Goal: Task Accomplishment & Management: Complete application form

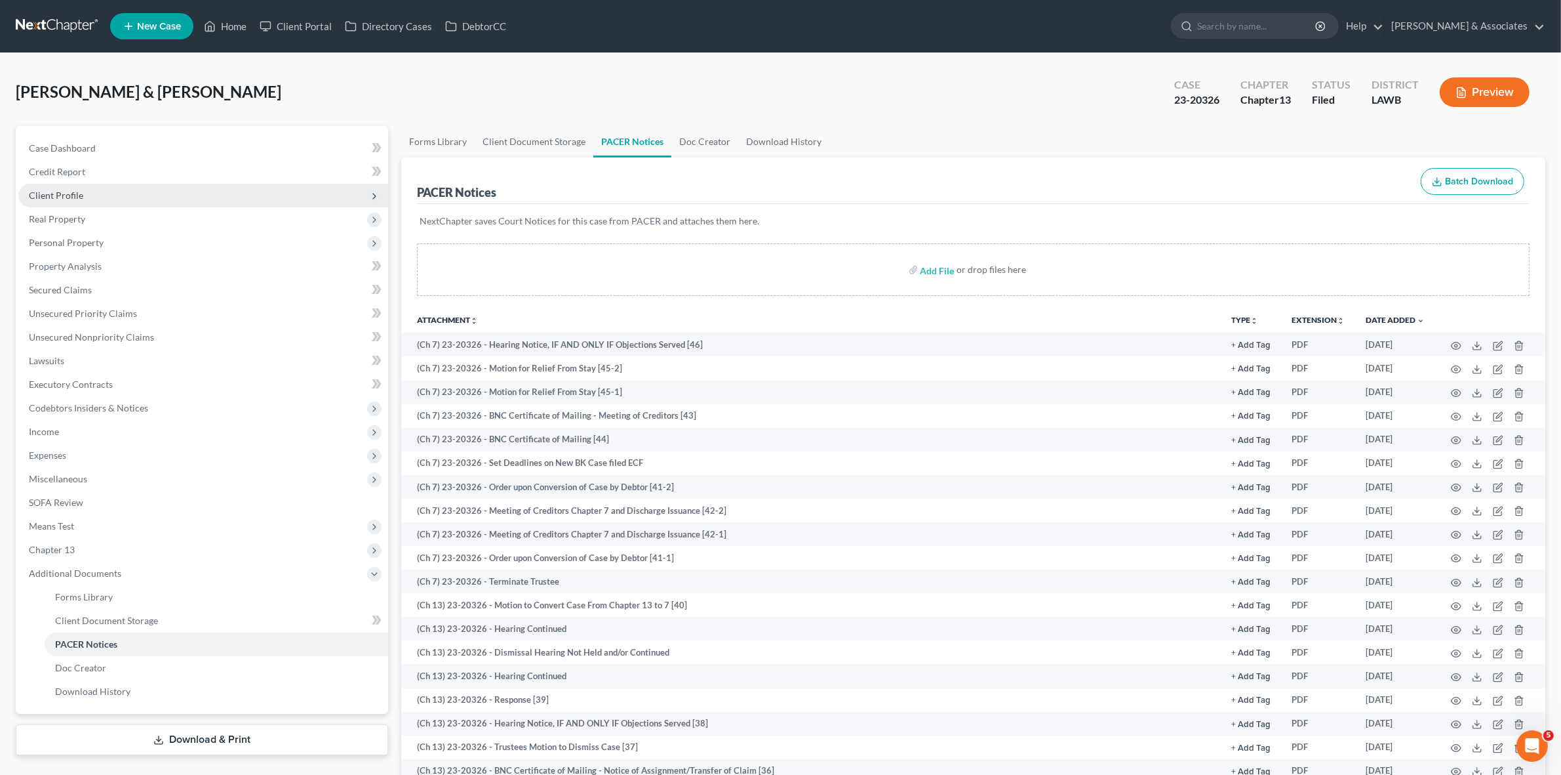
click at [133, 201] on span "Client Profile" at bounding box center [203, 196] width 370 height 24
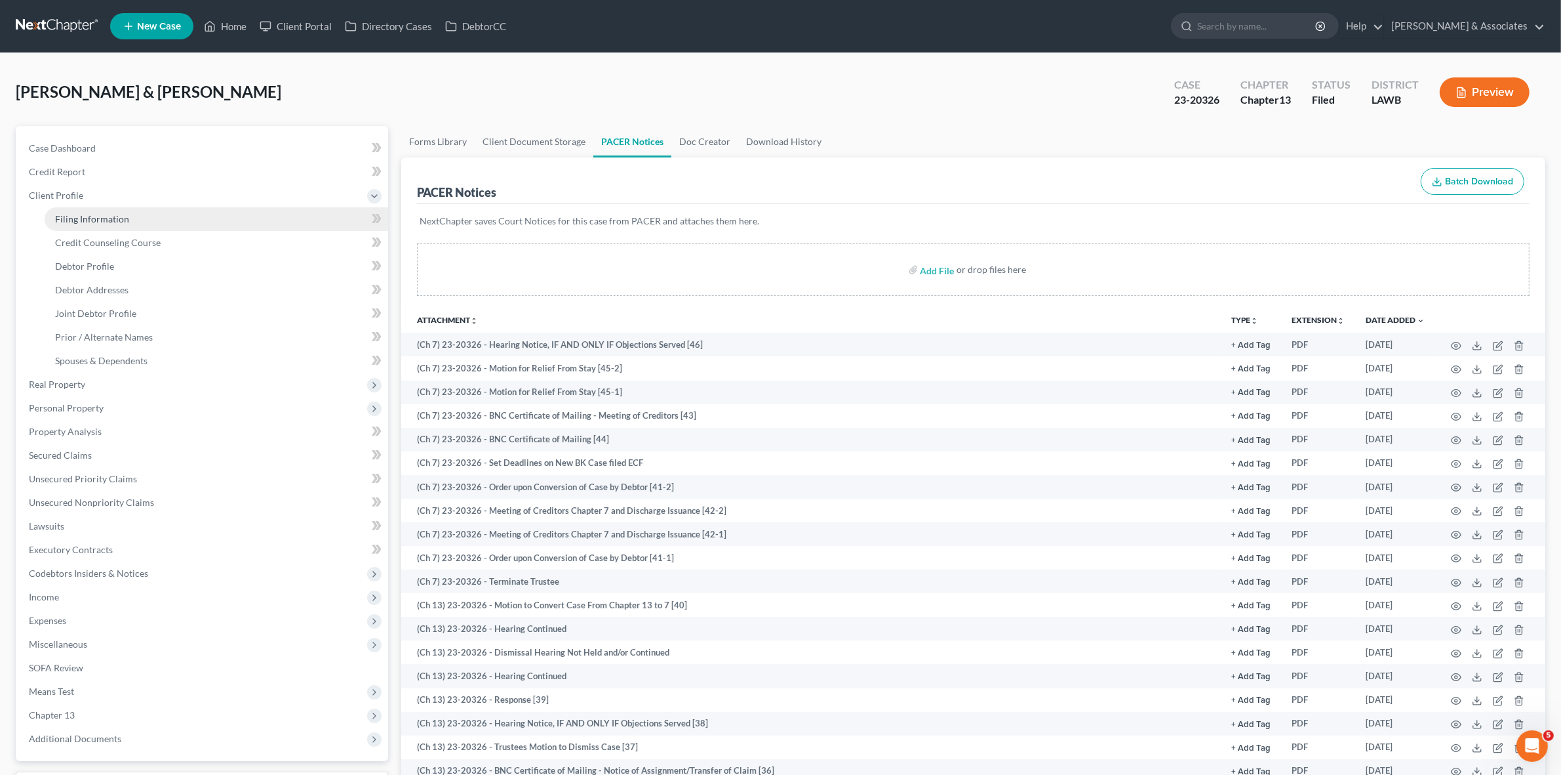
click at [138, 217] on link "Filing Information" at bounding box center [217, 219] width 344 height 24
select select "1"
select select "3"
select select "19"
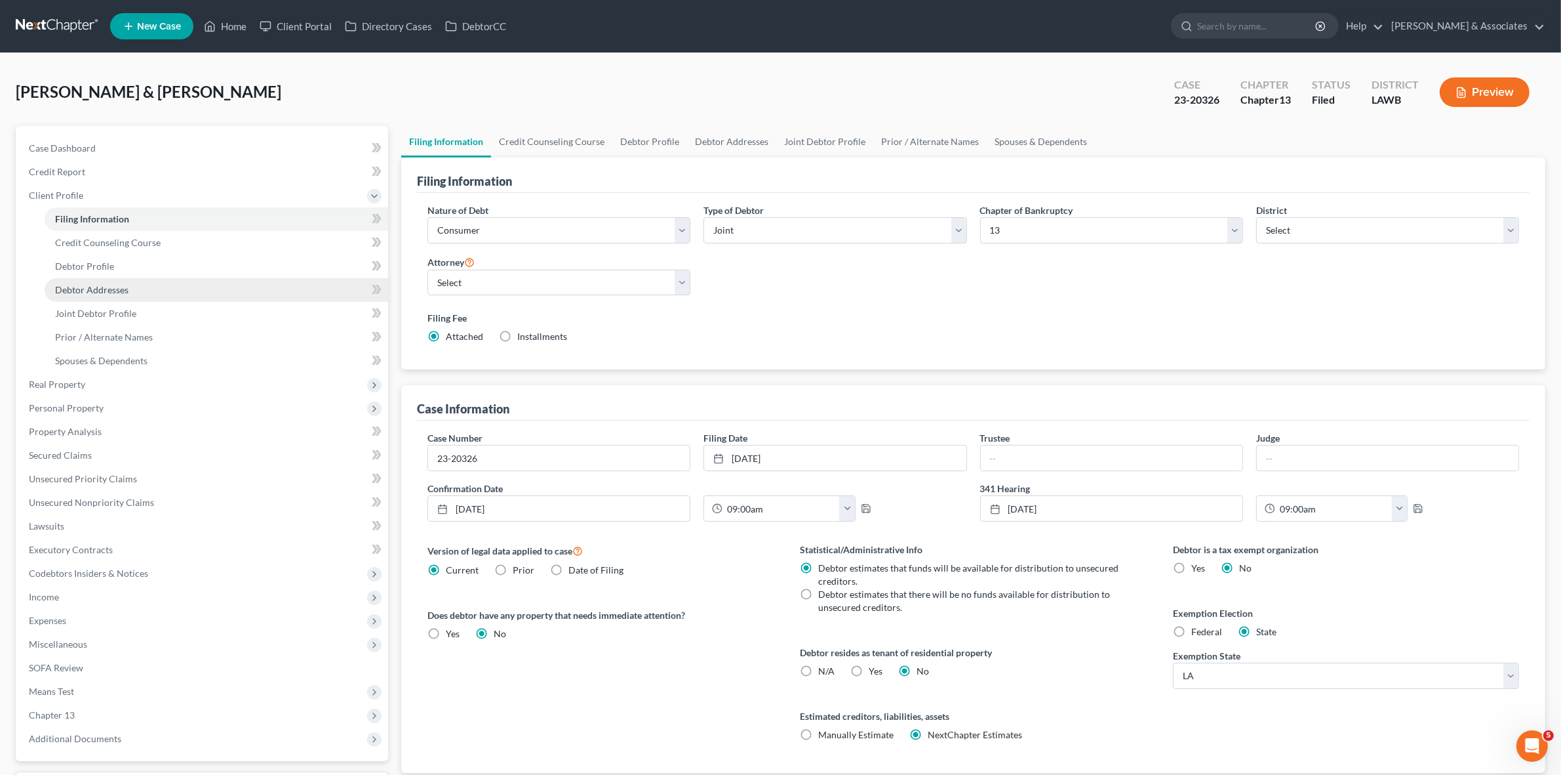
click at [259, 281] on link "Debtor Addresses" at bounding box center [217, 290] width 344 height 24
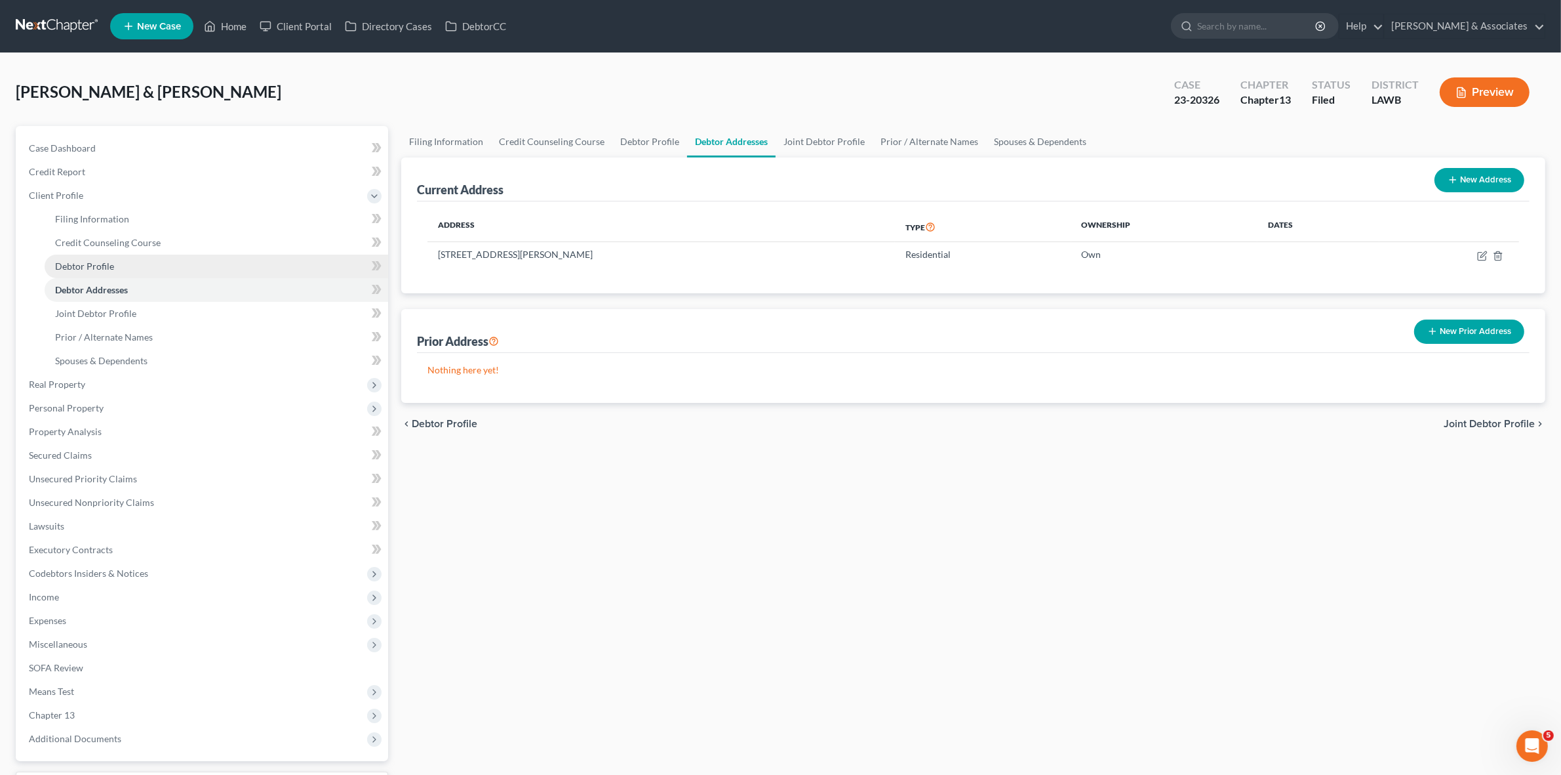
click at [270, 267] on link "Debtor Profile" at bounding box center [217, 266] width 344 height 24
select select "1"
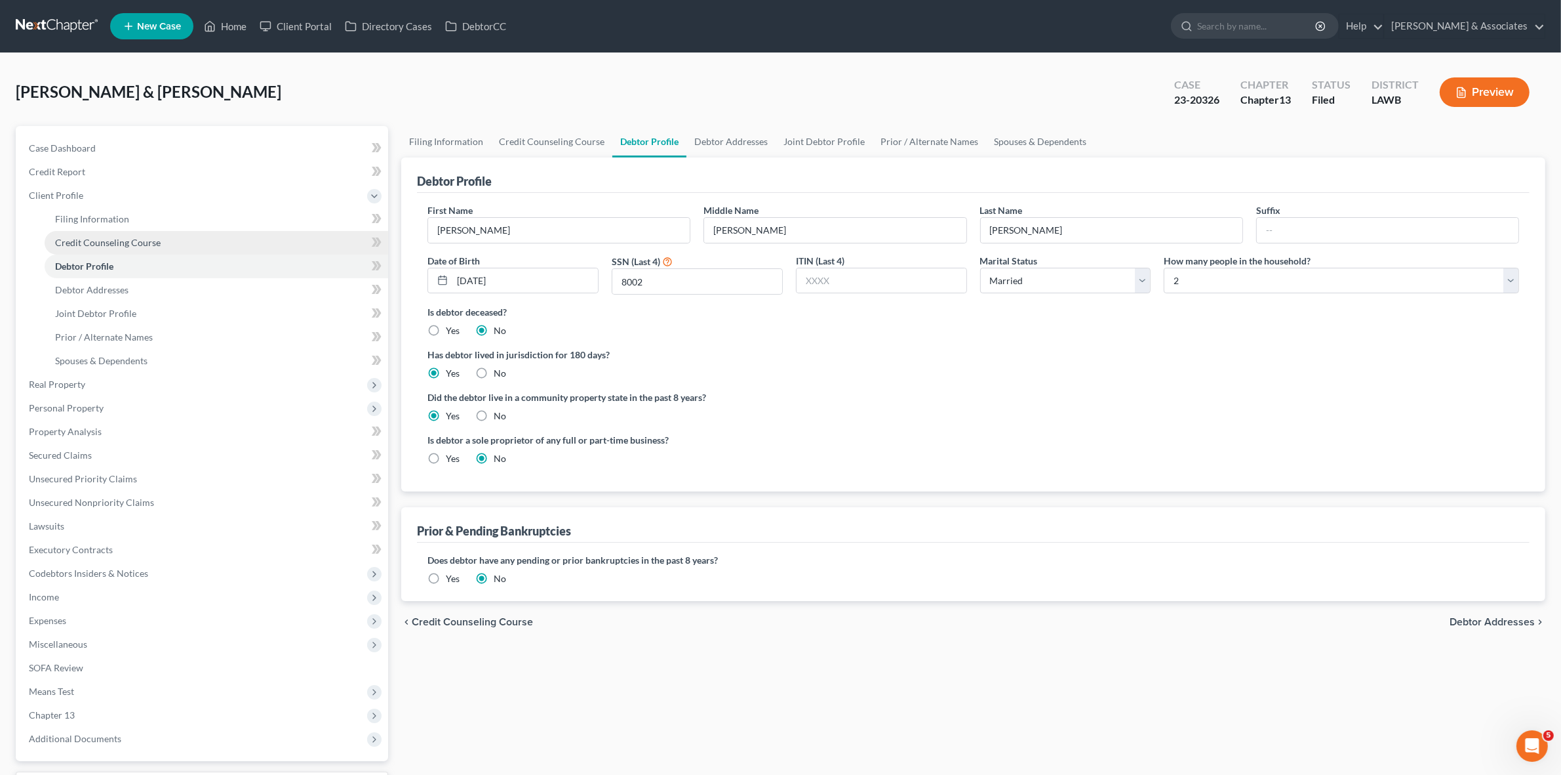
click at [251, 231] on link "Credit Counseling Course" at bounding box center [217, 243] width 344 height 24
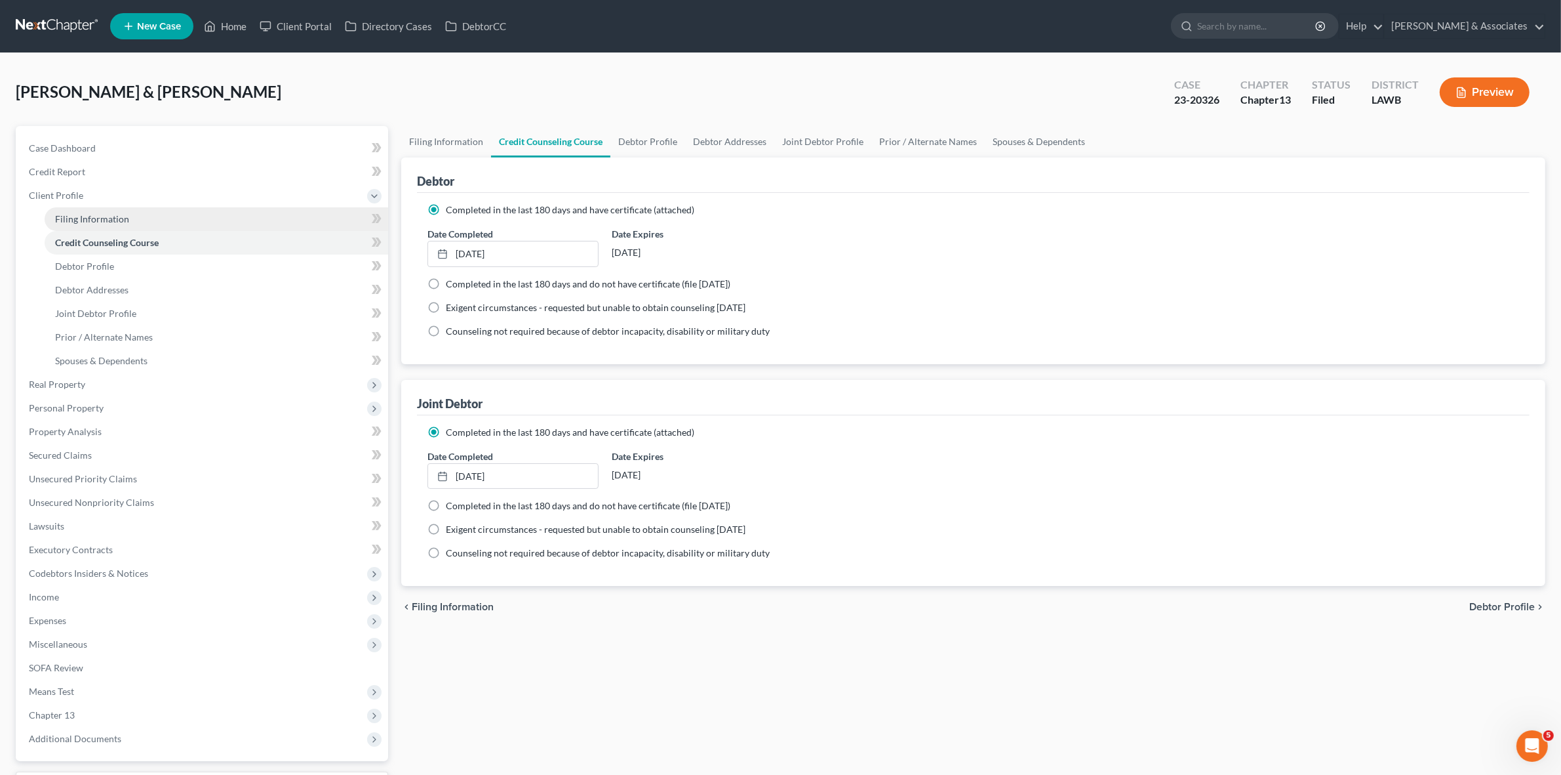
click at [250, 213] on link "Filing Information" at bounding box center [217, 219] width 344 height 24
select select "1"
select select "3"
select select "36"
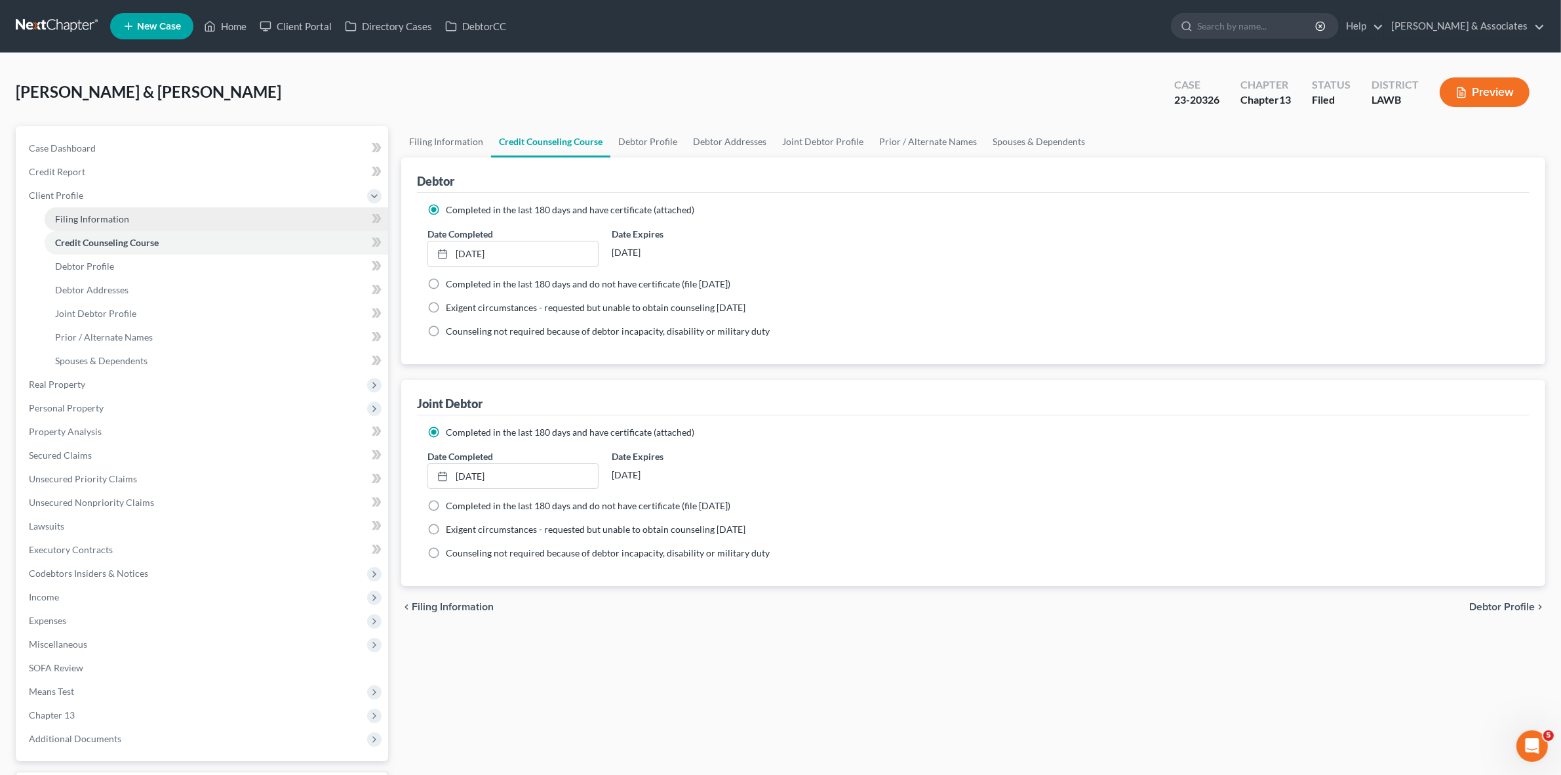
select select "2"
select select "19"
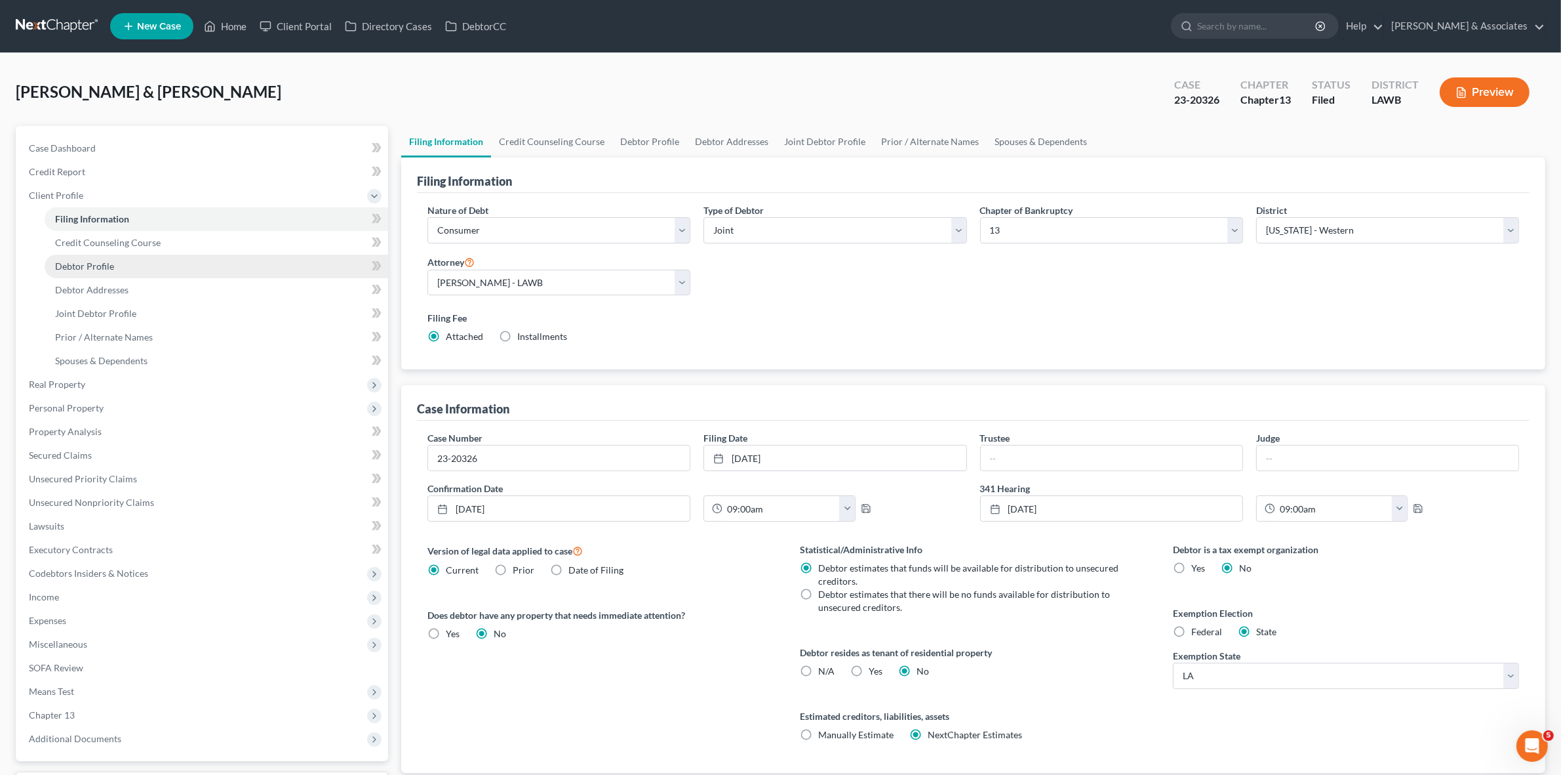
click at [248, 264] on link "Debtor Profile" at bounding box center [217, 266] width 344 height 24
select select "1"
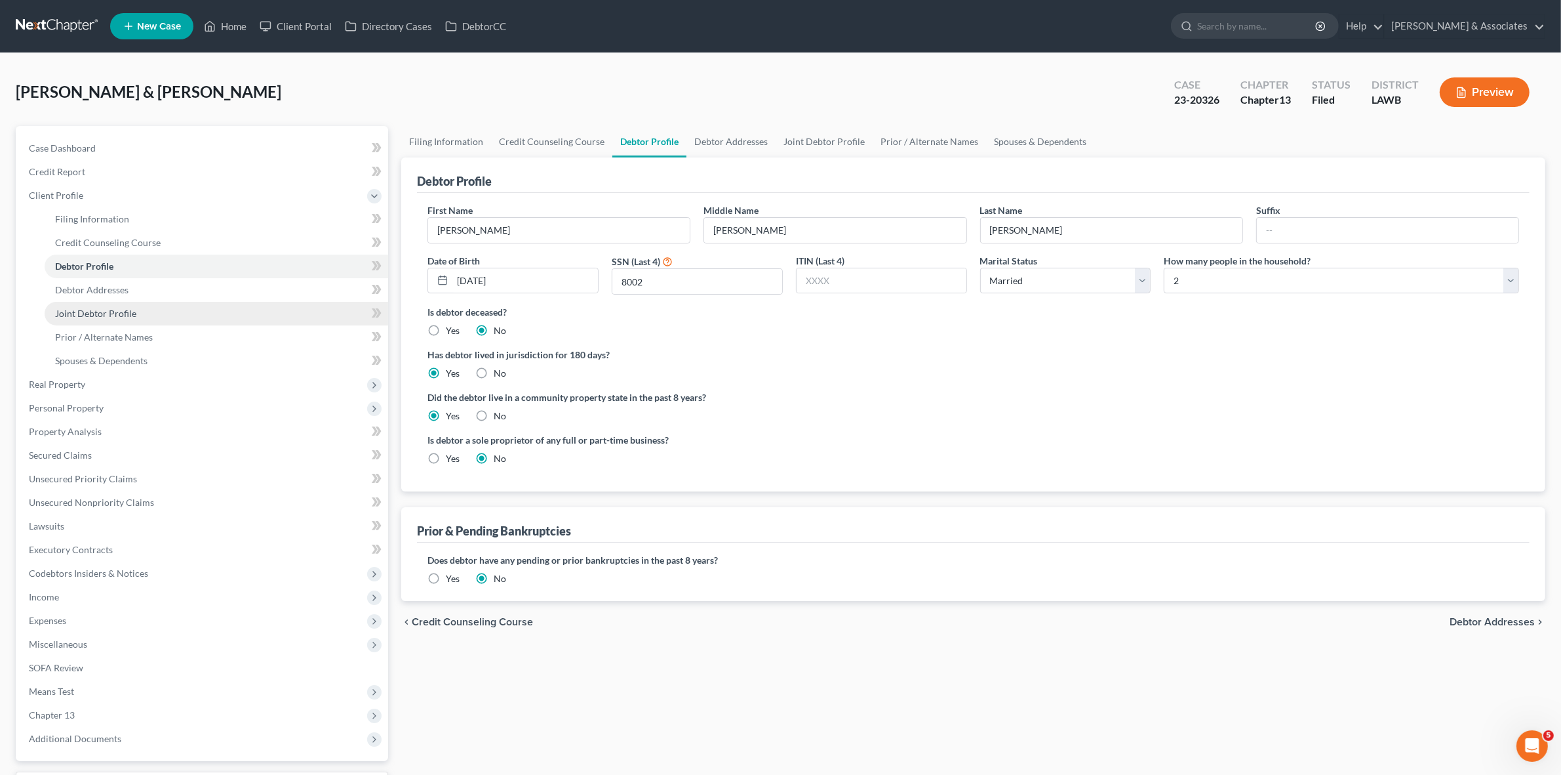
click at [243, 312] on link "Joint Debtor Profile" at bounding box center [217, 314] width 344 height 24
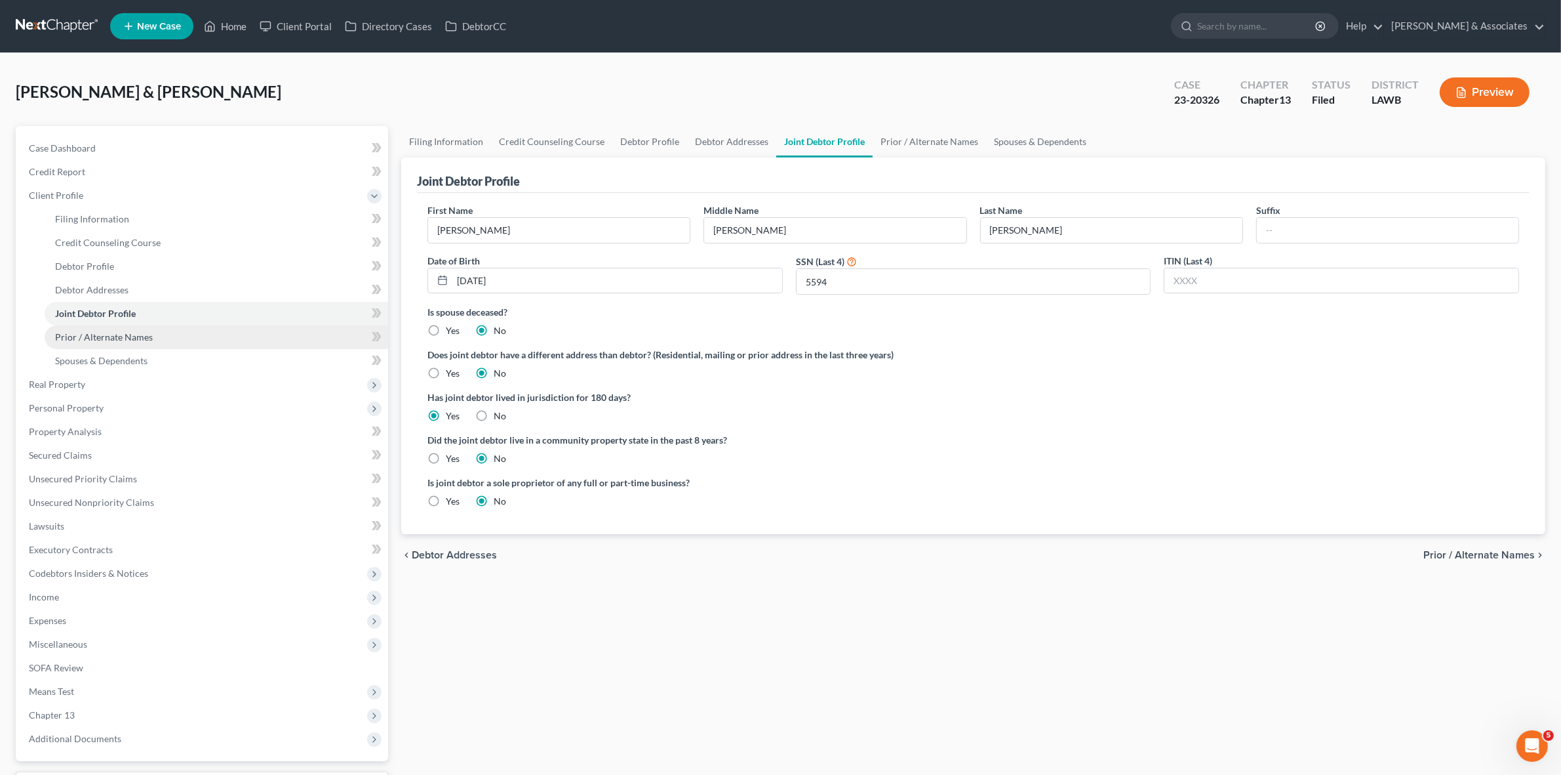
click at [243, 329] on link "Prior / Alternate Names" at bounding box center [217, 337] width 344 height 24
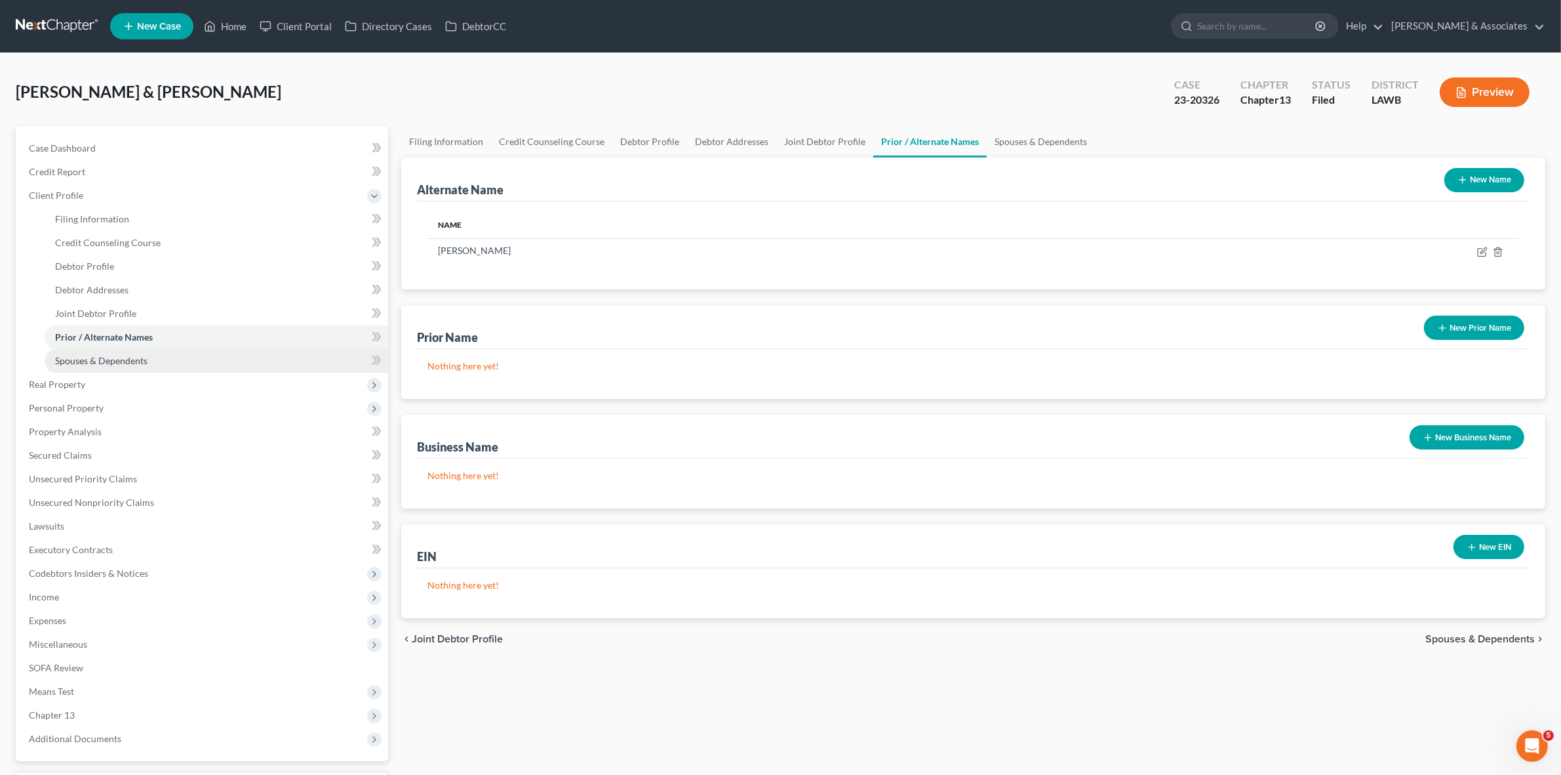
click at [226, 359] on link "Spouses & Dependents" at bounding box center [217, 361] width 344 height 24
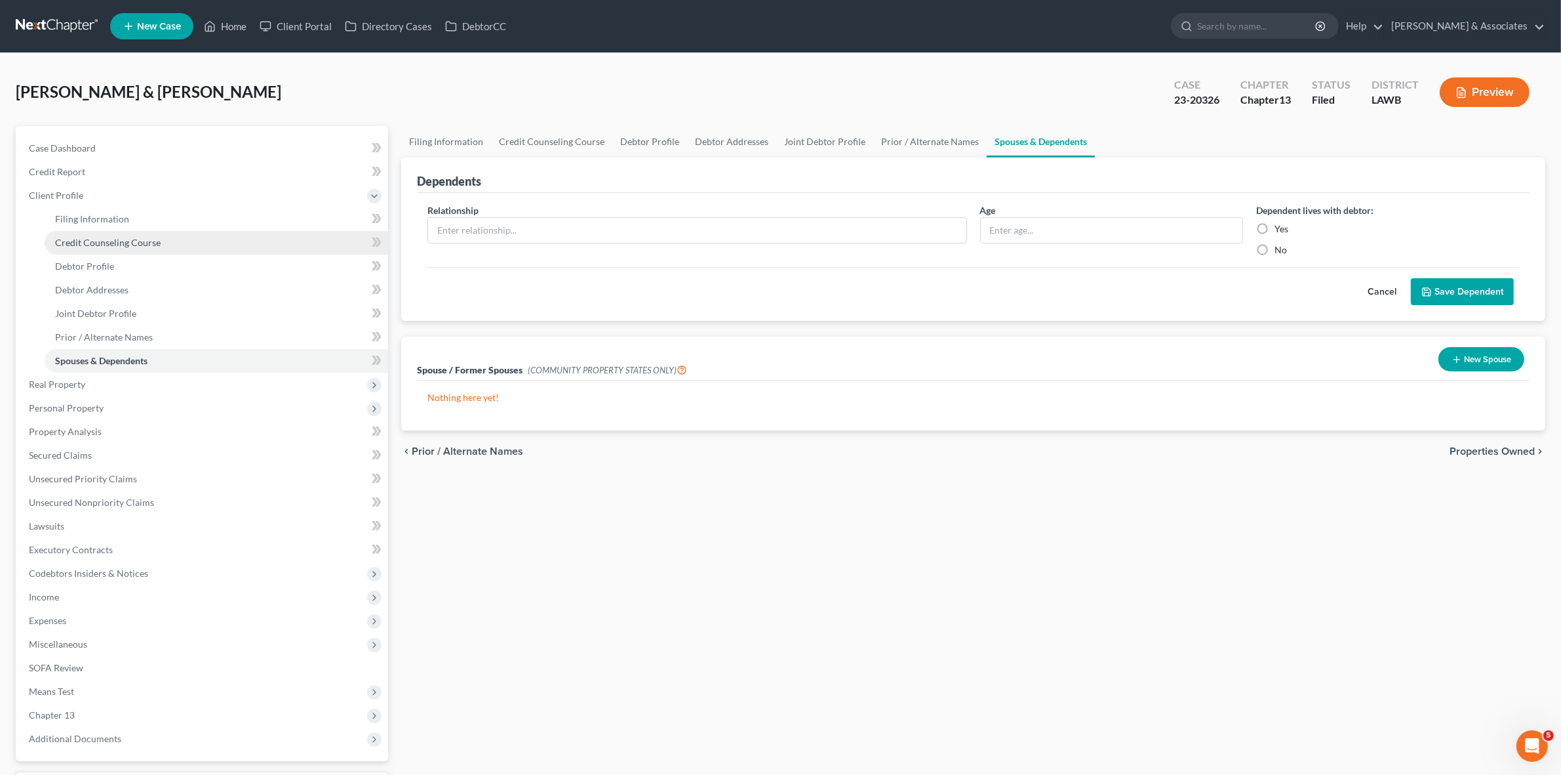
click at [235, 231] on link "Credit Counseling Course" at bounding box center [217, 243] width 344 height 24
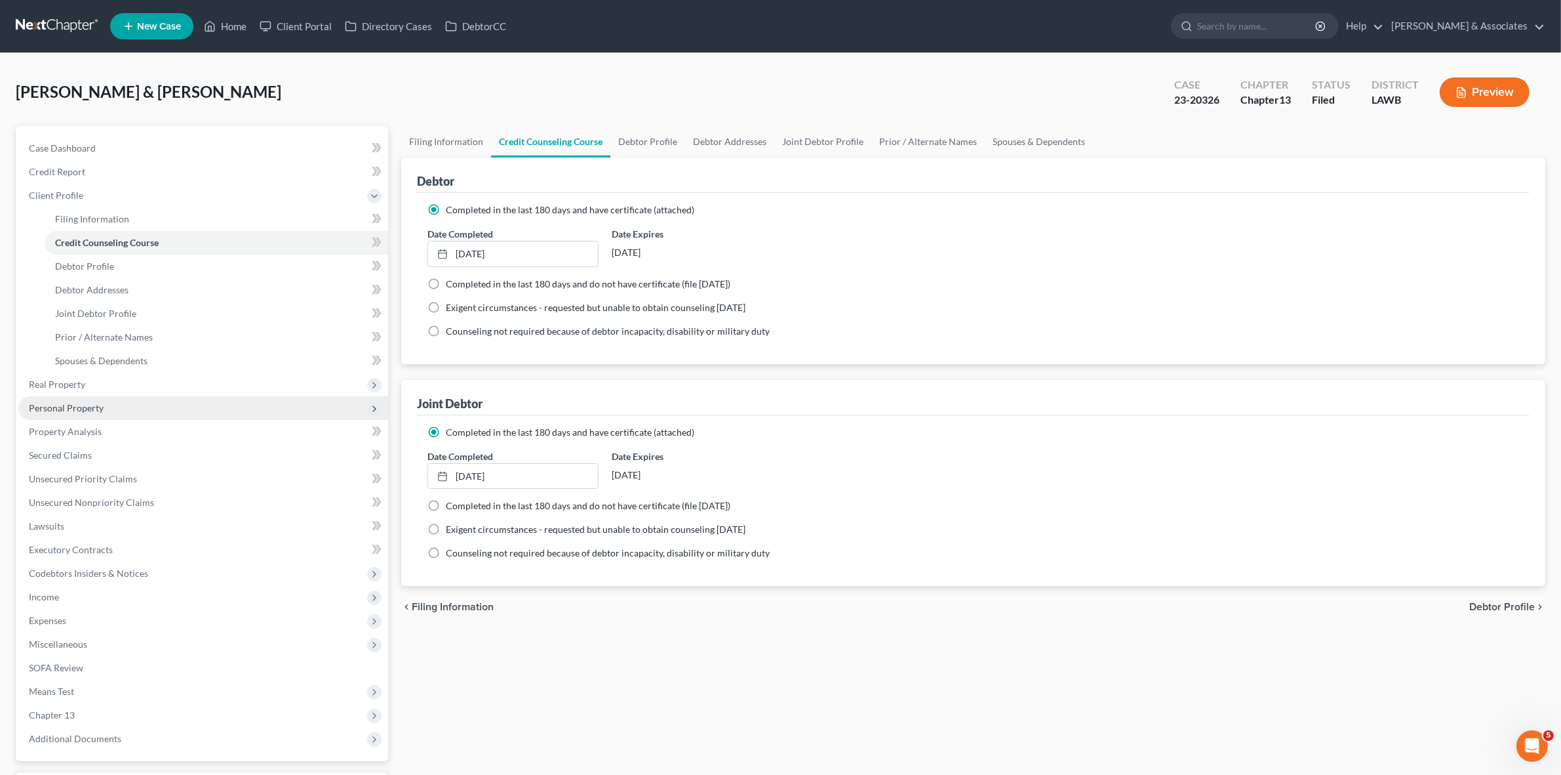
click at [195, 397] on span "Personal Property" at bounding box center [203, 408] width 370 height 24
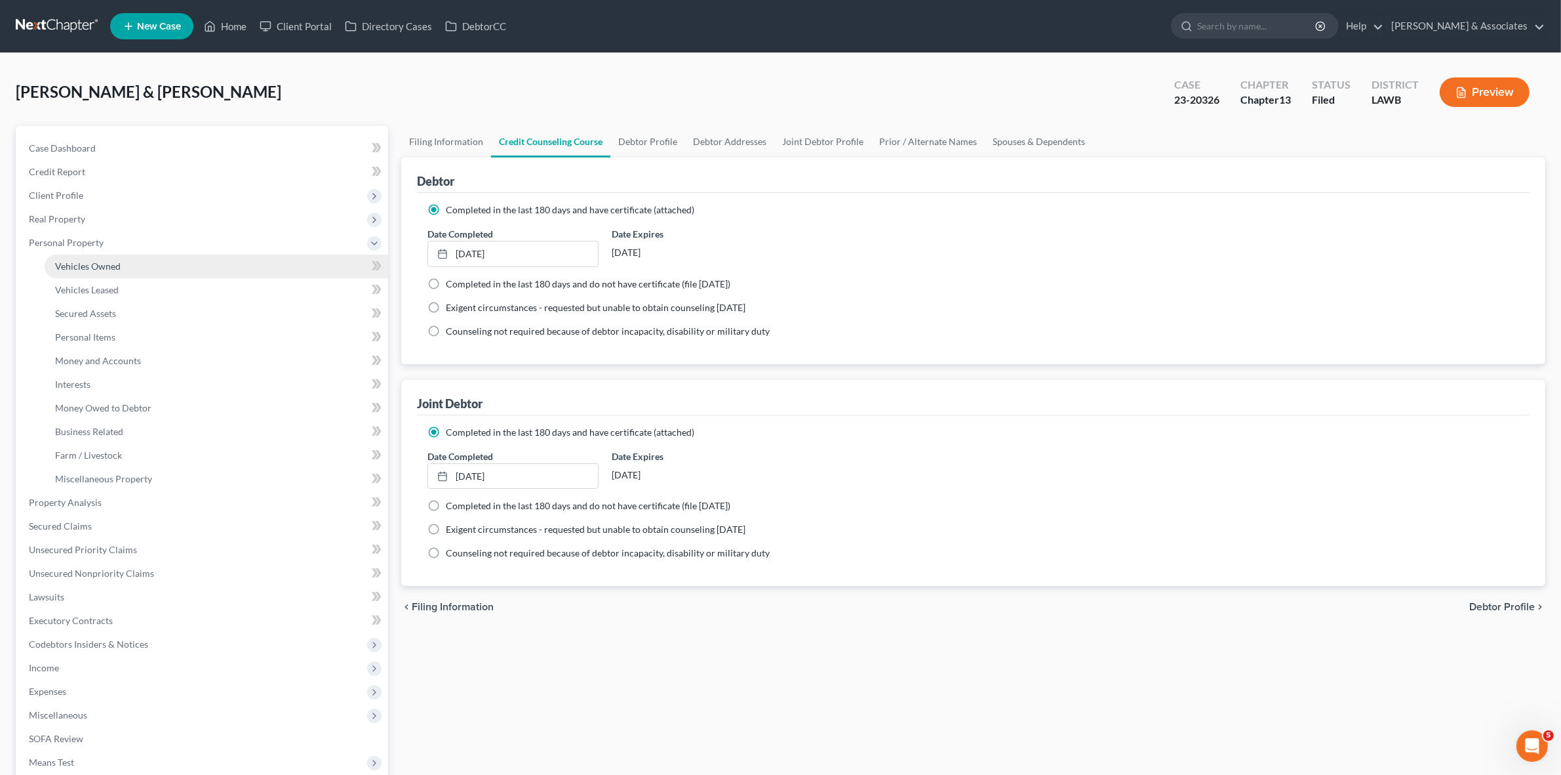
click at [117, 260] on span "Vehicles Owned" at bounding box center [88, 265] width 66 height 11
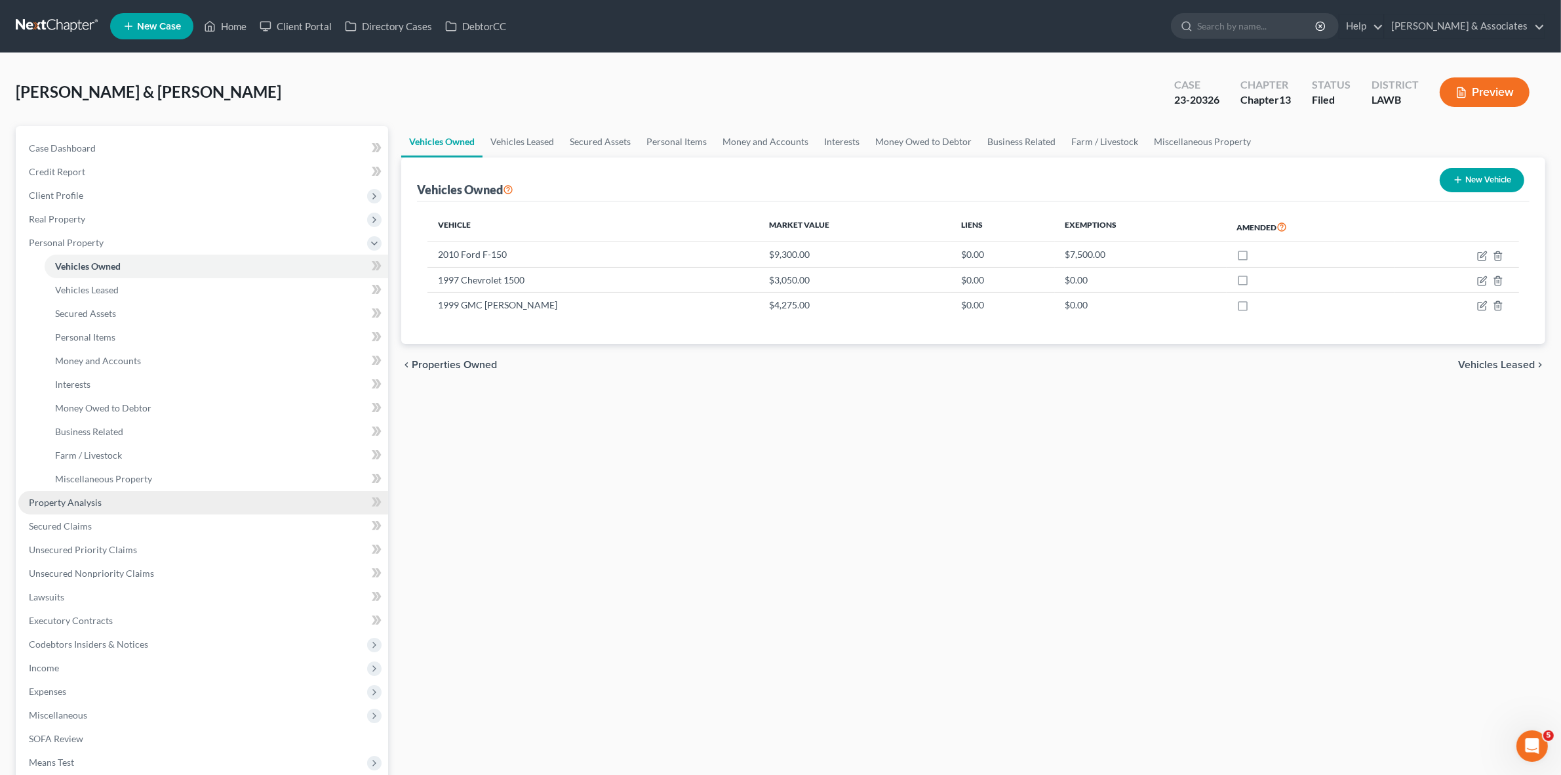
click at [132, 495] on link "Property Analysis" at bounding box center [203, 503] width 370 height 24
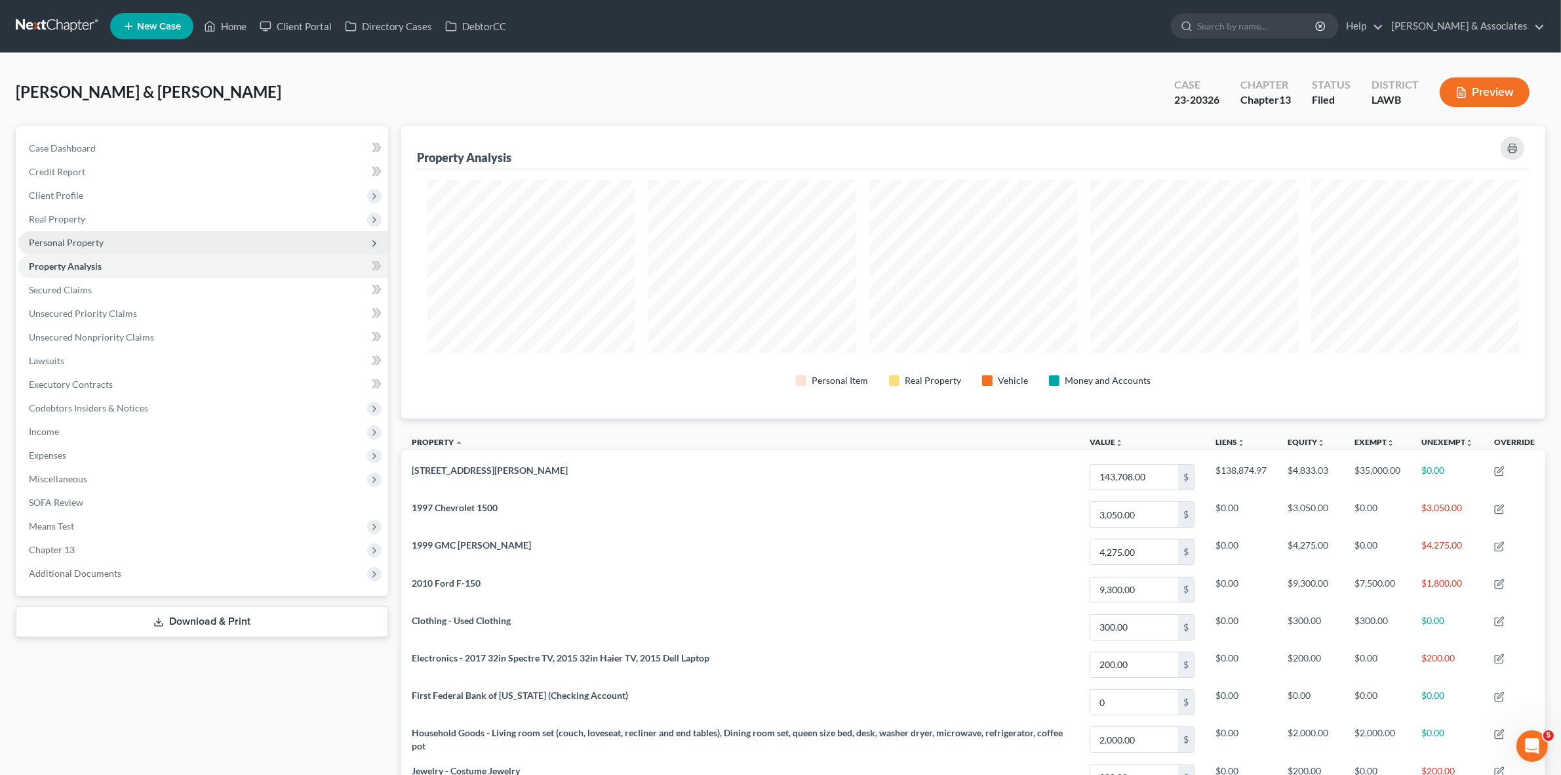
scroll to position [292, 1144]
click at [130, 241] on span "Personal Property" at bounding box center [203, 243] width 370 height 24
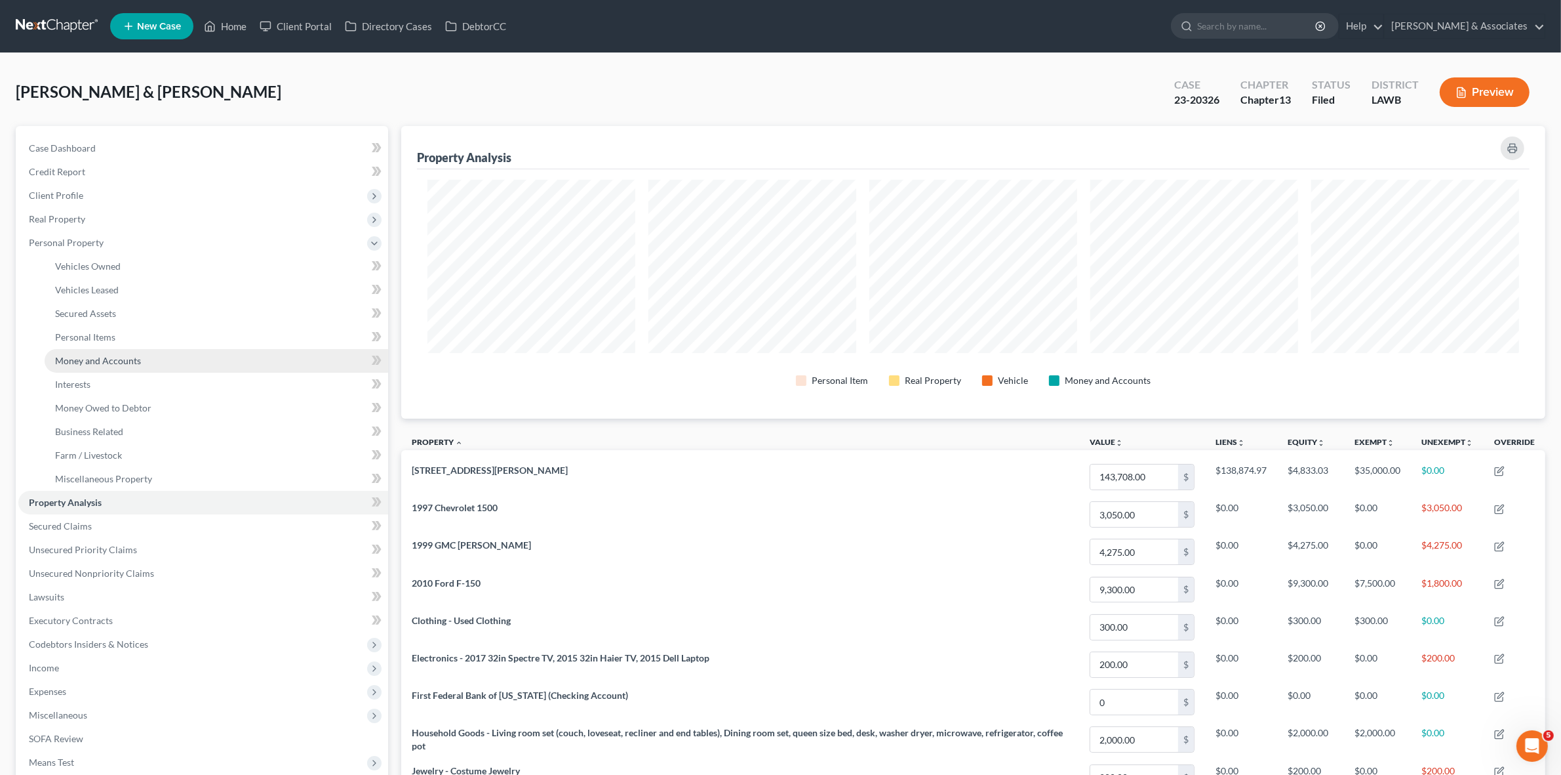
click at [148, 355] on link "Money and Accounts" at bounding box center [217, 361] width 344 height 24
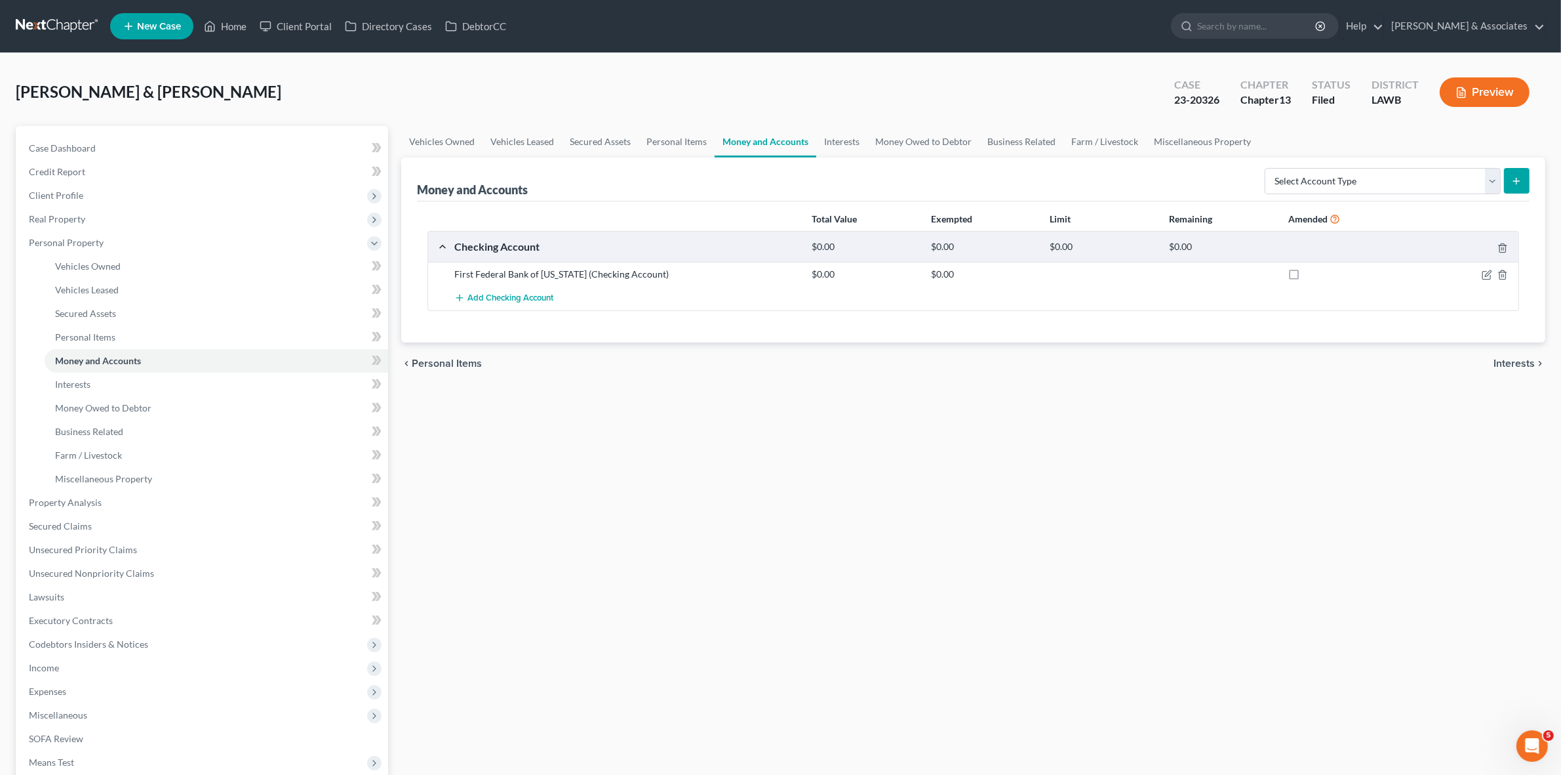
drag, startPoint x: 1346, startPoint y: 512, endPoint x: 1214, endPoint y: 506, distance: 132.0
click at [1346, 512] on div "Vehicles Owned Vehicles Leased Secured Assets Personal Items Money and Accounts…" at bounding box center [973, 499] width 1157 height 747
click at [293, 138] on link "Case Dashboard" at bounding box center [203, 148] width 370 height 24
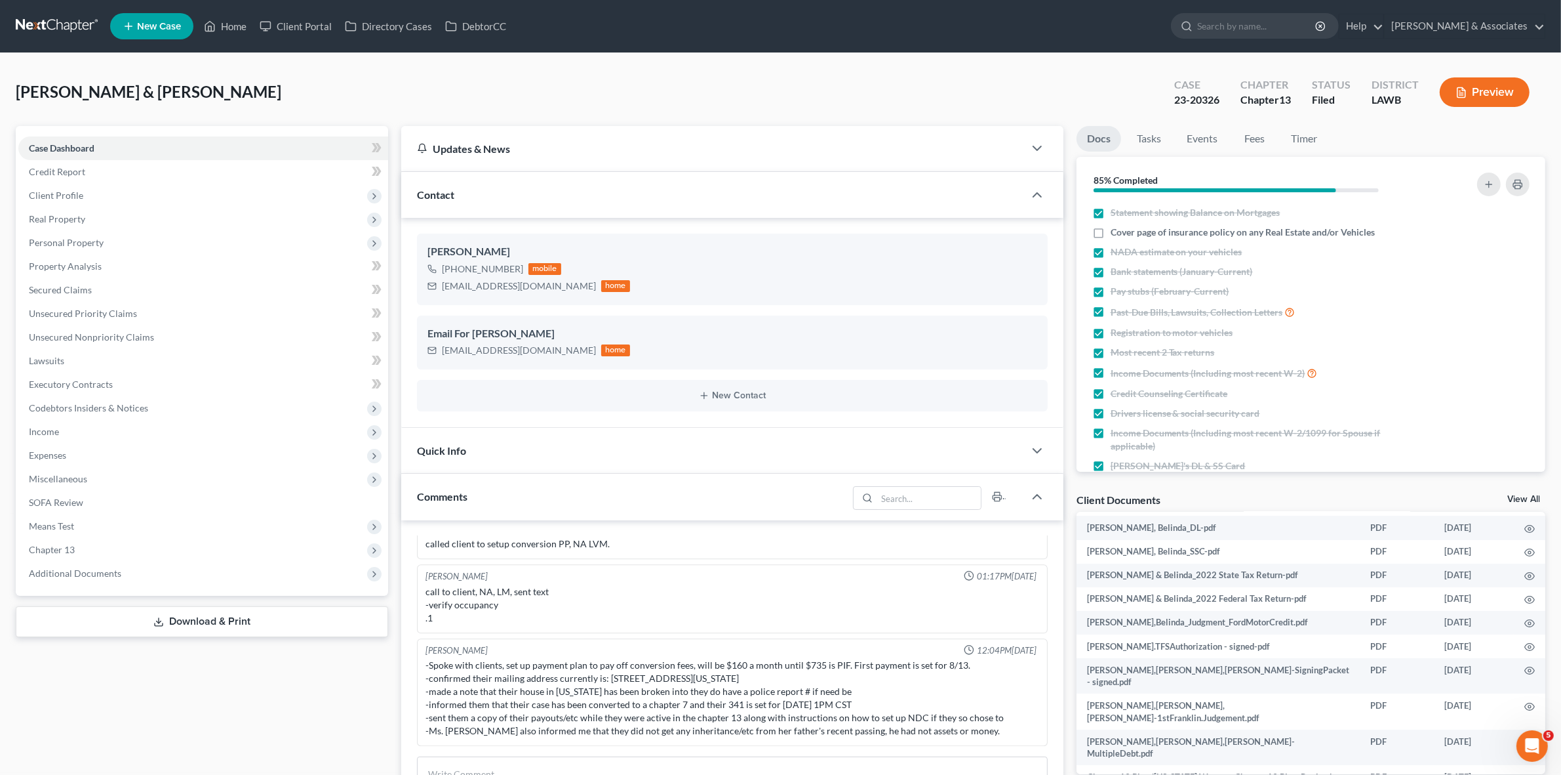
scroll to position [574, 0]
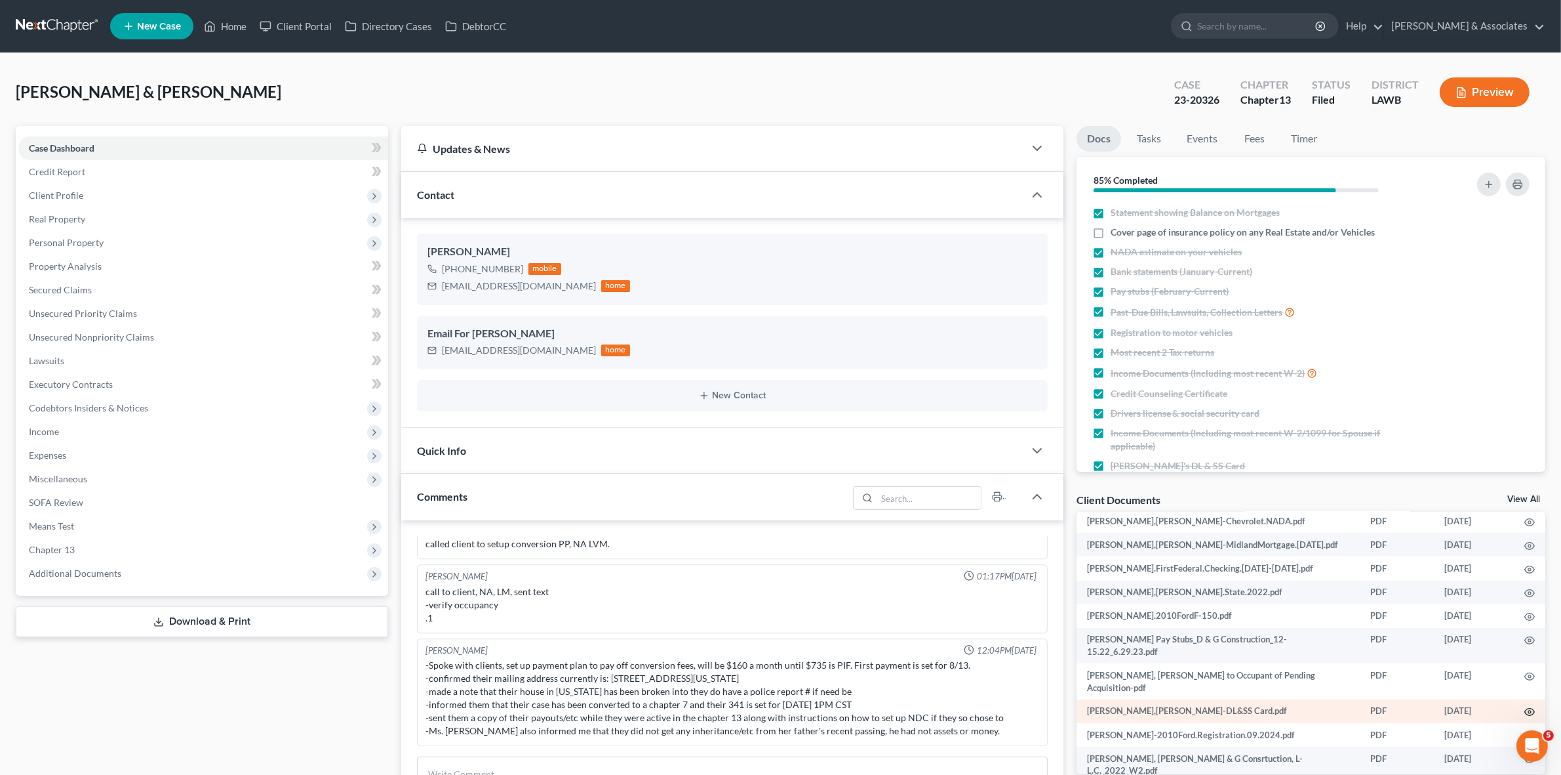
click at [1525, 706] on icon "button" at bounding box center [1530, 711] width 10 height 10
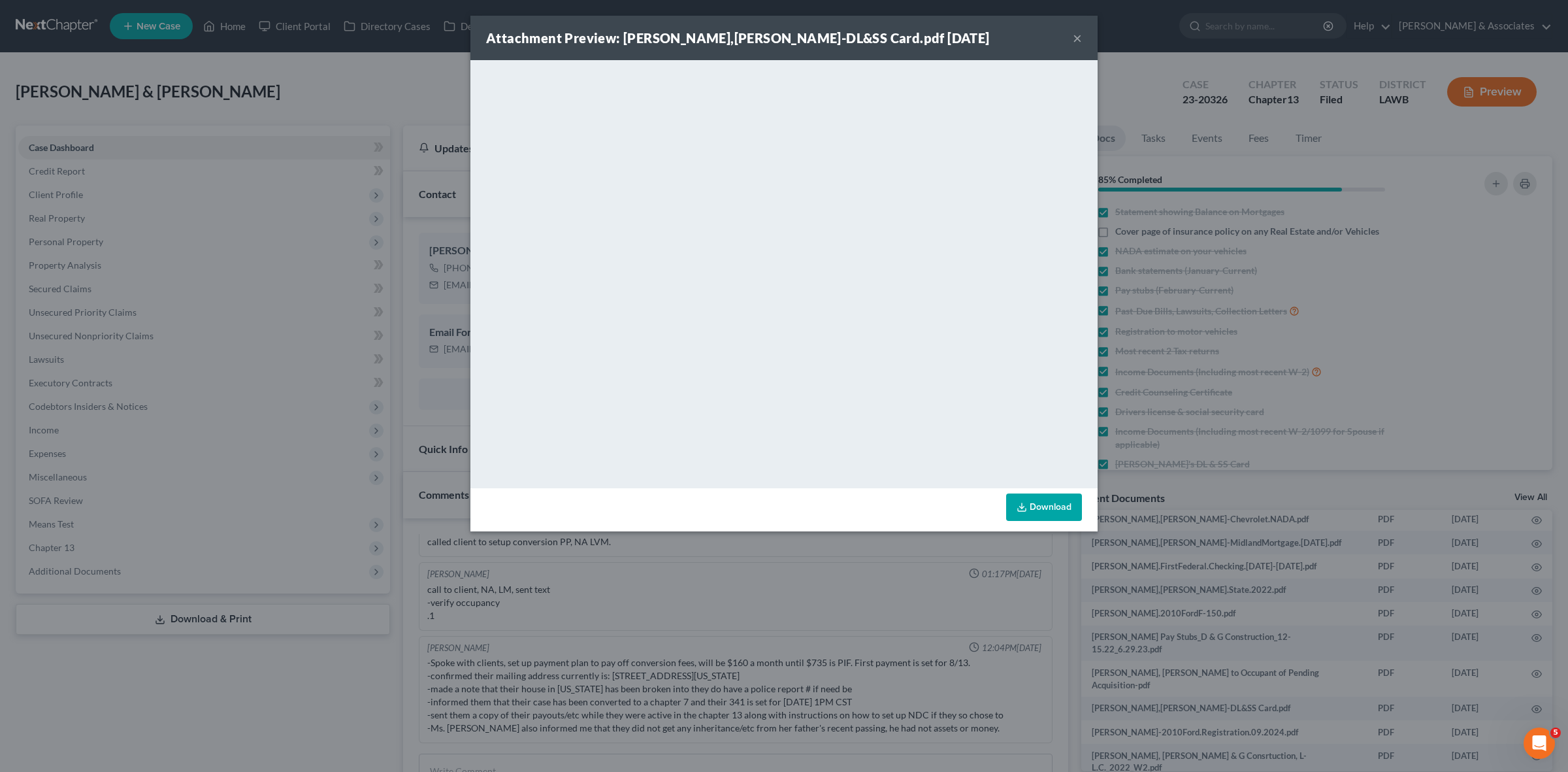
drag, startPoint x: 1183, startPoint y: 577, endPoint x: 1327, endPoint y: 657, distance: 164.7
click at [1183, 577] on div "Attachment Preview: Carrell,Larry&Belinda-DL&SS Card.pdf 06/15/2023 × <object n…" at bounding box center [784, 386] width 1568 height 772
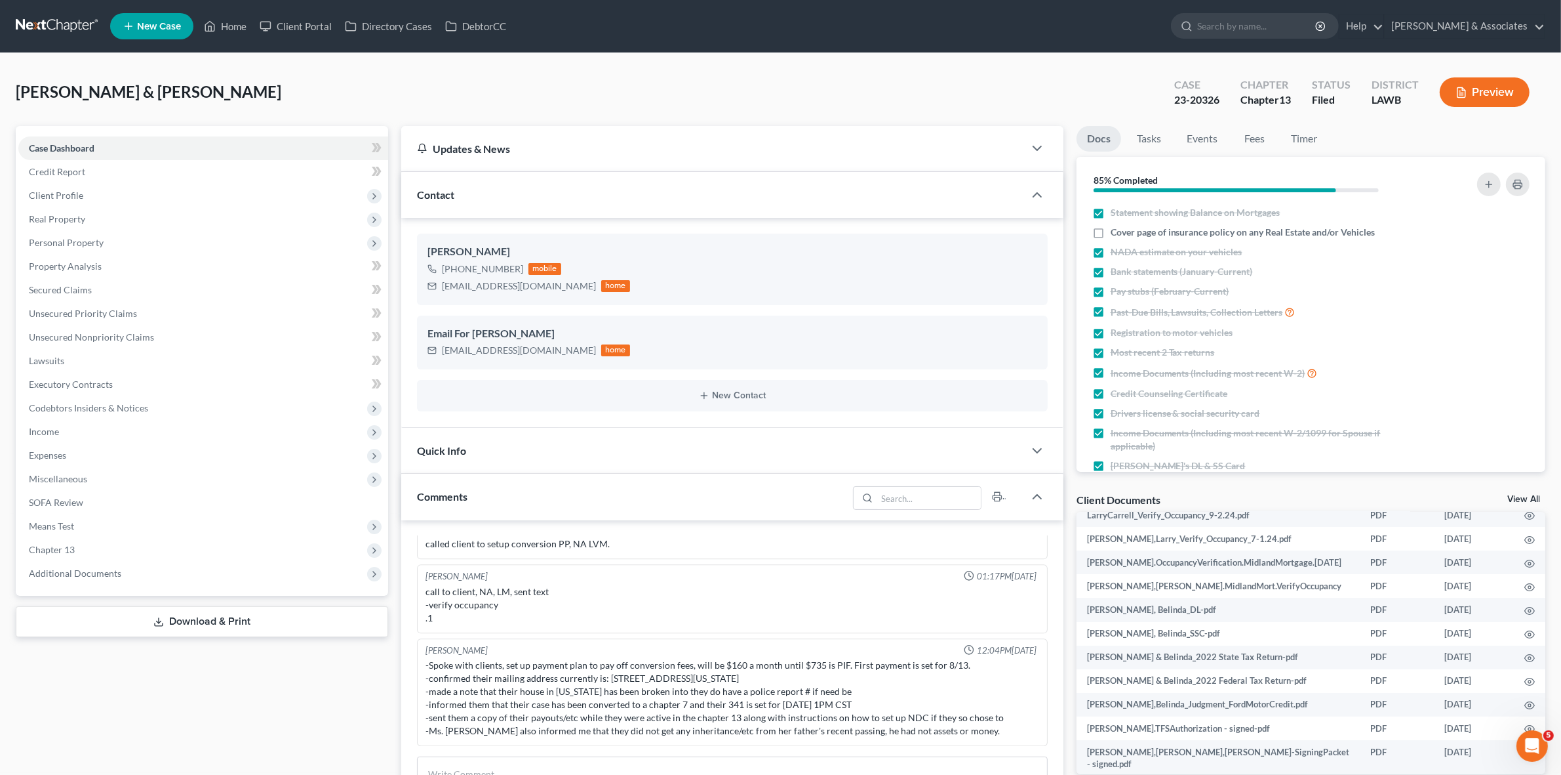
scroll to position [0, 0]
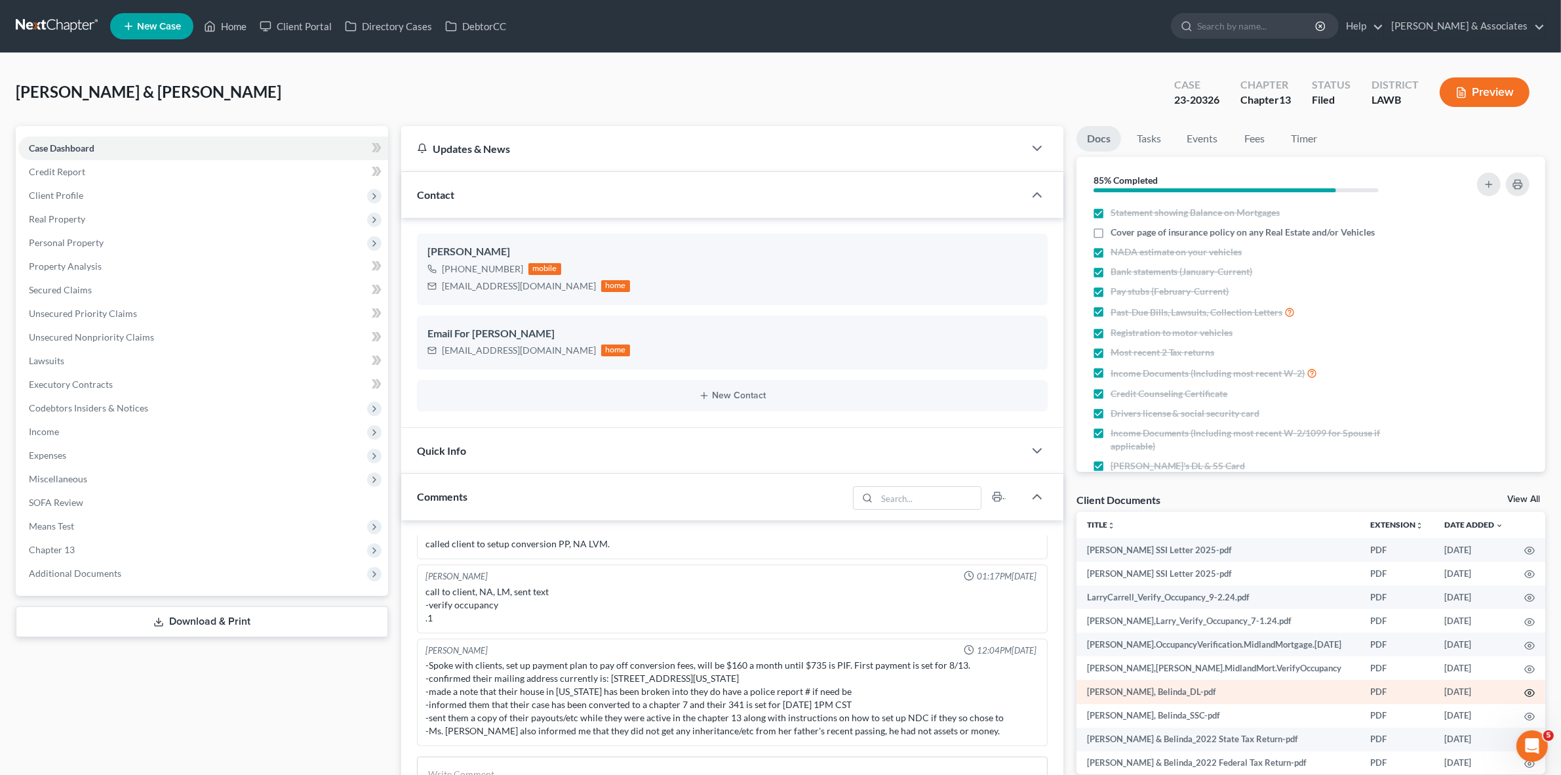
click at [1525, 687] on icon "button" at bounding box center [1530, 692] width 10 height 10
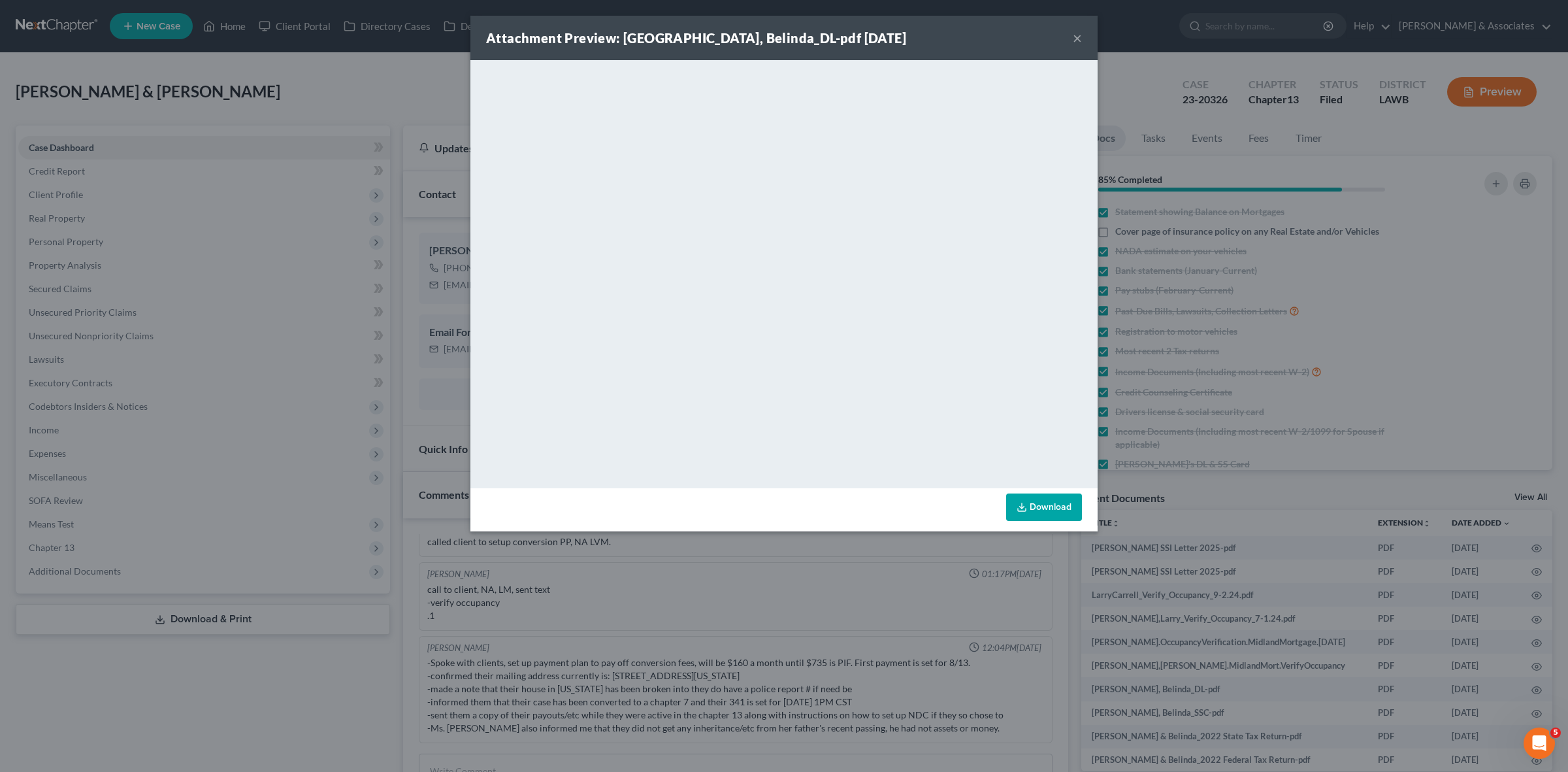
click at [1231, 620] on div "Attachment Preview: Flores, Belinda_DL-pdf 09/25/2023 × <object ng-attr-data='h…" at bounding box center [784, 386] width 1568 height 772
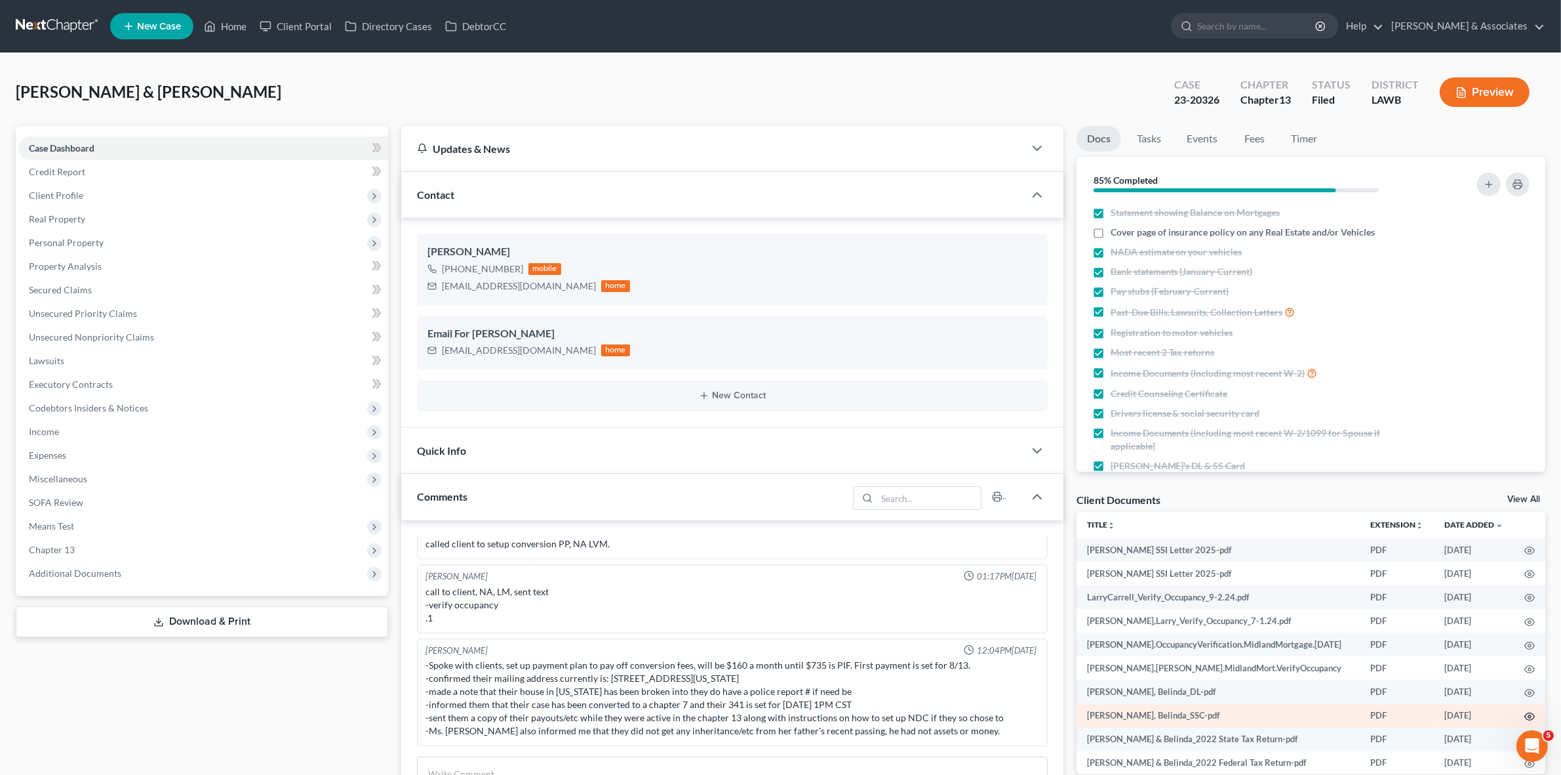
click at [1525, 711] on icon "button" at bounding box center [1530, 716] width 10 height 10
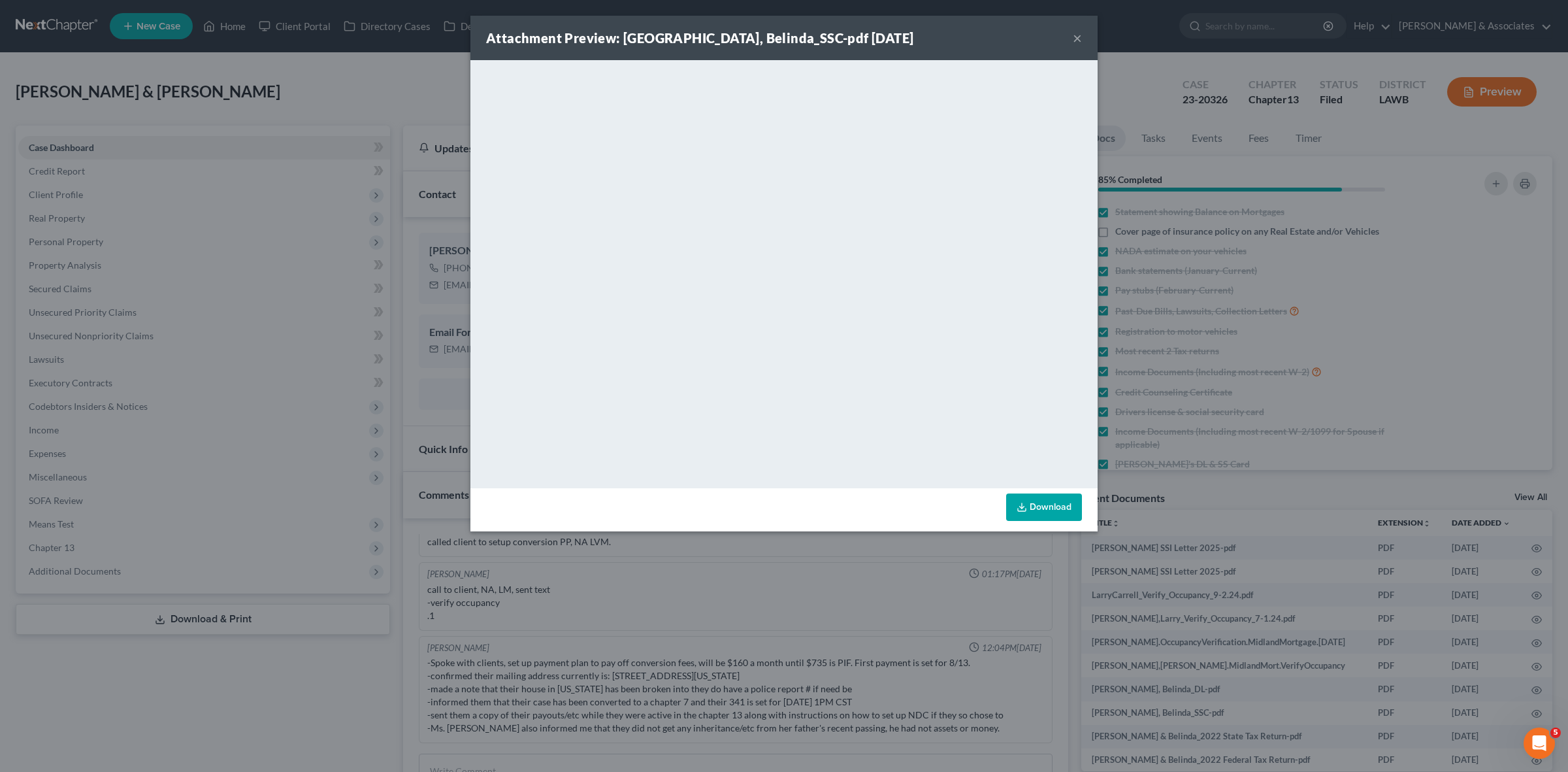
click at [1266, 544] on div "Attachment Preview: Flores, Belinda_SSC-pdf 09/25/2023 × <object ng-attr-data='…" at bounding box center [784, 386] width 1568 height 772
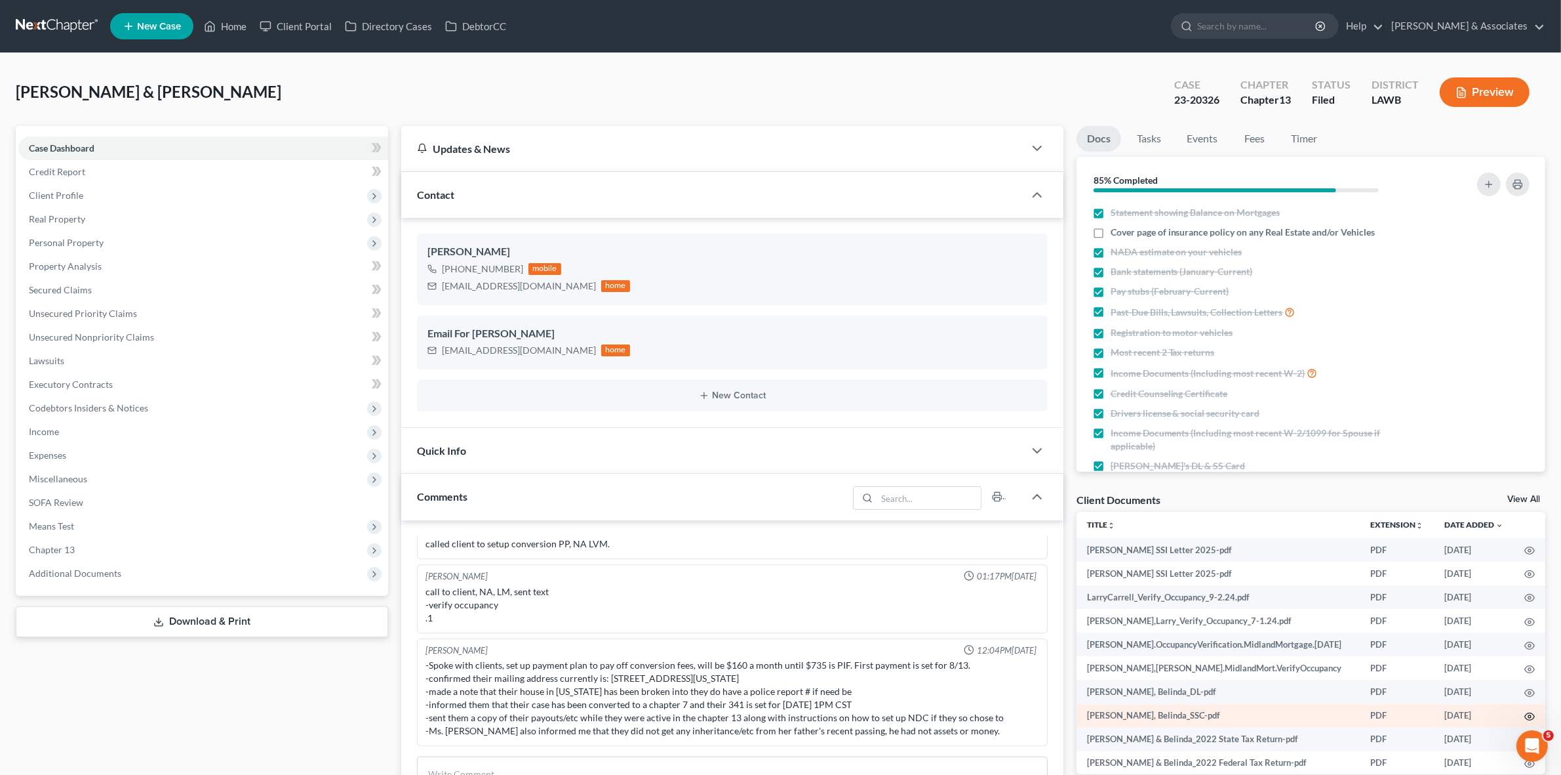
click at [1525, 712] on icon "button" at bounding box center [1530, 716] width 10 height 10
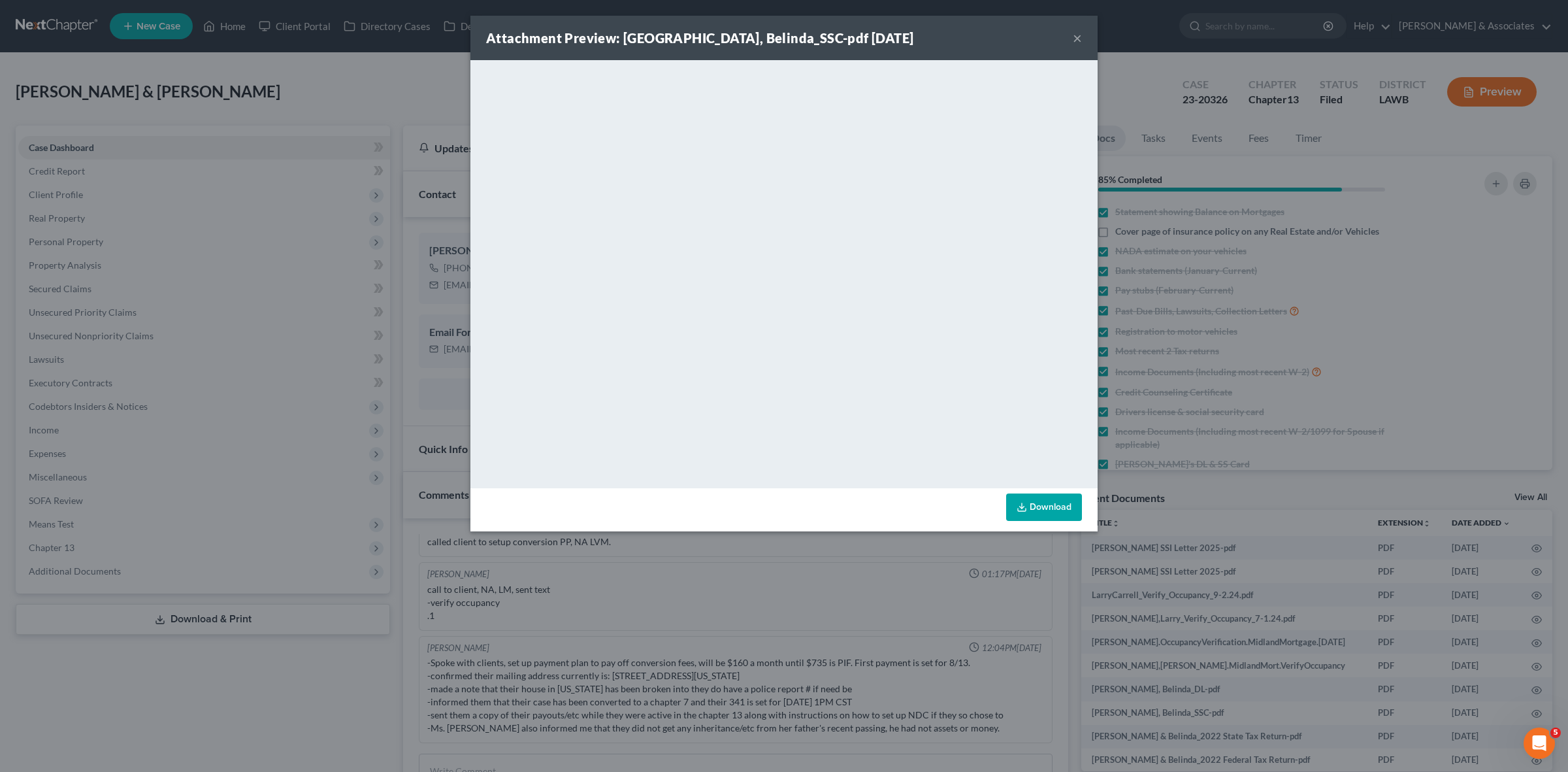
click at [1196, 547] on div "Attachment Preview: Flores, Belinda_SSC-pdf 09/25/2023 × <object ng-attr-data='…" at bounding box center [784, 386] width 1568 height 772
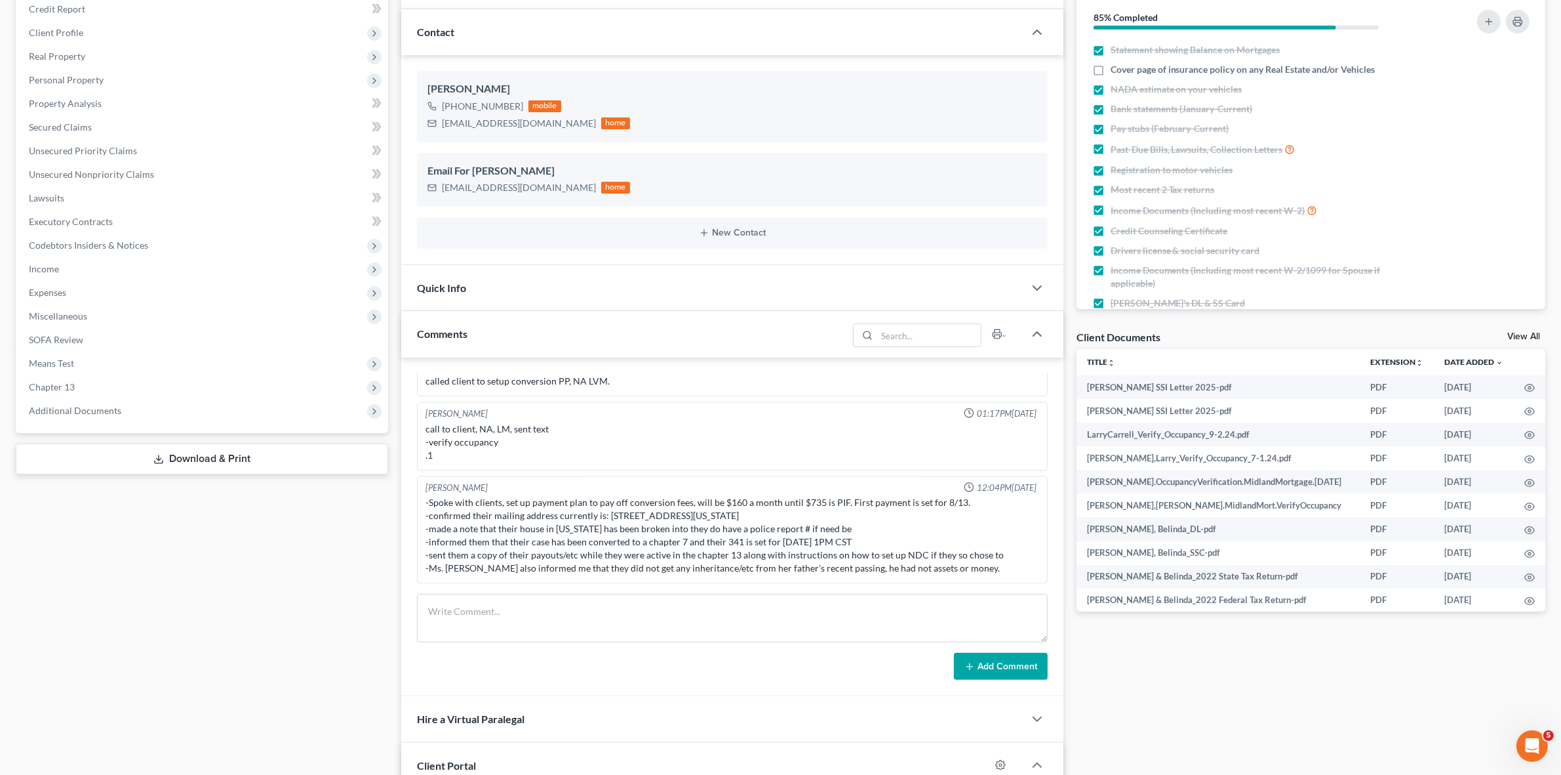
scroll to position [164, 0]
drag, startPoint x: 479, startPoint y: 516, endPoint x: 679, endPoint y: 513, distance: 200.0
click at [679, 513] on div "-Spoke with clients, set up payment plan to pay off conversion fees, will be $1…" at bounding box center [732, 533] width 613 height 79
drag, startPoint x: 661, startPoint y: 519, endPoint x: 653, endPoint y: 530, distance: 13.5
click at [660, 518] on div "-Spoke with clients, set up payment plan to pay off conversion fees, will be $1…" at bounding box center [732, 533] width 613 height 79
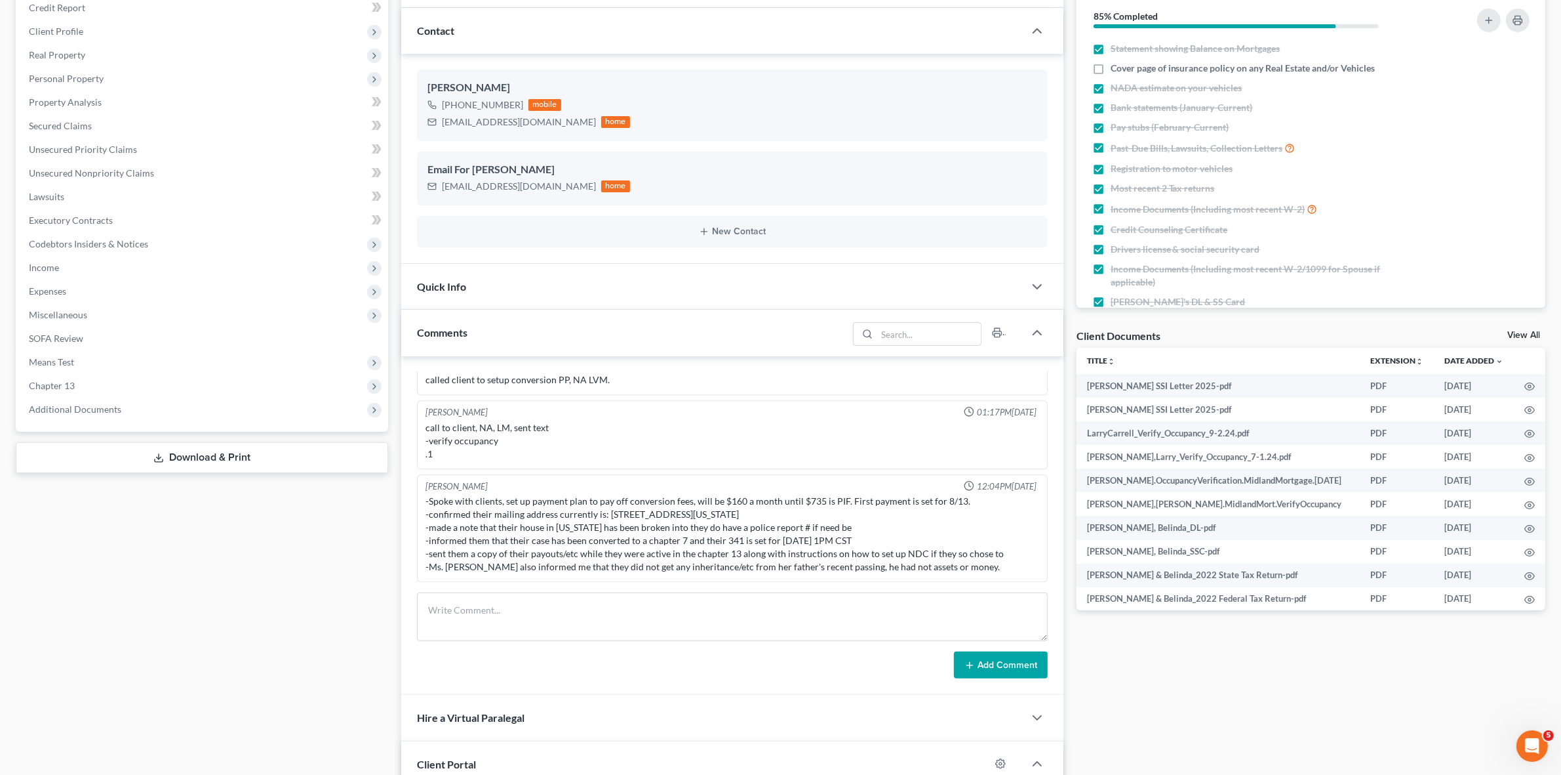
click at [599, 521] on div "-Spoke with clients, set up payment plan to pay off conversion fees, will be $1…" at bounding box center [732, 533] width 613 height 79
drag, startPoint x: 608, startPoint y: 512, endPoint x: 754, endPoint y: 538, distance: 148.6
click at [797, 517] on div "-Spoke with clients, set up payment plan to pay off conversion fees, will be $1…" at bounding box center [732, 533] width 613 height 79
click at [741, 535] on div "-Spoke with clients, set up payment plan to pay off conversion fees, will be $1…" at bounding box center [732, 533] width 613 height 79
click at [260, 651] on div "Case Dashboard Payments Invoices Payments Payments Credit Report Client Profile" at bounding box center [202, 649] width 386 height 1375
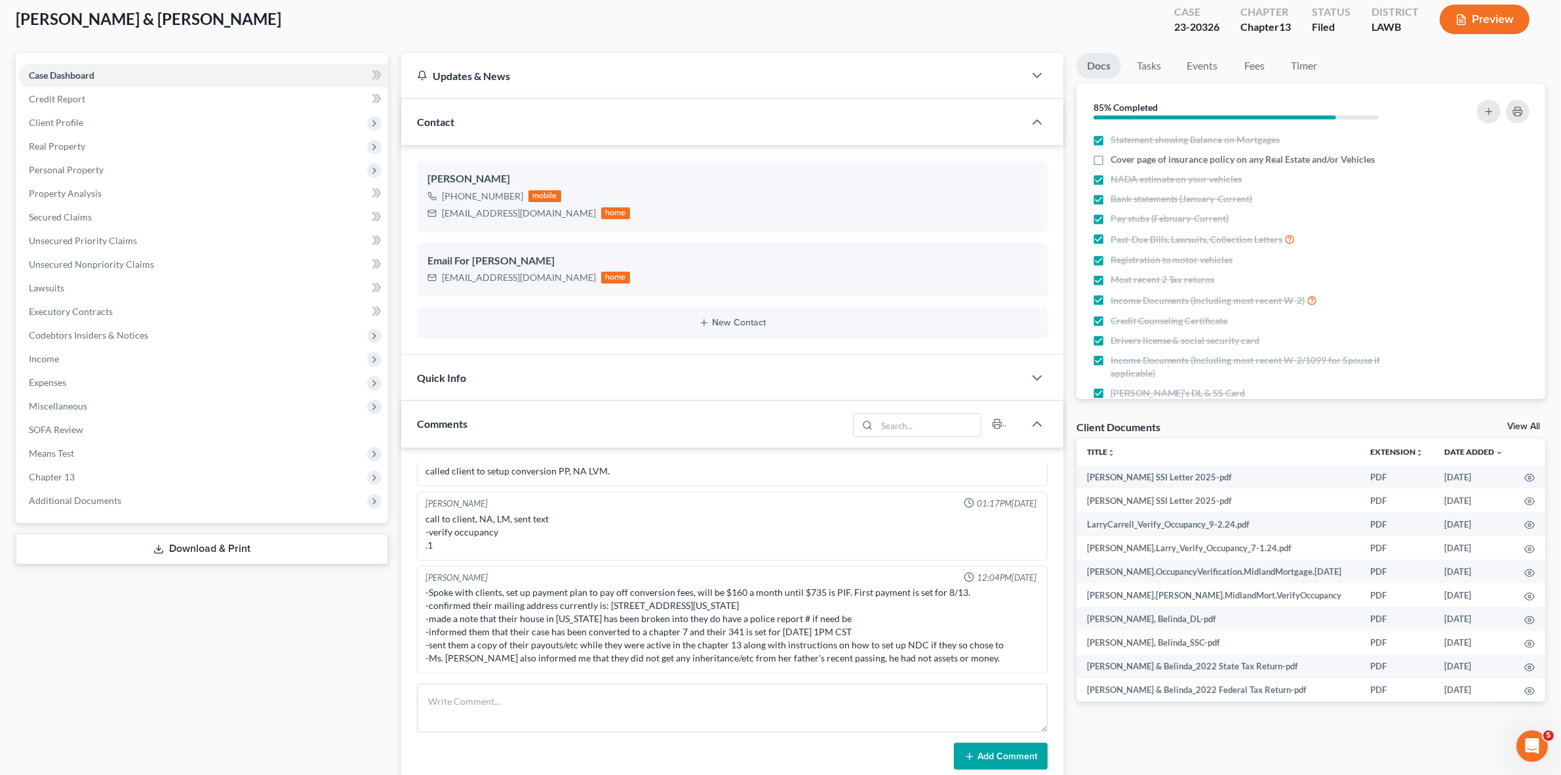
scroll to position [0, 0]
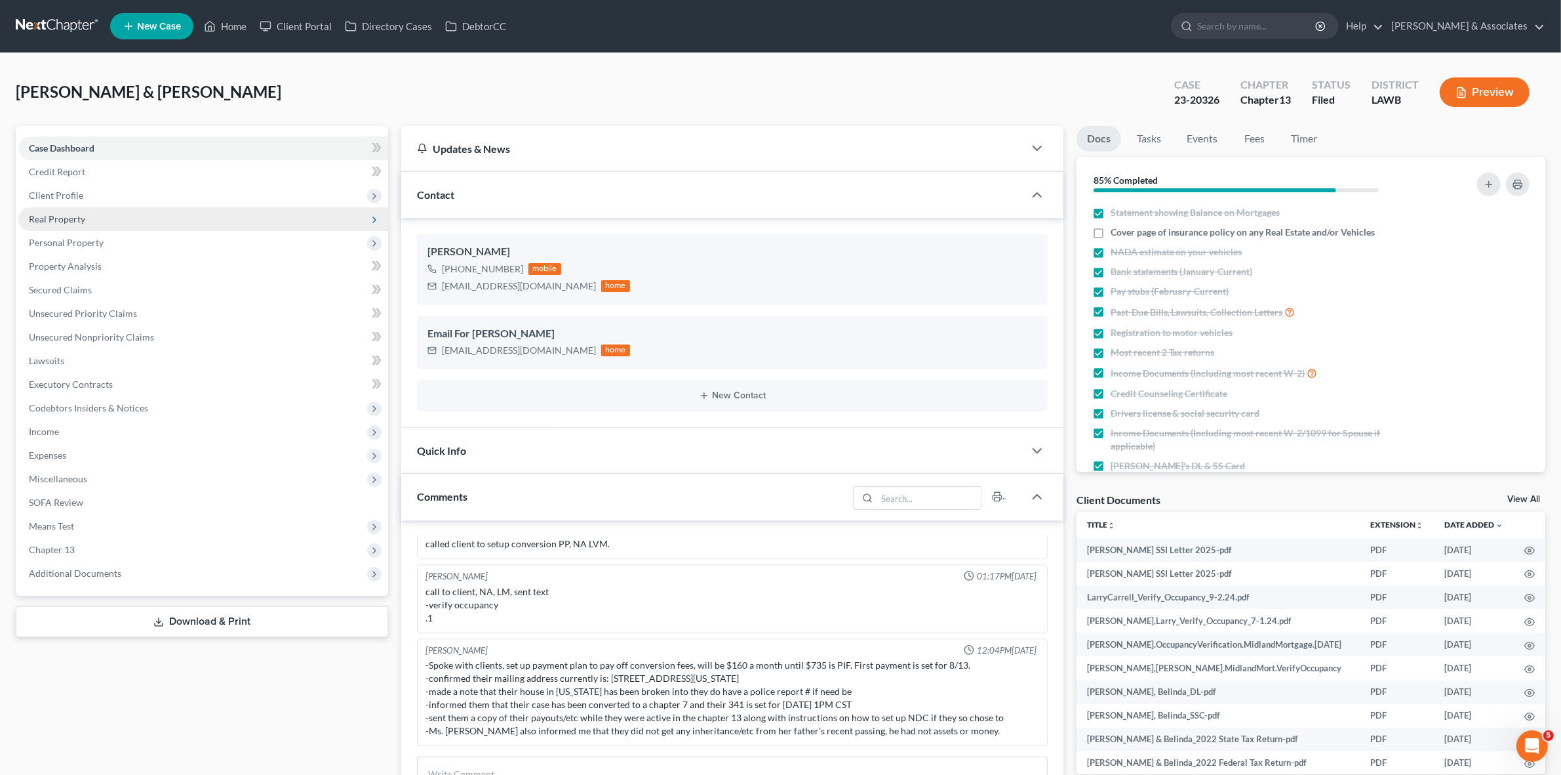
drag, startPoint x: 293, startPoint y: 202, endPoint x: 293, endPoint y: 220, distance: 18.4
click at [293, 202] on span "Client Profile" at bounding box center [203, 196] width 370 height 24
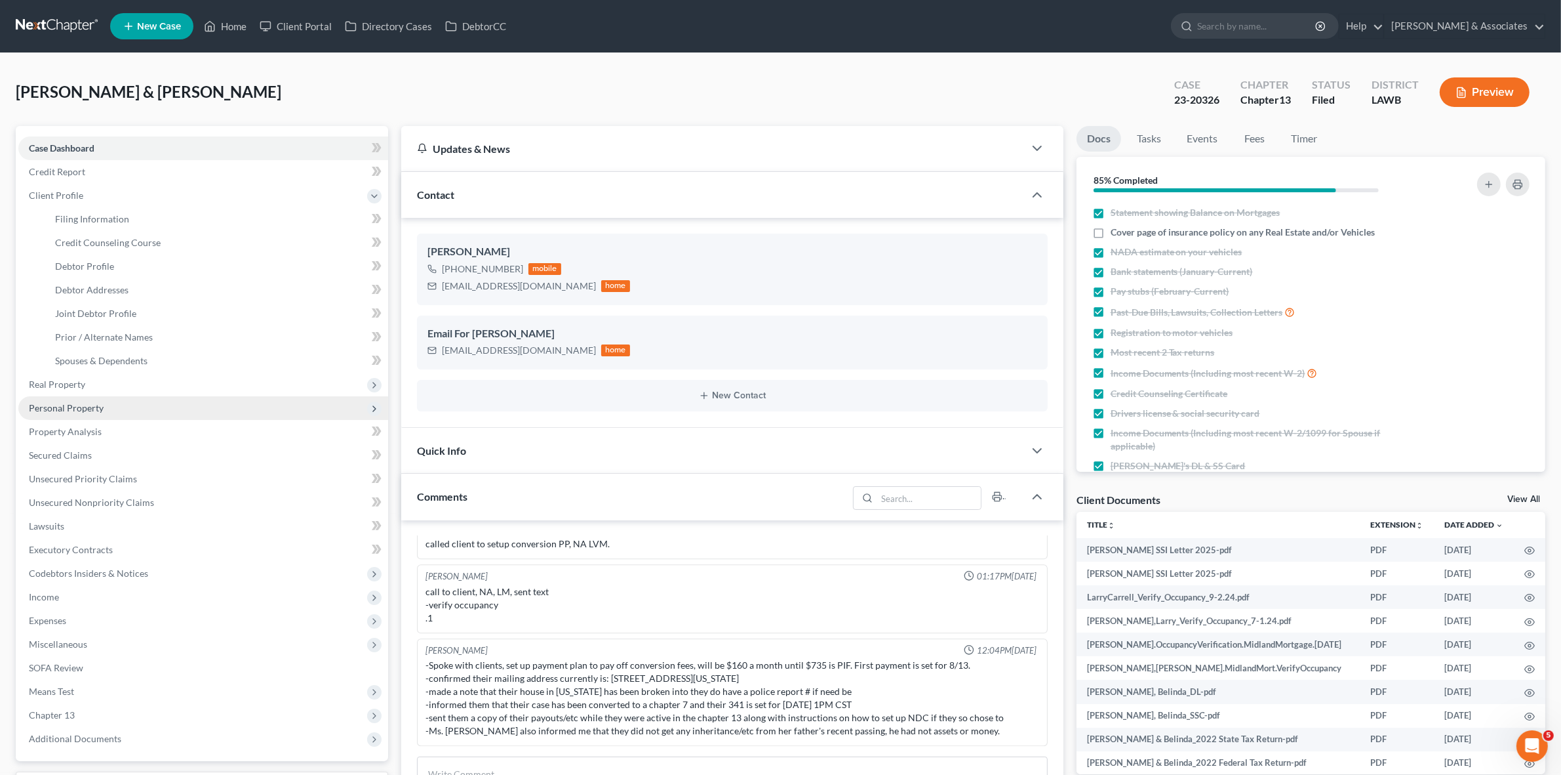
click at [258, 407] on span "Personal Property" at bounding box center [203, 408] width 370 height 24
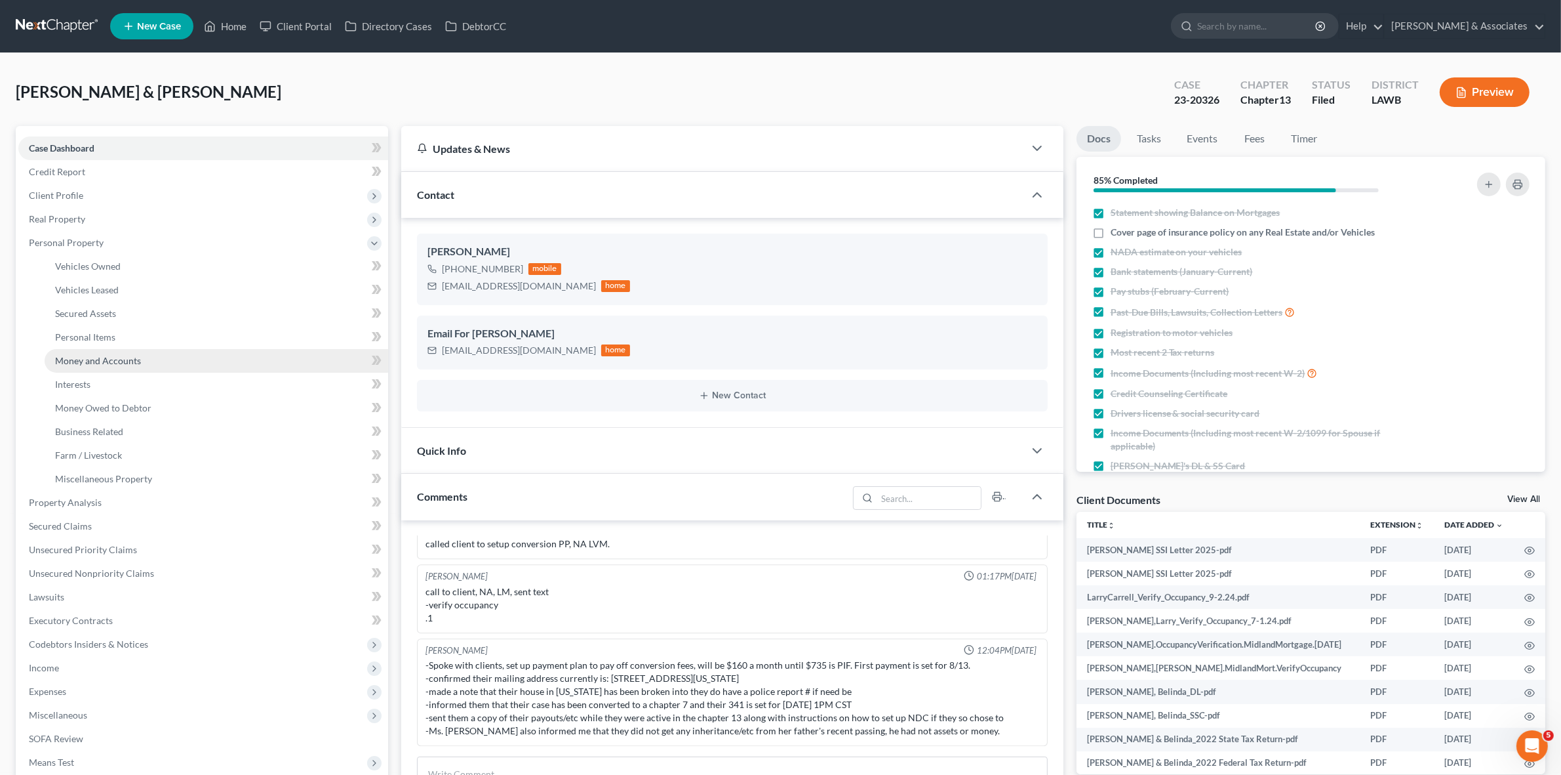
drag, startPoint x: 247, startPoint y: 359, endPoint x: 258, endPoint y: 364, distance: 11.5
click at [247, 359] on link "Money and Accounts" at bounding box center [217, 361] width 344 height 24
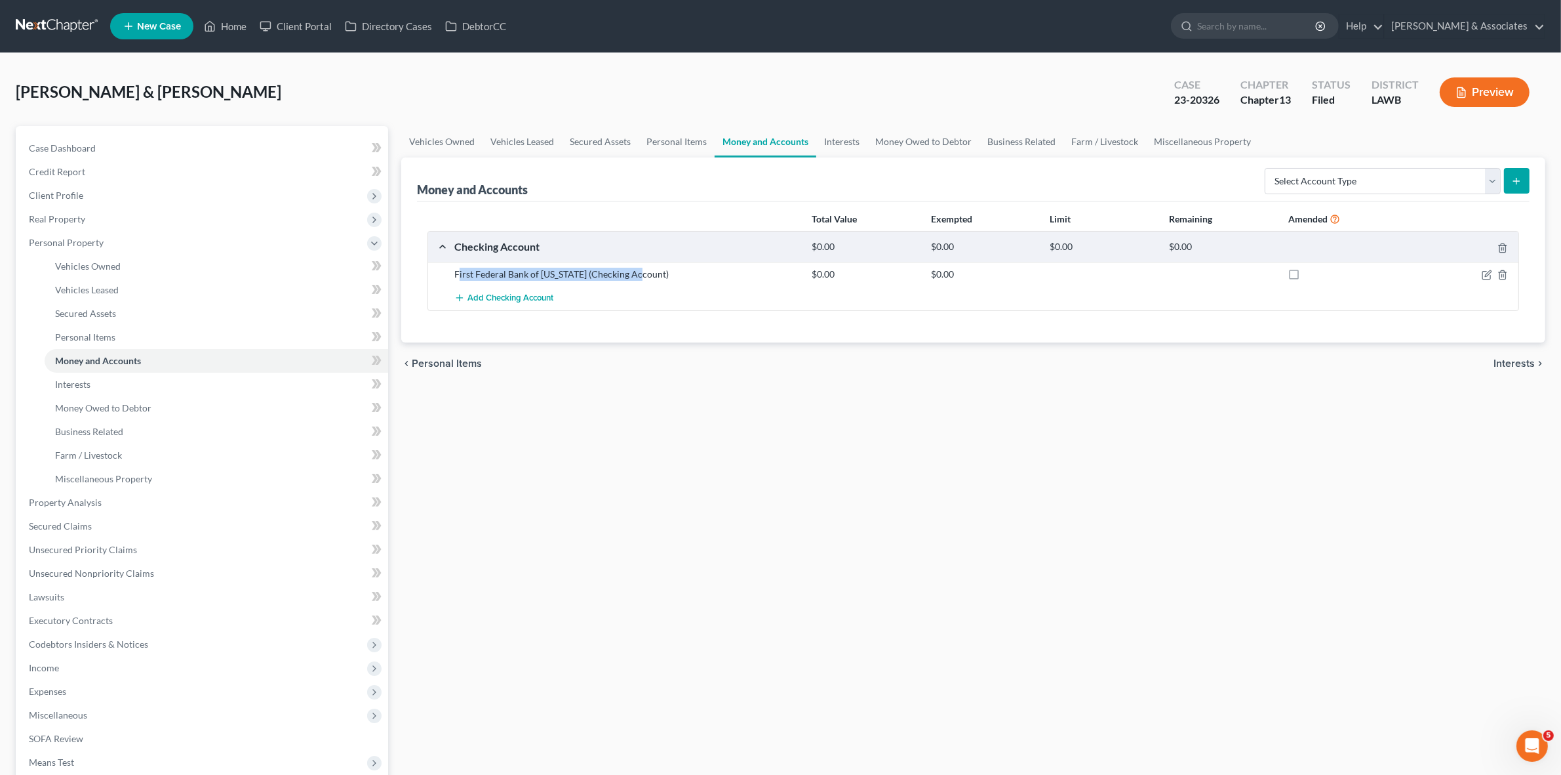
drag, startPoint x: 457, startPoint y: 274, endPoint x: 634, endPoint y: 279, distance: 177.1
click at [634, 279] on div "First Federal Bank of Louisiana (Checking Account)" at bounding box center [626, 274] width 357 height 13
click at [614, 277] on div "First Federal Bank of Louisiana (Checking Account)" at bounding box center [626, 274] width 357 height 13
drag, startPoint x: 427, startPoint y: 273, endPoint x: 664, endPoint y: 276, distance: 237.4
click at [664, 276] on div "Checking Account $0.00 $0.00 $0.00 $0.00 First Federal Bank of Louisiana (Check…" at bounding box center [974, 270] width 1092 height 79
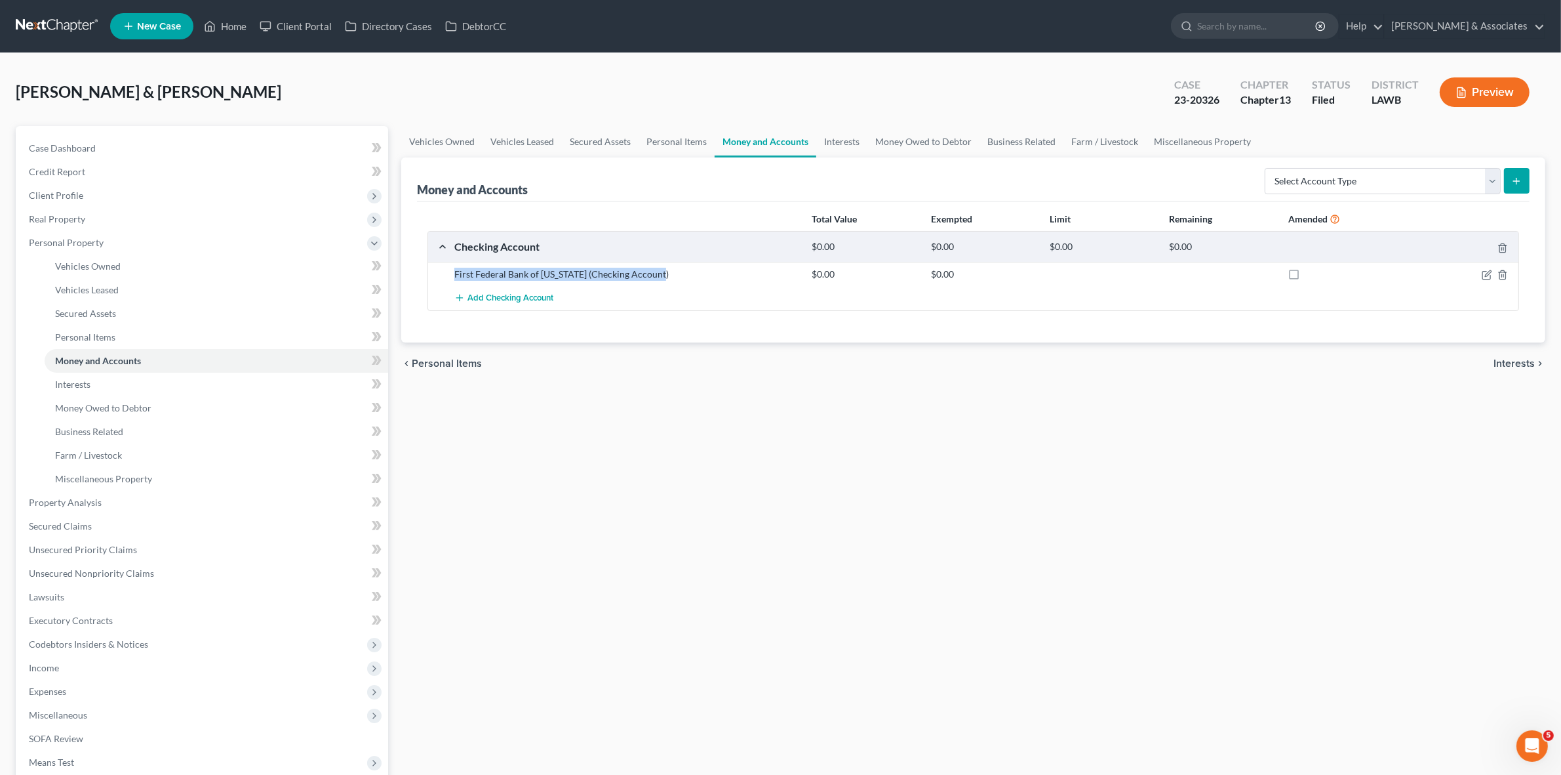
click at [664, 273] on div "First Federal Bank of Louisiana (Checking Account)" at bounding box center [626, 274] width 357 height 13
drag, startPoint x: 454, startPoint y: 273, endPoint x: 656, endPoint y: 279, distance: 201.4
click at [656, 279] on div "First Federal Bank of Louisiana (Checking Account)" at bounding box center [626, 274] width 357 height 13
click at [660, 270] on div "First Federal Bank of Louisiana (Checking Account)" at bounding box center [626, 274] width 357 height 13
click at [656, 273] on div "First Federal Bank of Louisiana (Checking Account)" at bounding box center [626, 274] width 357 height 13
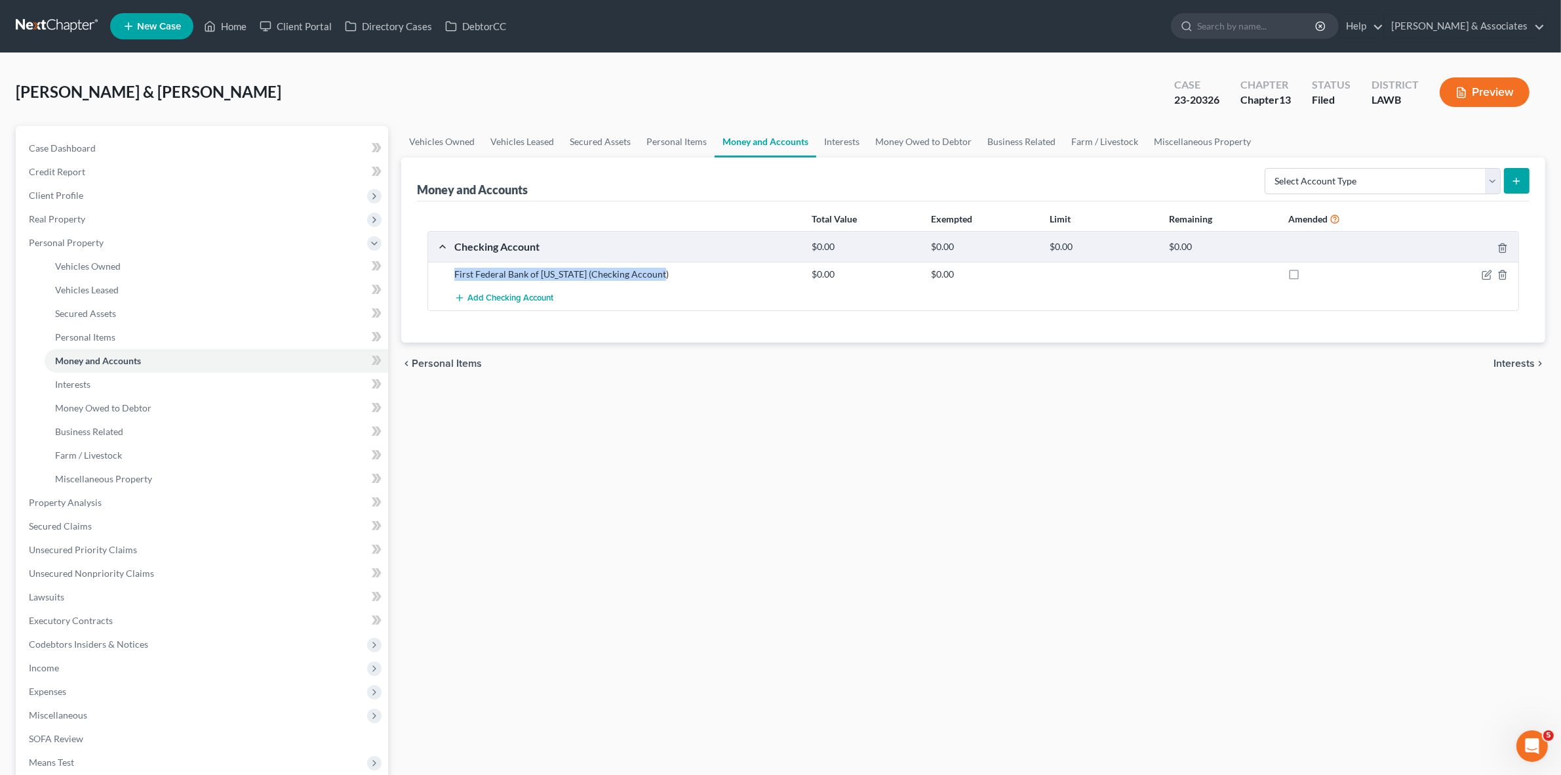
drag, startPoint x: 426, startPoint y: 277, endPoint x: 677, endPoint y: 279, distance: 251.2
click at [677, 279] on div "Total Value Exempted Limit Remaining Amended Checking Account $0.00 $0.00 $0.00…" at bounding box center [973, 271] width 1113 height 141
click at [211, 632] on span "Codebtors Insiders & Notices" at bounding box center [203, 644] width 370 height 24
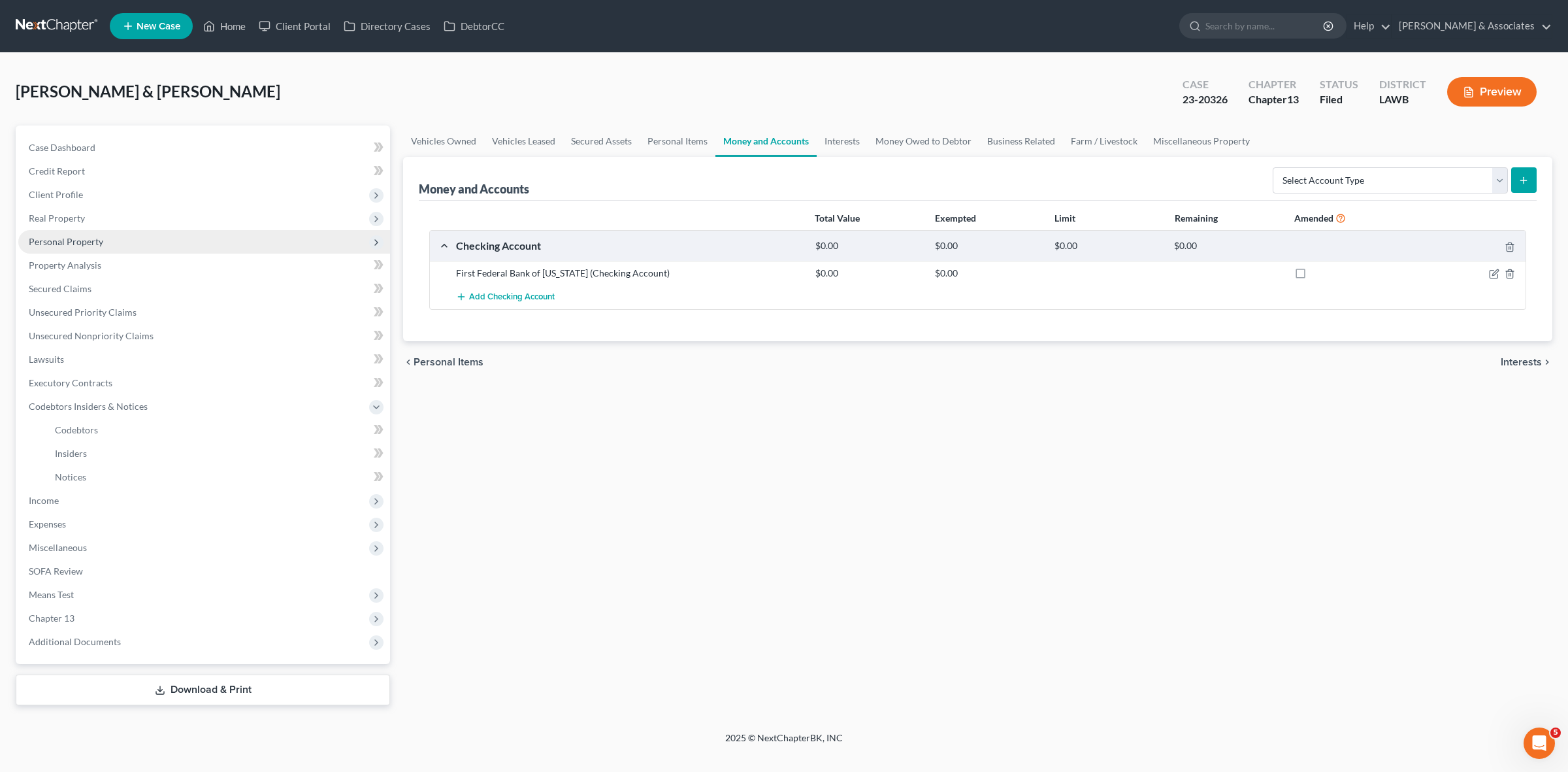
click at [204, 234] on span "Personal Property" at bounding box center [203, 242] width 372 height 24
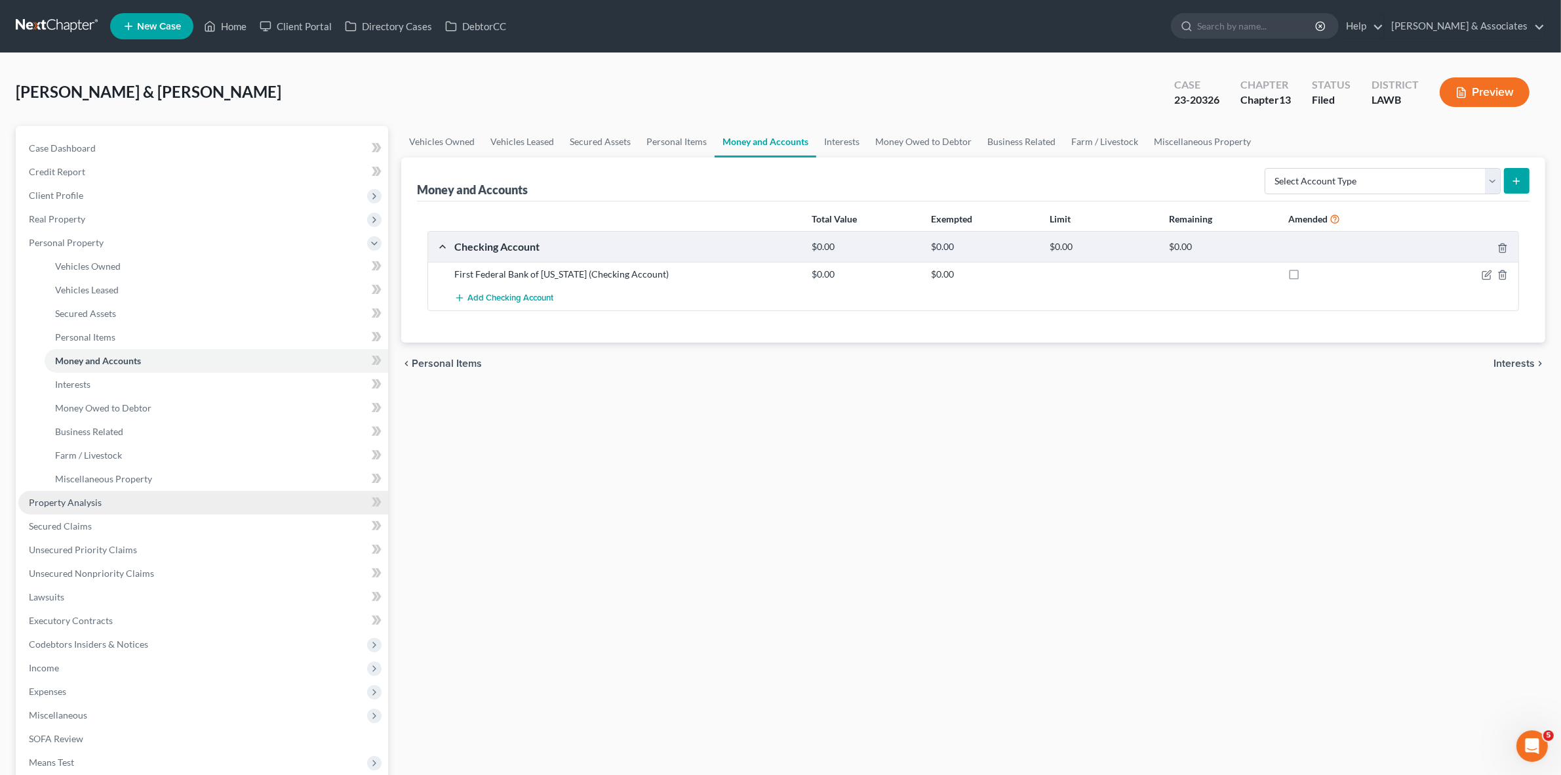
click at [165, 491] on link "Property Analysis" at bounding box center [203, 503] width 370 height 24
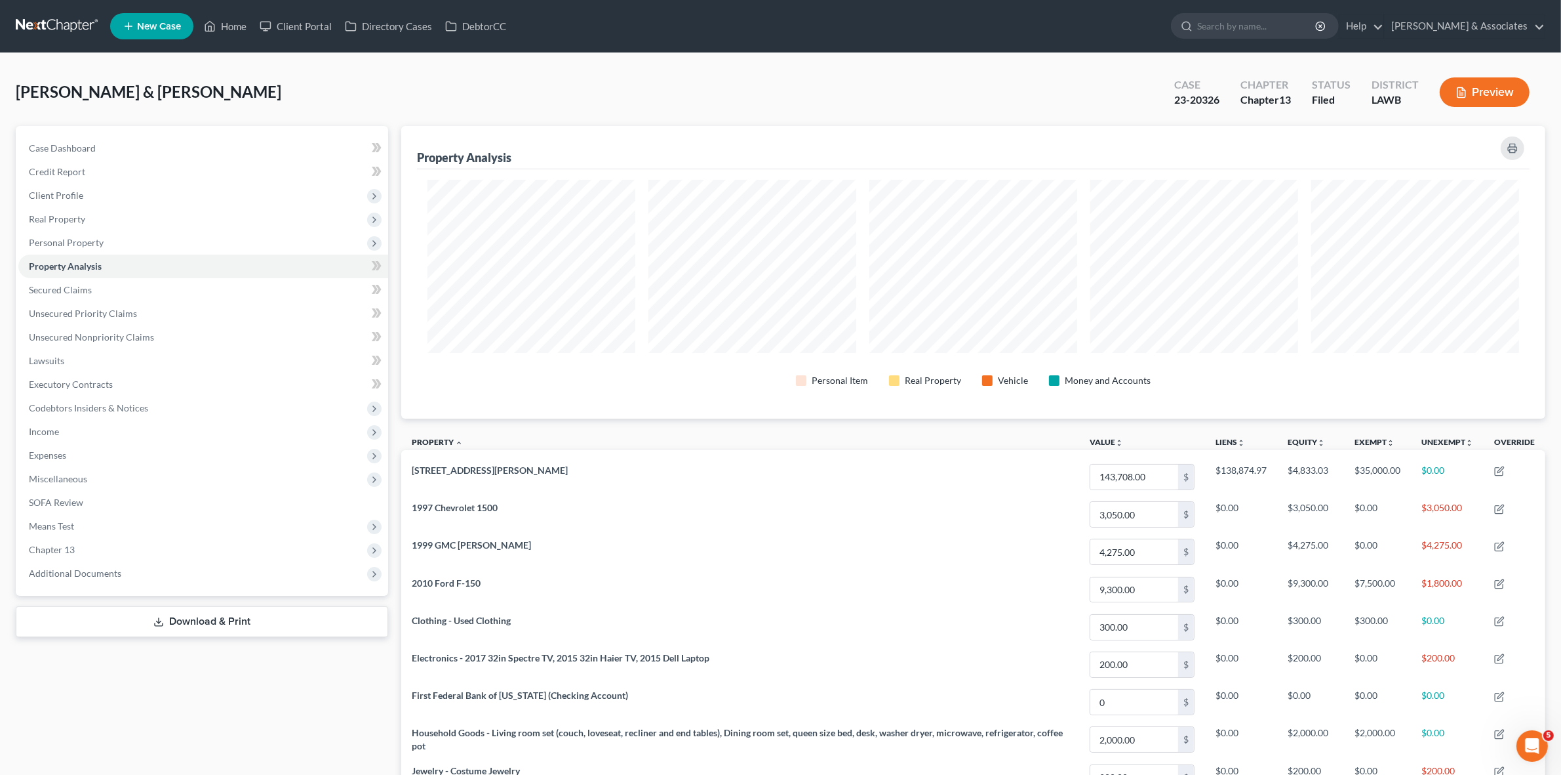
scroll to position [292, 1144]
click at [180, 180] on link "Credit Report" at bounding box center [203, 172] width 370 height 24
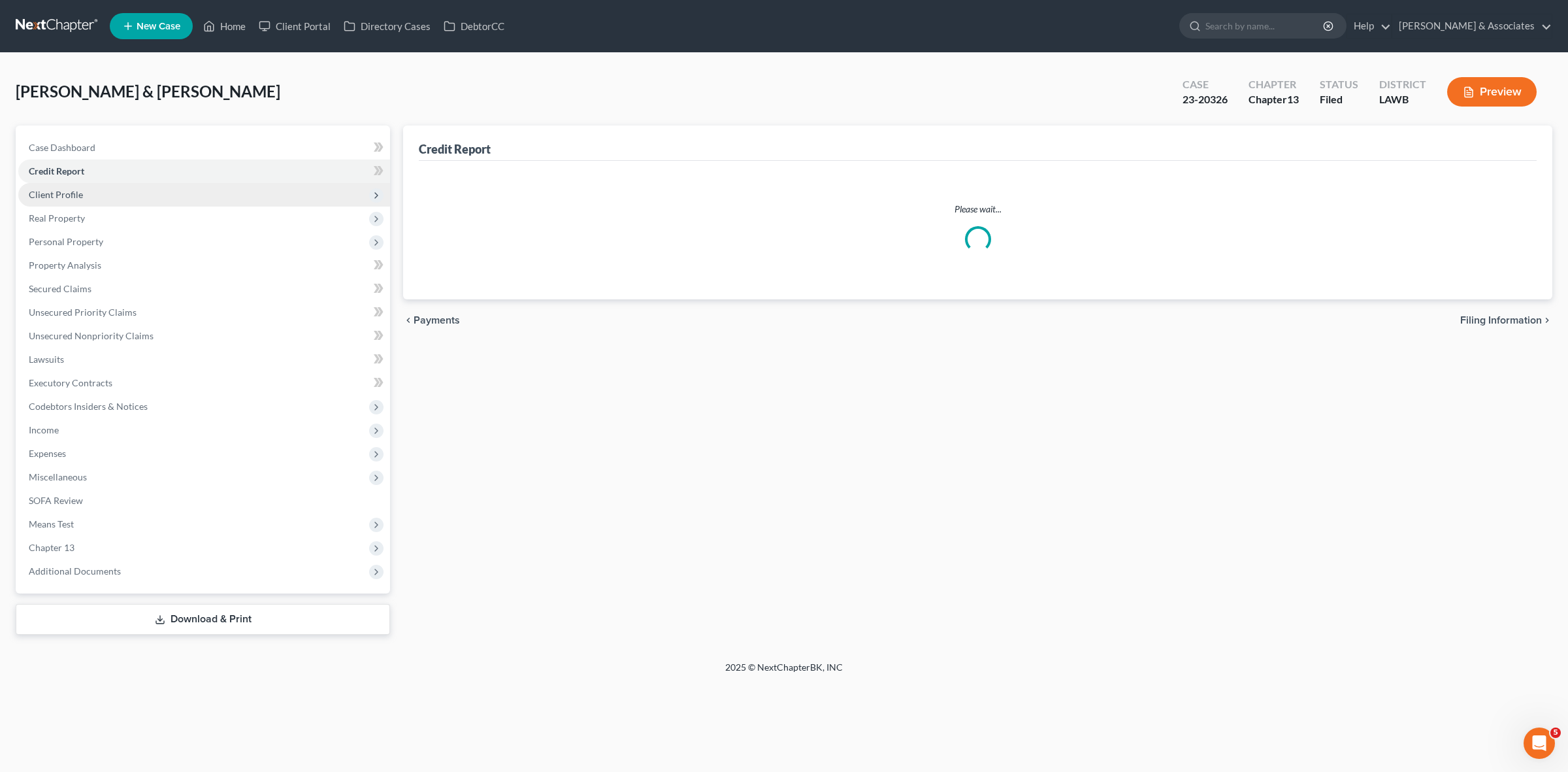
click at [184, 196] on span "Client Profile" at bounding box center [203, 195] width 372 height 24
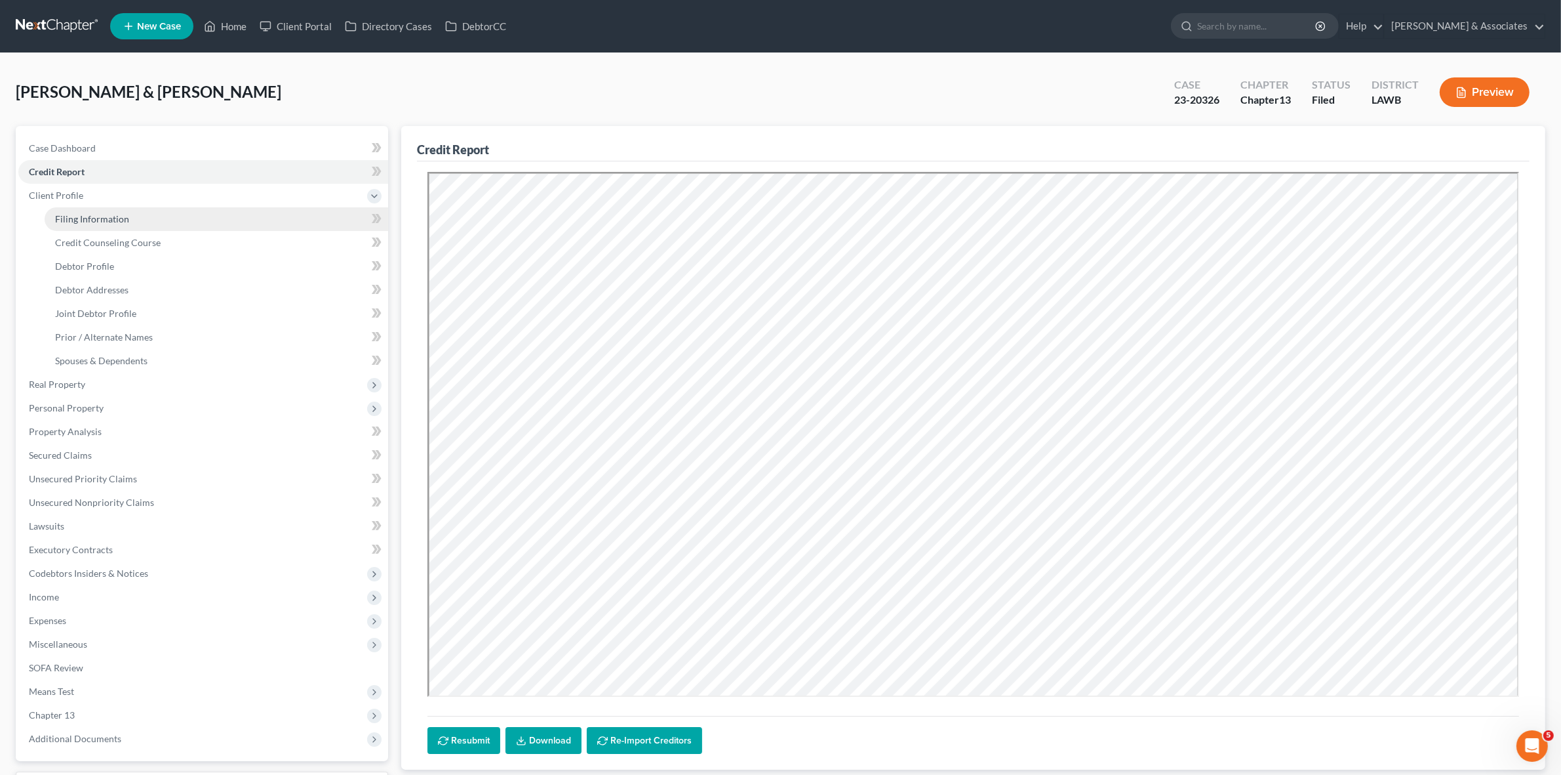
click at [186, 225] on link "Filing Information" at bounding box center [217, 219] width 344 height 24
select select "1"
select select "3"
select select "36"
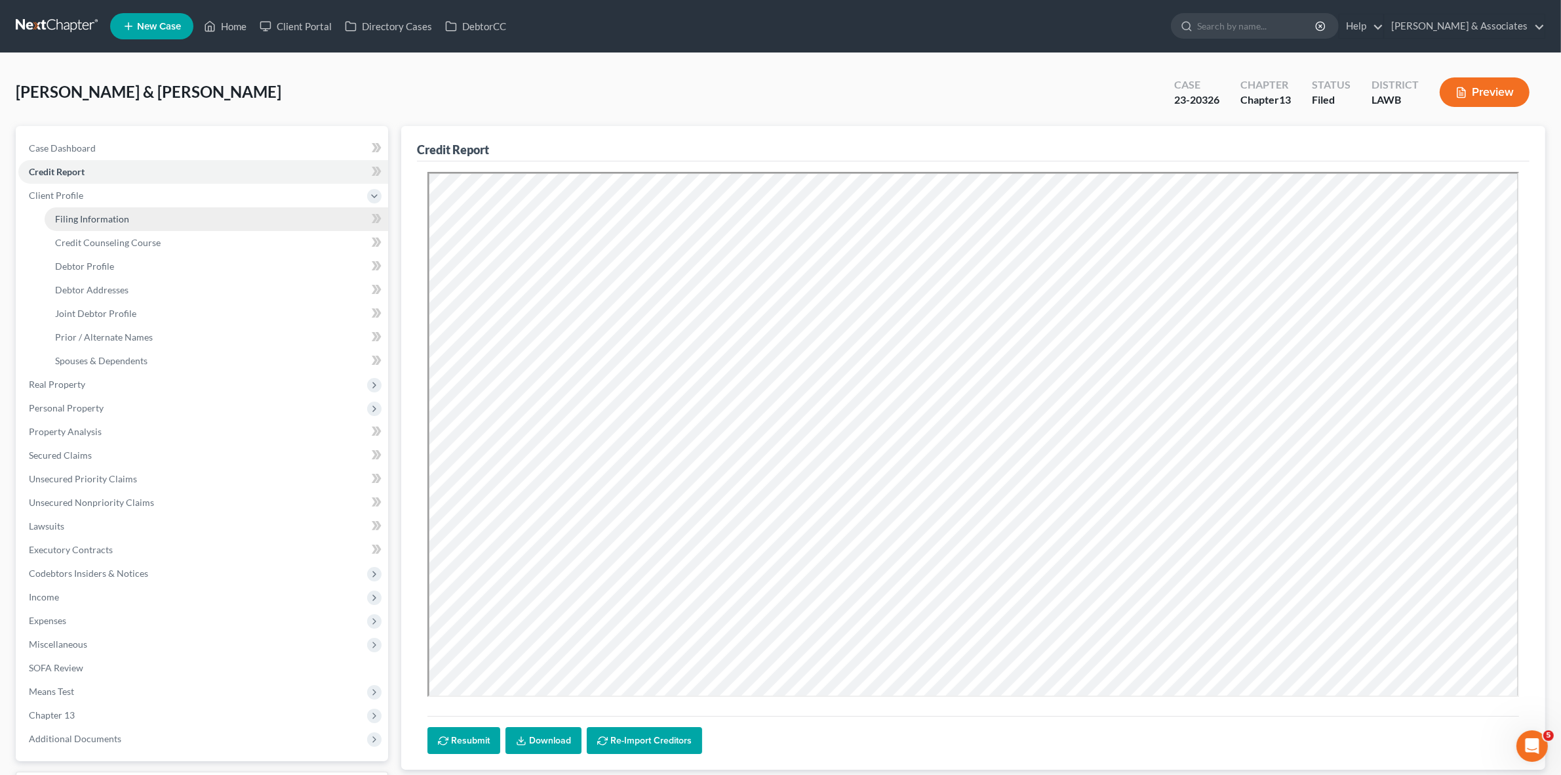
select select "2"
select select "19"
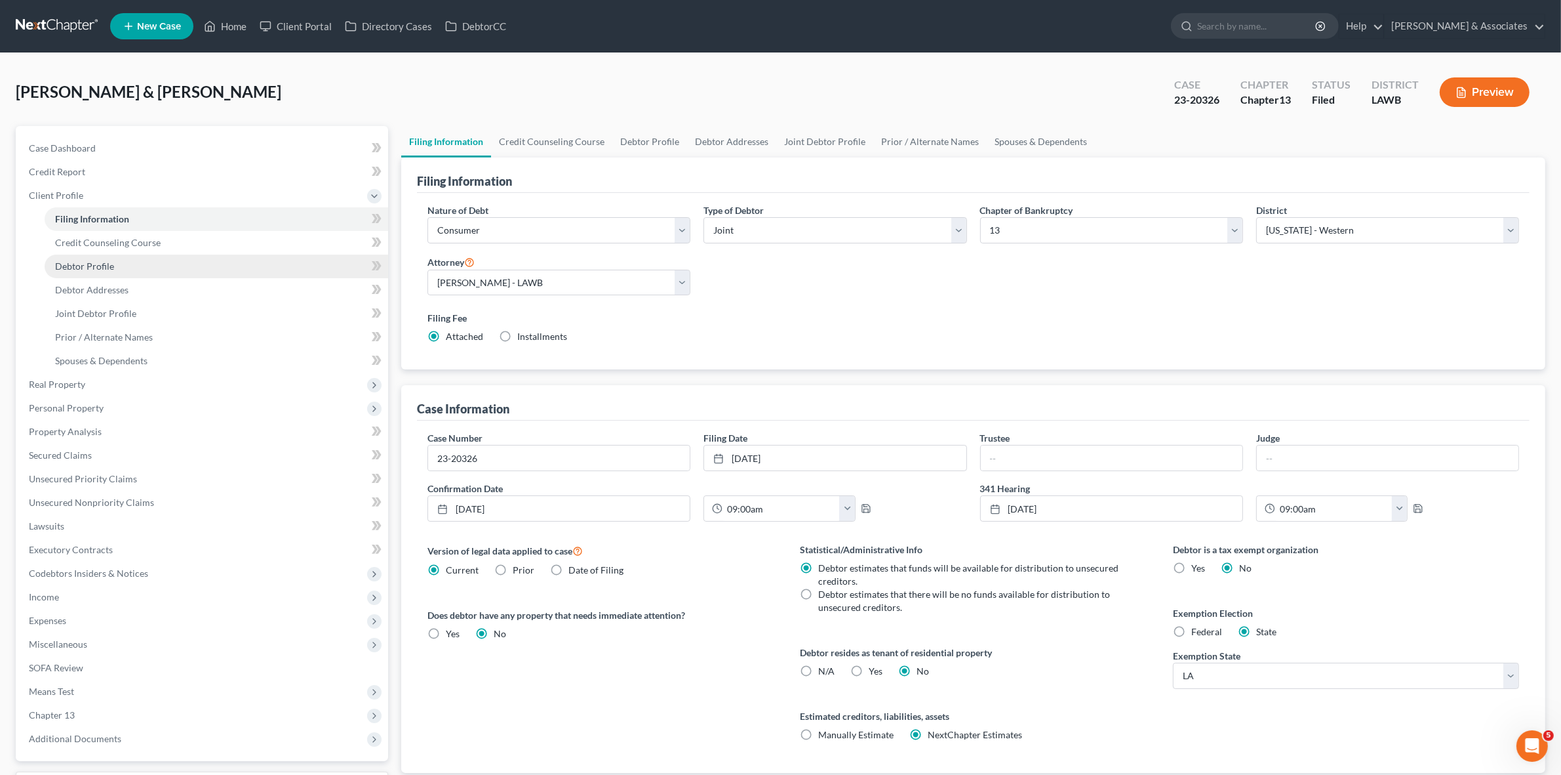
click at [175, 264] on link "Debtor Profile" at bounding box center [217, 266] width 344 height 24
select select "1"
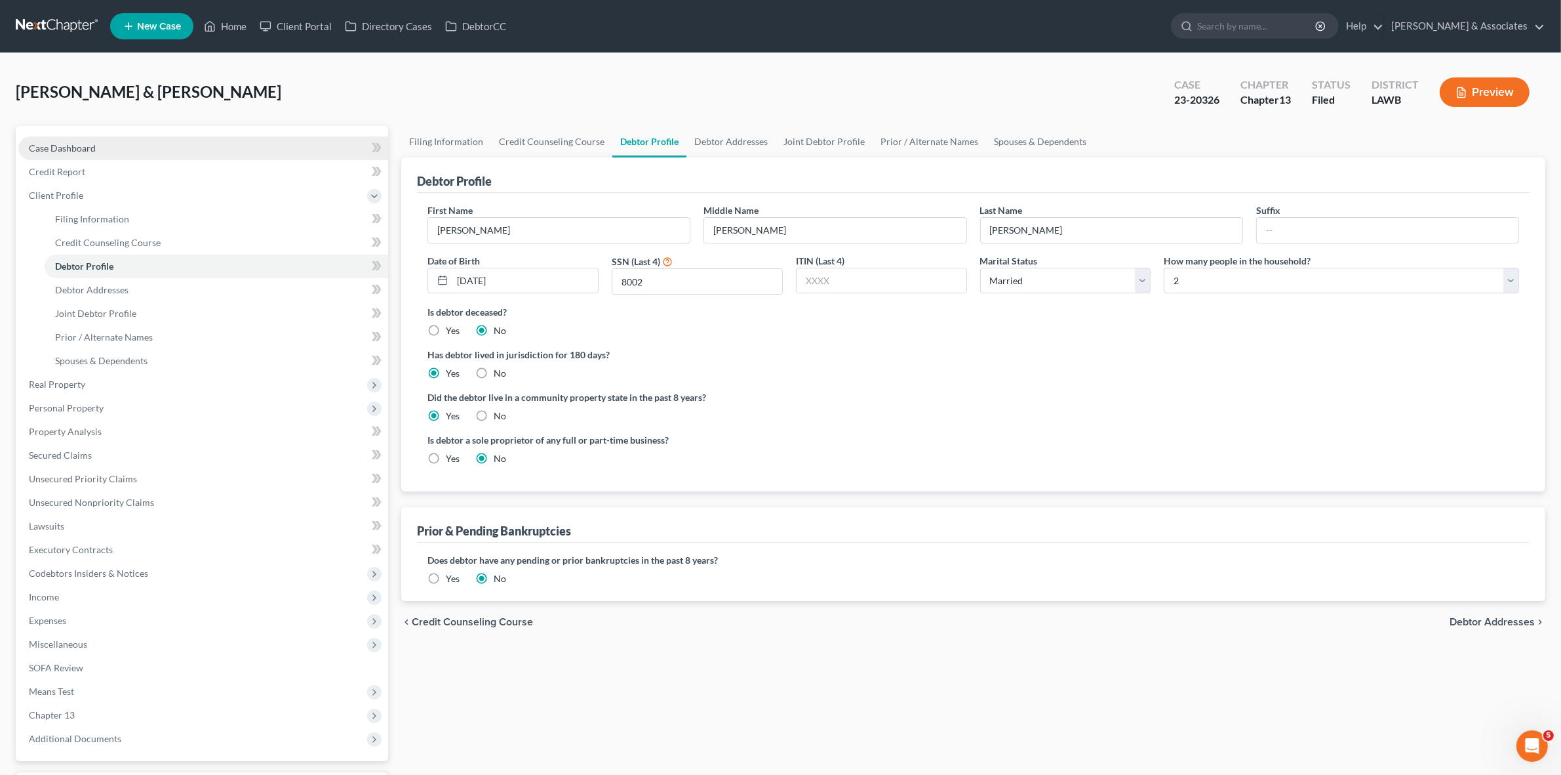
click at [307, 146] on link "Case Dashboard" at bounding box center [203, 148] width 370 height 24
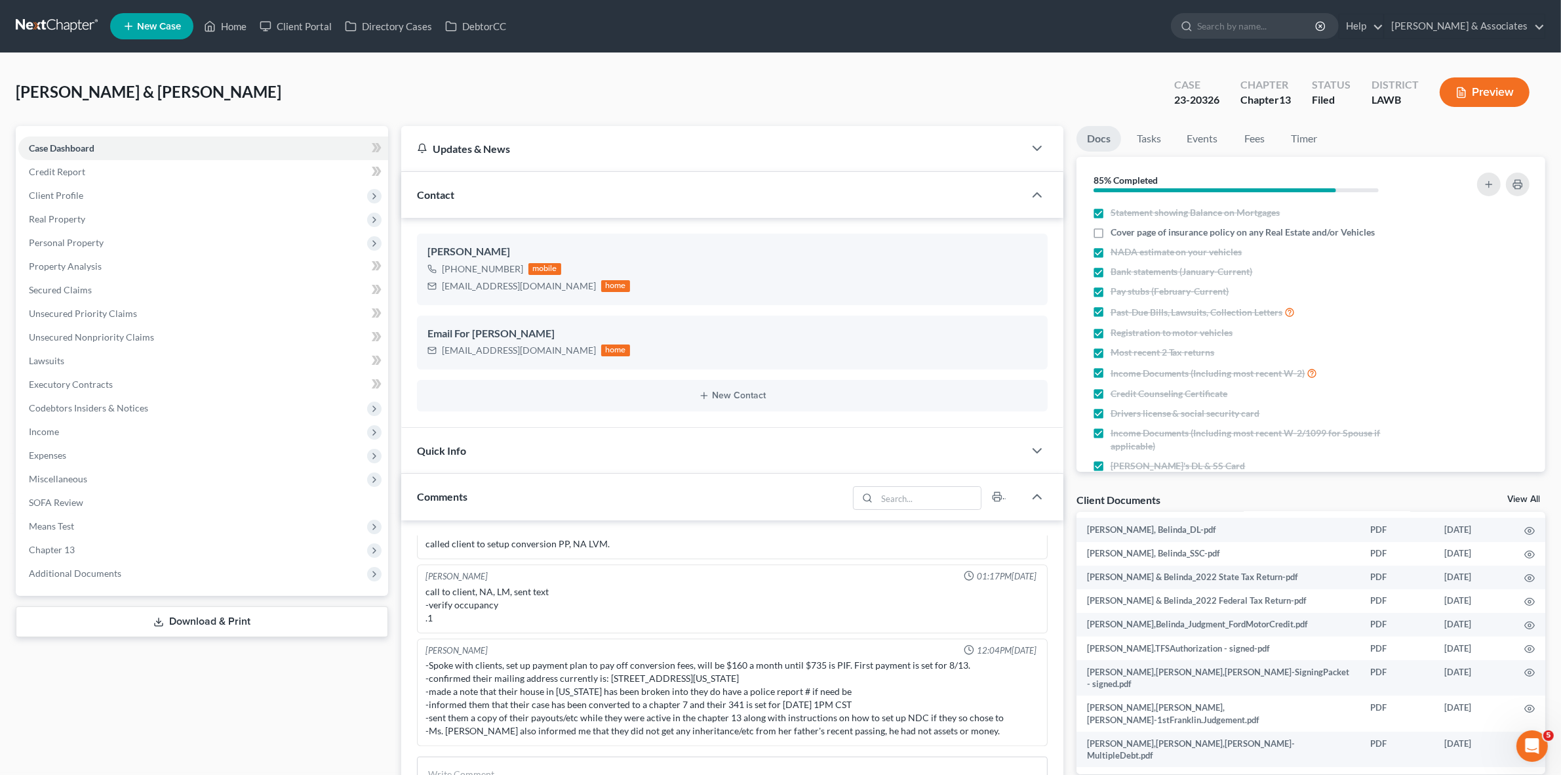
scroll to position [164, 0]
click at [1525, 574] on icon "button" at bounding box center [1530, 576] width 10 height 10
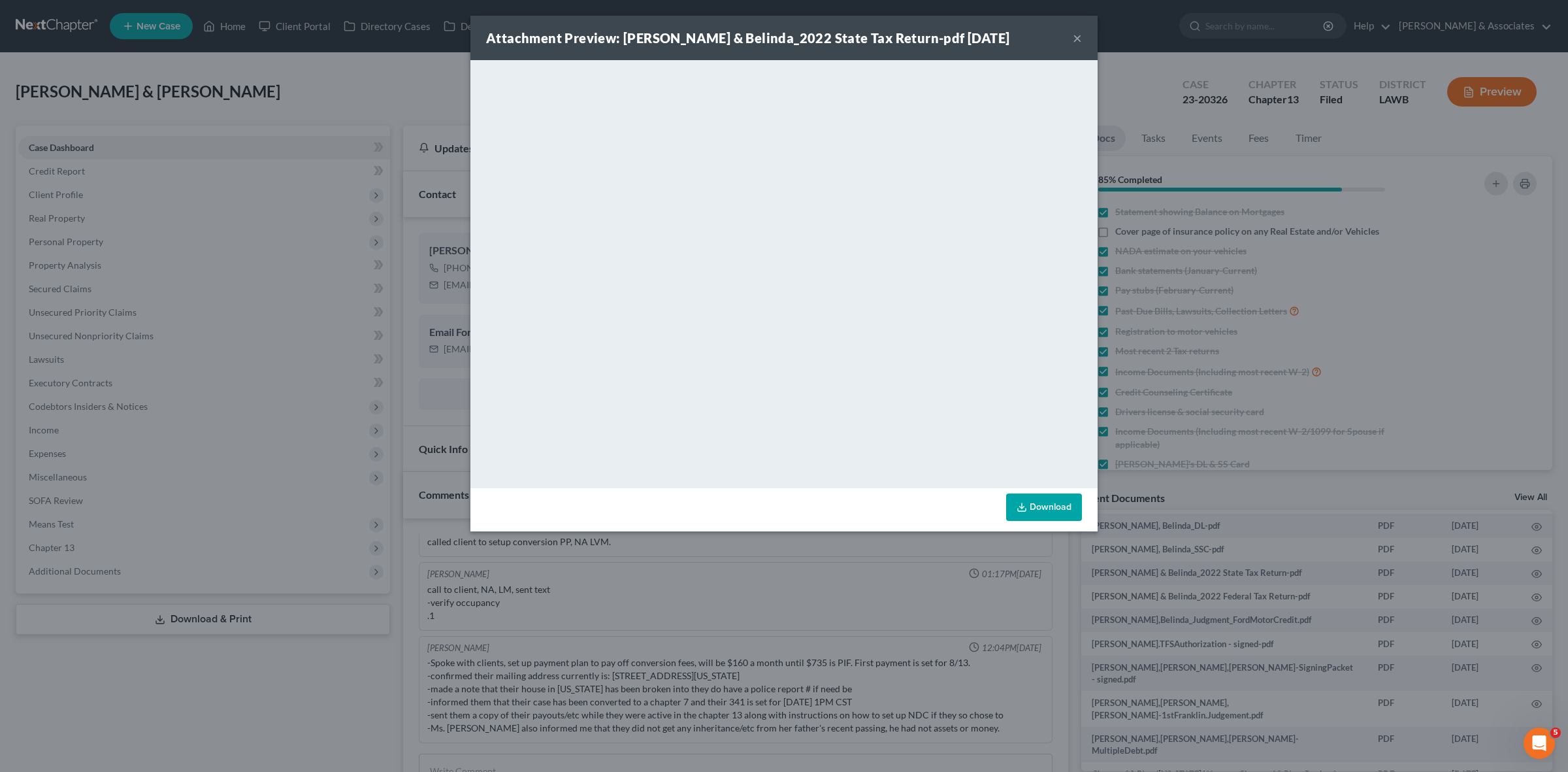
click at [1073, 34] on button "×" at bounding box center [1077, 38] width 9 height 16
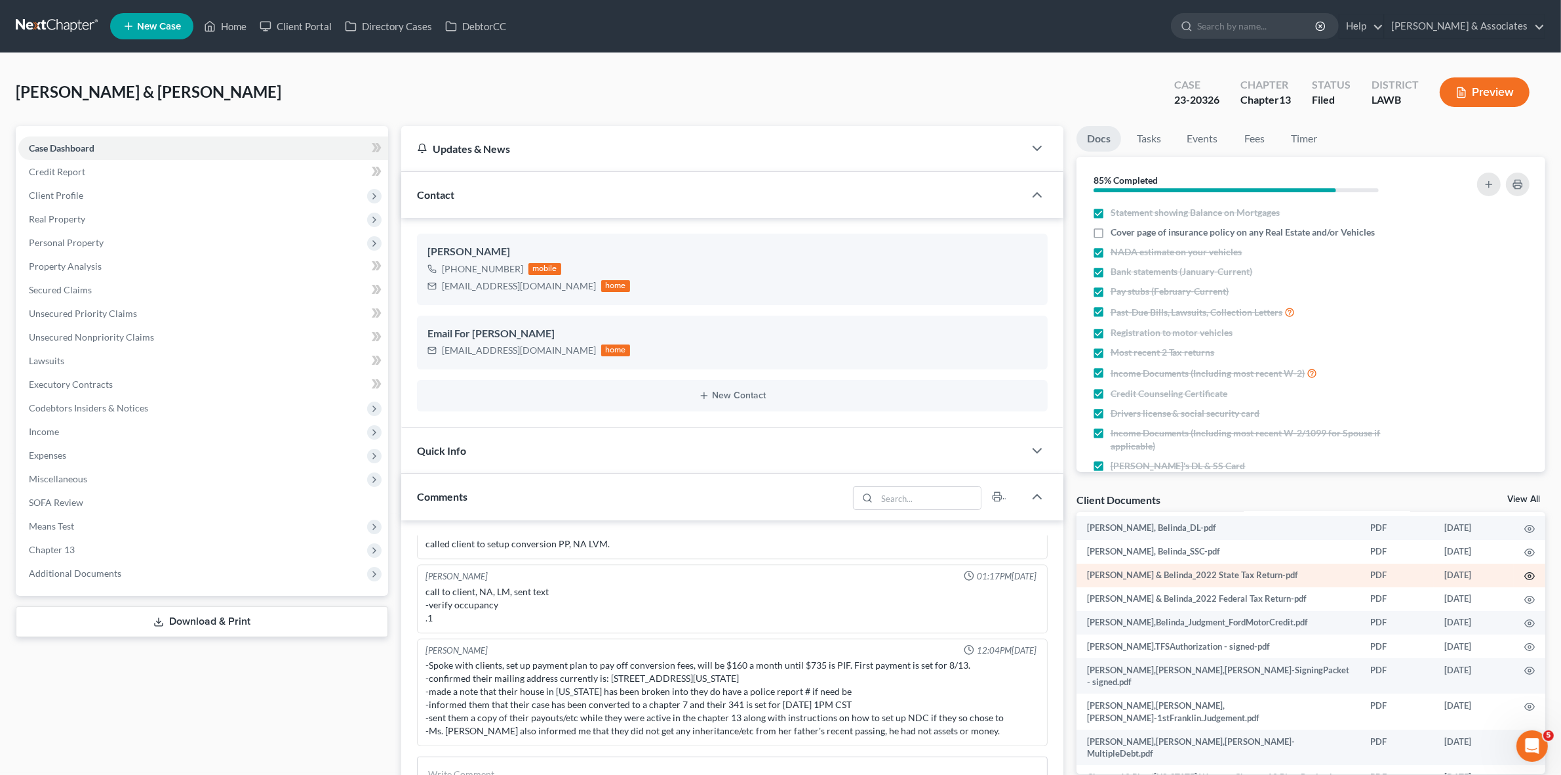
click at [1525, 573] on icon "button" at bounding box center [1530, 576] width 10 height 7
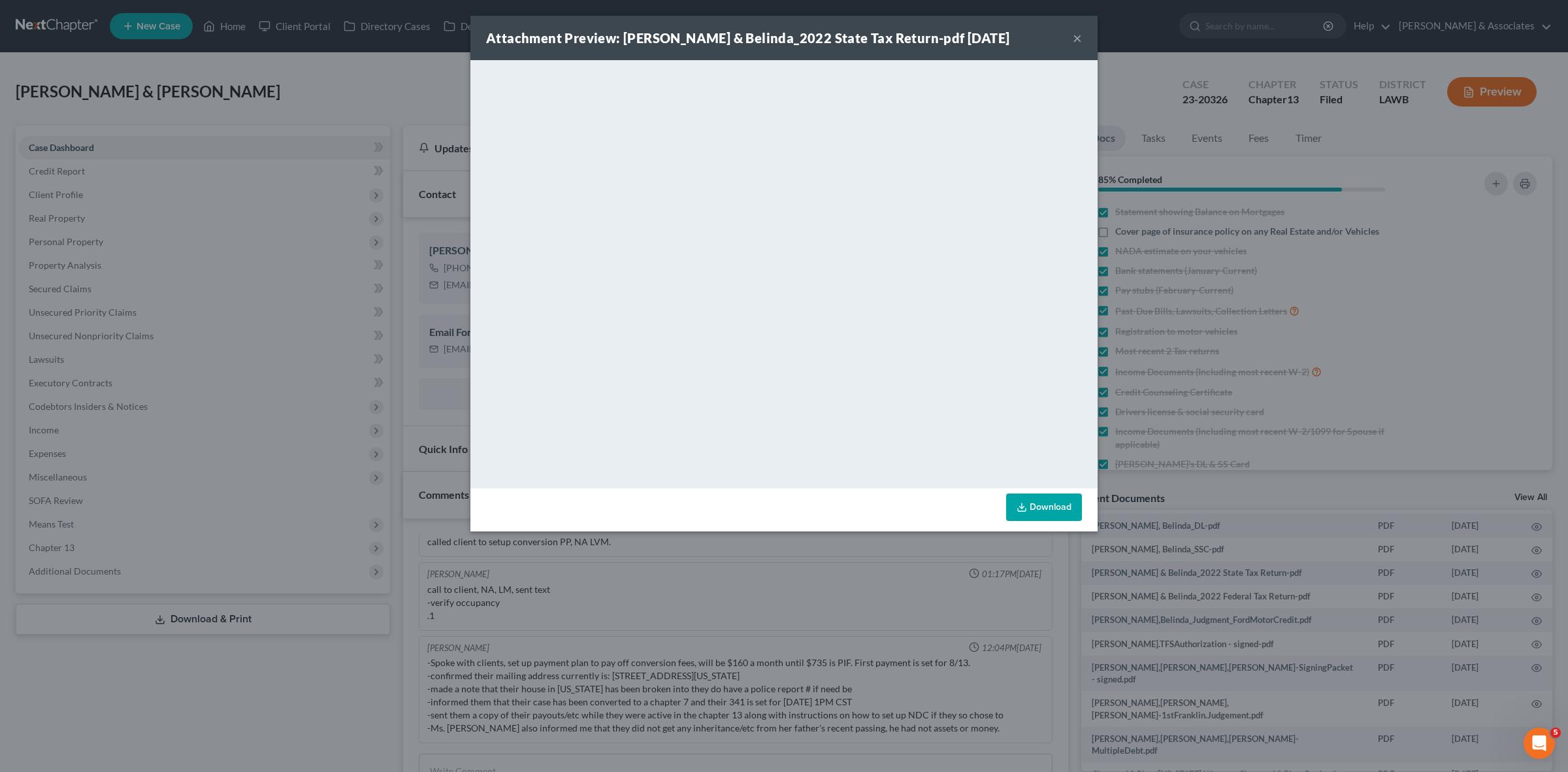
drag, startPoint x: 1067, startPoint y: 40, endPoint x: 1567, endPoint y: 403, distance: 617.9
click at [1066, 39] on div "Attachment Preview: Carrell, Larry & Belinda_2022 State Tax Return-pdf 09/21/20…" at bounding box center [784, 38] width 628 height 45
drag, startPoint x: 1079, startPoint y: 34, endPoint x: 1129, endPoint y: 412, distance: 381.3
click at [1079, 33] on button "×" at bounding box center [1077, 38] width 9 height 16
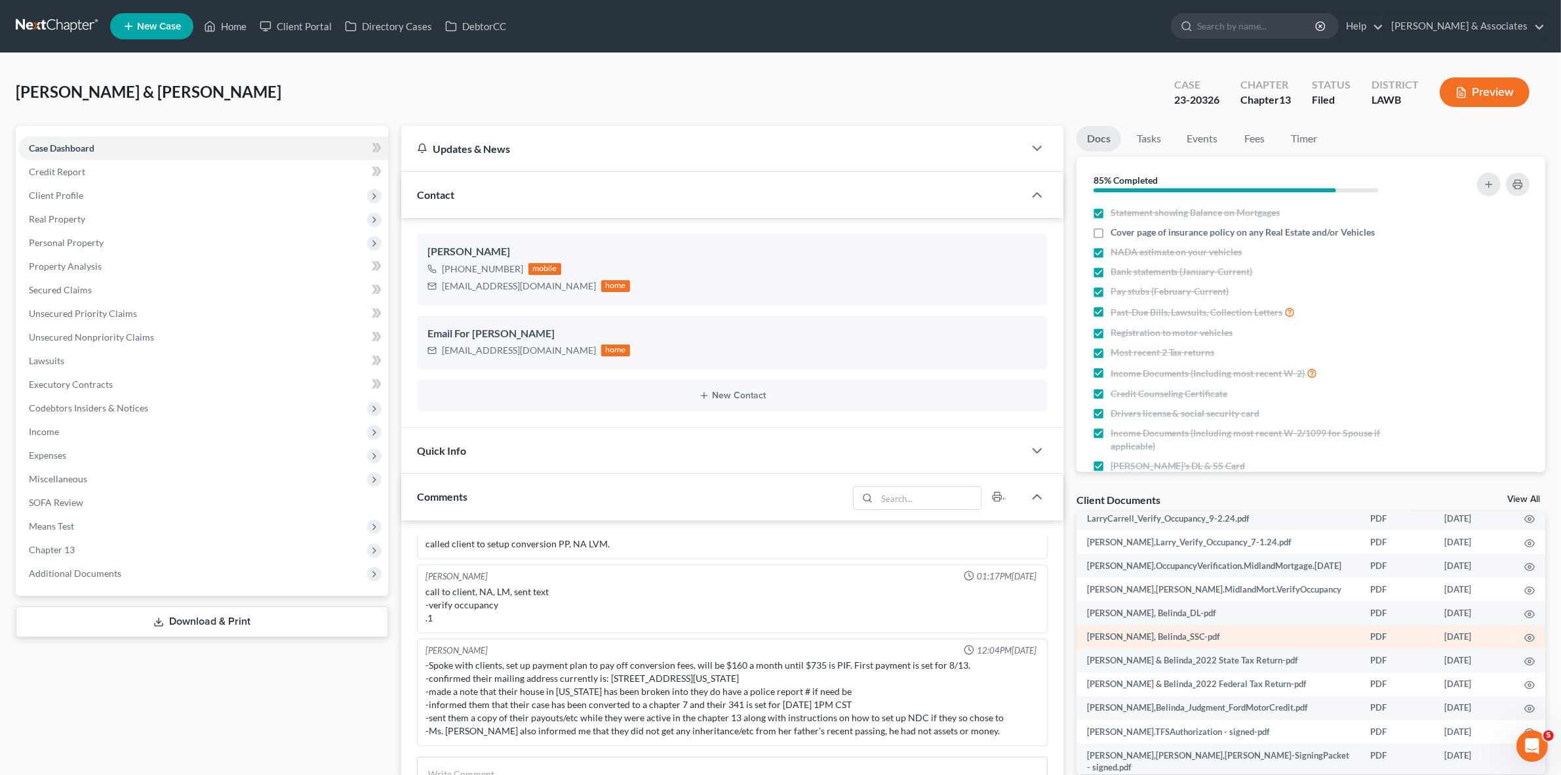
scroll to position [0, 0]
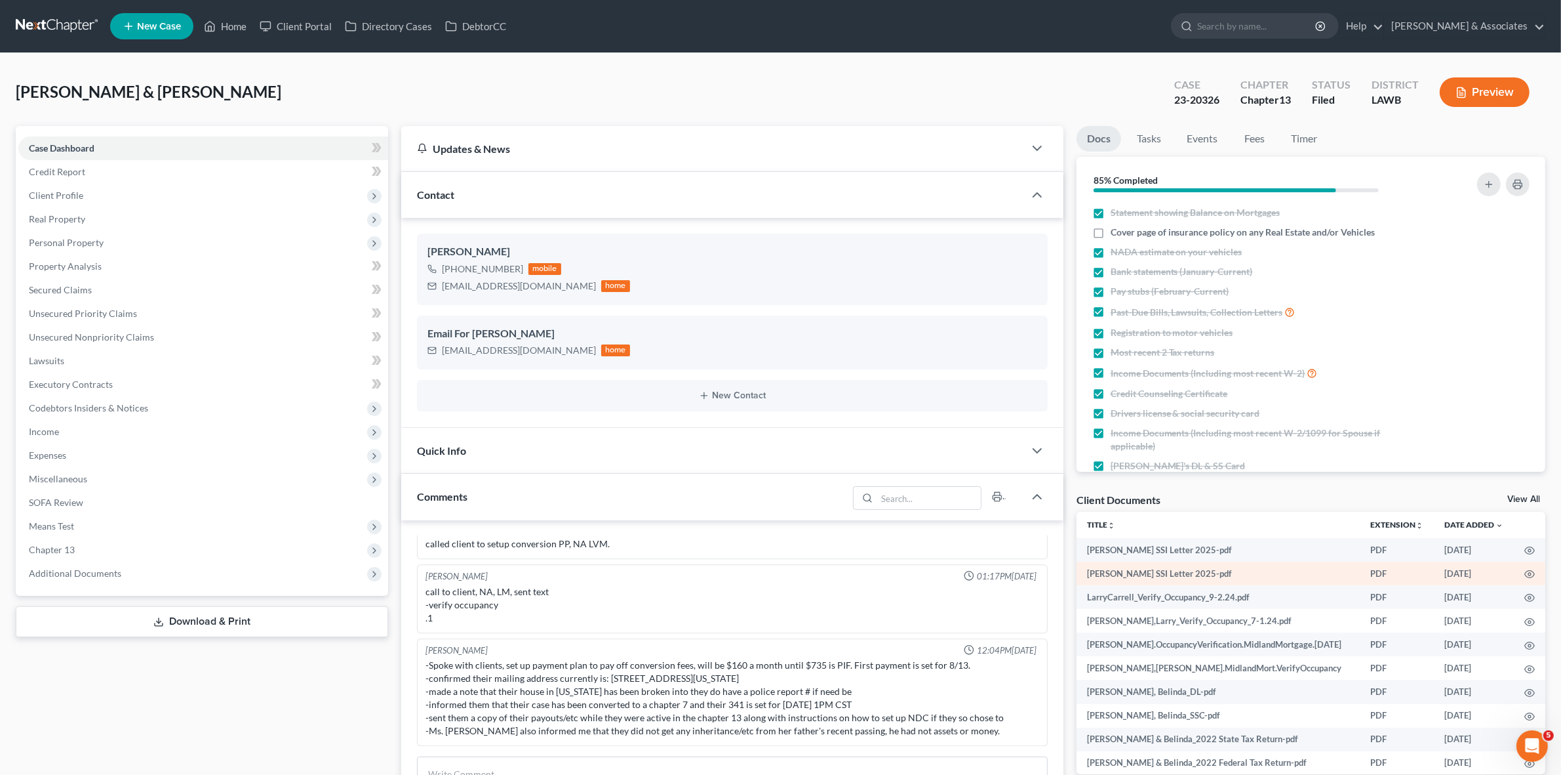
click at [1514, 571] on td at bounding box center [1529, 573] width 31 height 24
click at [1525, 572] on icon "button" at bounding box center [1530, 574] width 10 height 7
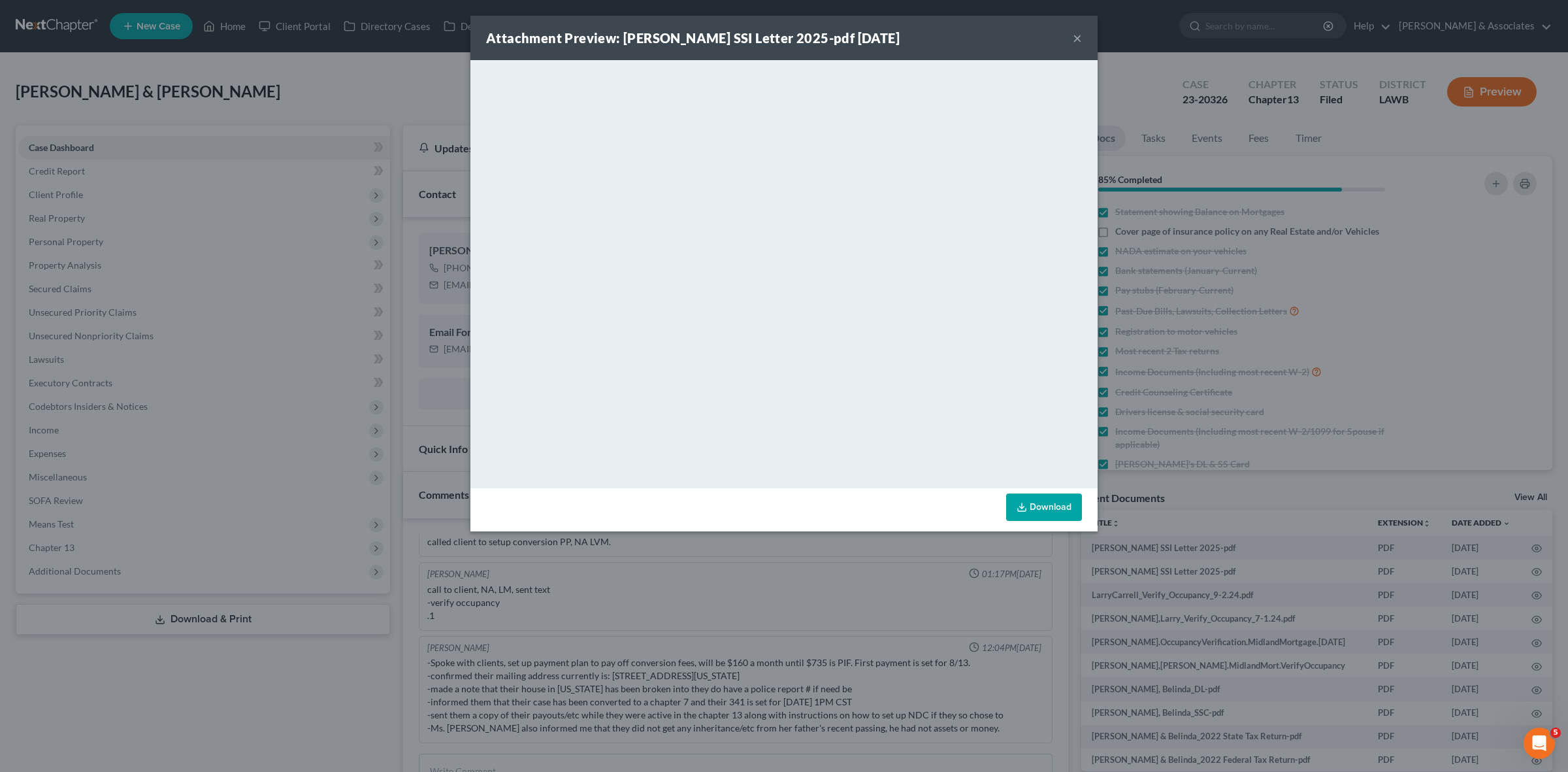
click at [1234, 517] on div "Attachment Preview: Larry Carrell SSI Letter 2025-pdf 06/17/2025 × <object ng-a…" at bounding box center [784, 386] width 1568 height 772
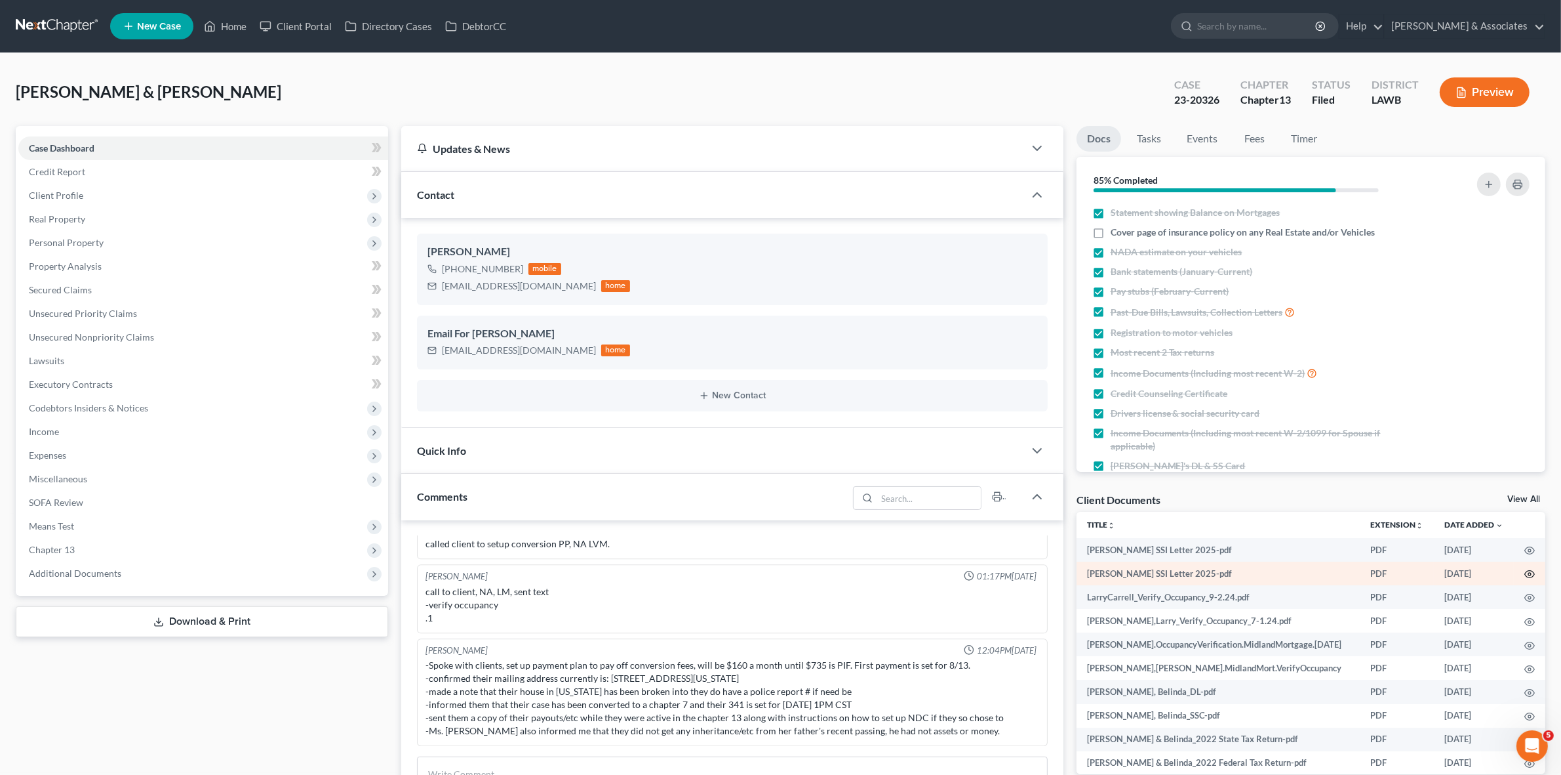
click at [1529, 573] on circle "button" at bounding box center [1530, 574] width 3 height 3
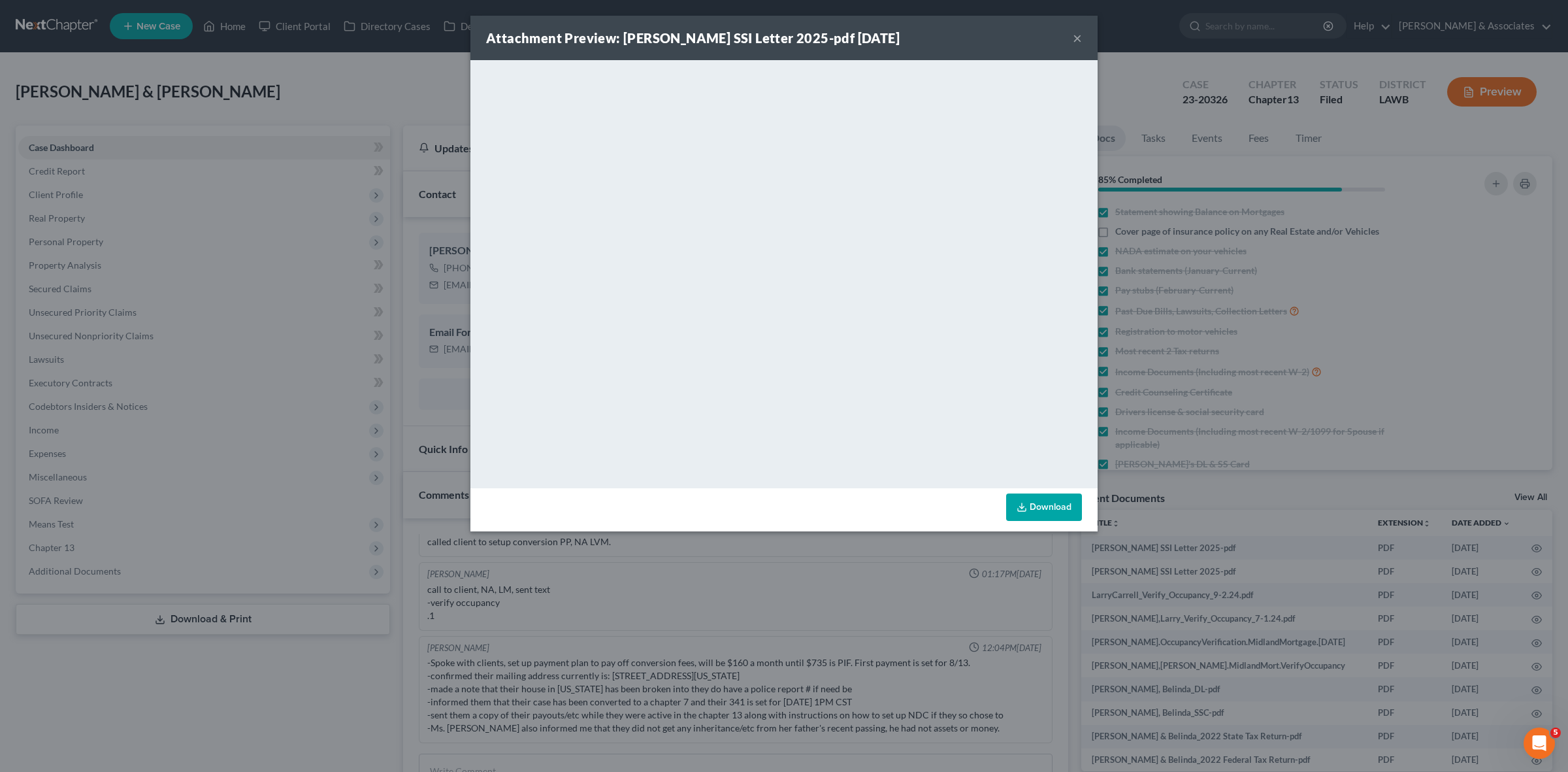
click at [1276, 481] on div "Attachment Preview: Larry Carrell SSI Letter 2025-pdf 06/17/2025 × <object ng-a…" at bounding box center [784, 386] width 1568 height 772
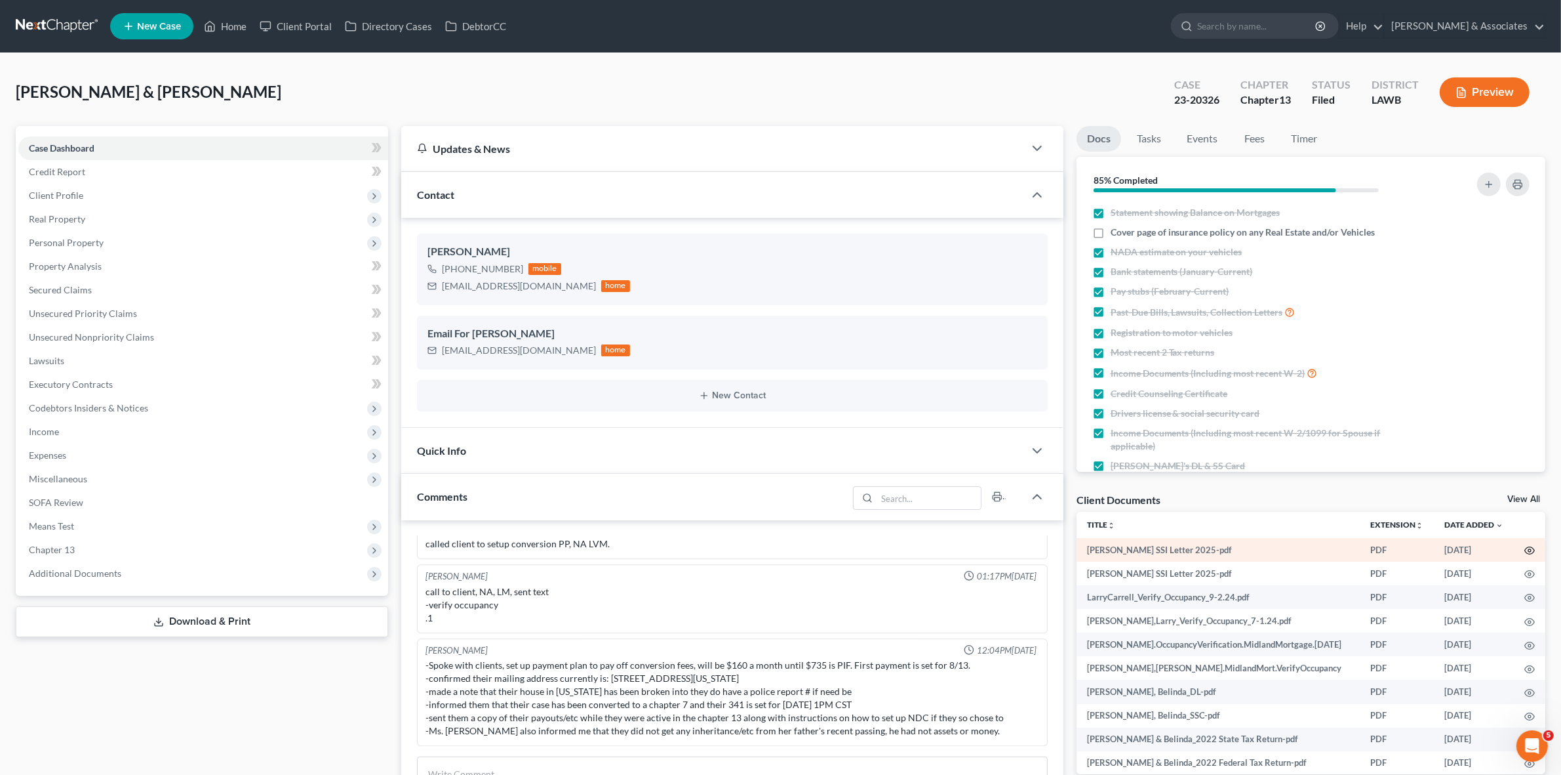
click at [1525, 548] on icon "button" at bounding box center [1530, 550] width 10 height 10
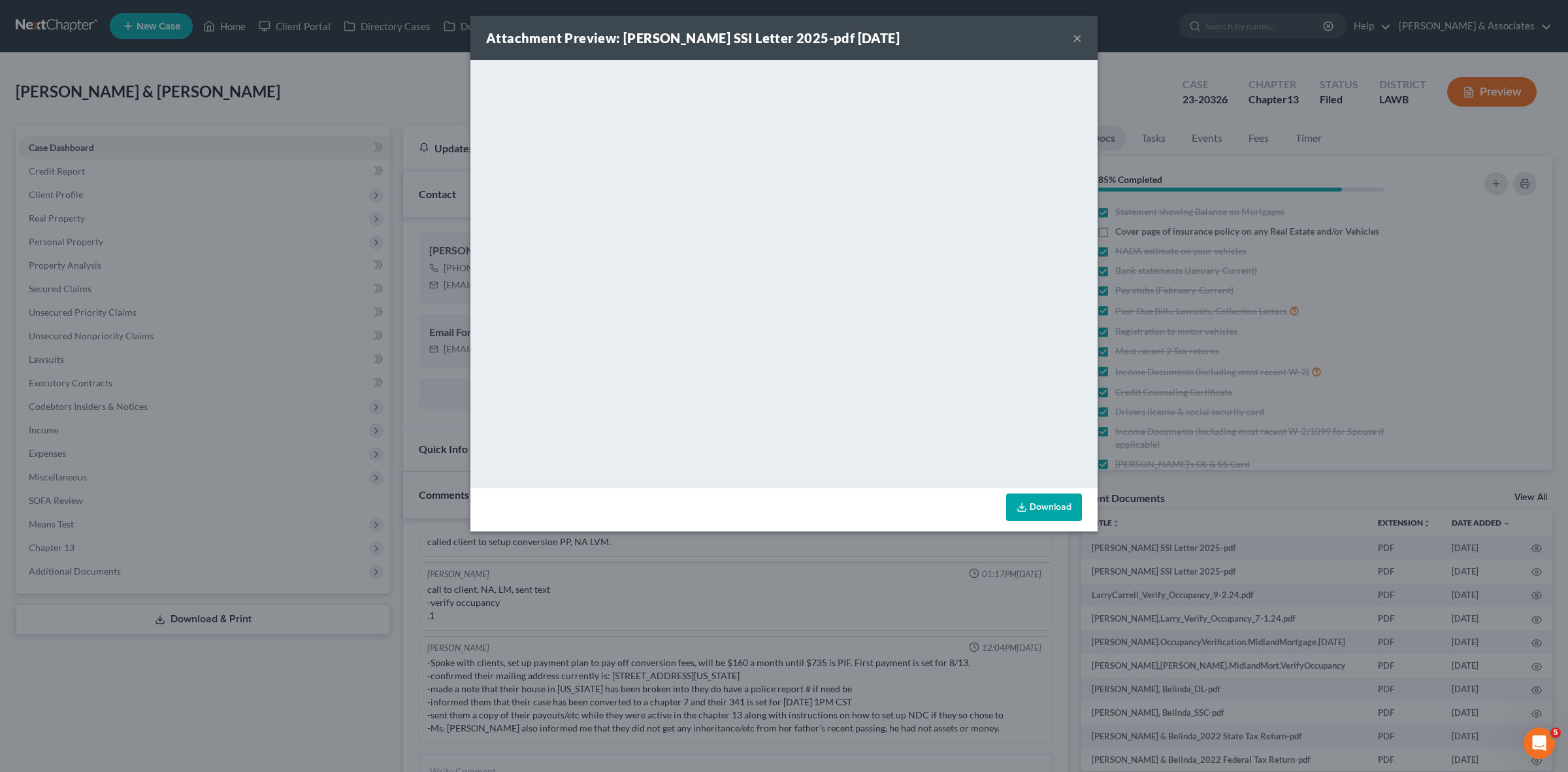
click at [1079, 557] on div "Attachment Preview: Belinda Flores SSI Letter 2025-pdf 06/17/2025 × <object ng-…" at bounding box center [784, 386] width 1568 height 772
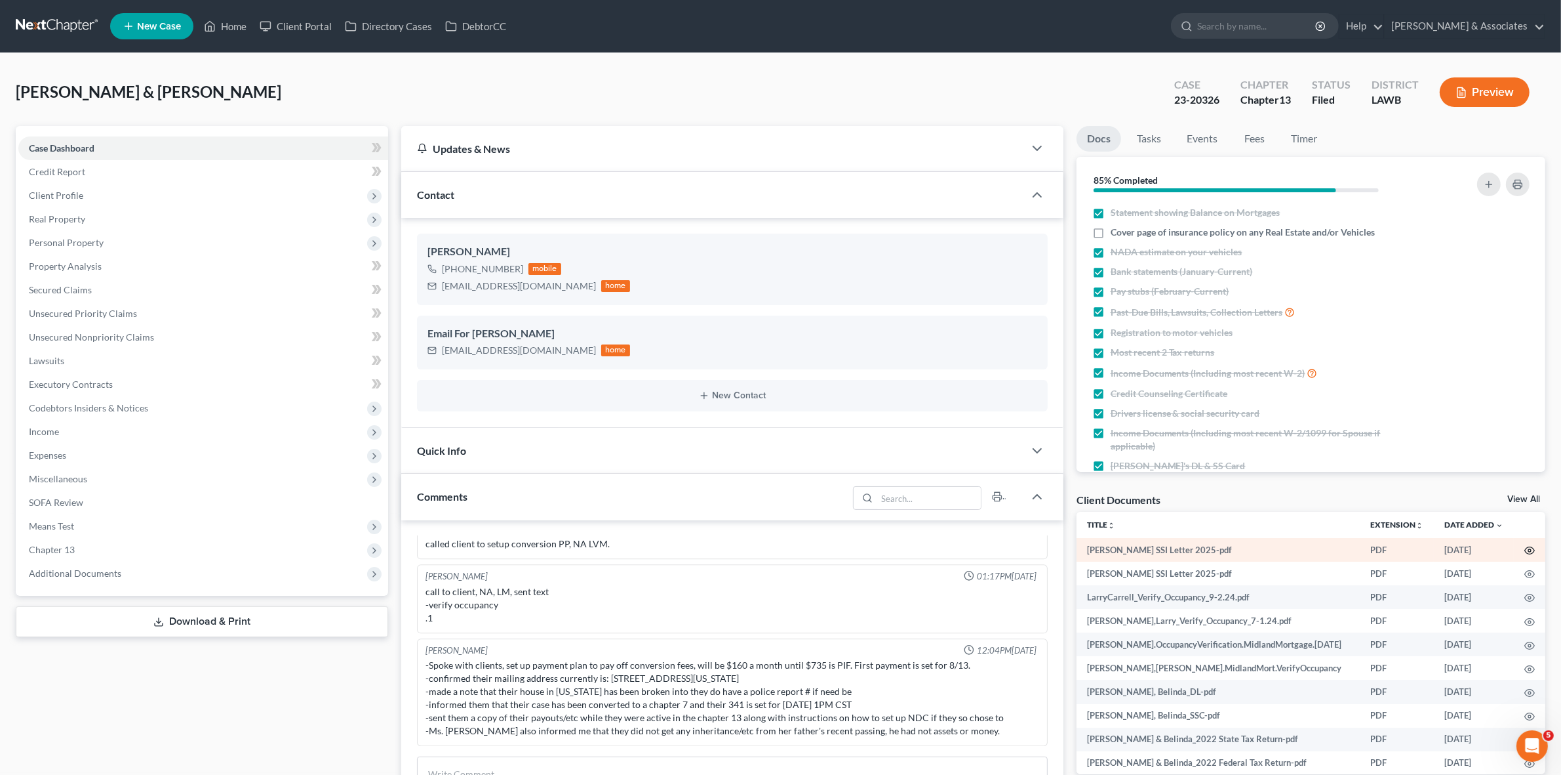
click at [1529, 549] on circle "button" at bounding box center [1530, 550] width 3 height 3
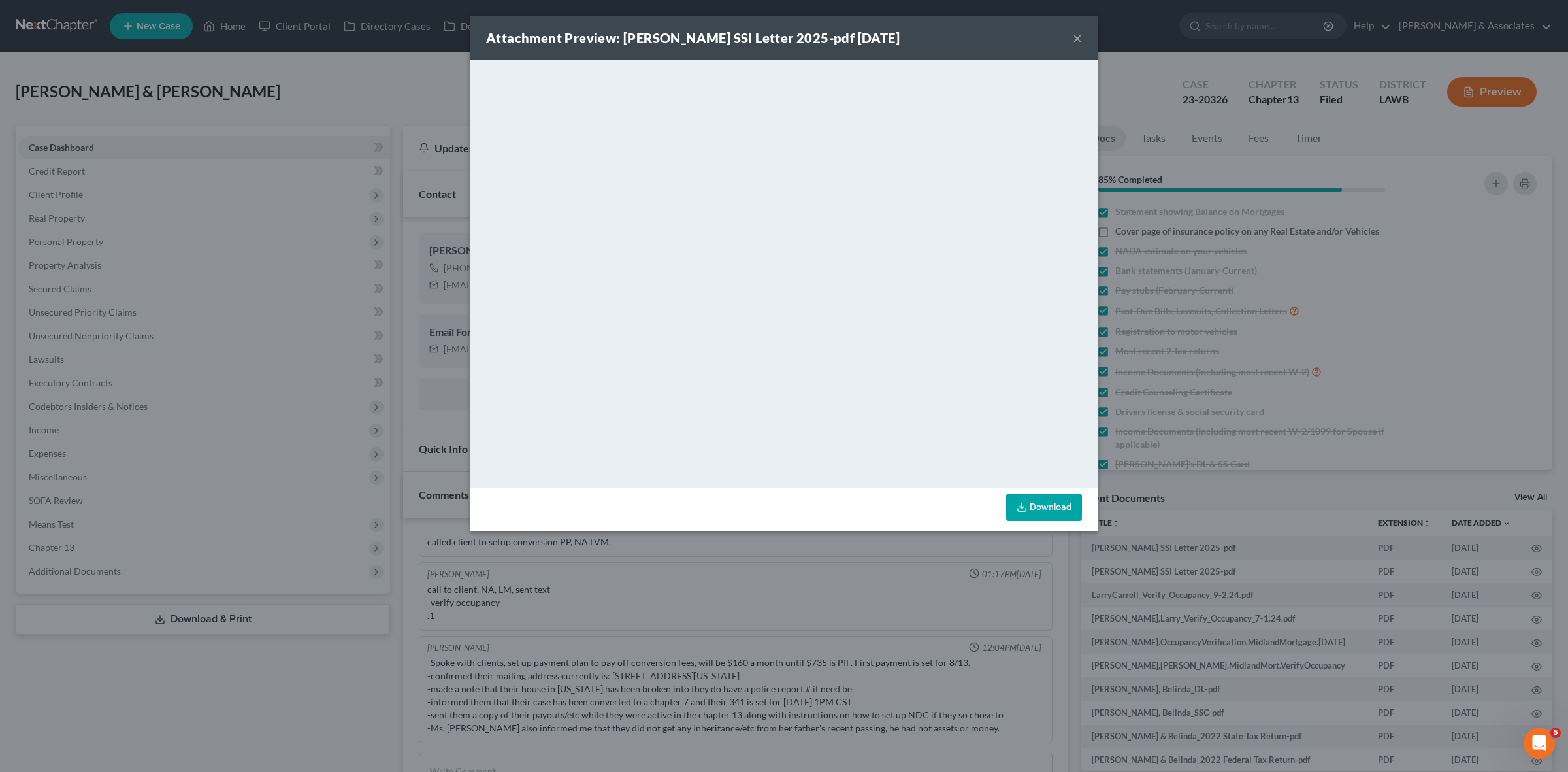
click at [358, 104] on div "Attachment Preview: Belinda Flores SSI Letter 2025-pdf 06/17/2025 × <object ng-…" at bounding box center [784, 386] width 1568 height 772
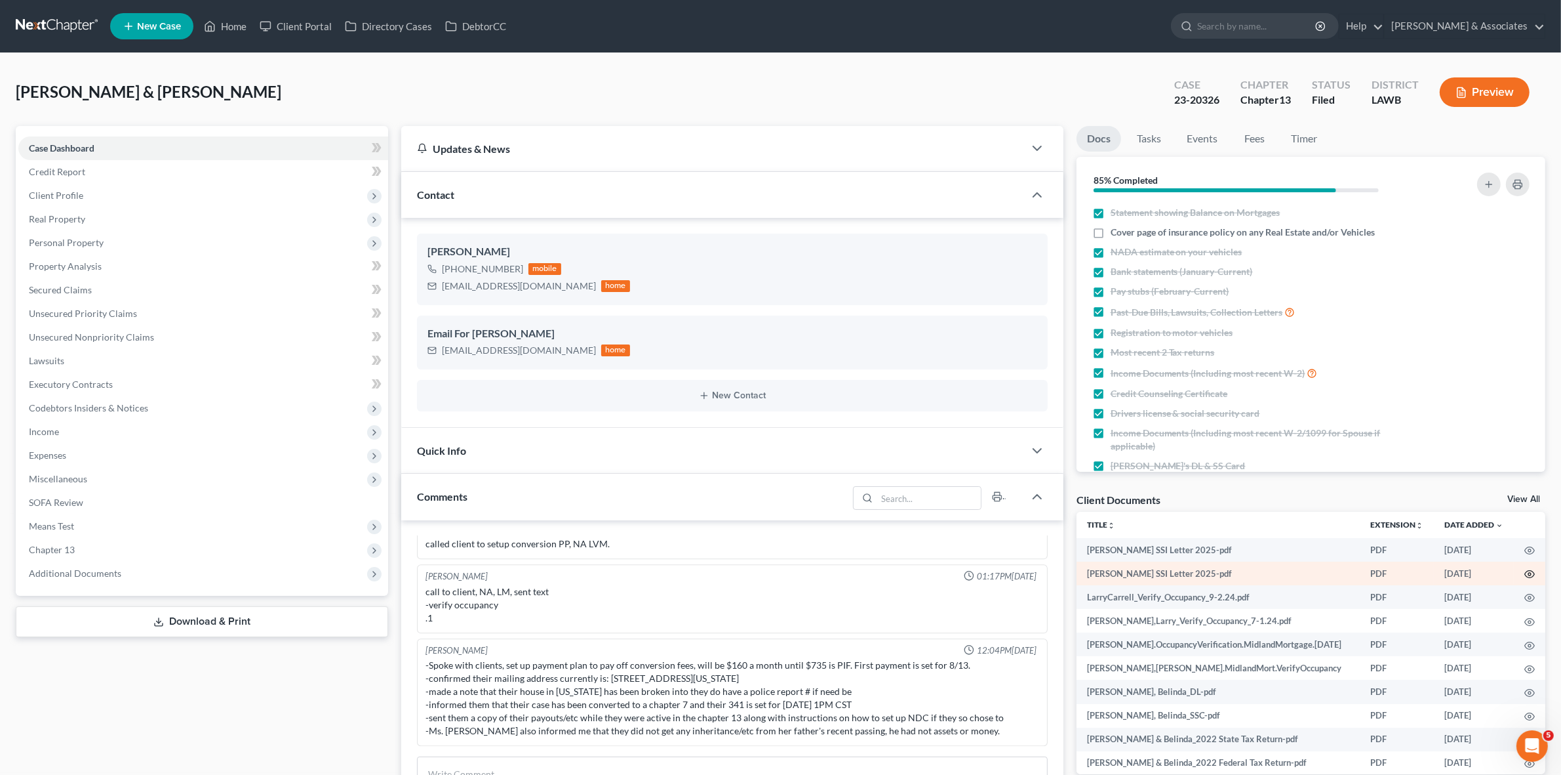
click at [1525, 569] on icon "button" at bounding box center [1530, 574] width 10 height 10
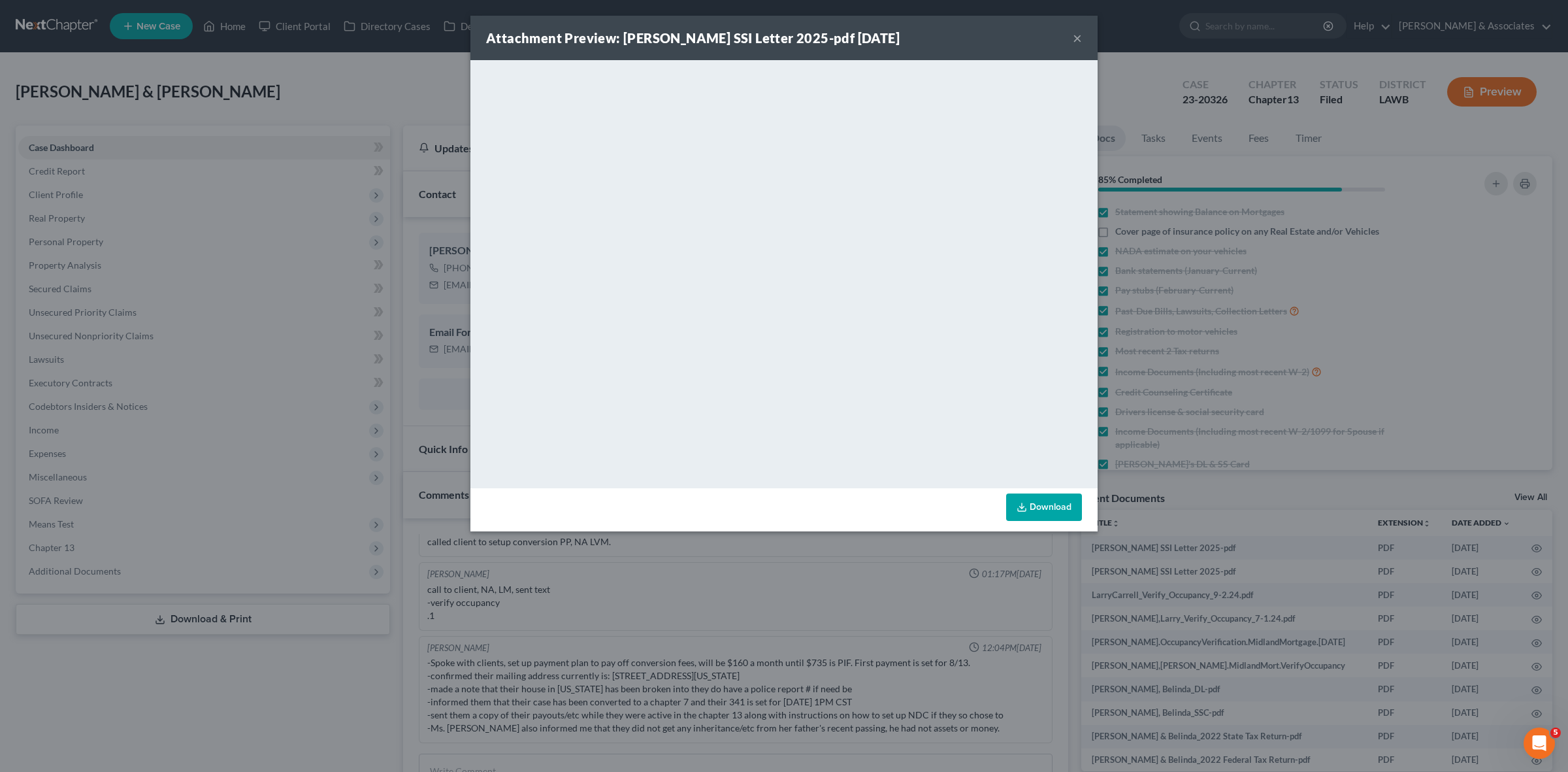
click at [418, 611] on div "Attachment Preview: Larry Carrell SSI Letter 2025-pdf 06/17/2025 × <object ng-a…" at bounding box center [784, 386] width 1568 height 772
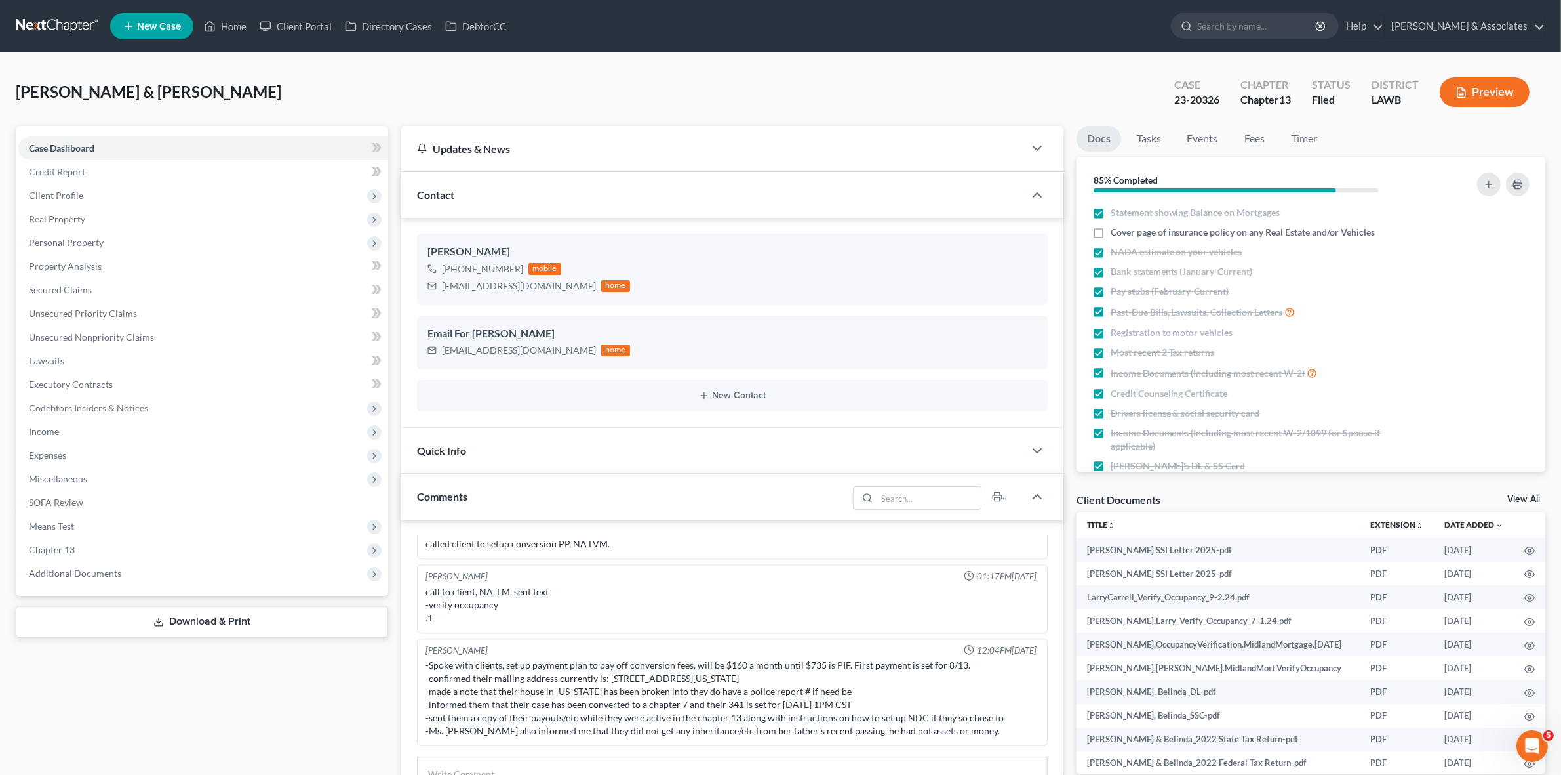
drag, startPoint x: 873, startPoint y: 79, endPoint x: 754, endPoint y: 1, distance: 142.1
click at [872, 79] on div "Carrell, Larry & Flores, Belinda Upgraded Case 23-20326 Chapter Chapter 13 Stat…" at bounding box center [781, 97] width 1530 height 57
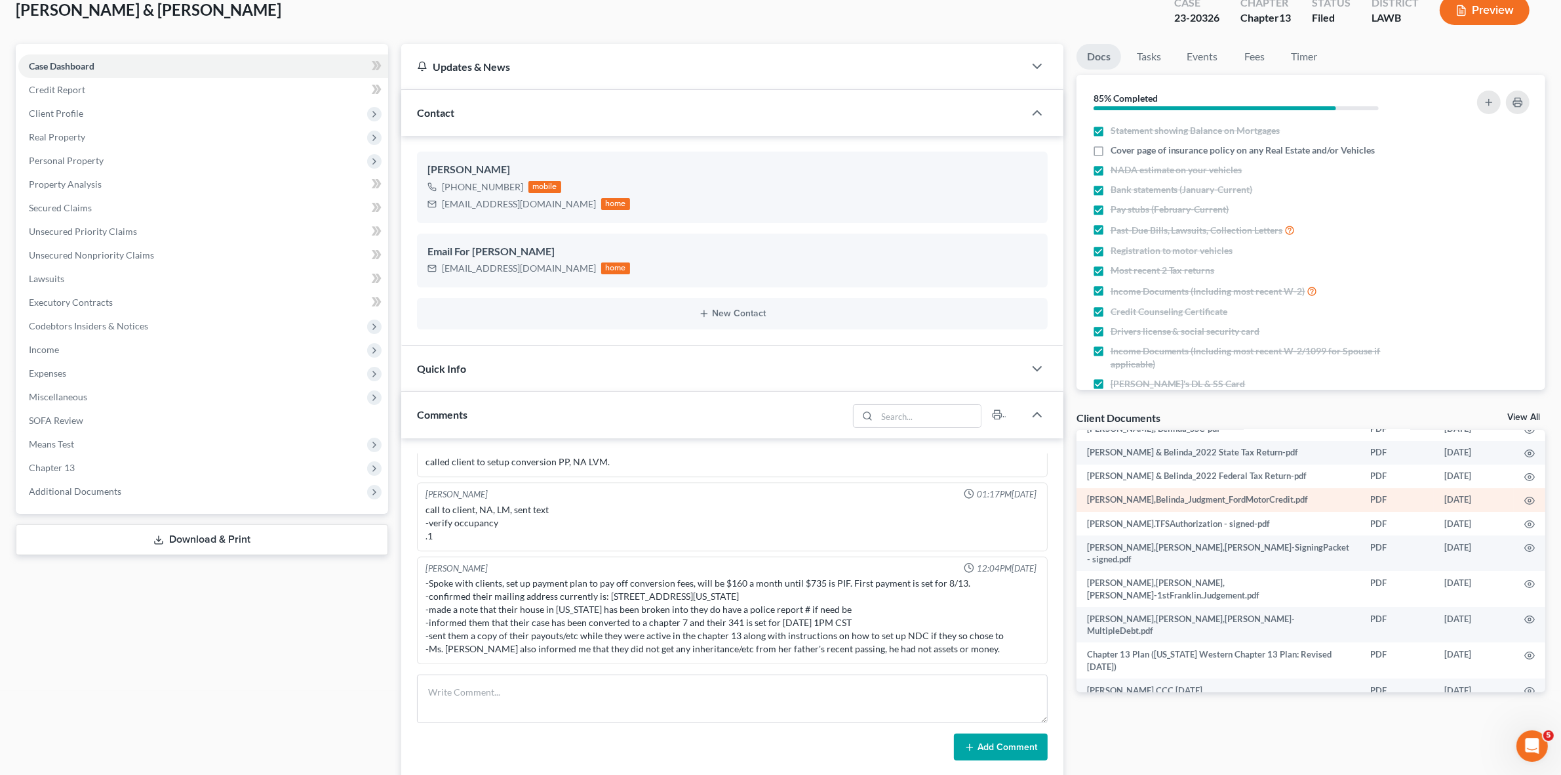
scroll to position [123, 0]
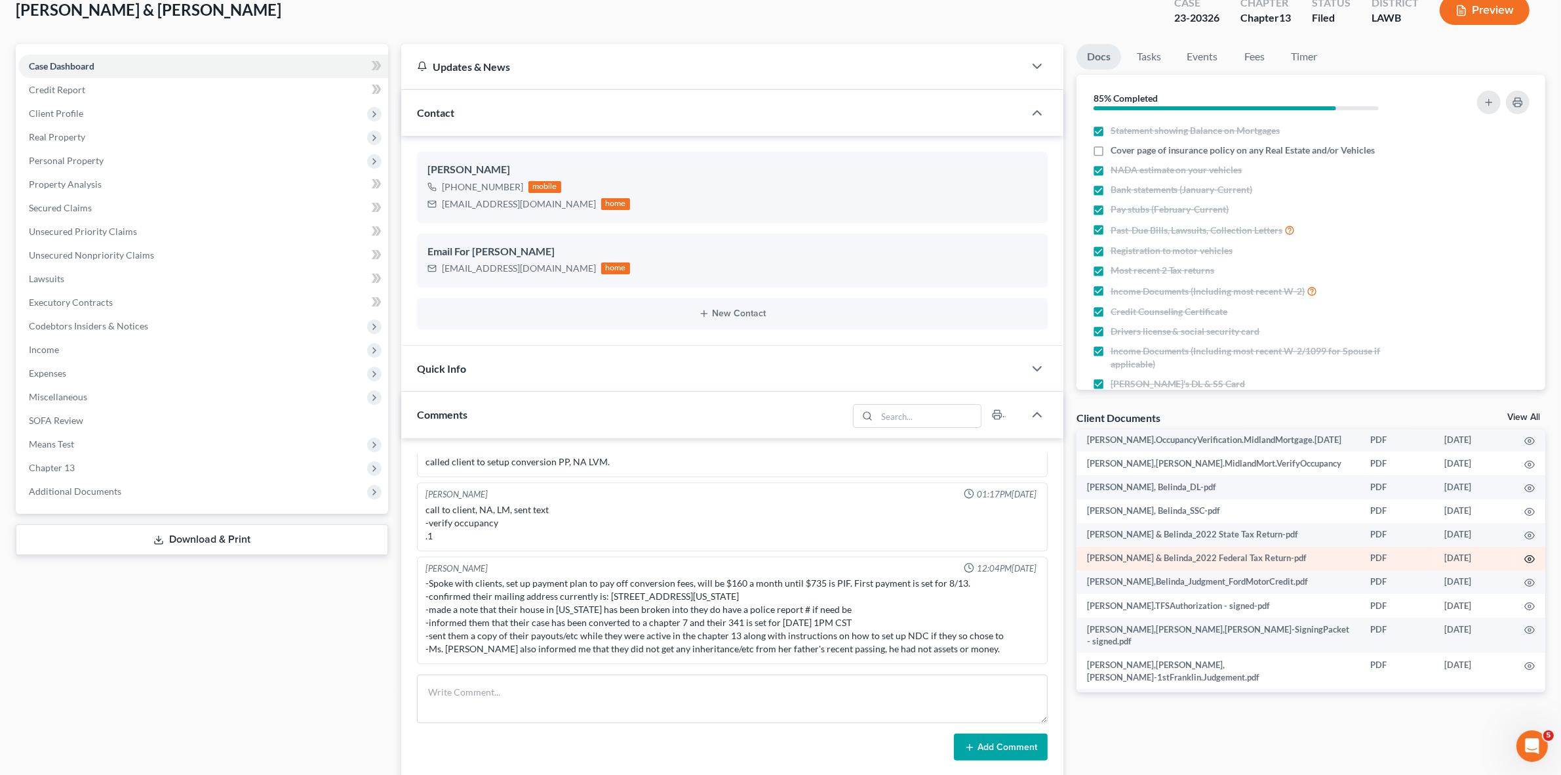
click at [1525, 554] on icon "button" at bounding box center [1530, 558] width 10 height 10
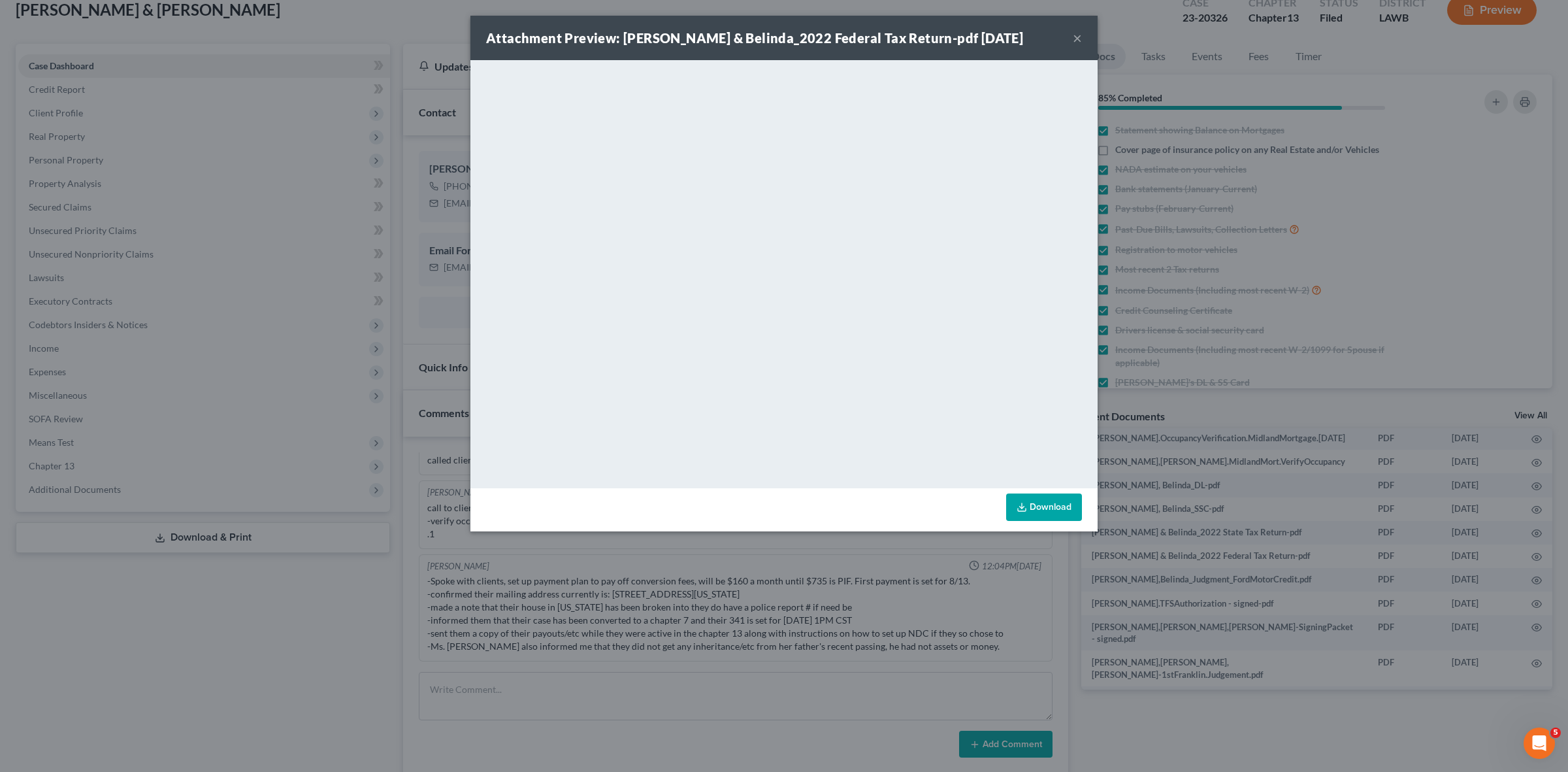
click at [1443, 546] on div "Attachment Preview: Carrell, Larry & Belinda_2022 Federal Tax Return-pdf 09/21/…" at bounding box center [784, 386] width 1568 height 772
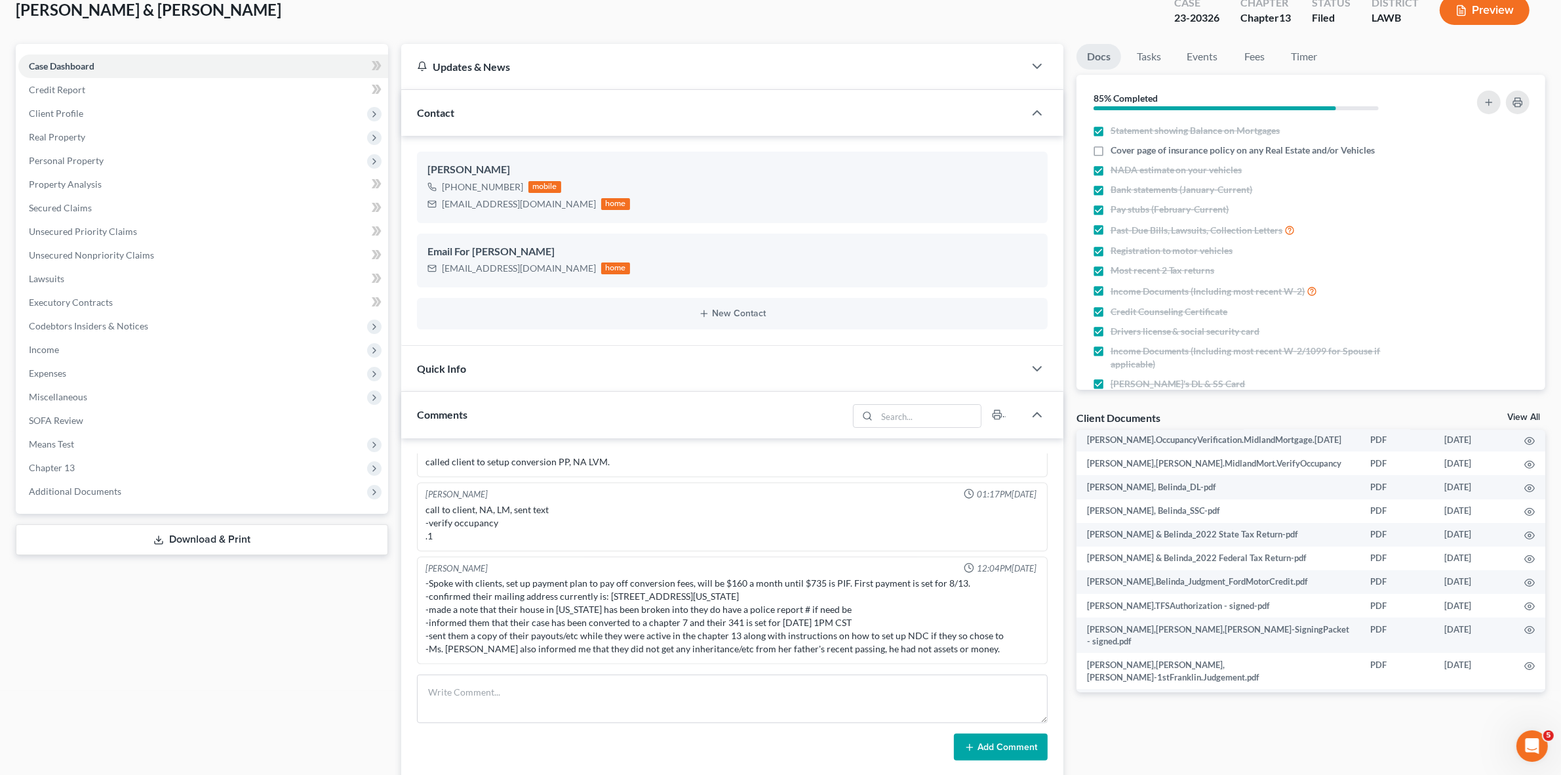
click at [102, 658] on div "Case Dashboard Payments Invoices Payments Payments Credit Report Client Profile" at bounding box center [202, 731] width 386 height 1375
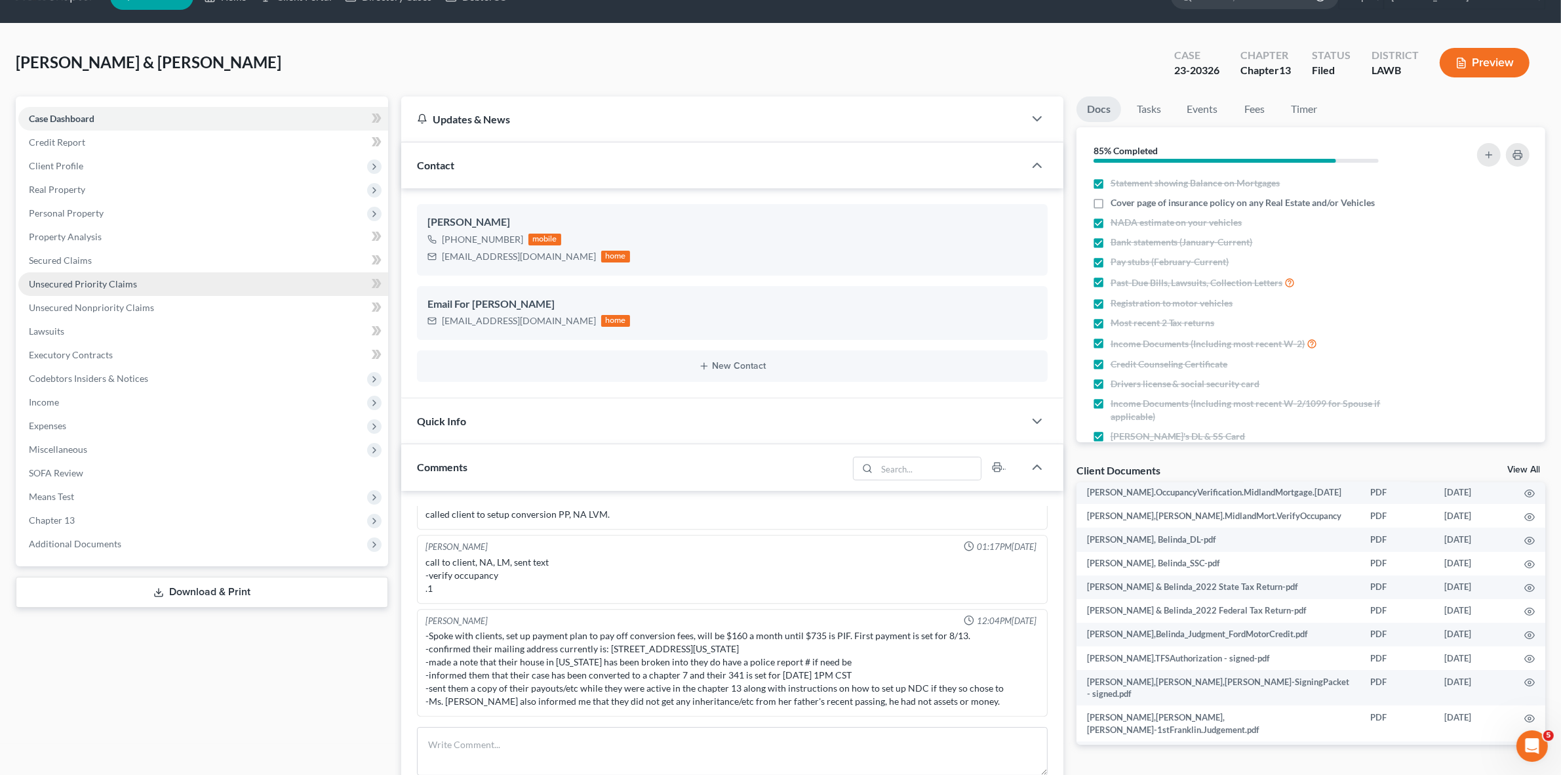
scroll to position [0, 0]
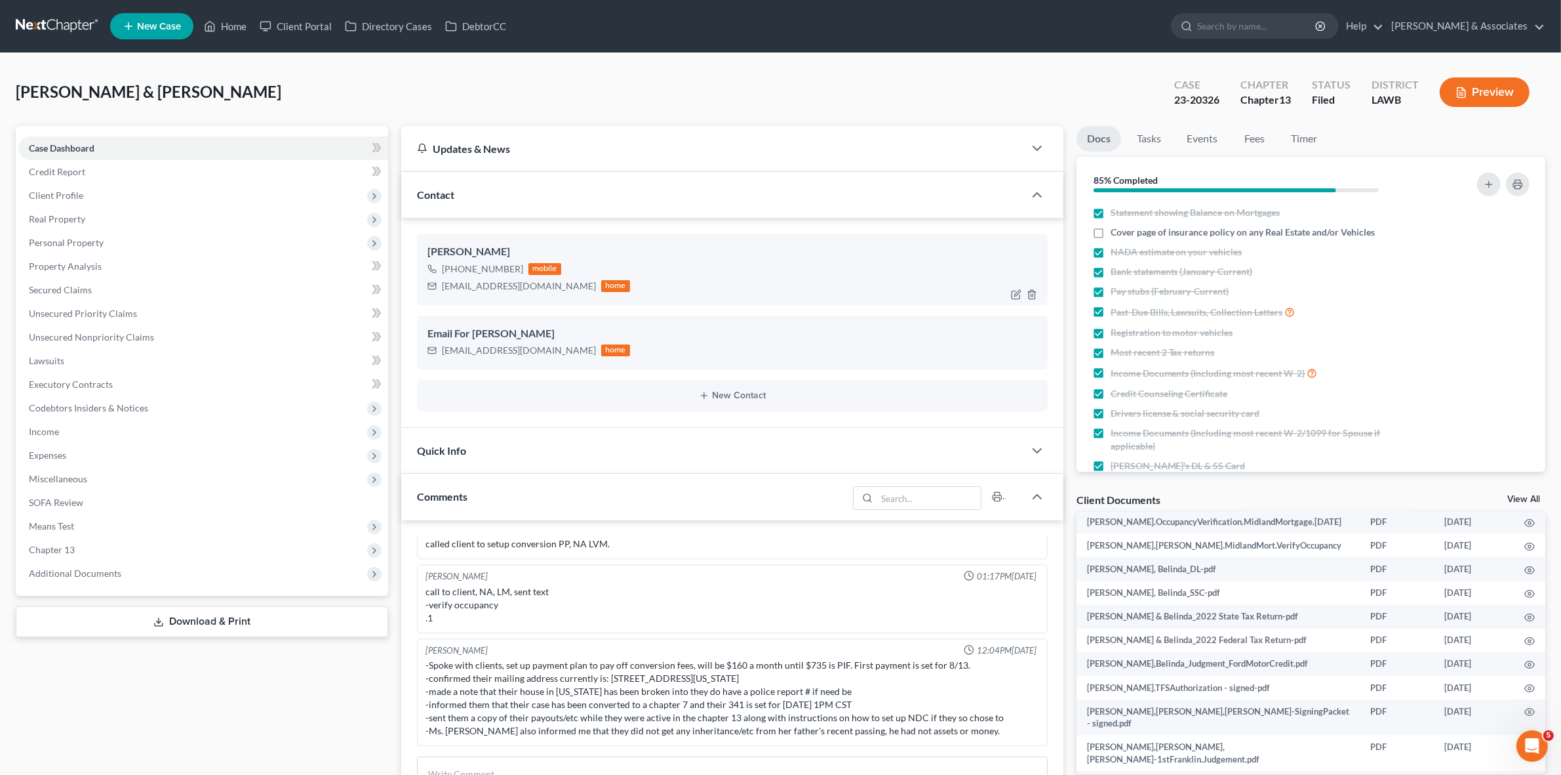
click at [494, 289] on div "carrellbelinda@yahoo.com" at bounding box center [519, 285] width 154 height 13
copy div "carrellbelinda@yahoo.com"
click at [1204, 107] on div "Case 23-20326" at bounding box center [1197, 93] width 66 height 39
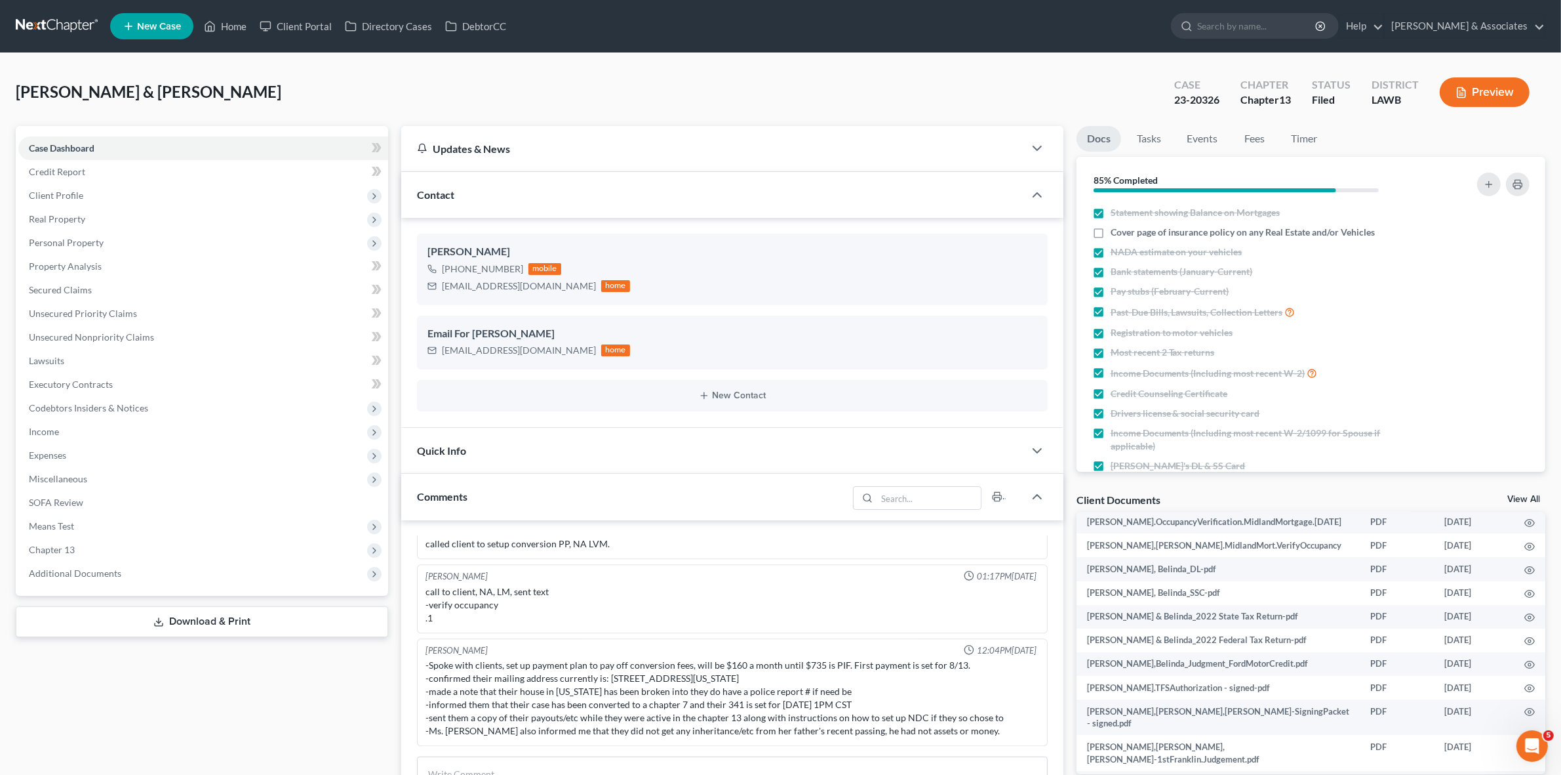
click at [1205, 106] on div "Case 23-20326" at bounding box center [1197, 93] width 66 height 39
click at [1205, 102] on div "23-20326" at bounding box center [1197, 99] width 45 height 15
click at [1207, 98] on div "23-20326" at bounding box center [1197, 99] width 45 height 15
click at [1207, 96] on div "23-20326" at bounding box center [1197, 99] width 45 height 15
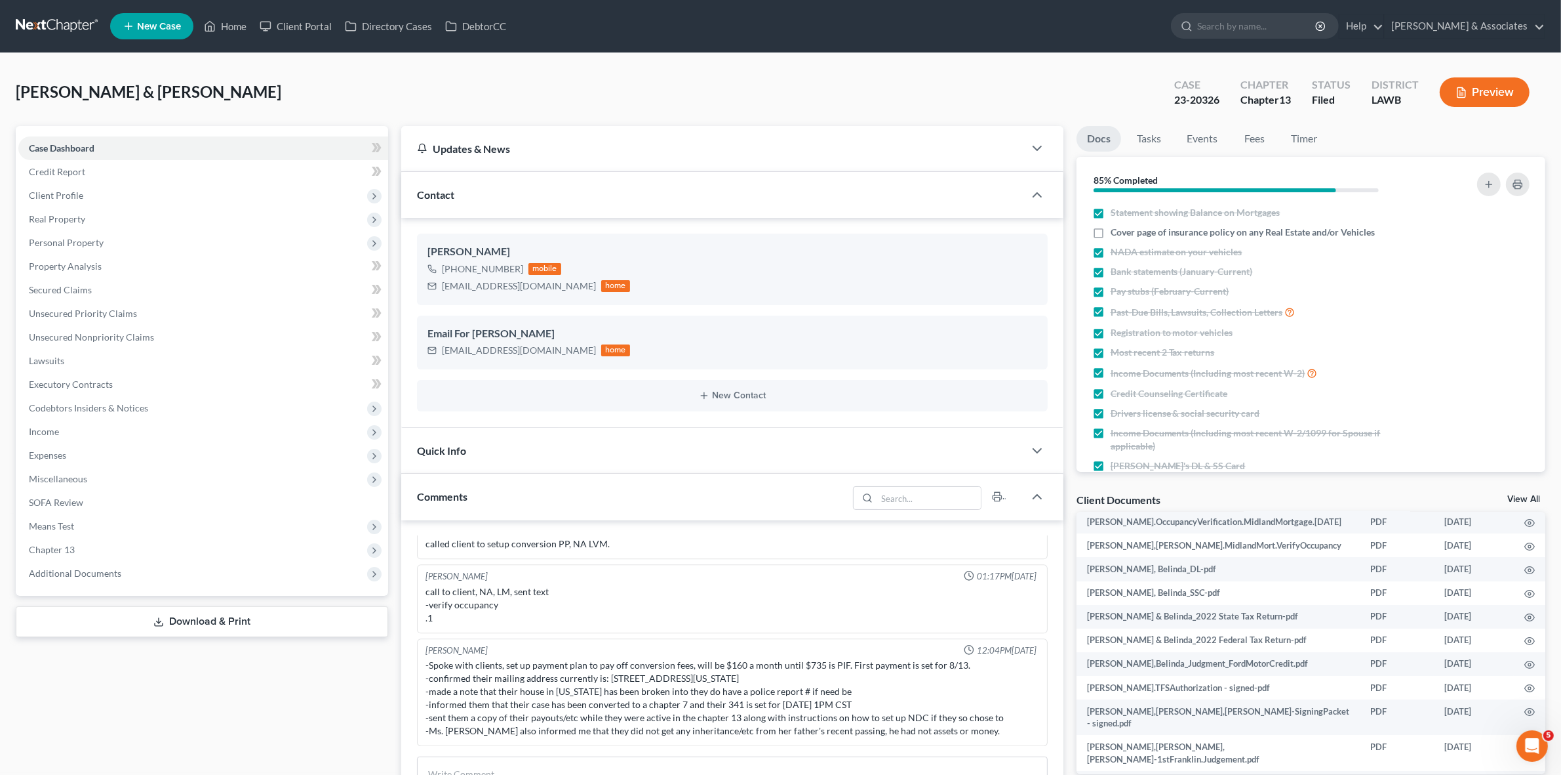
click at [1202, 100] on div "23-20326" at bounding box center [1197, 99] width 45 height 15
copy div "23-20326"
click at [262, 556] on span "Chapter 13" at bounding box center [203, 550] width 370 height 24
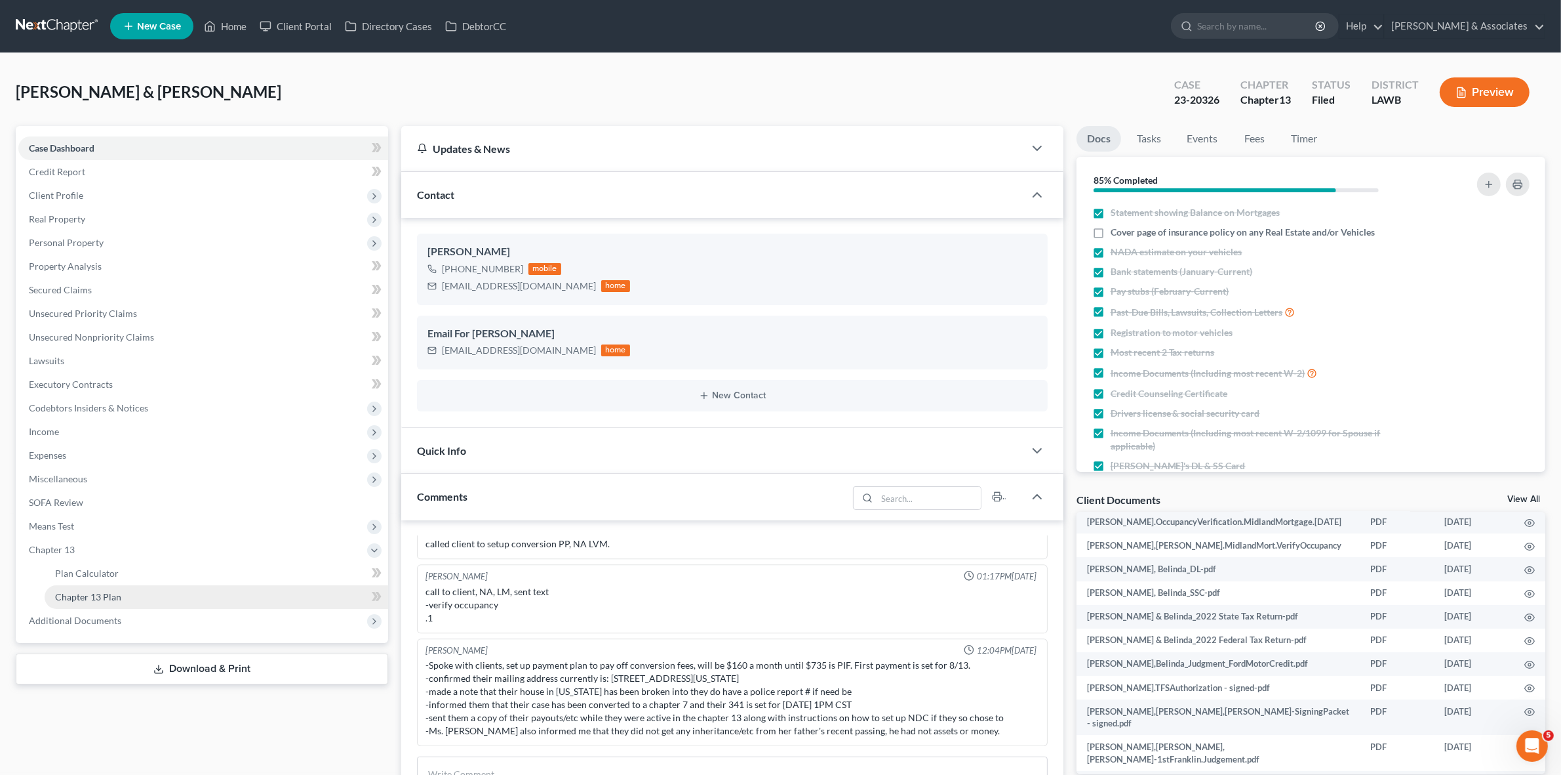
drag, startPoint x: 259, startPoint y: 573, endPoint x: 258, endPoint y: 586, distance: 13.2
click at [259, 573] on ul "Case Dashboard Payments Invoices Payments Payments Credit Report Client Profile" at bounding box center [203, 384] width 370 height 496
drag, startPoint x: 241, startPoint y: 620, endPoint x: 243, endPoint y: 641, distance: 21.7
click at [241, 620] on span "Additional Documents" at bounding box center [203, 621] width 370 height 24
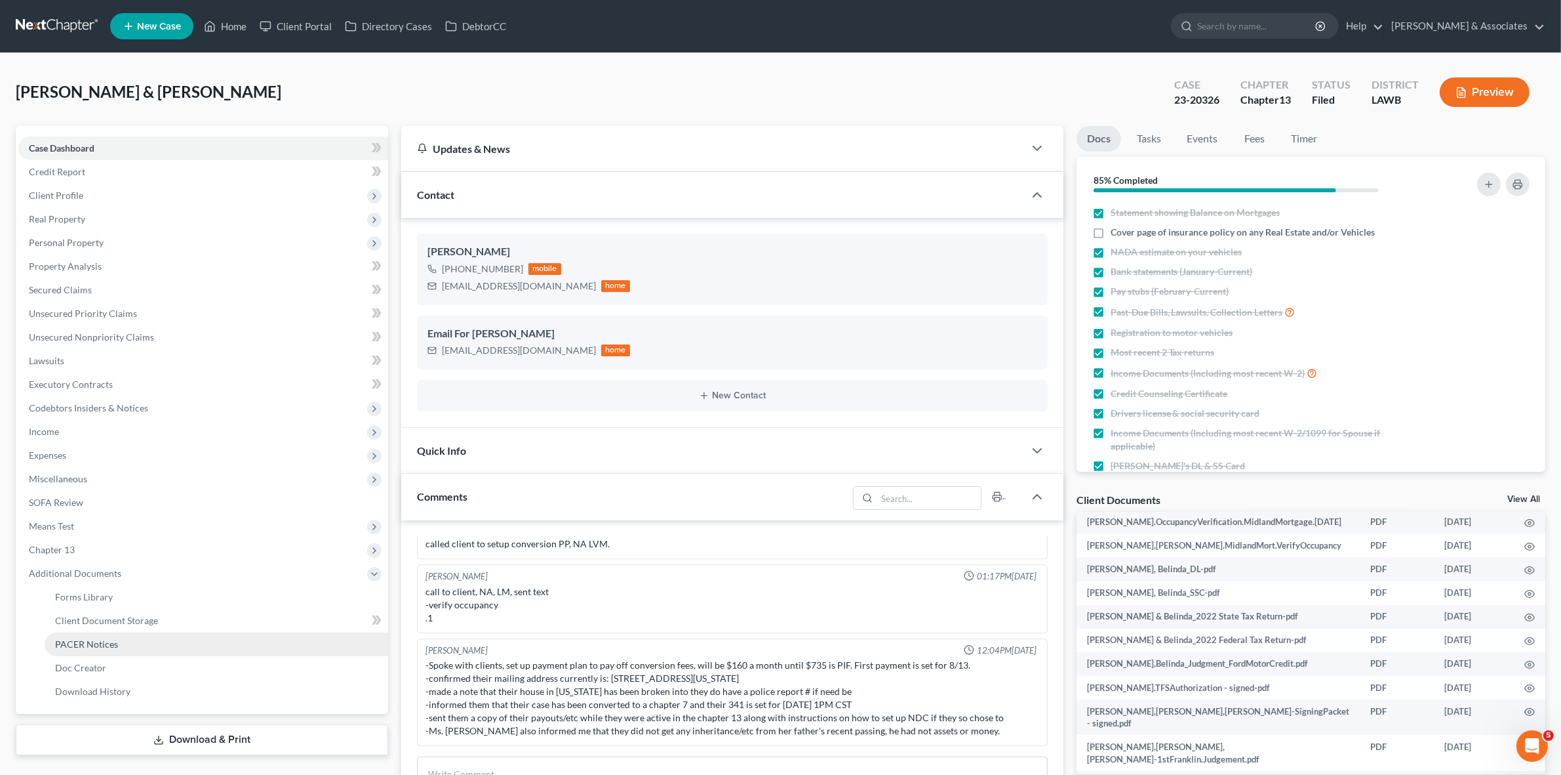
click at [225, 653] on link "PACER Notices" at bounding box center [217, 644] width 344 height 24
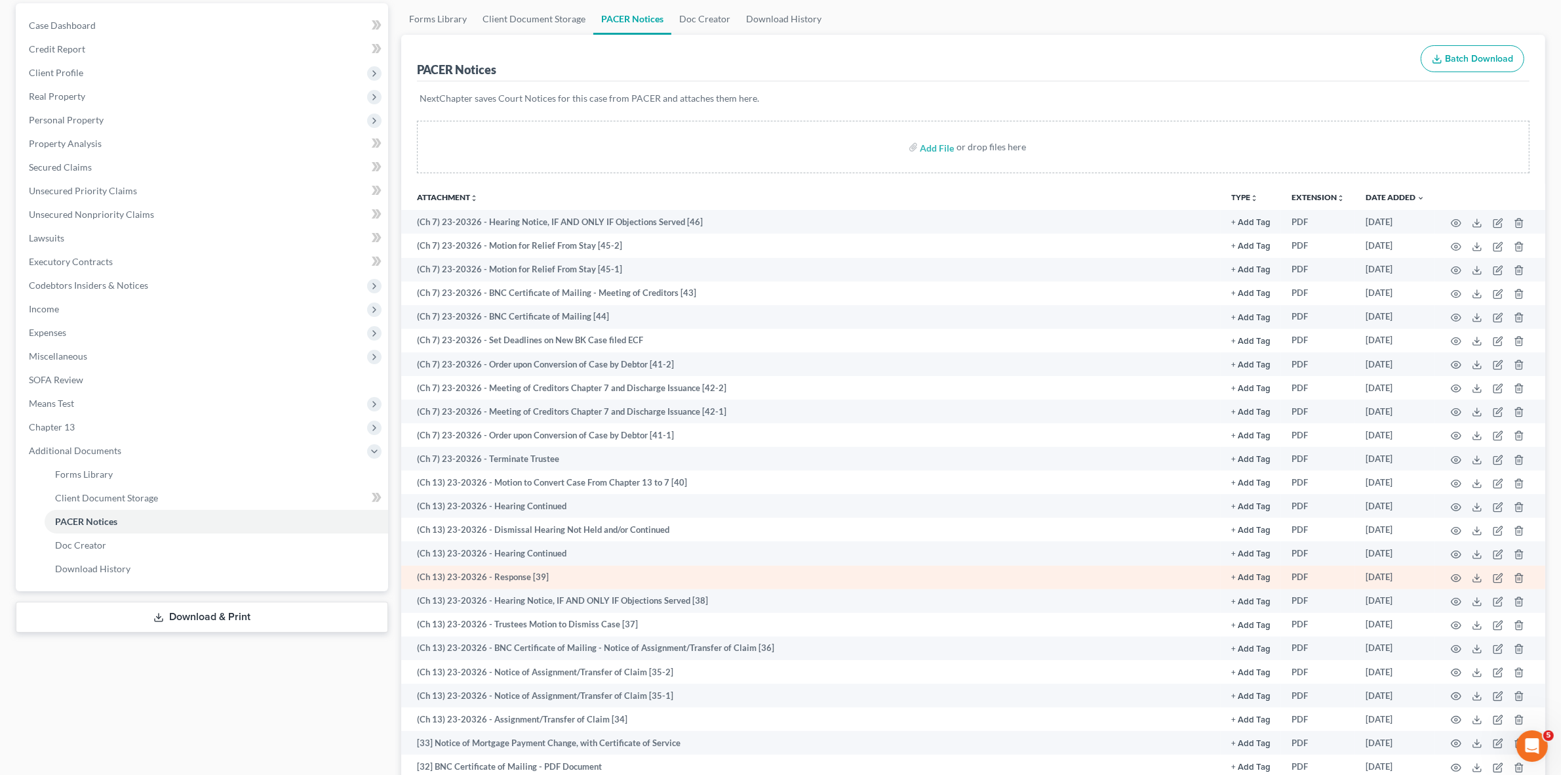
scroll to position [246, 0]
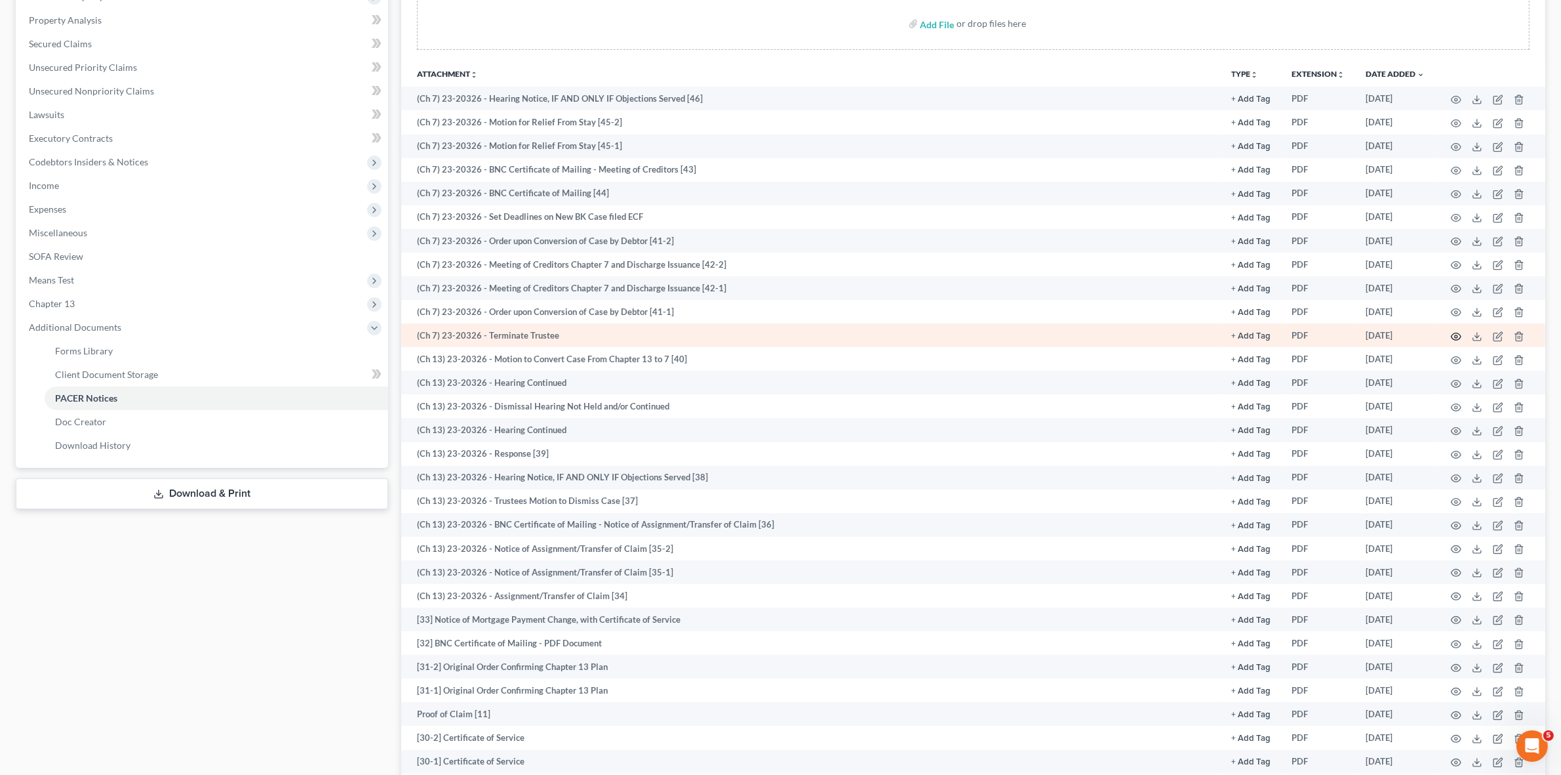
click at [1458, 333] on icon "button" at bounding box center [1456, 336] width 10 height 10
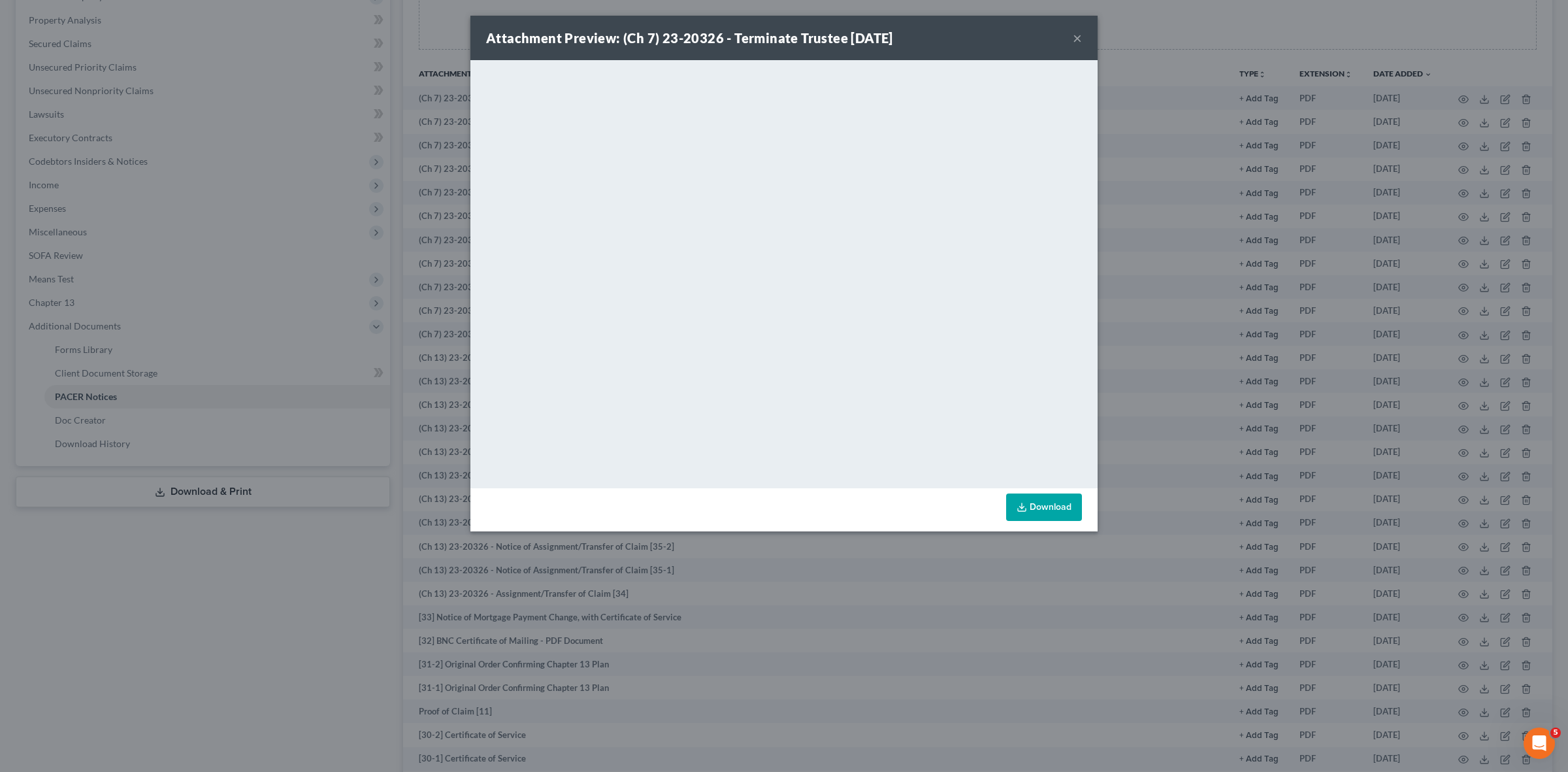
click at [324, 632] on div "Attachment Preview: (Ch 7) 23-20326 - Terminate Trustee 07/15/2025 × <object ng…" at bounding box center [784, 386] width 1568 height 772
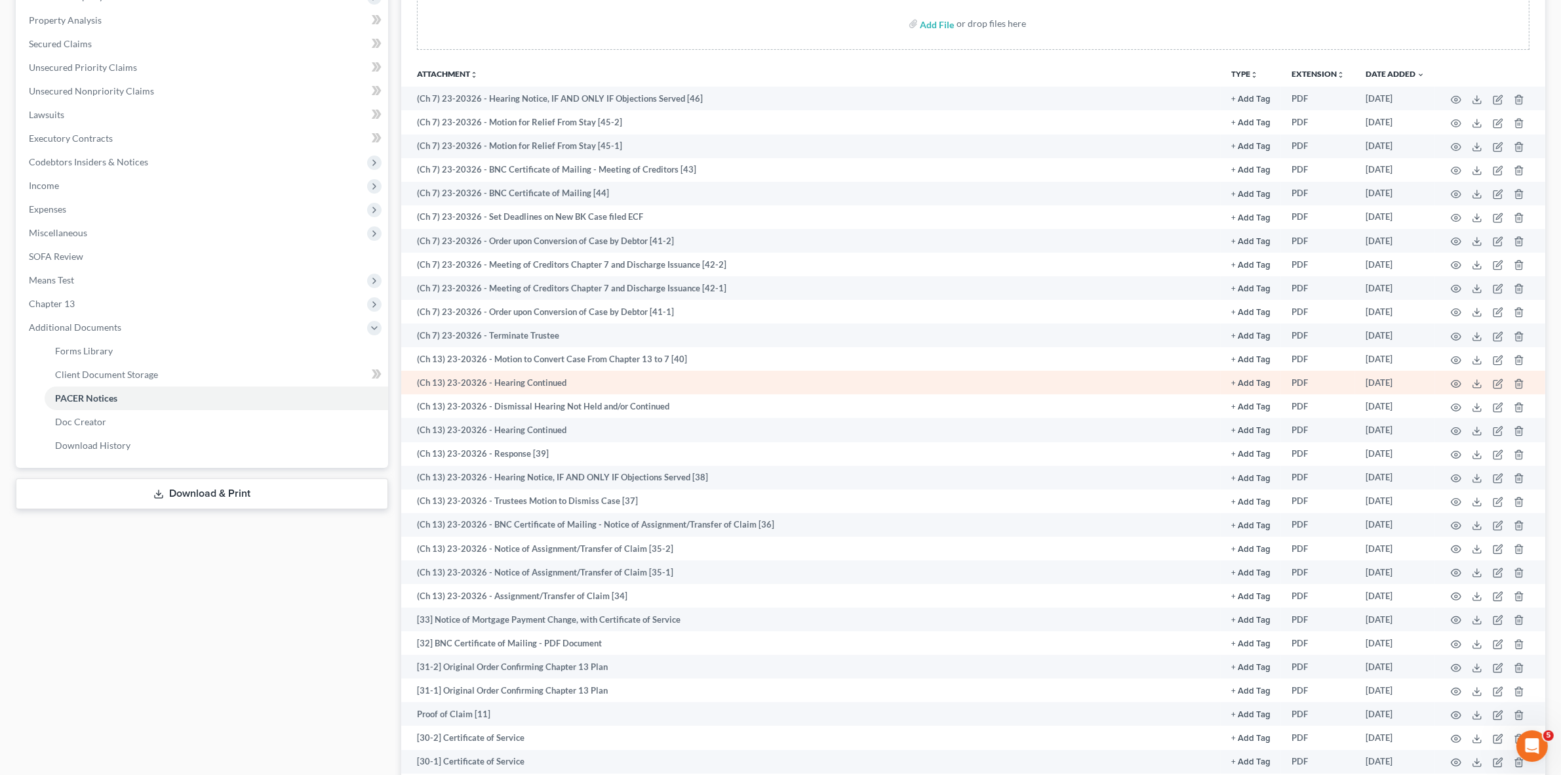
scroll to position [0, 0]
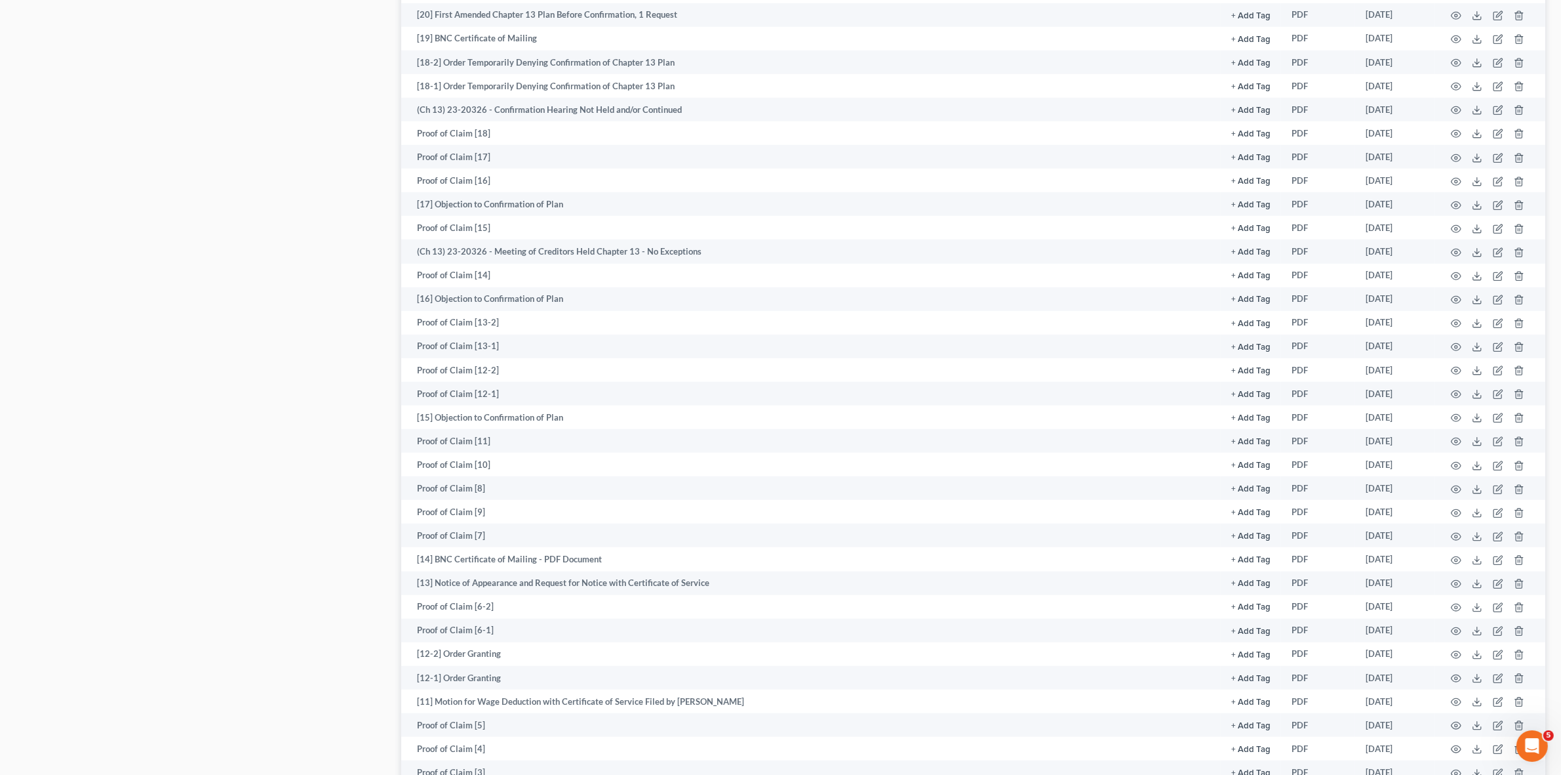
scroll to position [1474, 0]
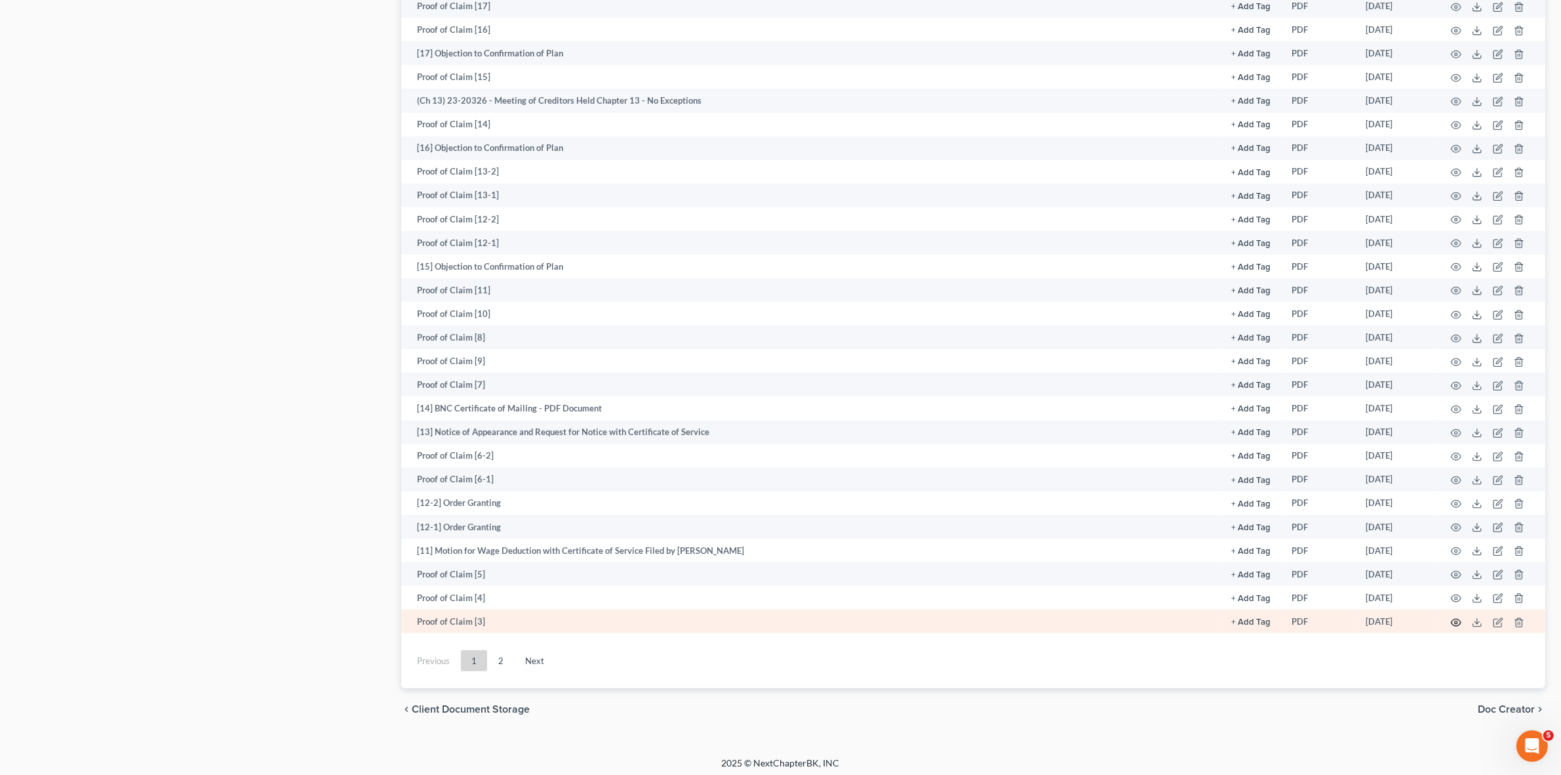
click at [1456, 617] on icon "button" at bounding box center [1456, 622] width 10 height 10
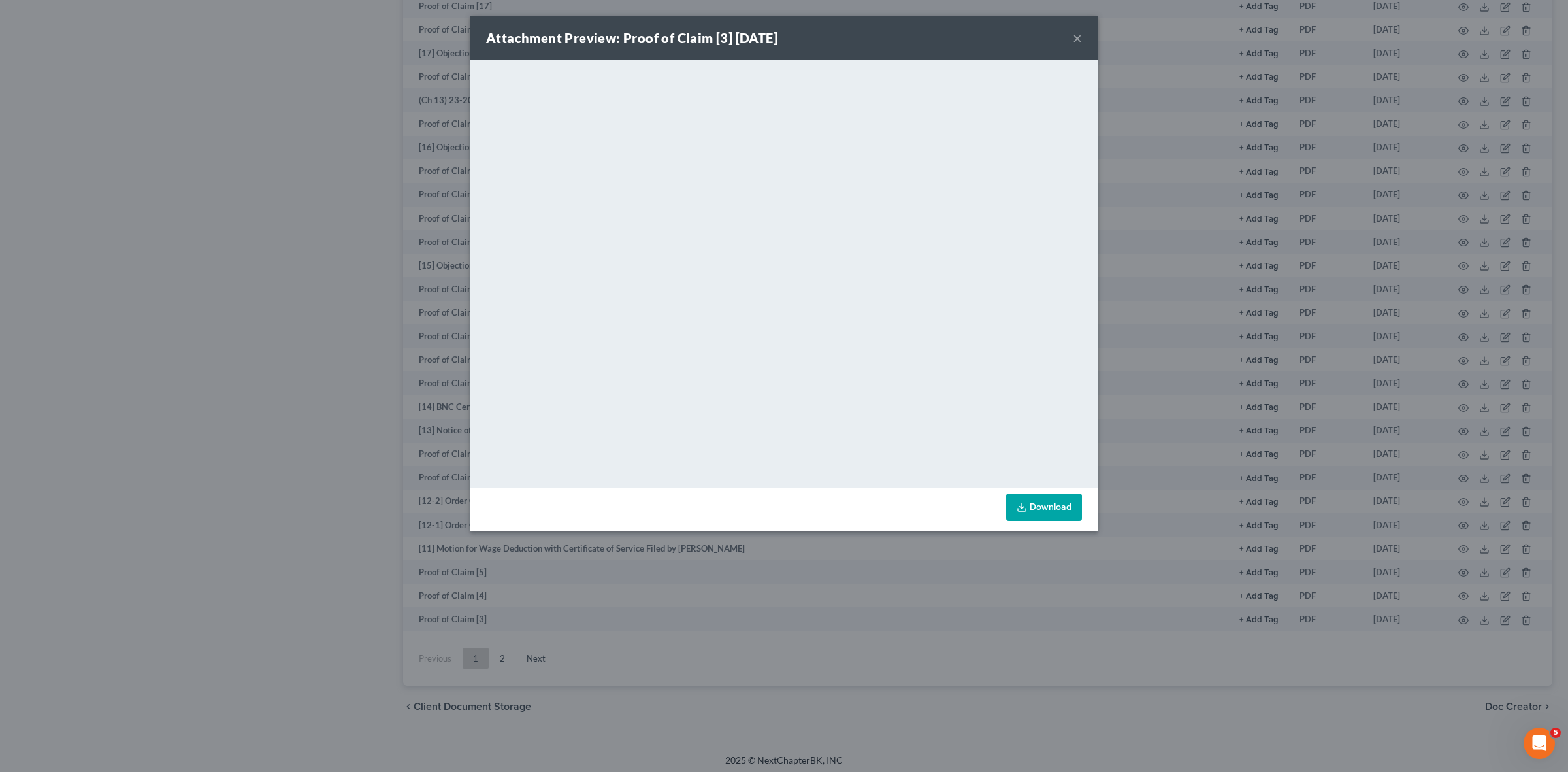
click at [1271, 624] on div "Attachment Preview: Proof of Claim [3] 08/07/2023 × <object ng-attr-data='https…" at bounding box center [784, 386] width 1568 height 772
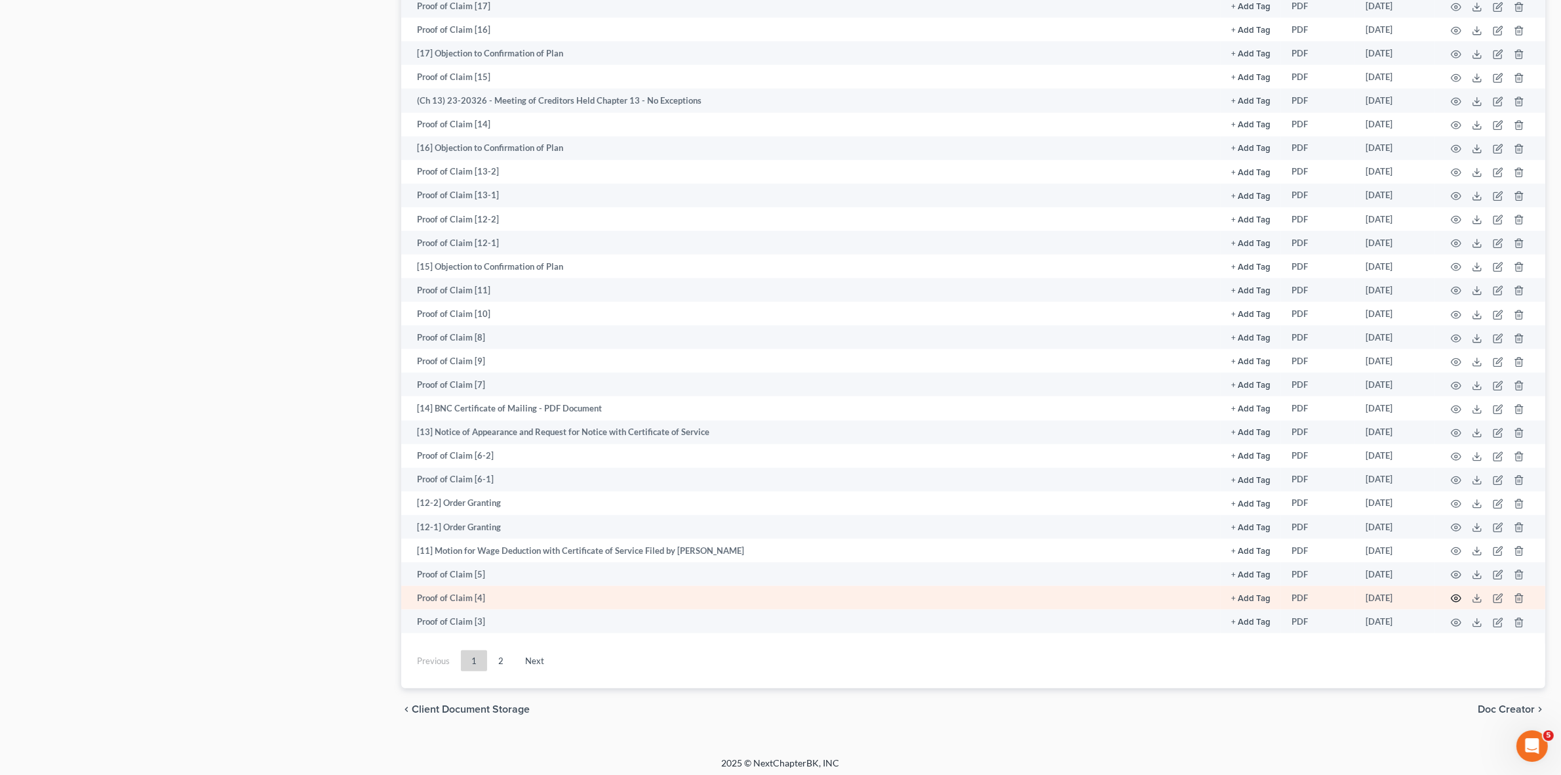
click at [1453, 595] on icon "button" at bounding box center [1457, 598] width 10 height 7
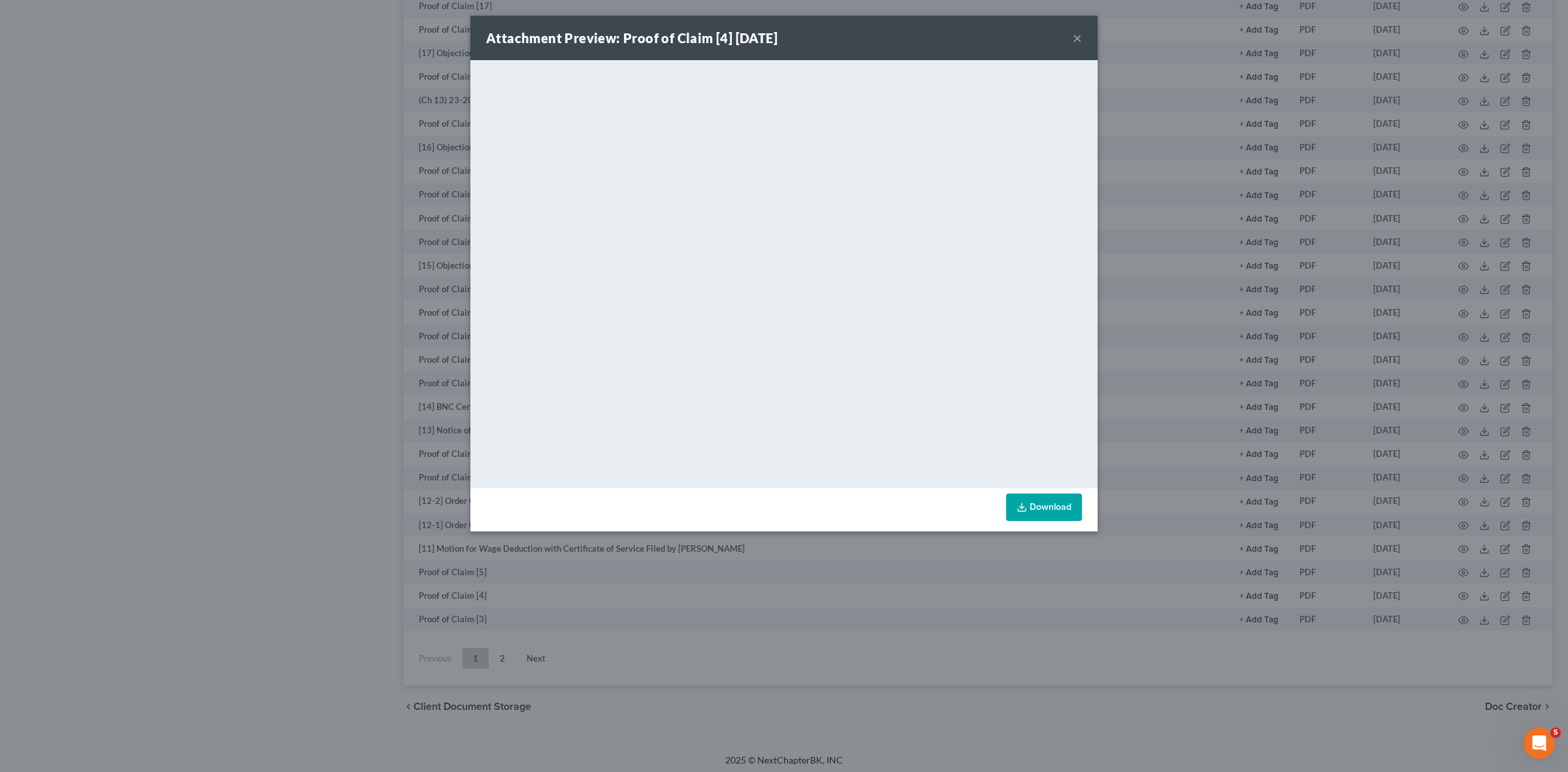
click at [1447, 569] on div "Attachment Preview: Proof of Claim [4] 08/08/2023 × <object ng-attr-data='https…" at bounding box center [784, 386] width 1568 height 772
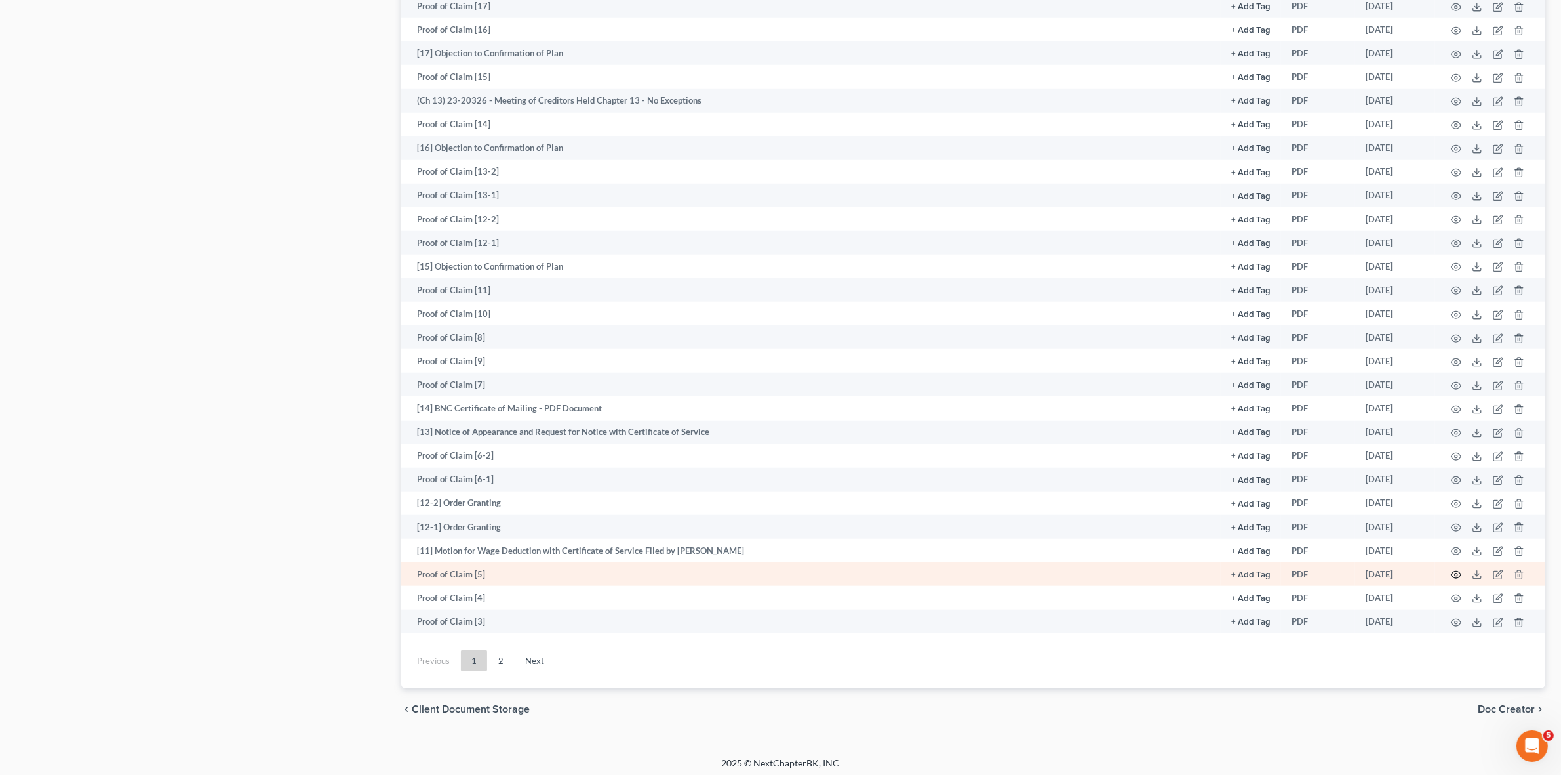
click at [1454, 571] on icon "button" at bounding box center [1456, 574] width 10 height 10
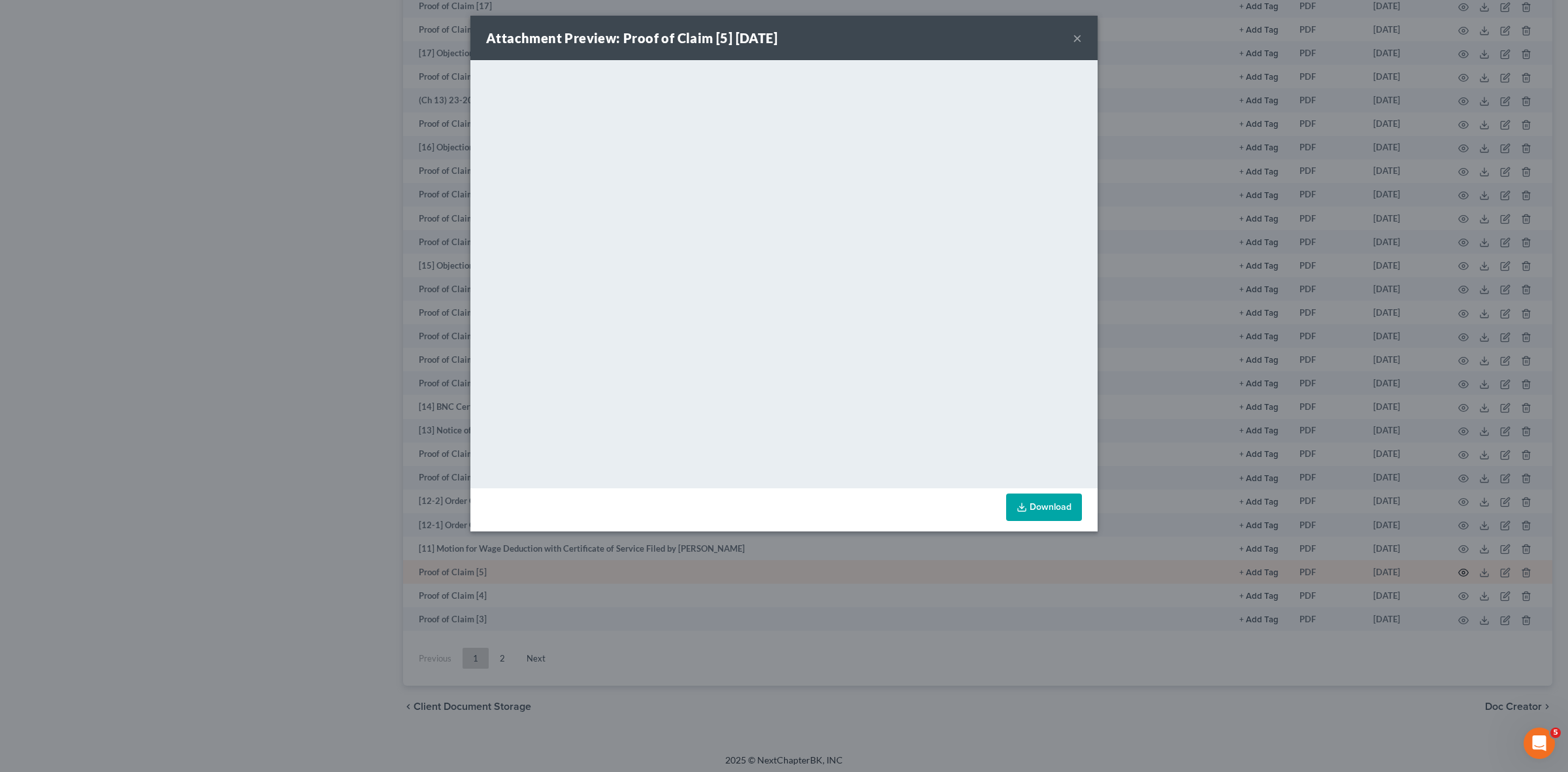
click at [1448, 569] on div "Attachment Preview: Proof of Claim [5] 08/08/2023 × <object ng-attr-data='https…" at bounding box center [784, 386] width 1568 height 772
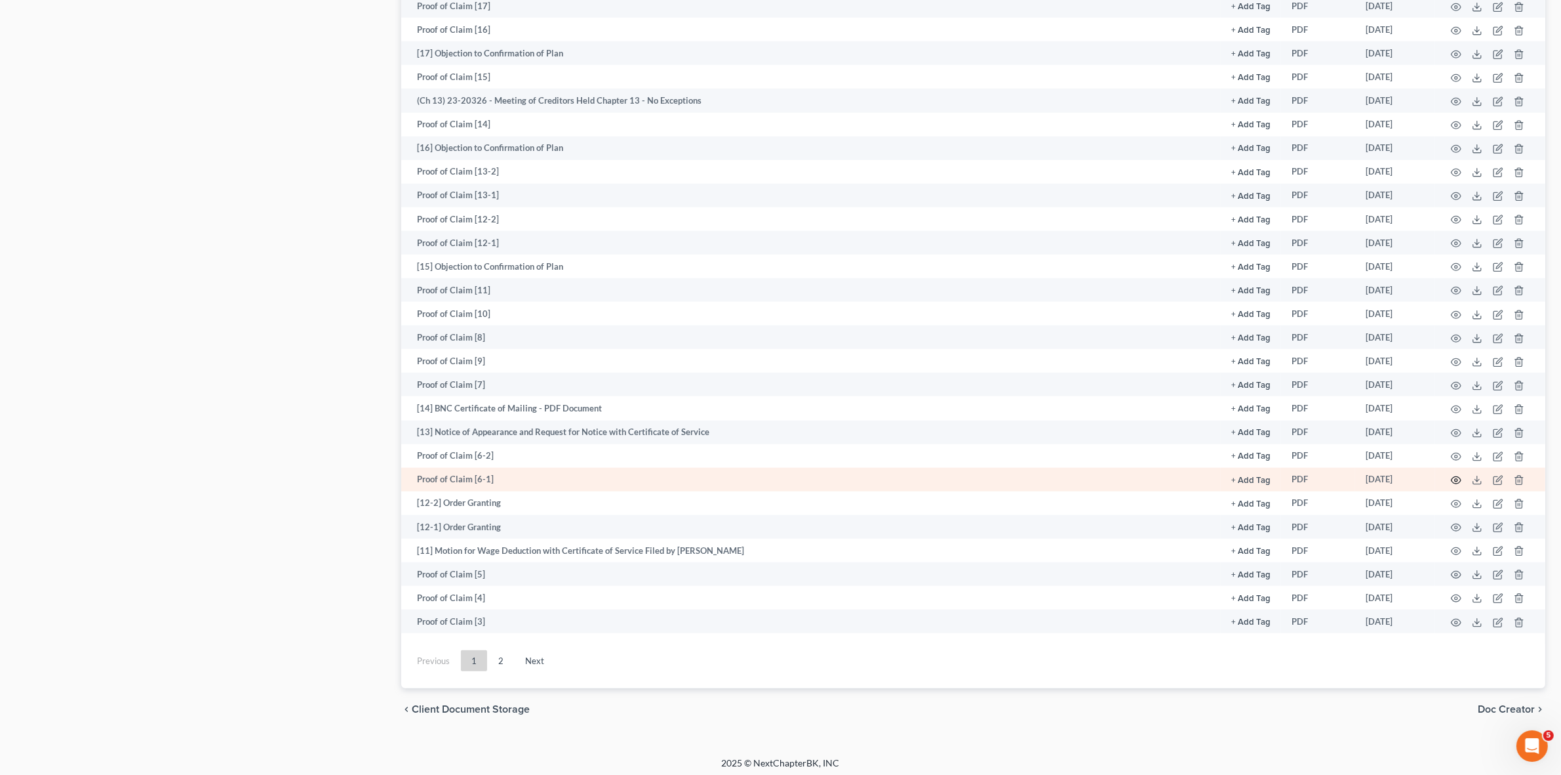
click at [1457, 475] on icon "button" at bounding box center [1456, 480] width 10 height 10
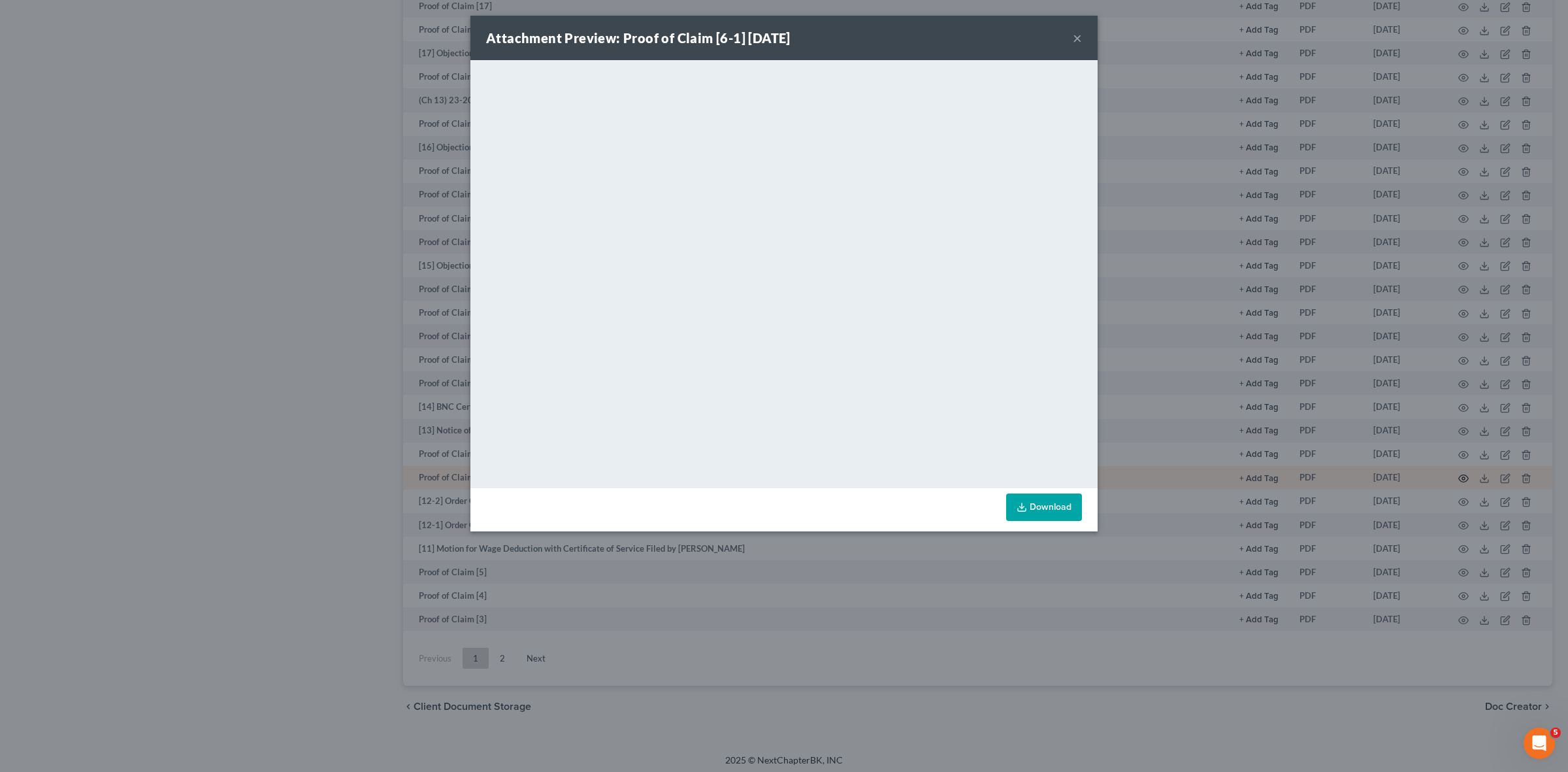
click at [1451, 470] on div "Attachment Preview: Proof of Claim [6-1] 08/10/2023 × <object ng-attr-data='htt…" at bounding box center [784, 386] width 1568 height 772
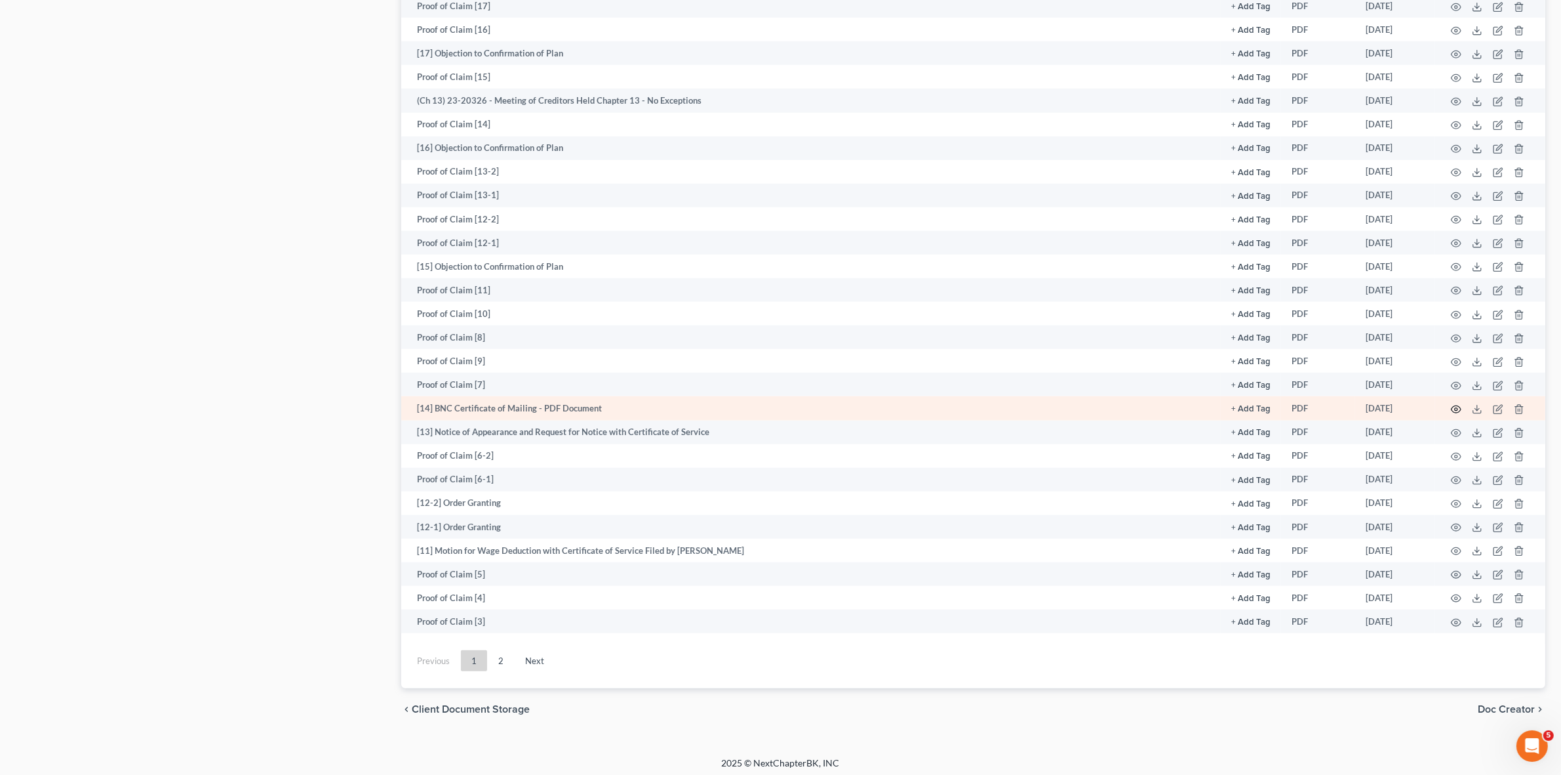
click at [1457, 405] on icon "button" at bounding box center [1457, 408] width 10 height 7
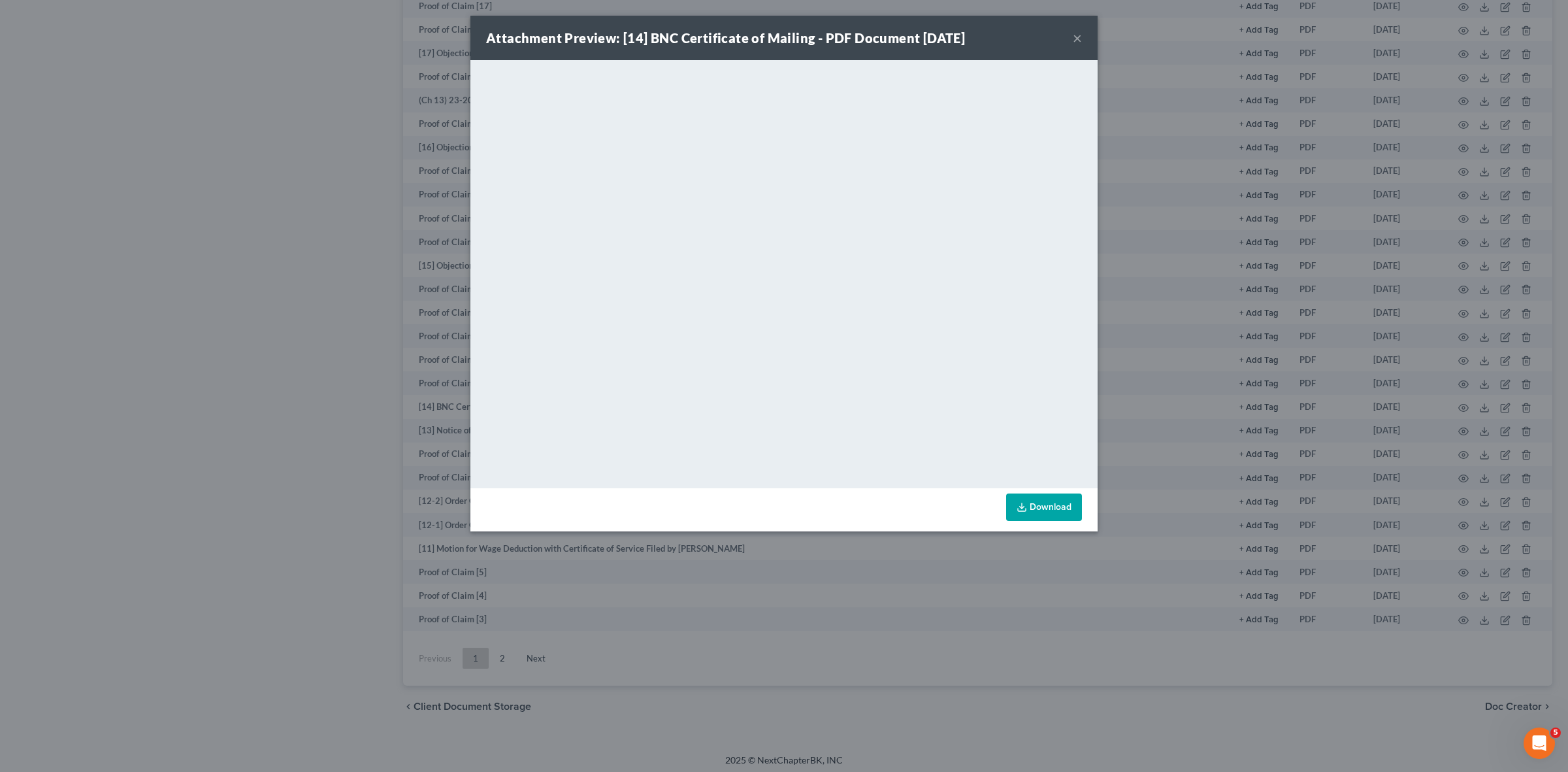
click at [1453, 380] on div "Attachment Preview: [14] BNC Certificate of Mailing - PDF Document 08/12/2023 ×…" at bounding box center [784, 386] width 1568 height 772
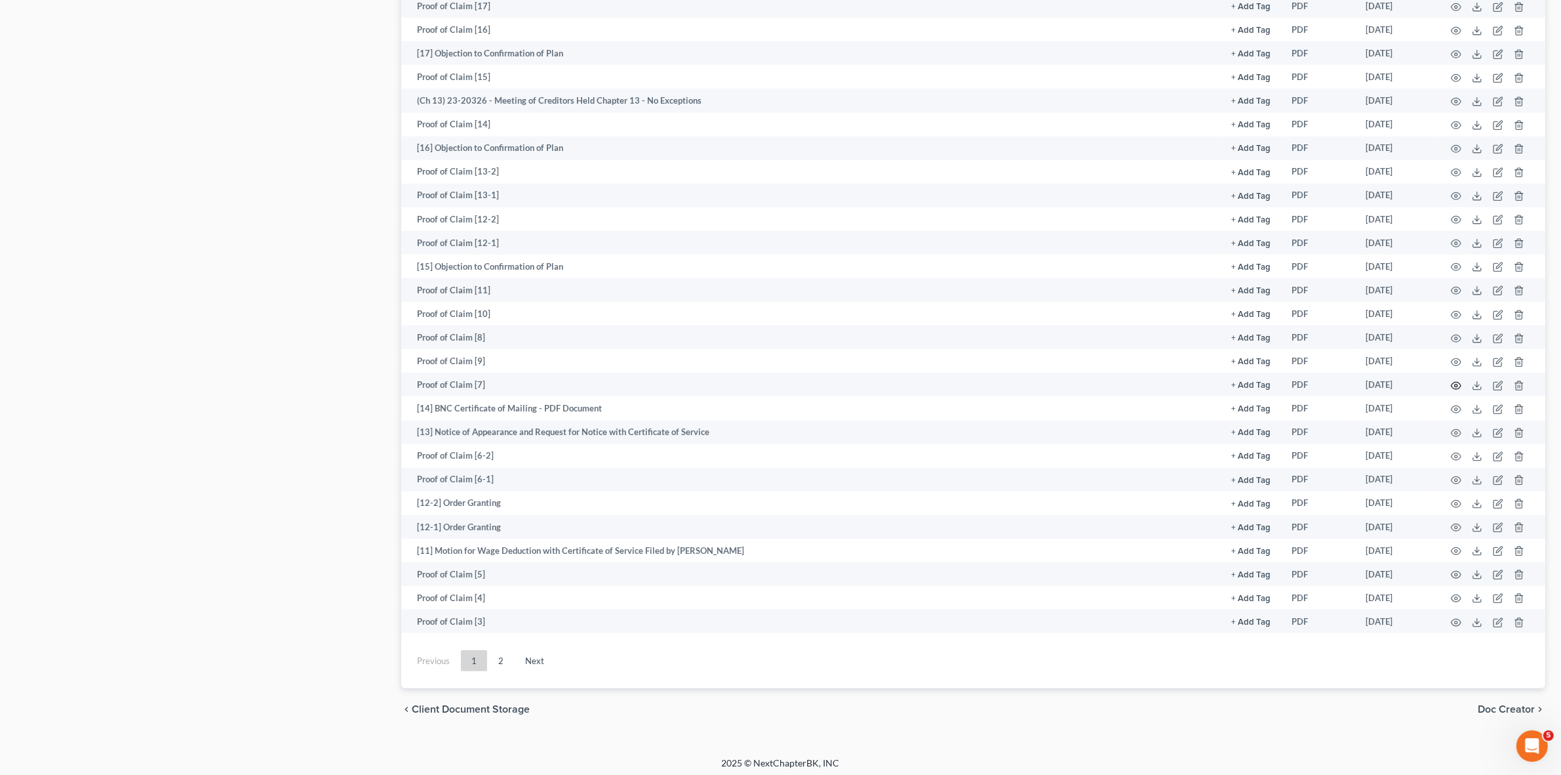
click at [1459, 381] on icon "button" at bounding box center [1456, 385] width 10 height 10
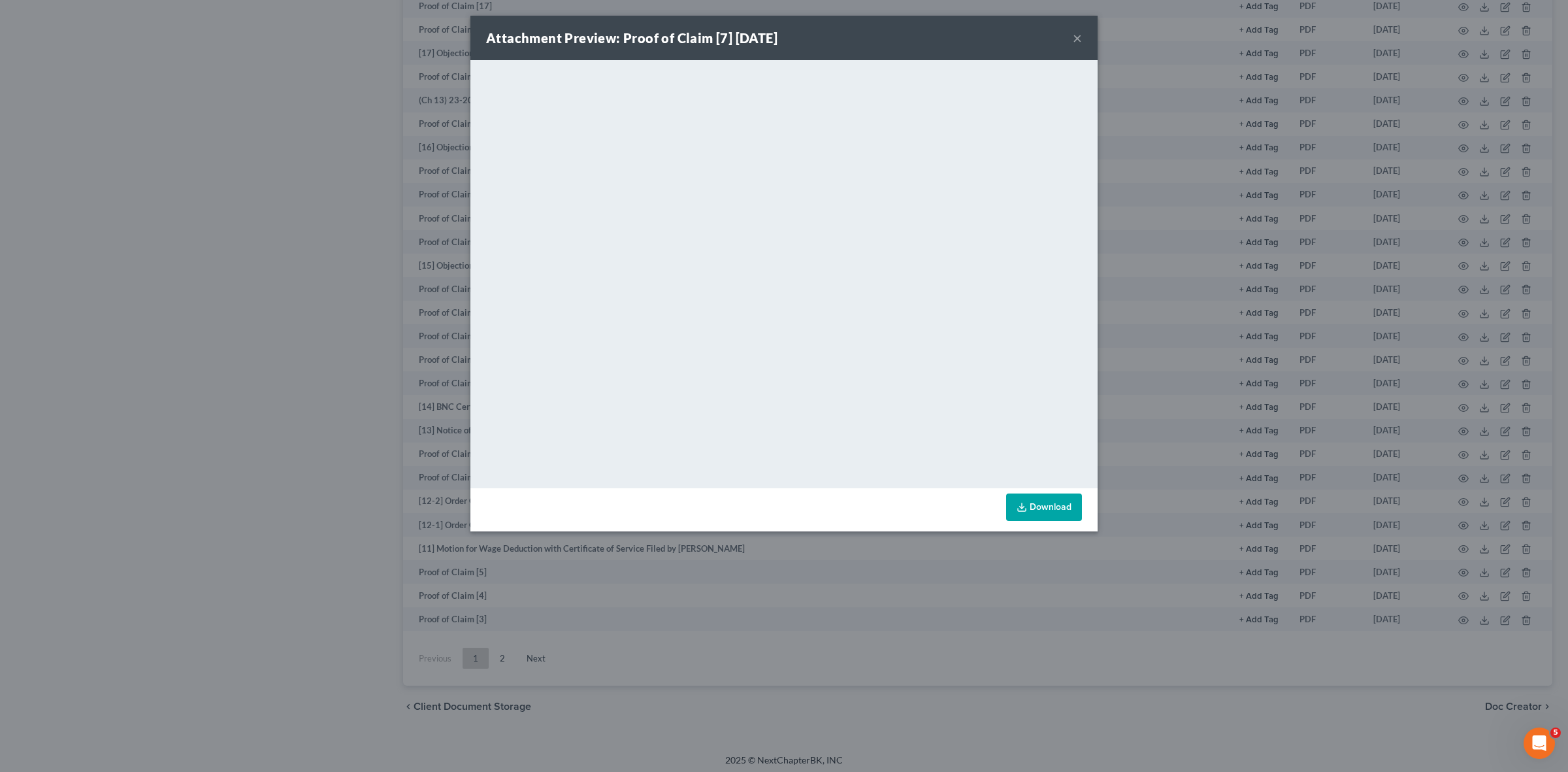
click at [1447, 360] on div "Attachment Preview: Proof of Claim [7] 08/17/2023 × <object ng-attr-data='https…" at bounding box center [784, 386] width 1568 height 772
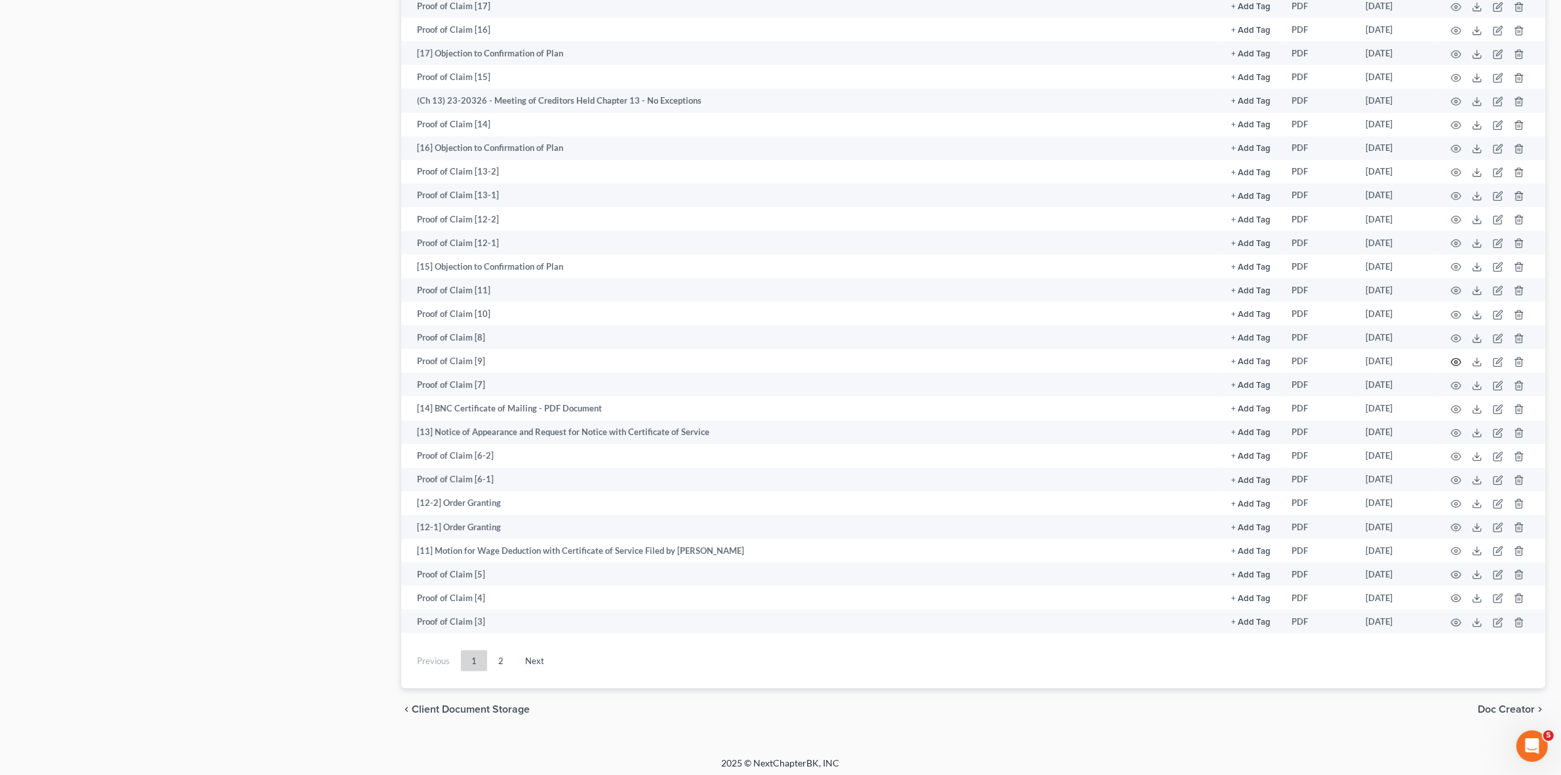
click at [1453, 358] on icon "button" at bounding box center [1457, 361] width 10 height 7
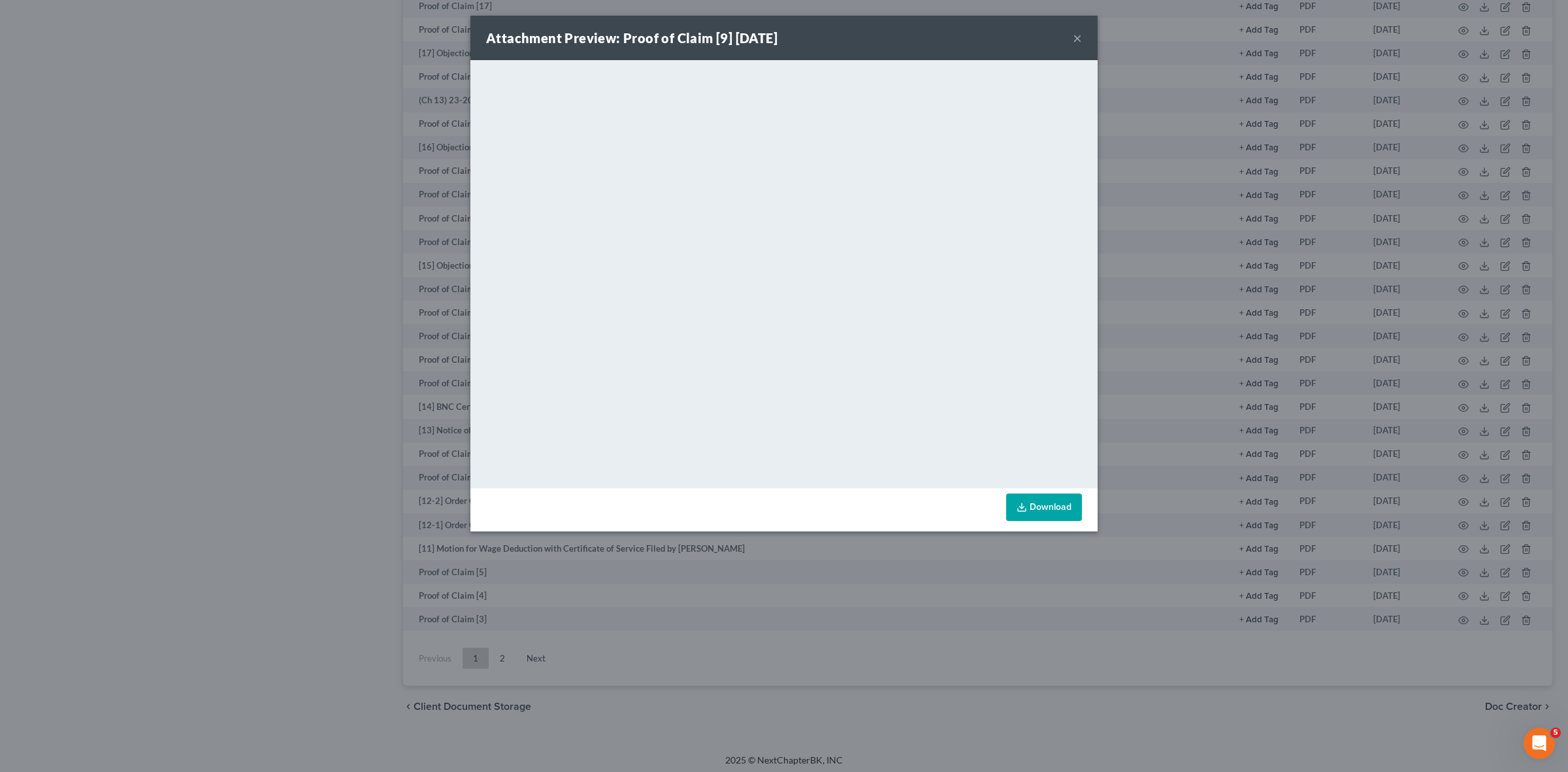
click at [1447, 355] on div "Attachment Preview: Proof of Claim [9] 08/21/2023 × <object ng-attr-data='https…" at bounding box center [784, 386] width 1568 height 772
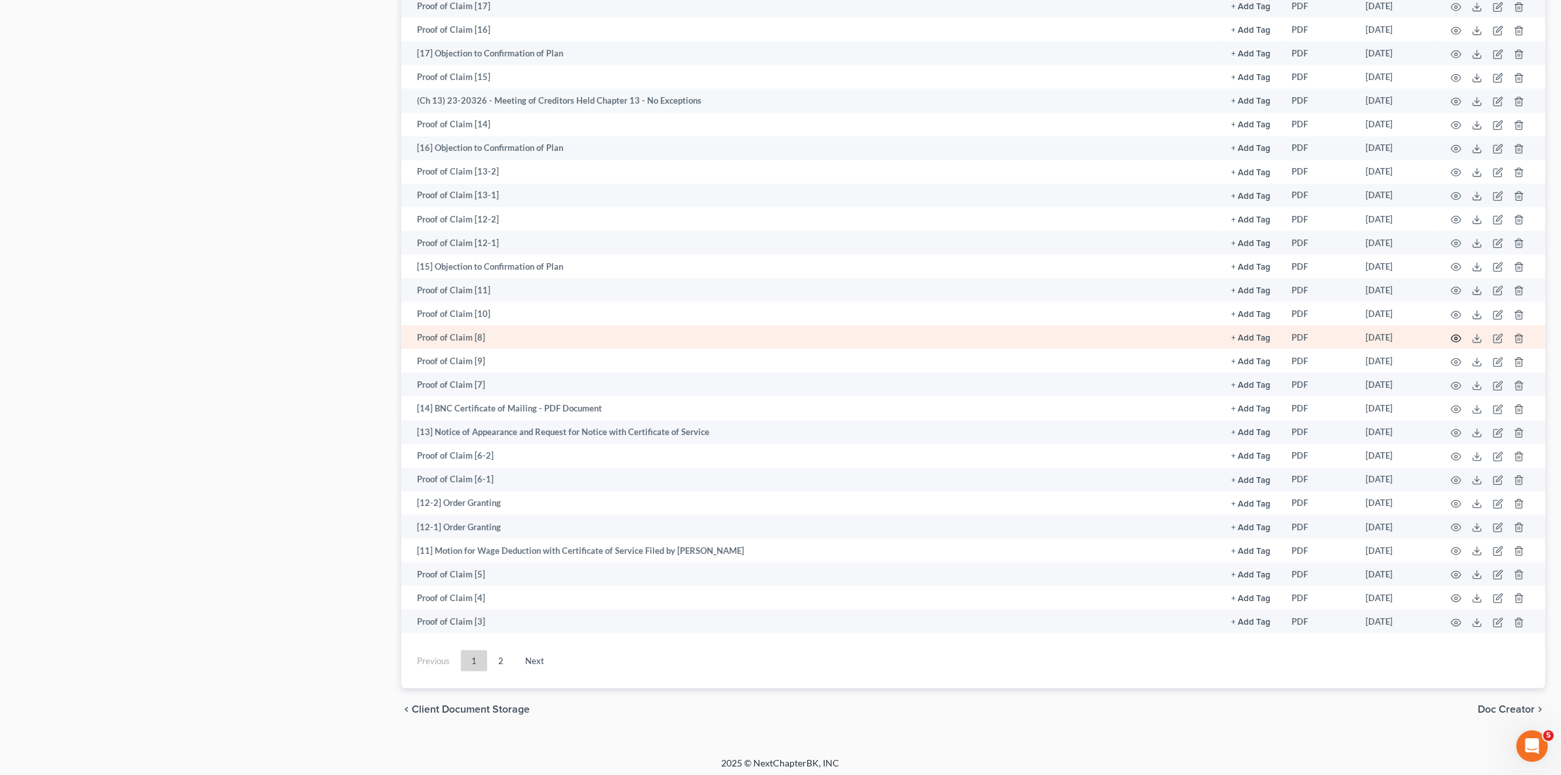
click at [1451, 333] on icon "button" at bounding box center [1456, 338] width 10 height 10
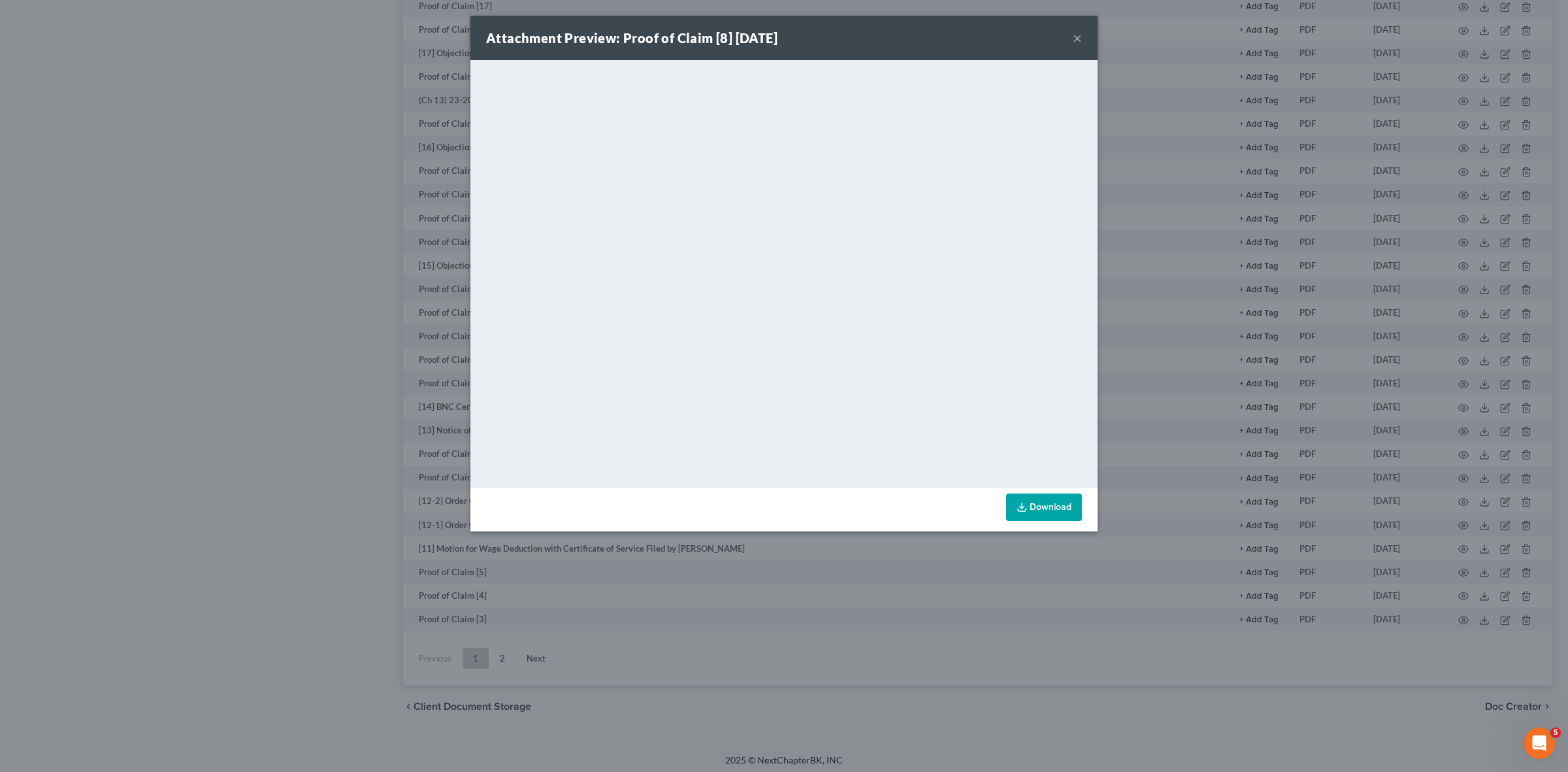
click at [1447, 329] on div "Attachment Preview: Proof of Claim [8] 08/21/2023 × <object ng-attr-data='https…" at bounding box center [784, 386] width 1568 height 772
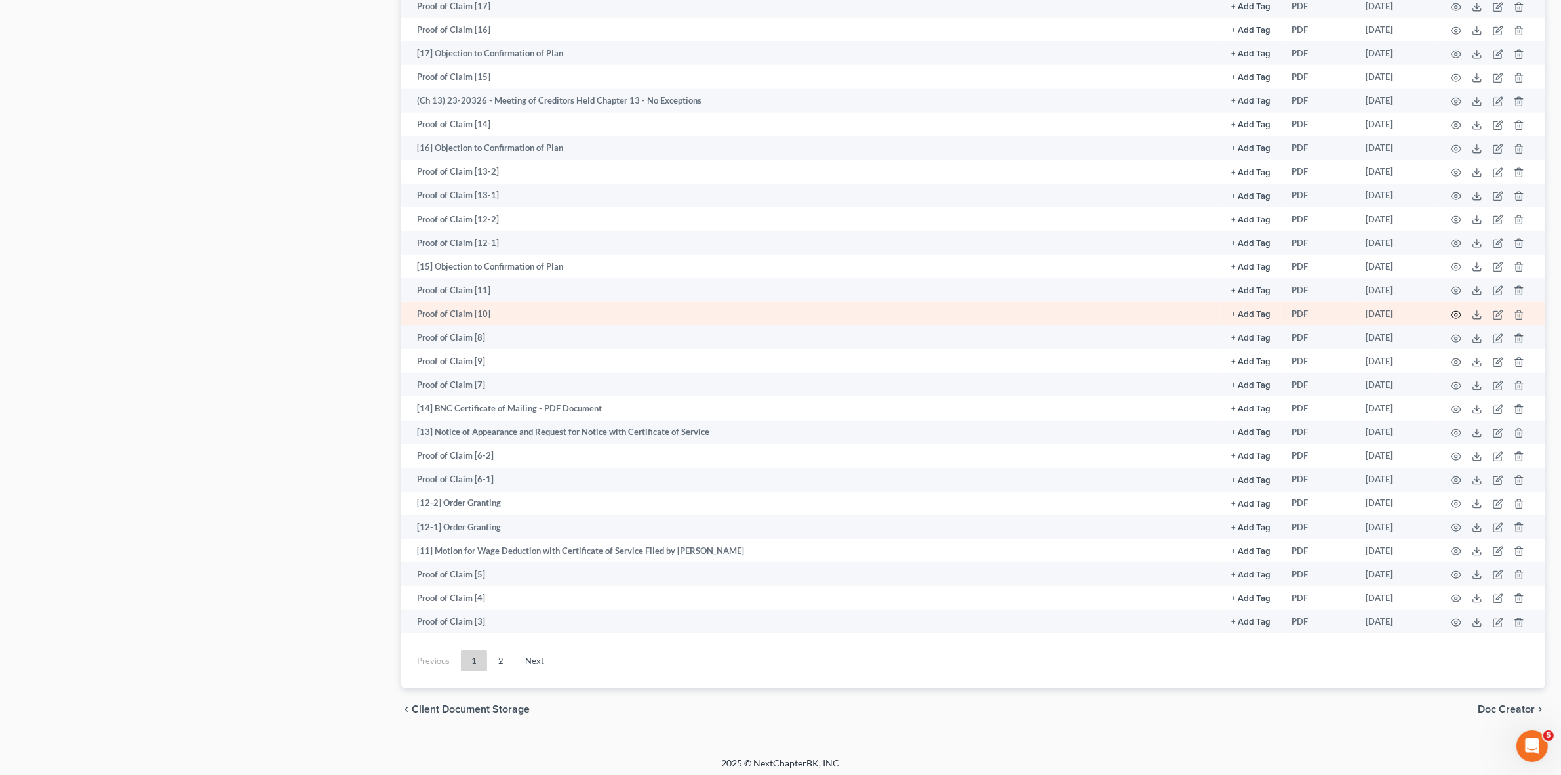
click at [1457, 310] on icon "button" at bounding box center [1456, 315] width 10 height 10
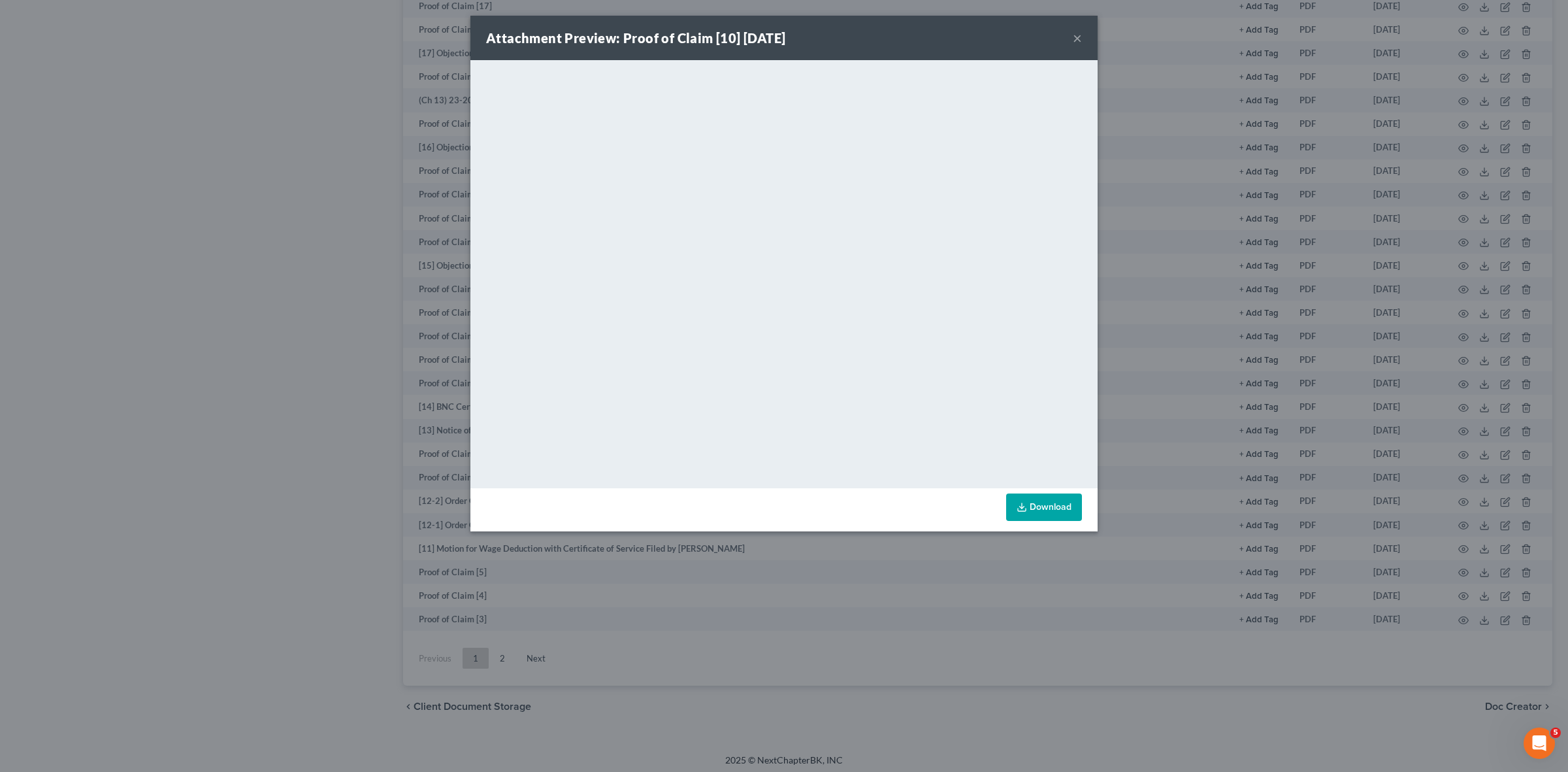
click at [1455, 302] on div "Attachment Preview: Proof of Claim [10] 08/21/2023 × <object ng-attr-data='http…" at bounding box center [784, 386] width 1568 height 772
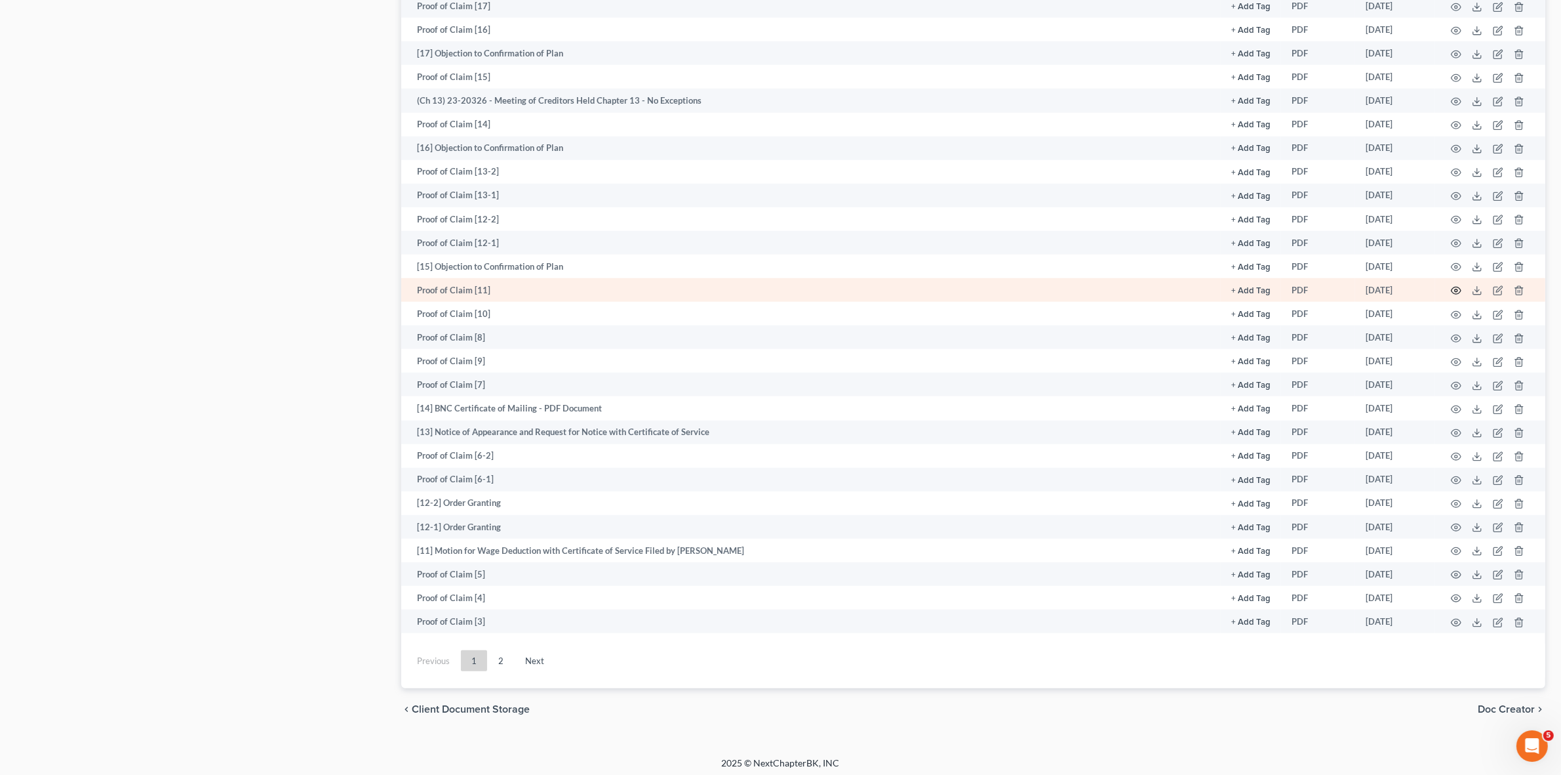
click at [1459, 287] on icon "button" at bounding box center [1456, 290] width 10 height 10
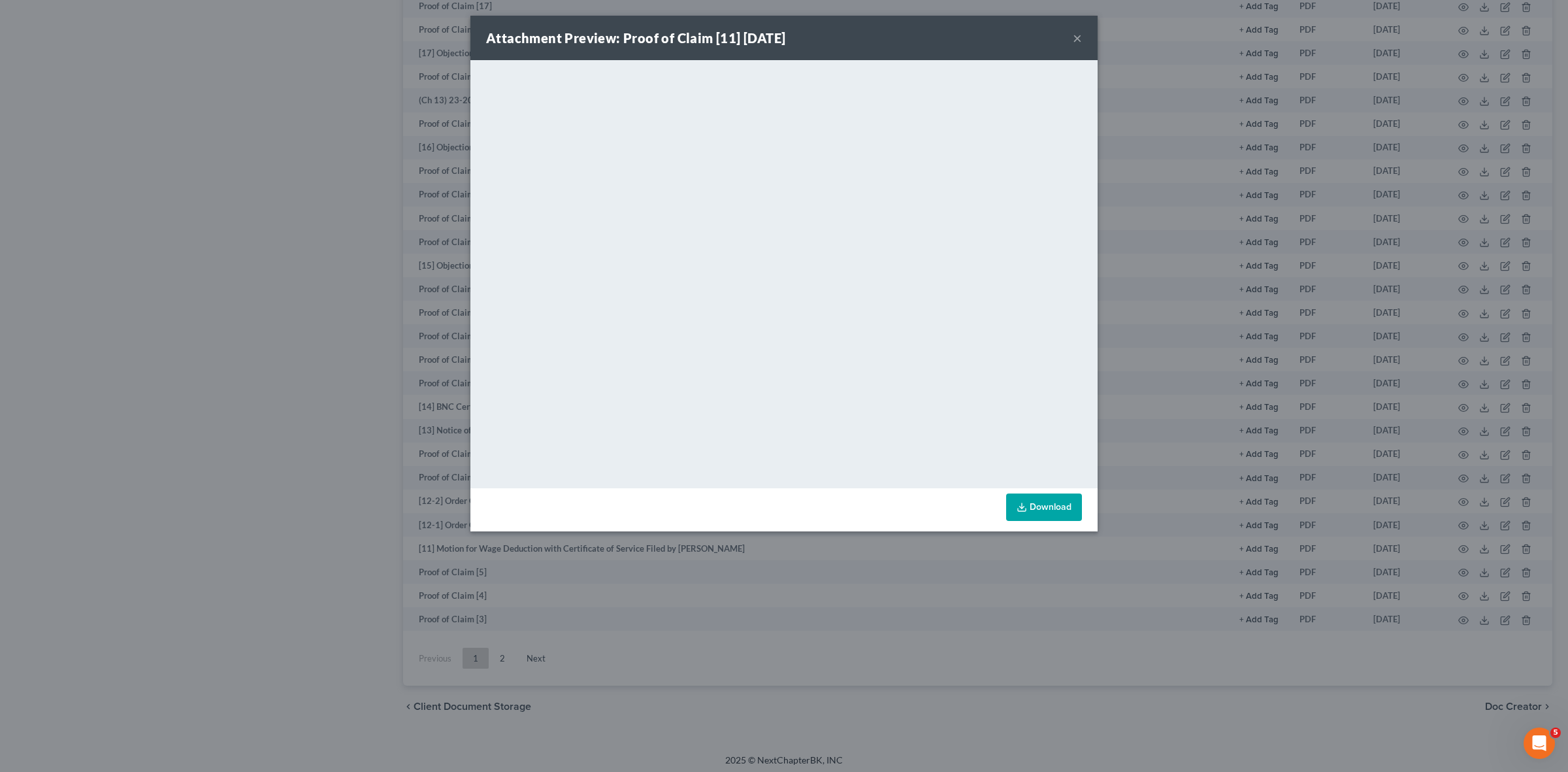
click at [1441, 286] on div "Attachment Preview: Proof of Claim [11] 08/25/2023 × <object ng-attr-data='http…" at bounding box center [784, 386] width 1568 height 772
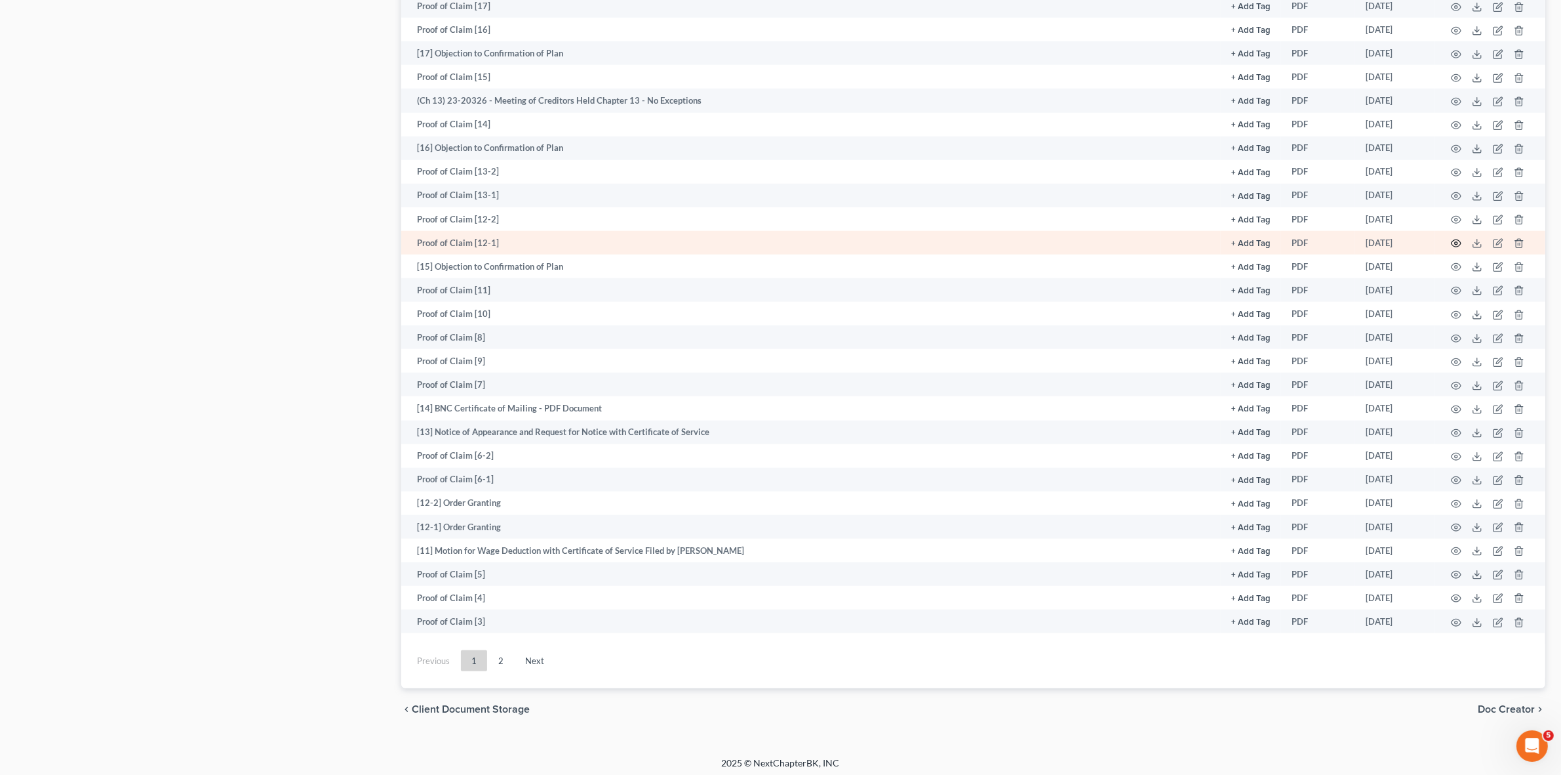
click at [1453, 241] on icon "button" at bounding box center [1457, 243] width 10 height 7
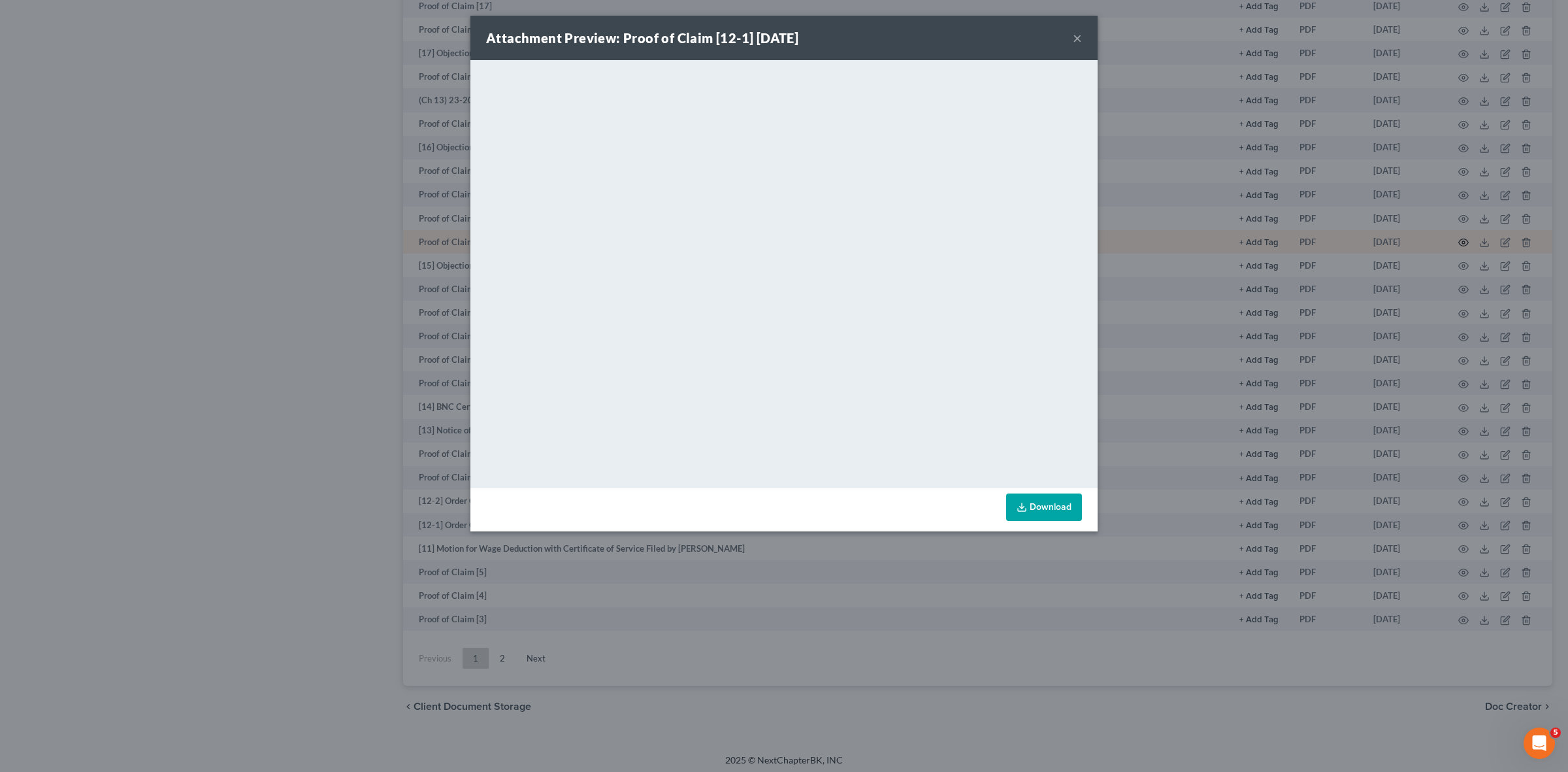
click at [1447, 240] on div "Attachment Preview: Proof of Claim [12-1] 09/05/2023 × <object ng-attr-data='ht…" at bounding box center [784, 386] width 1568 height 772
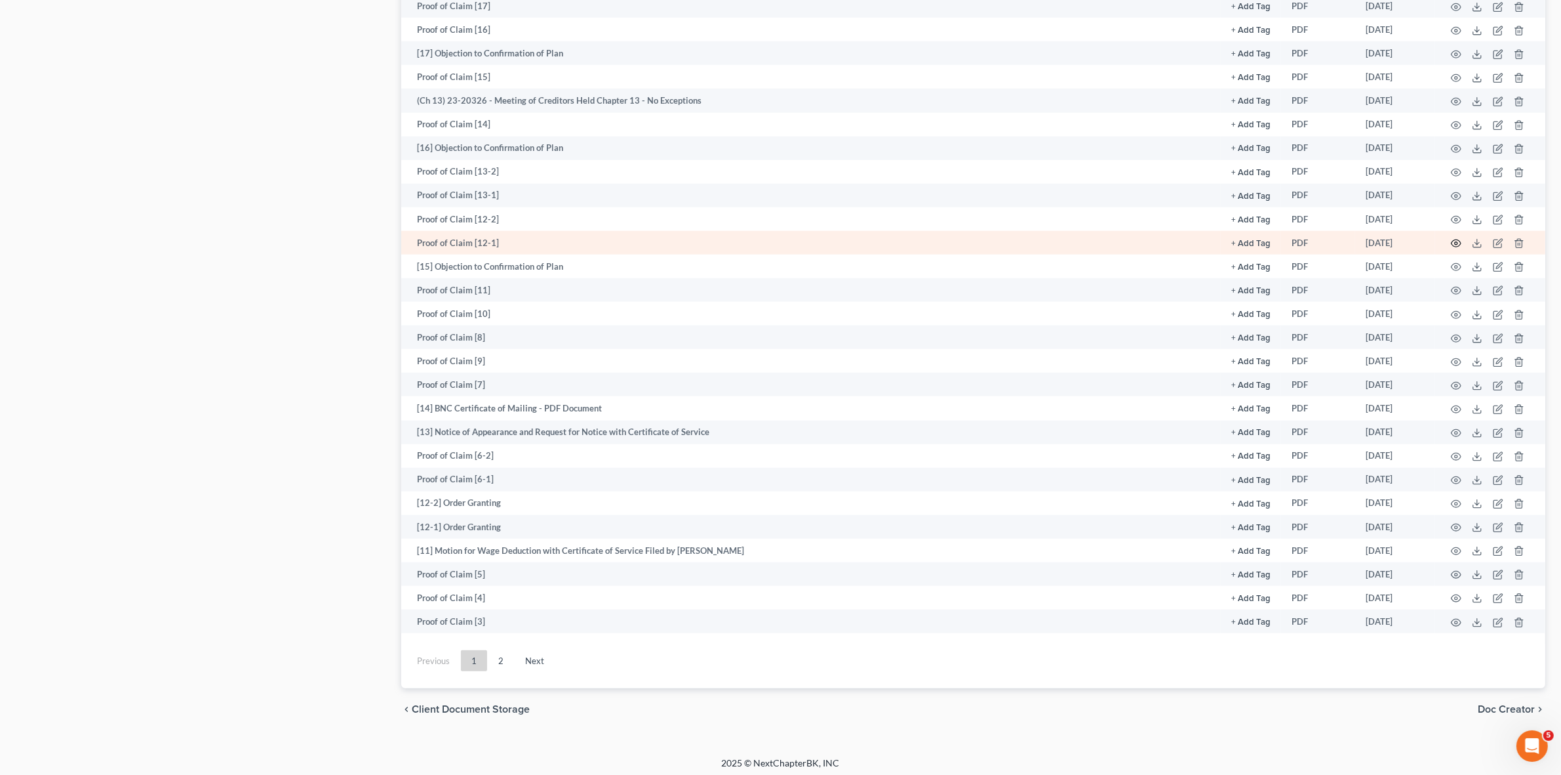
click at [1453, 240] on icon "button" at bounding box center [1457, 243] width 10 height 7
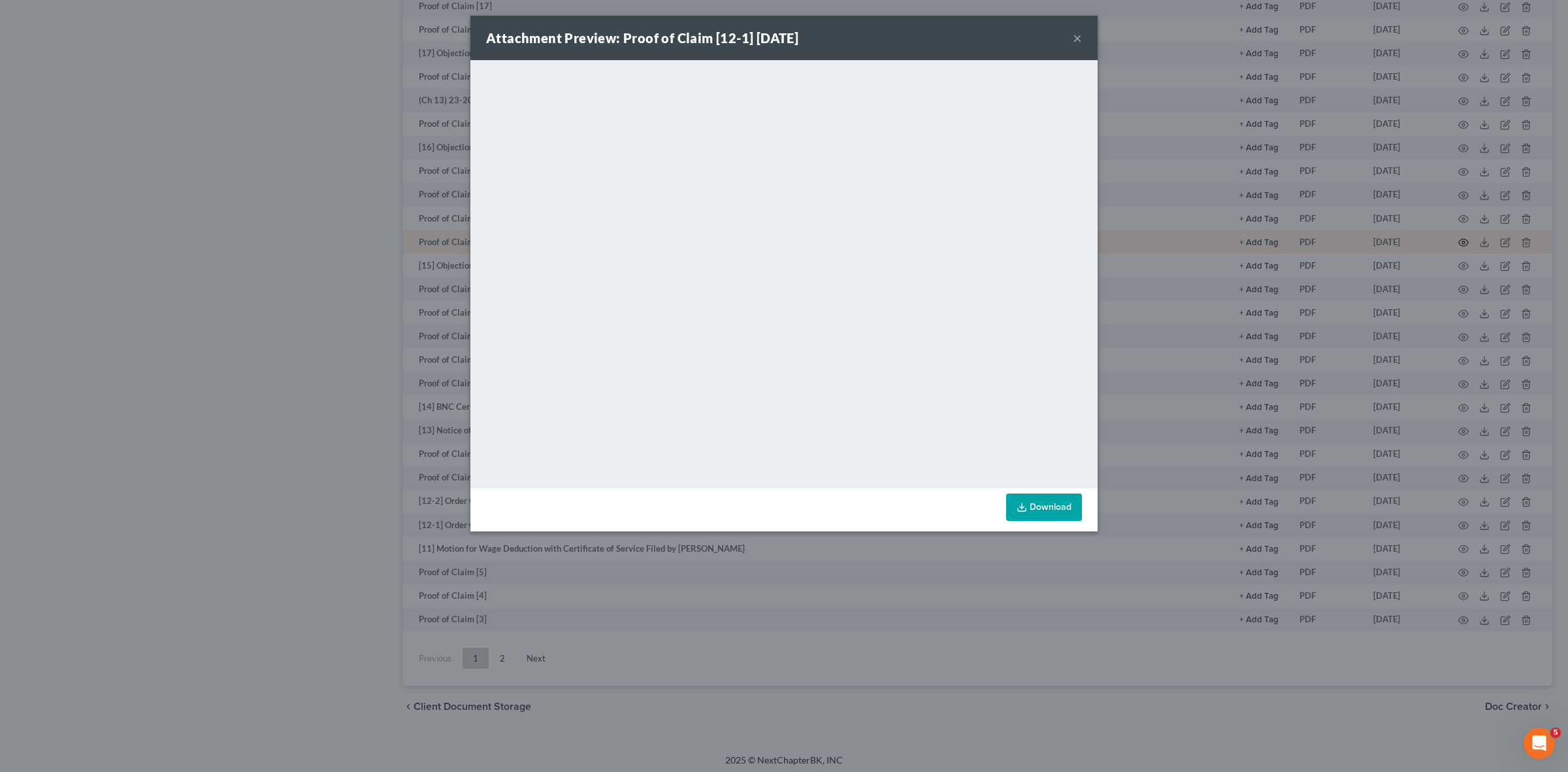
click at [1447, 236] on div "Attachment Preview: Proof of Claim [12-1] 09/05/2023 × <object ng-attr-data='ht…" at bounding box center [784, 386] width 1568 height 772
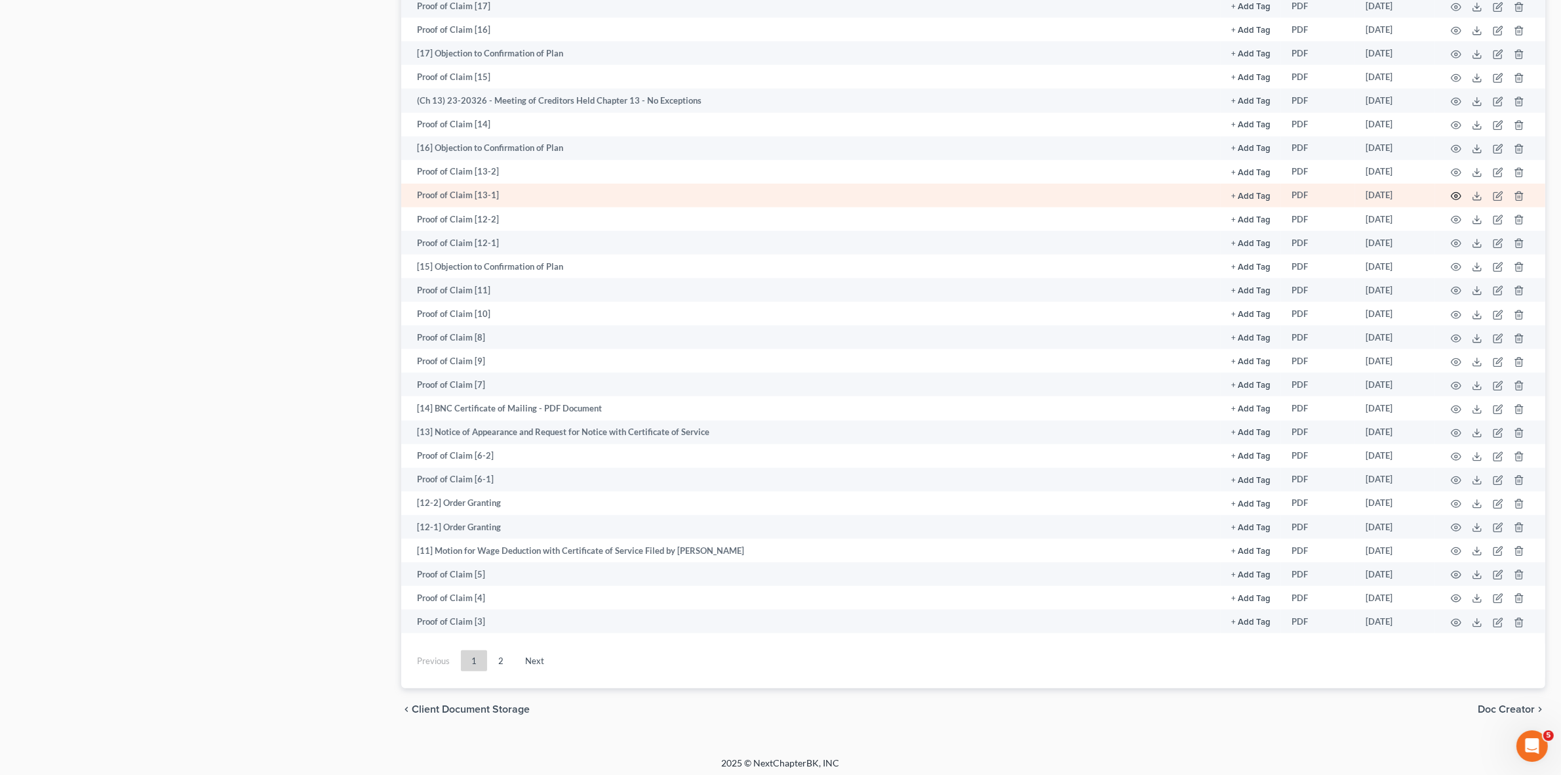
click at [1453, 193] on icon "button" at bounding box center [1457, 196] width 10 height 7
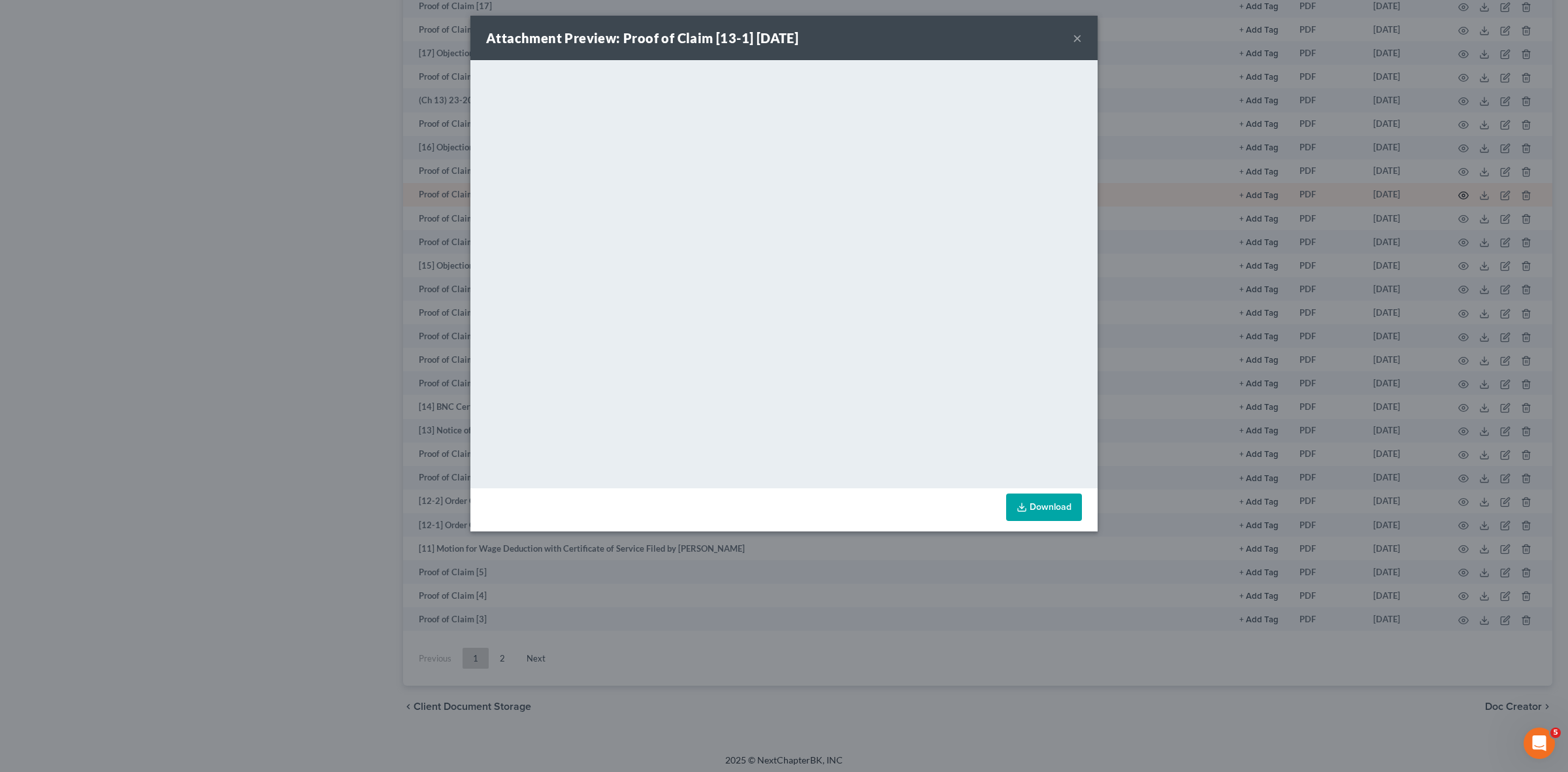
click at [1447, 191] on div "Attachment Preview: Proof of Claim [13-1] 09/12/2023 × <object ng-attr-data='ht…" at bounding box center [784, 386] width 1568 height 772
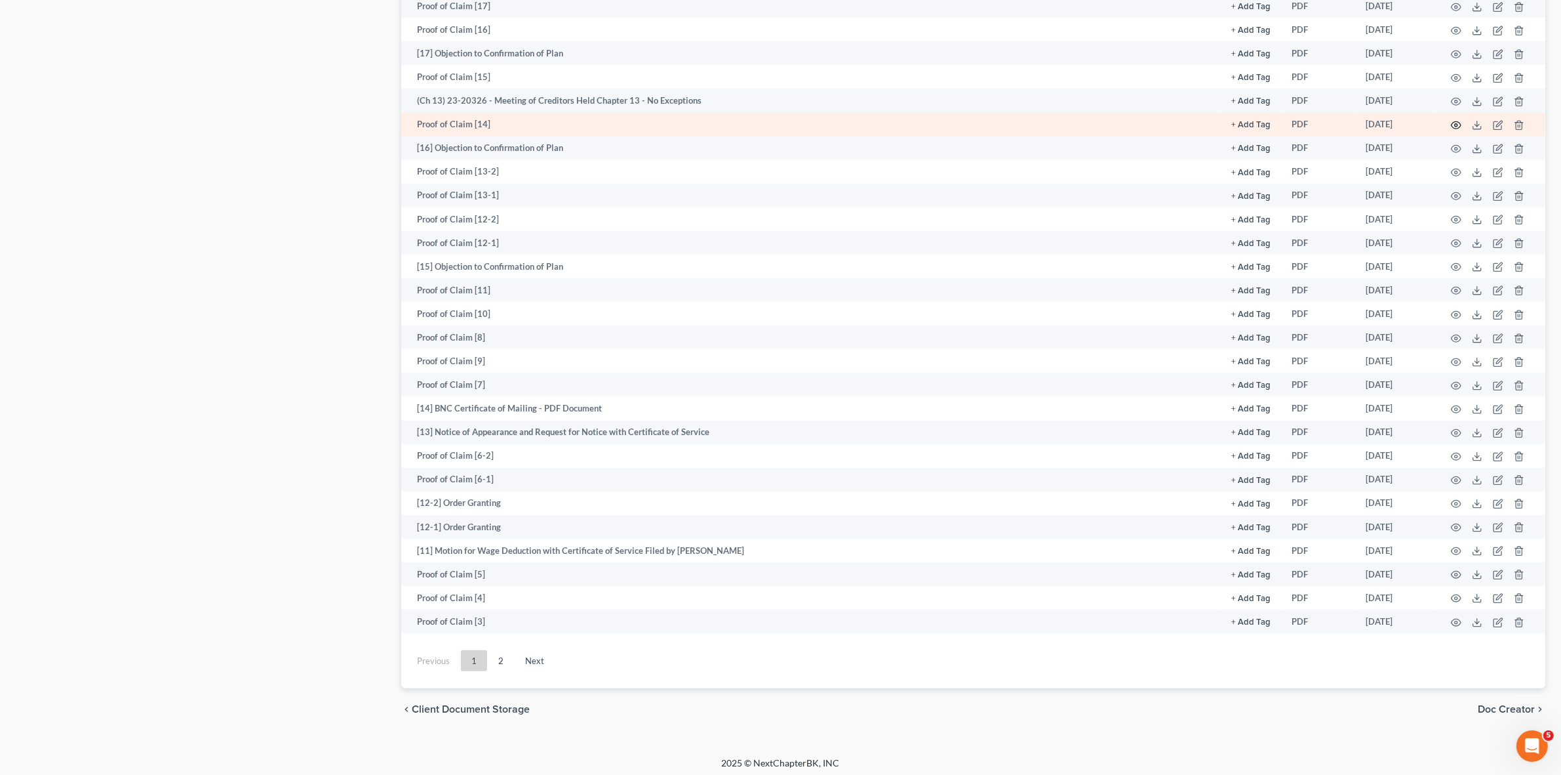
click at [1453, 123] on icon "button" at bounding box center [1457, 125] width 10 height 7
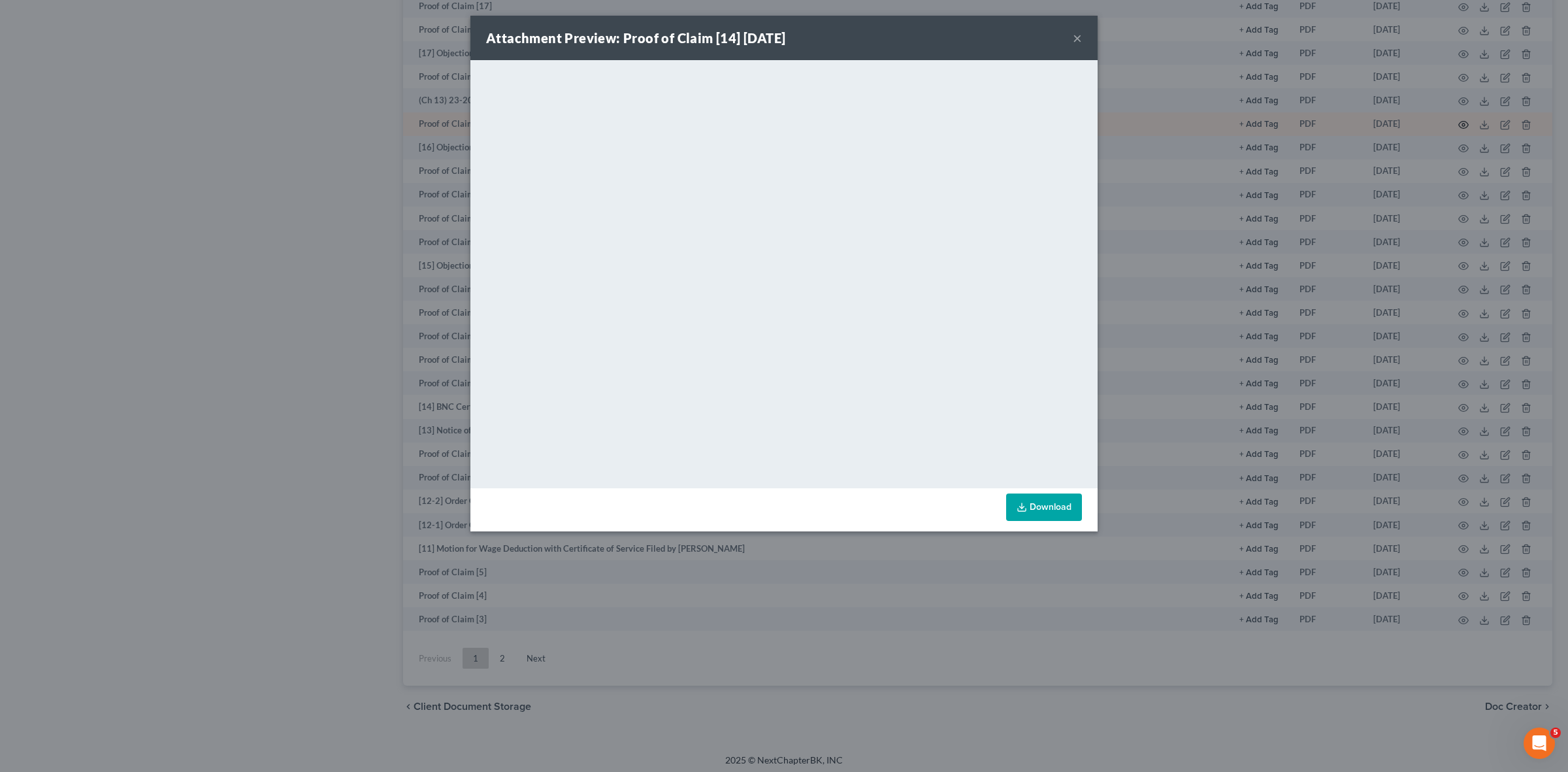
click at [1447, 121] on div "Attachment Preview: Proof of Claim [14] 09/15/2023 × <object ng-attr-data='http…" at bounding box center [784, 386] width 1568 height 772
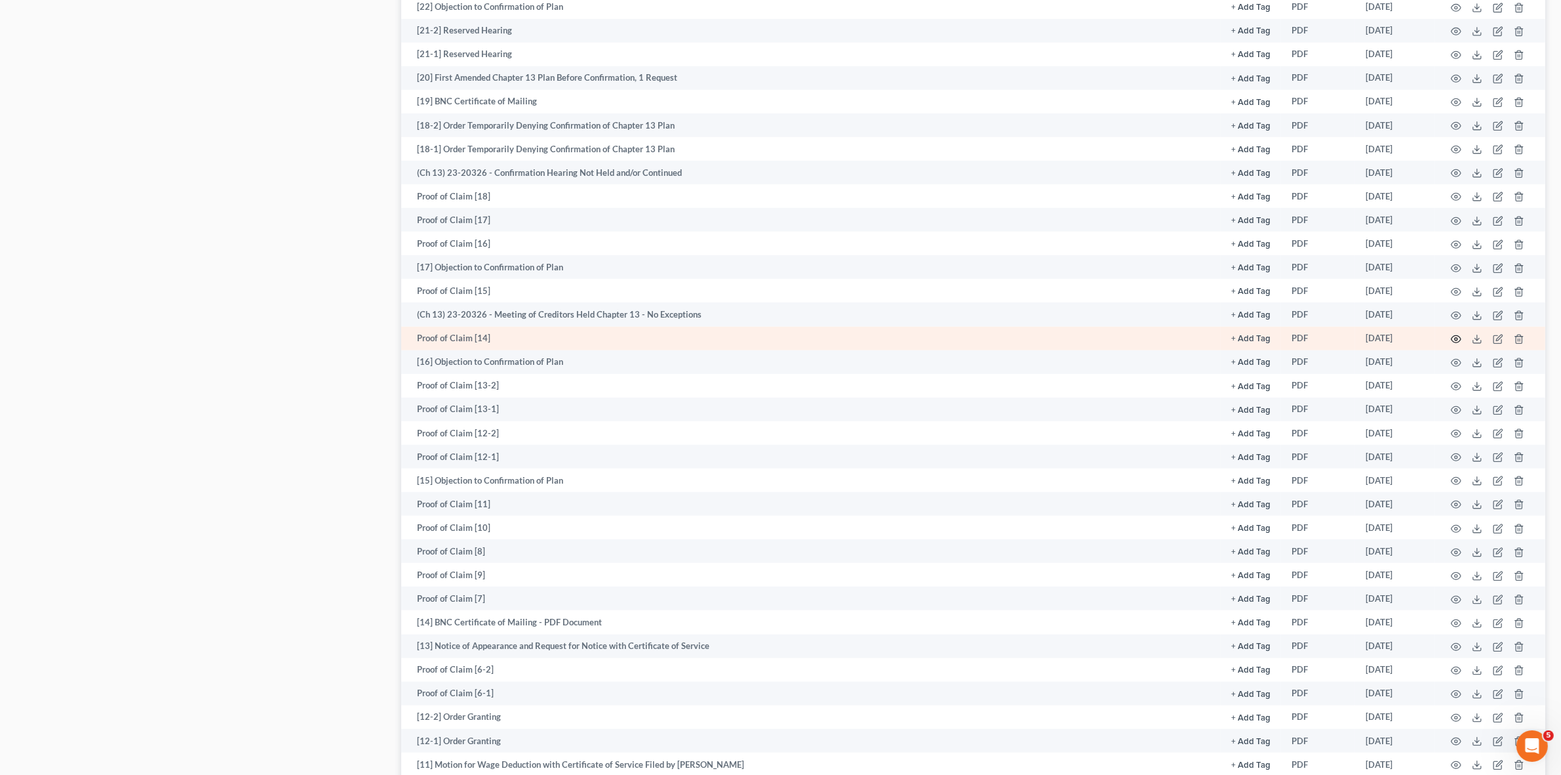
scroll to position [1228, 0]
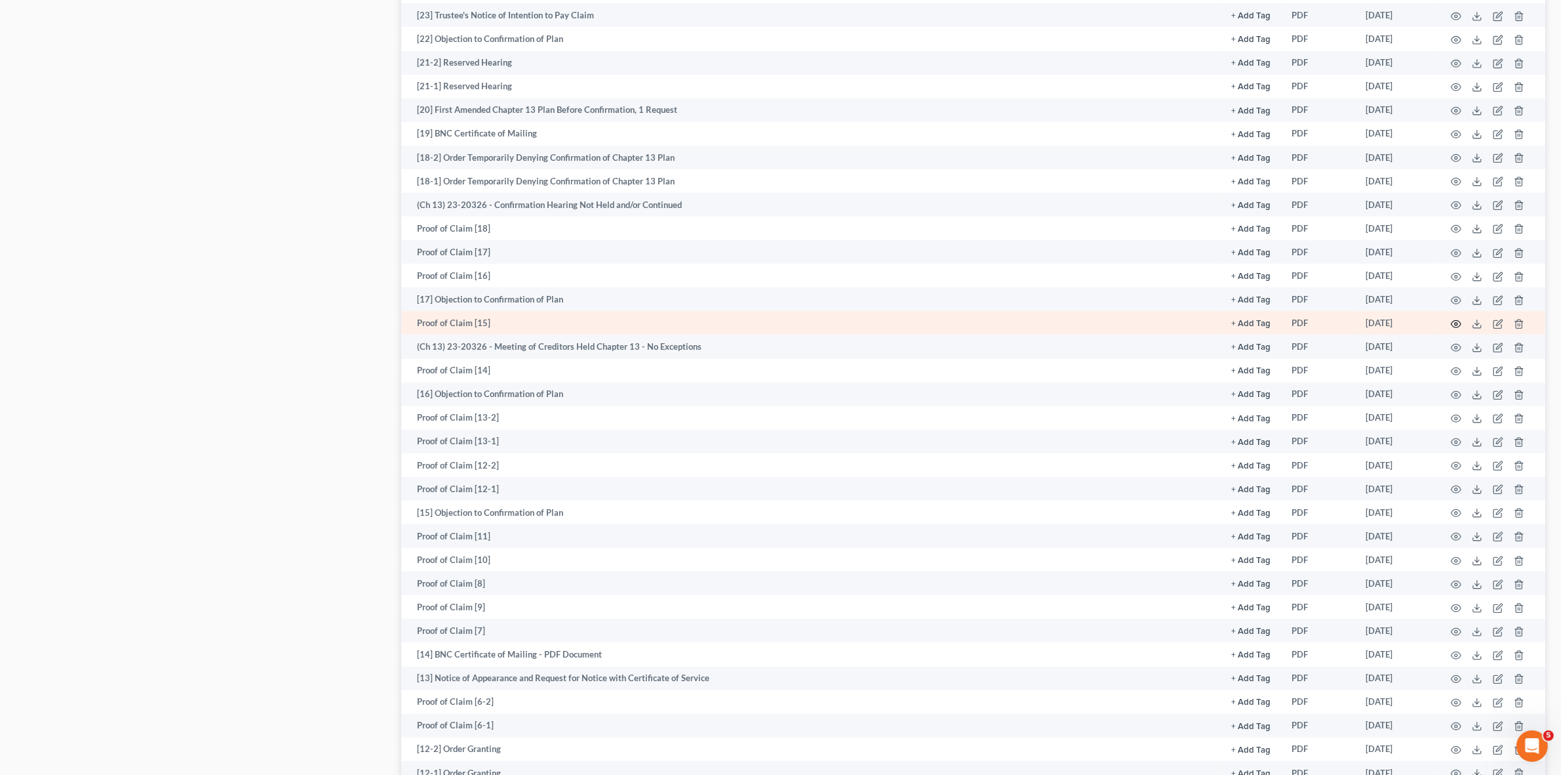
click at [1458, 323] on circle "button" at bounding box center [1456, 324] width 3 height 3
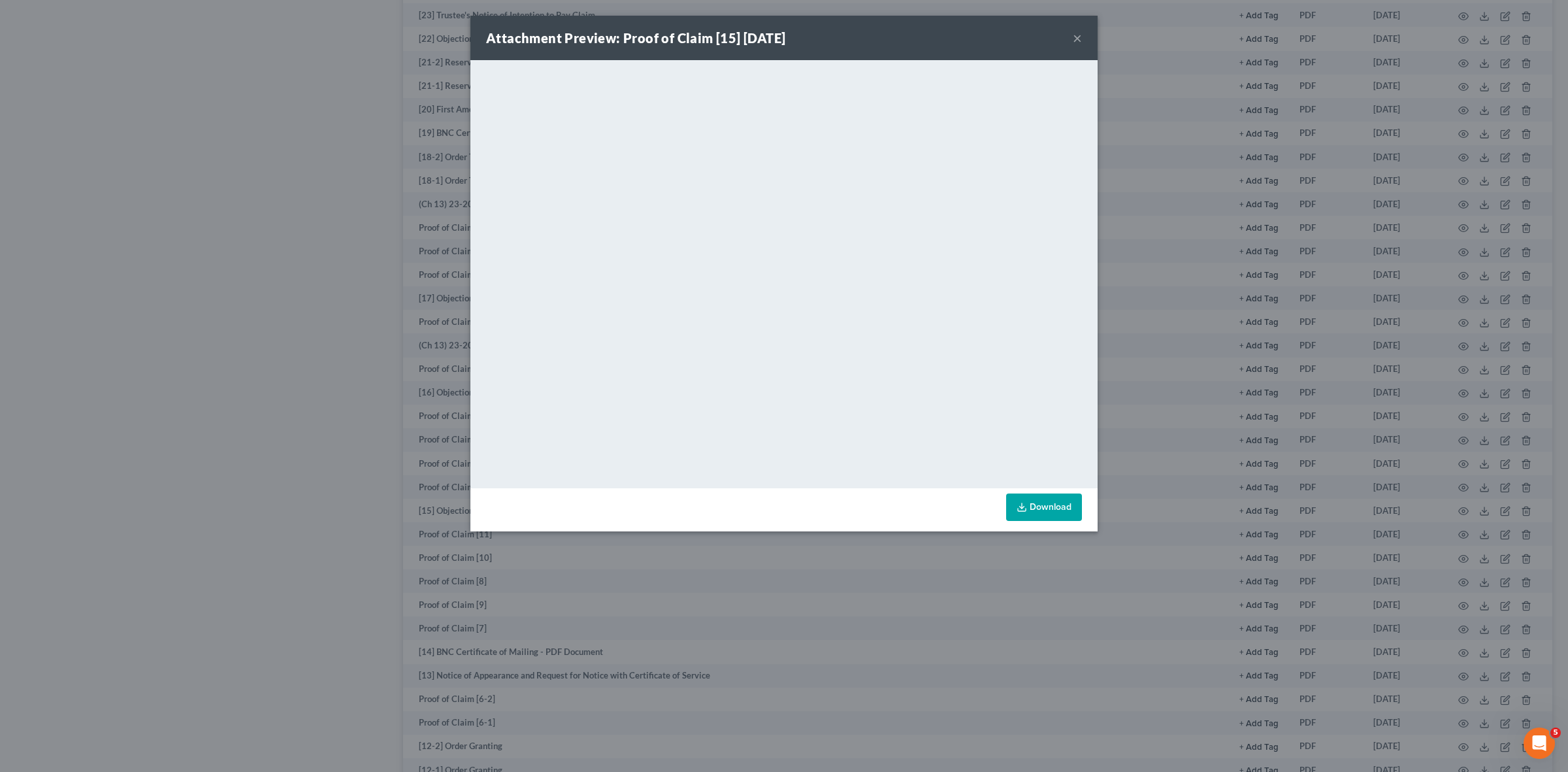
drag, startPoint x: 1135, startPoint y: 318, endPoint x: 1158, endPoint y: 304, distance: 26.9
click at [1136, 318] on div "Attachment Preview: Proof of Claim [15] 09/22/2023 × <object ng-attr-data='http…" at bounding box center [784, 386] width 1568 height 772
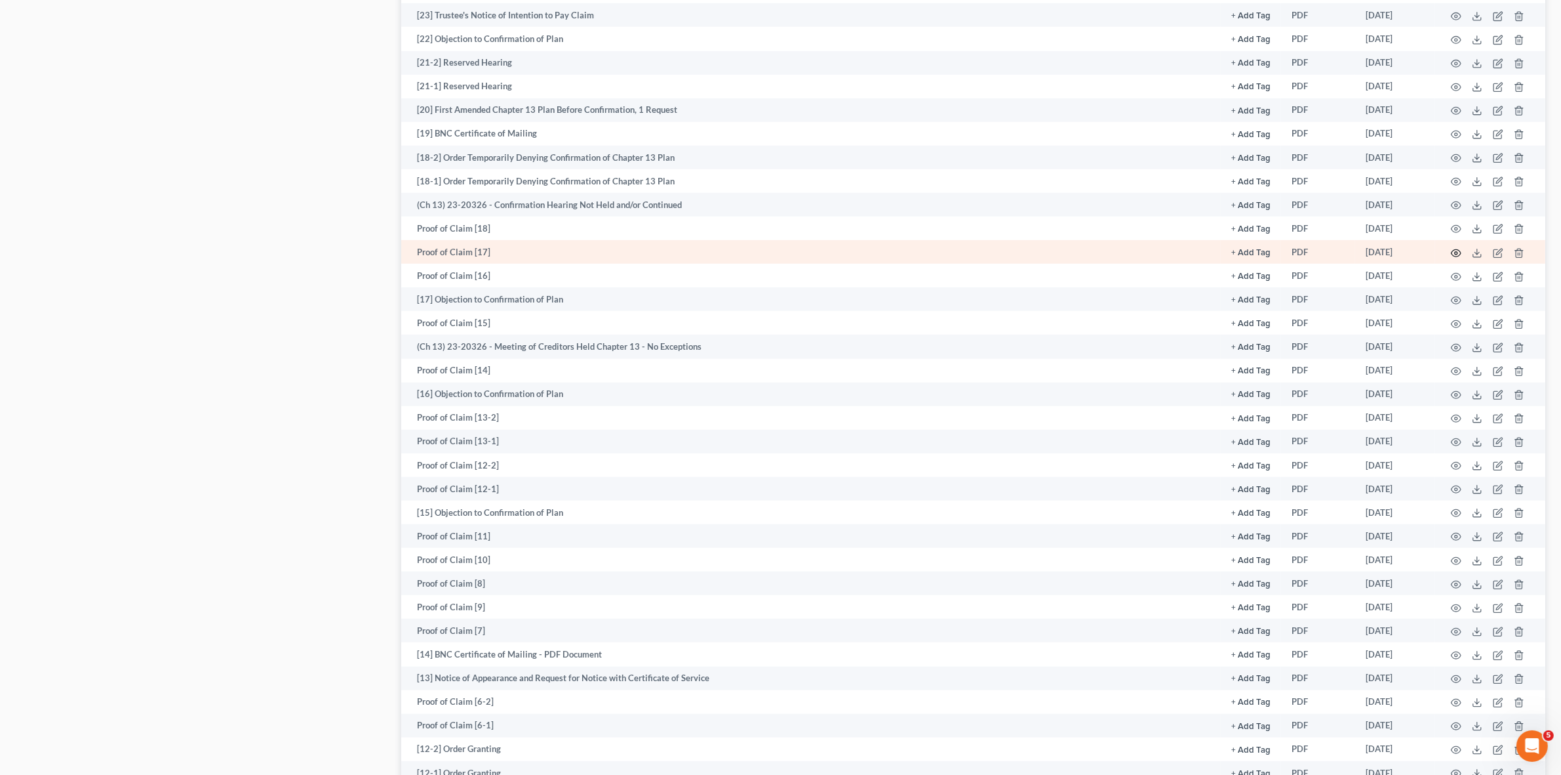
click at [1459, 248] on icon "button" at bounding box center [1456, 253] width 10 height 10
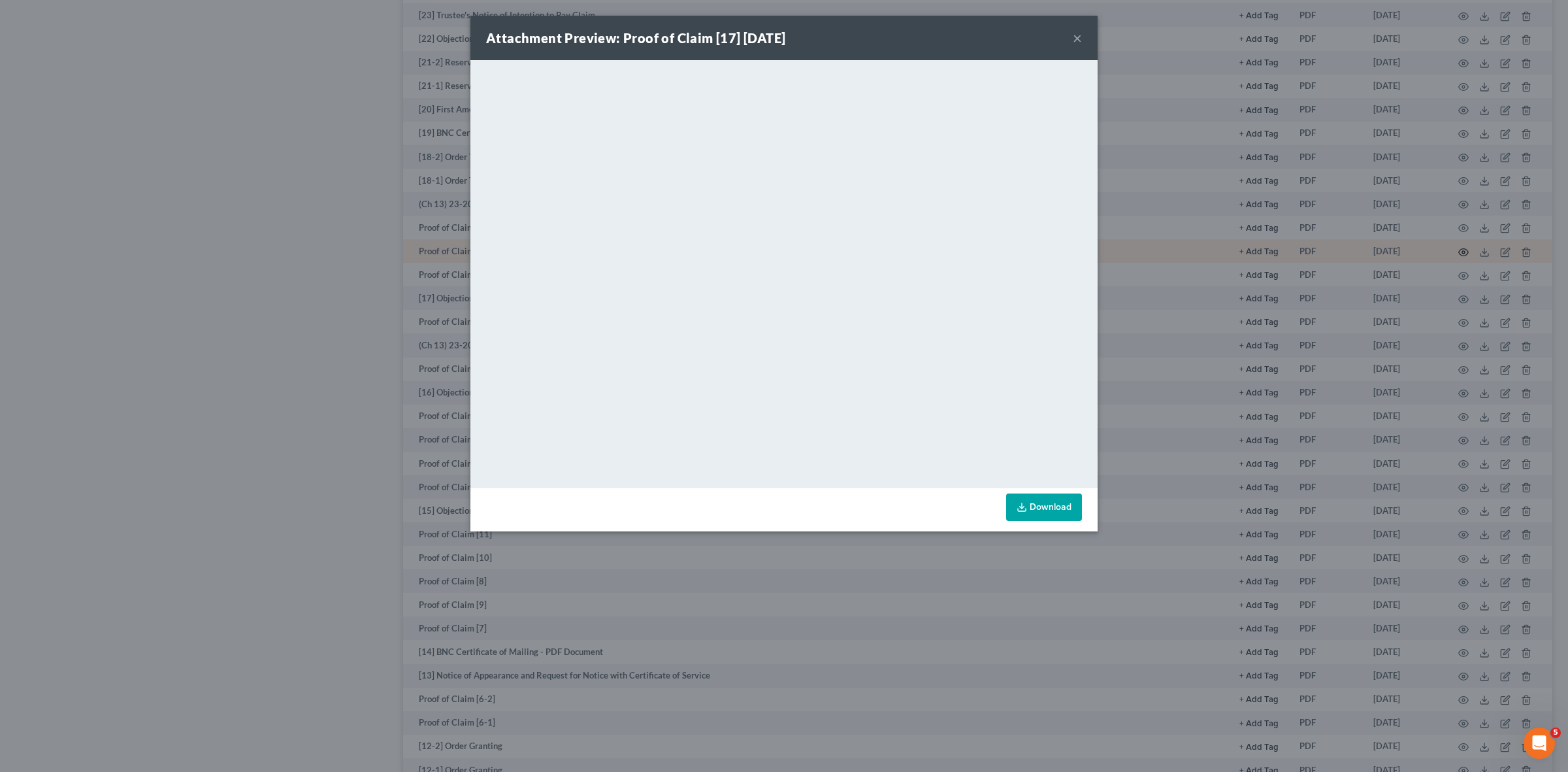
click at [1453, 244] on div "Attachment Preview: Proof of Claim [17] 10/03/2023 × <object ng-attr-data='http…" at bounding box center [784, 386] width 1568 height 772
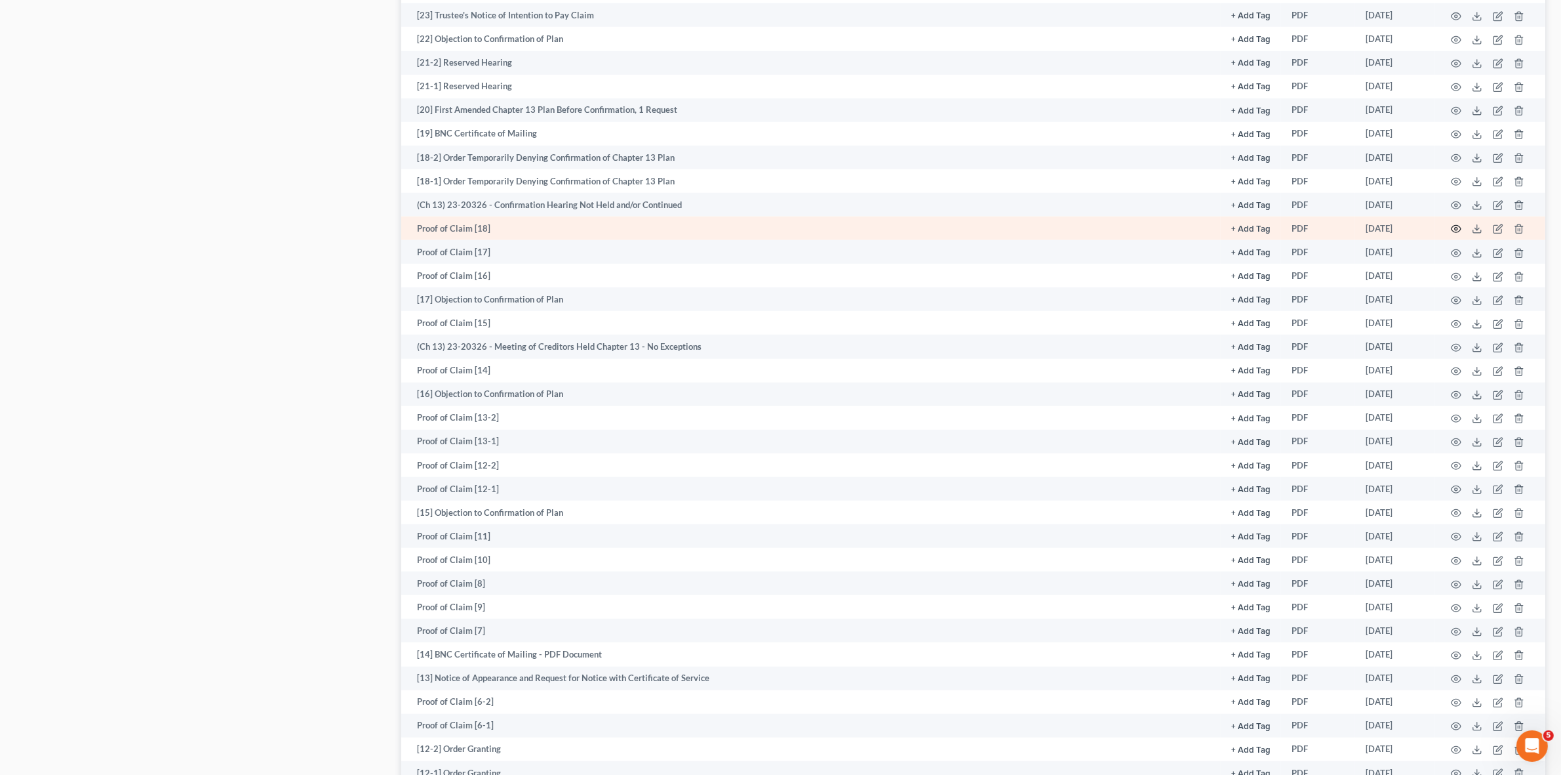
click at [1456, 230] on icon "button" at bounding box center [1456, 229] width 10 height 10
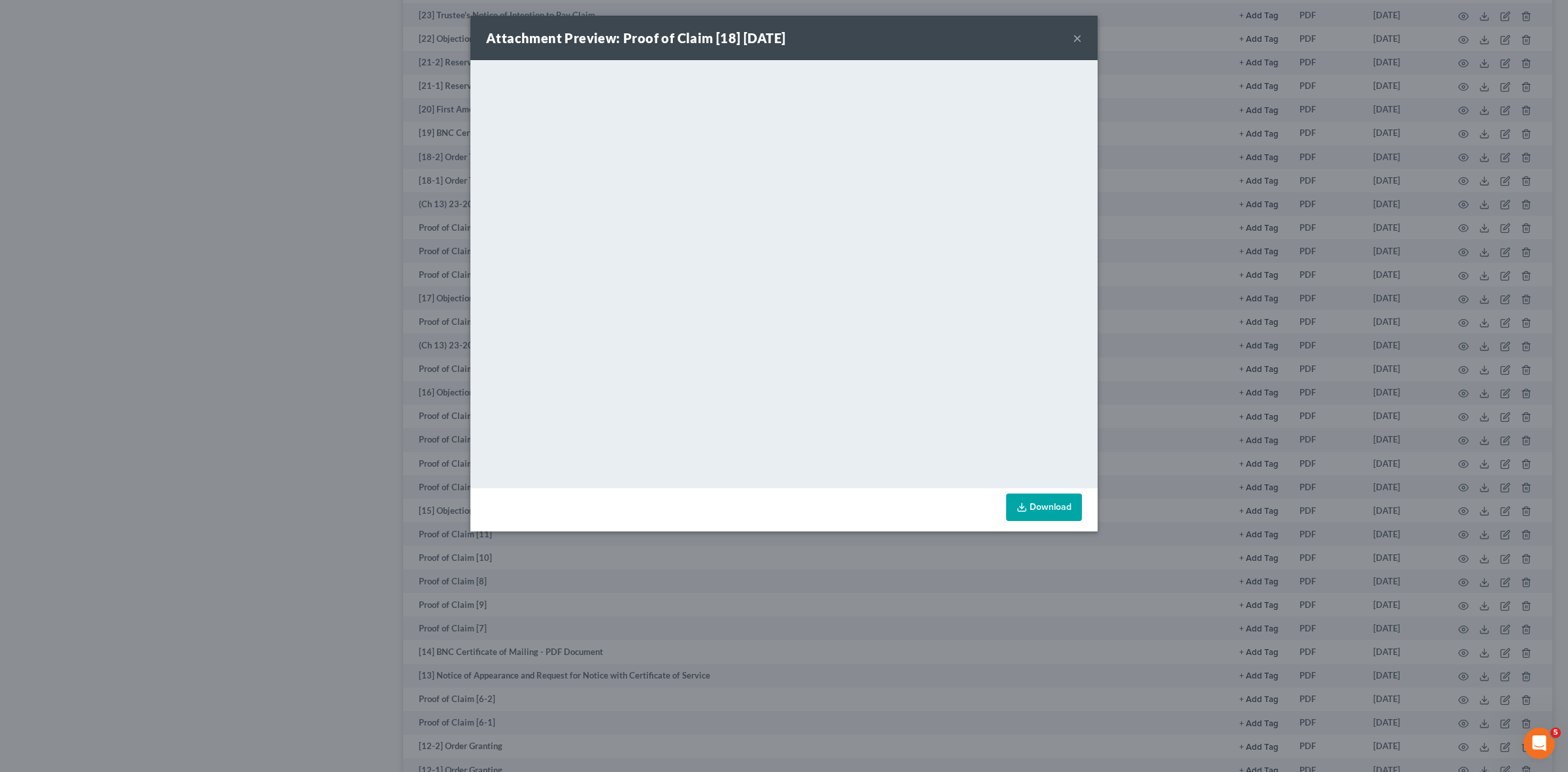
click at [1450, 230] on div "Attachment Preview: Proof of Claim [18] 10/06/2023 × <object ng-attr-data='http…" at bounding box center [784, 386] width 1568 height 772
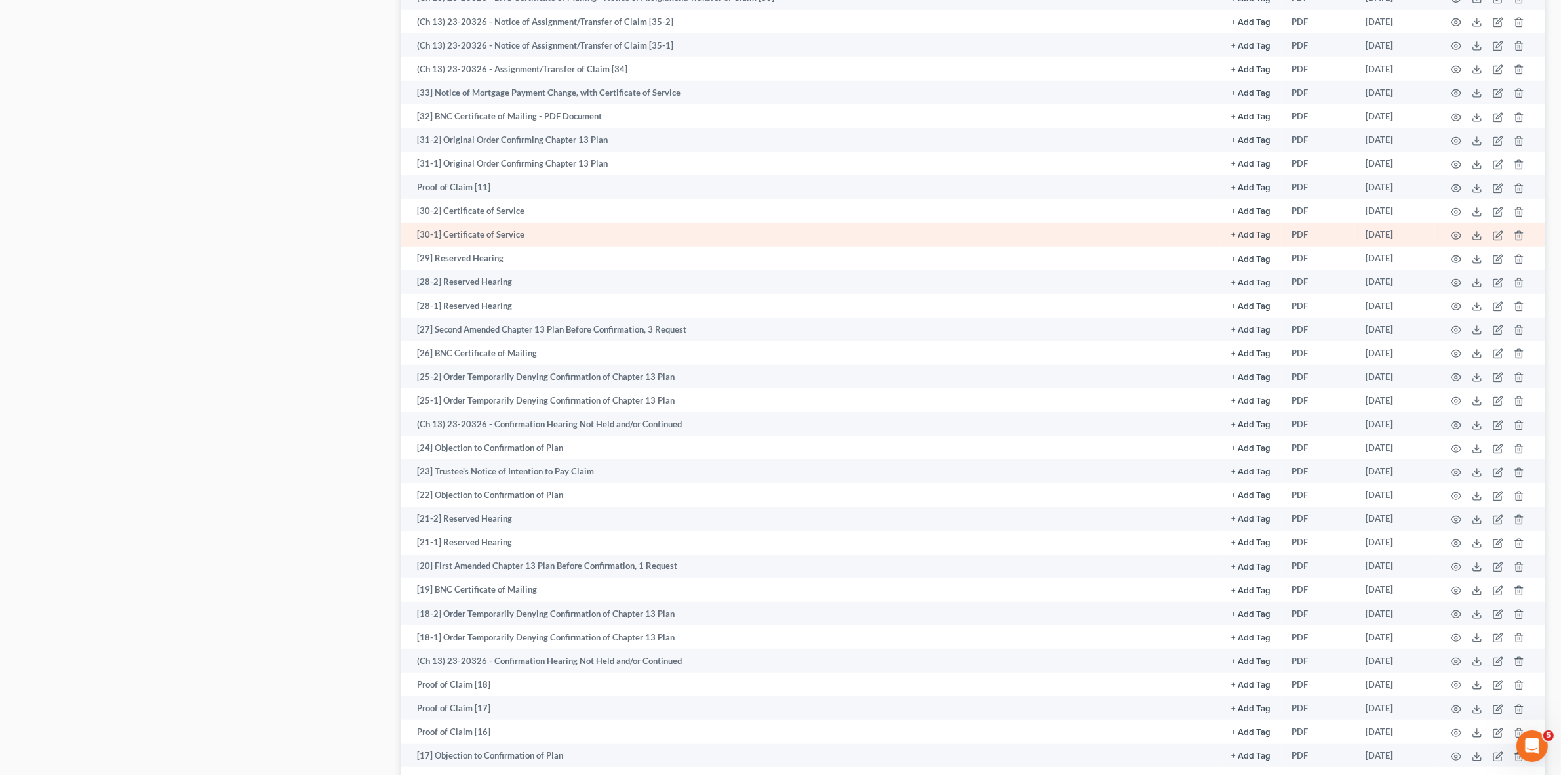
scroll to position [736, 0]
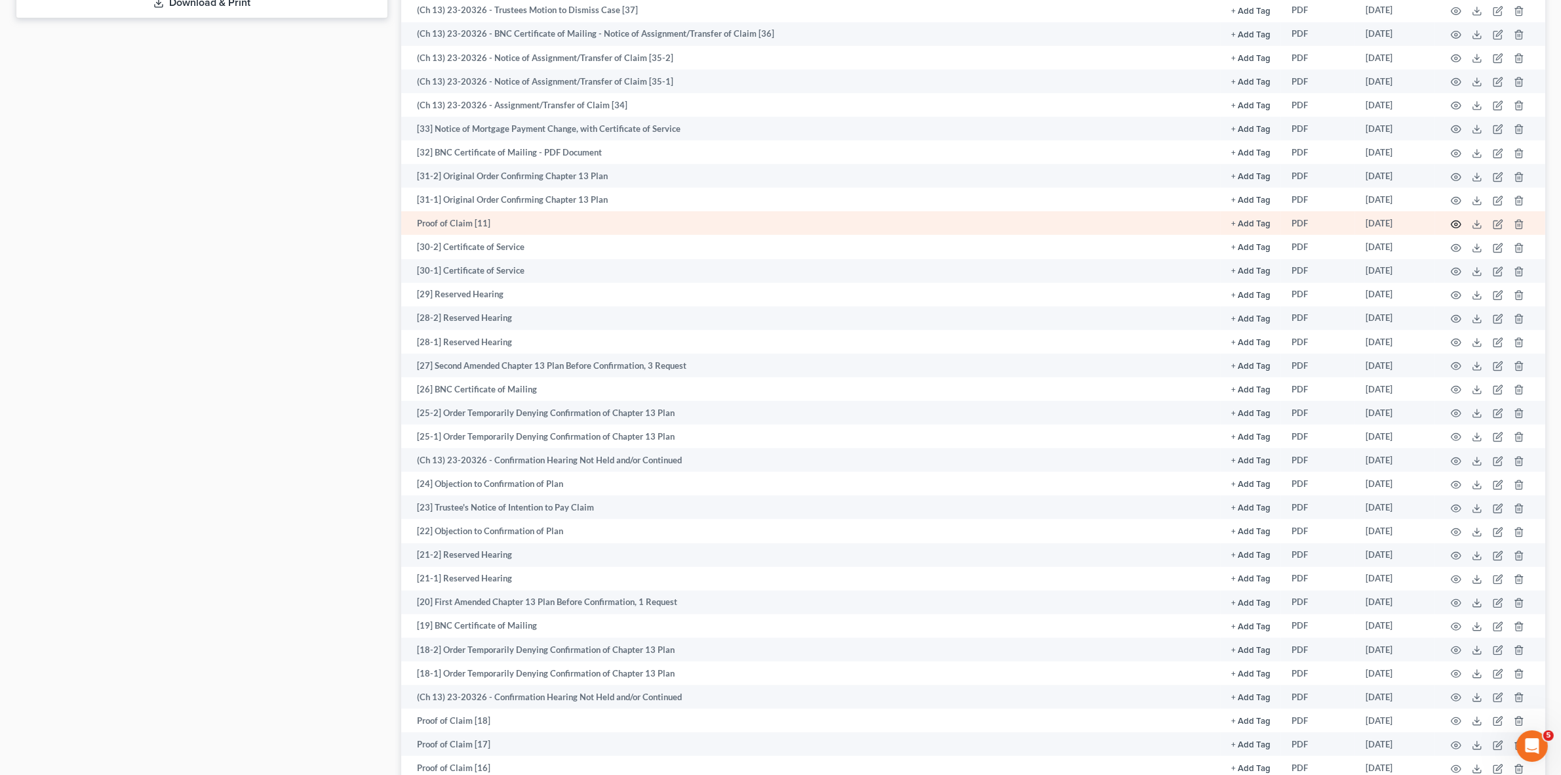
click at [1460, 219] on icon "button" at bounding box center [1456, 224] width 10 height 10
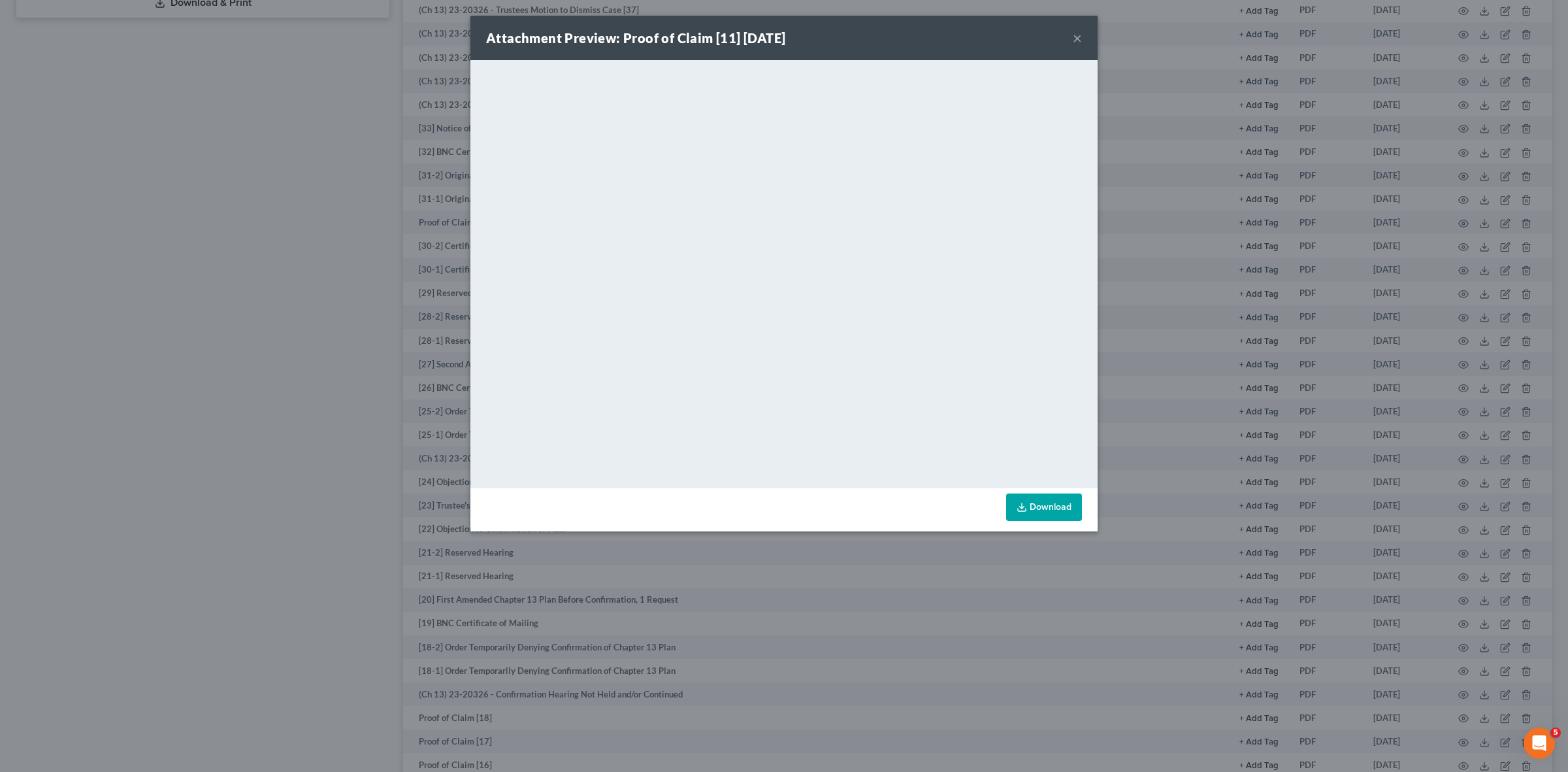
click at [1274, 268] on div "Attachment Preview: Proof of Claim [11] 02/06/2024 × <object ng-attr-data='http…" at bounding box center [784, 386] width 1568 height 772
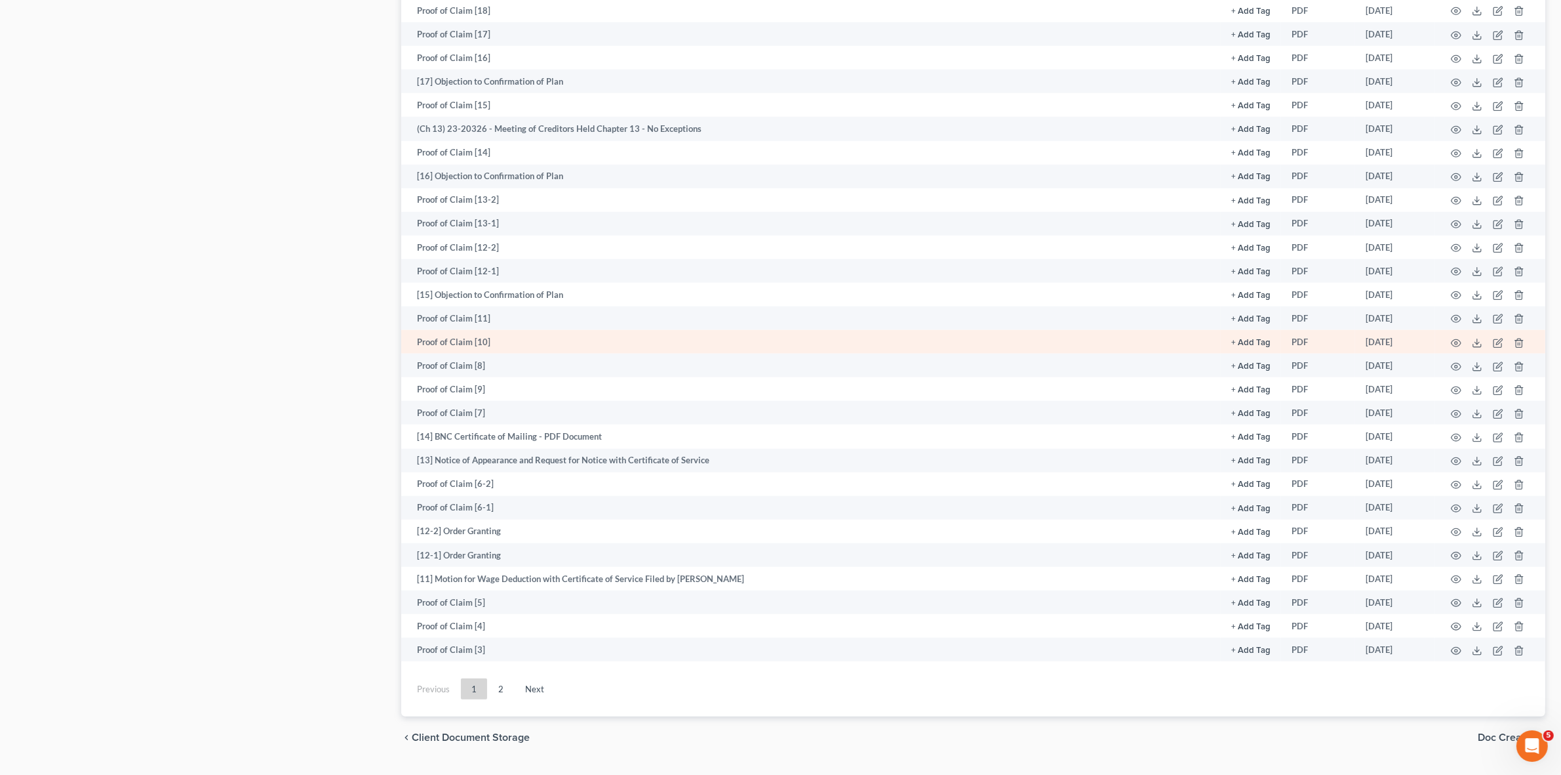
scroll to position [1474, 0]
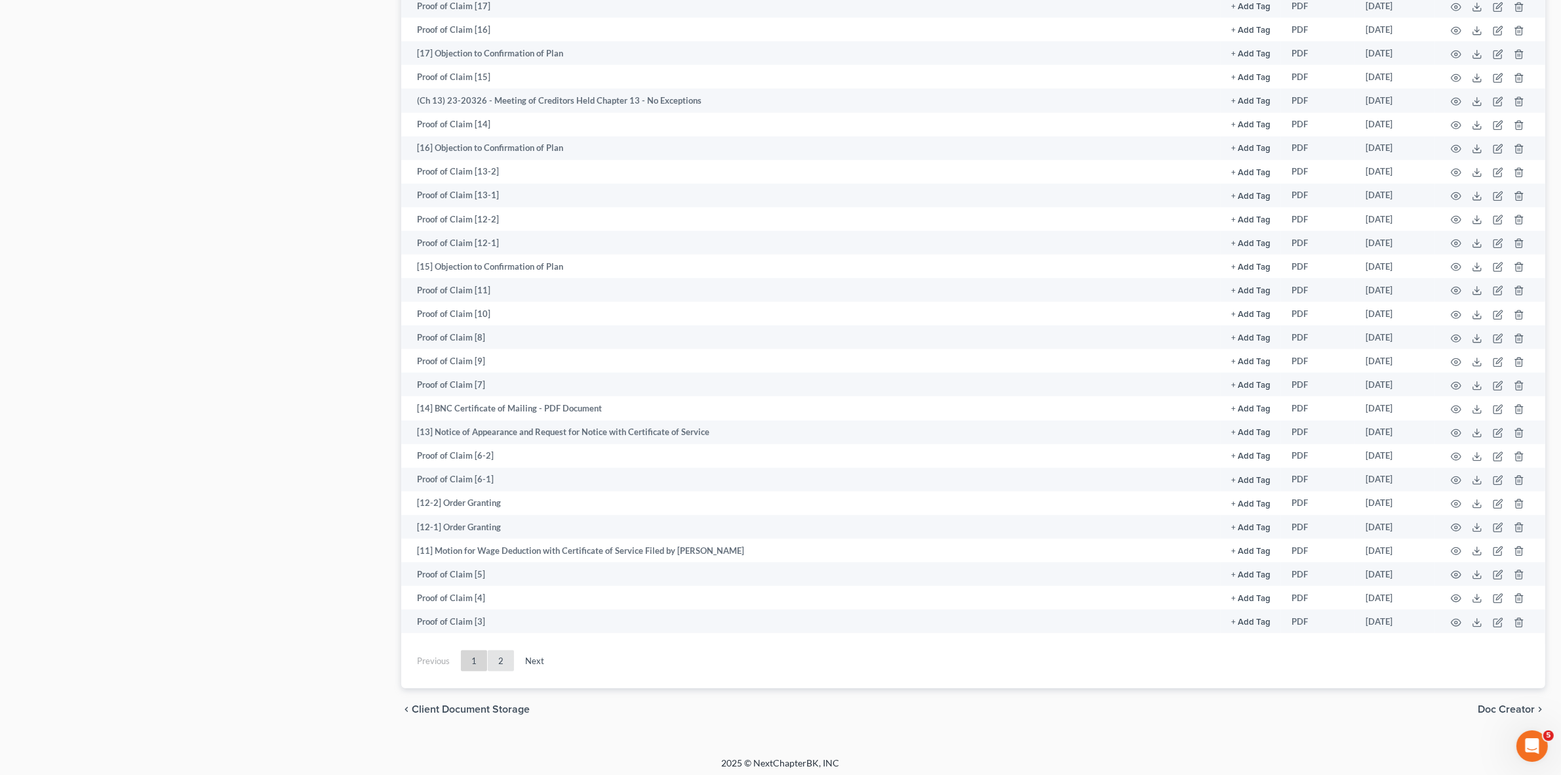
click at [504, 660] on link "2" at bounding box center [501, 660] width 26 height 21
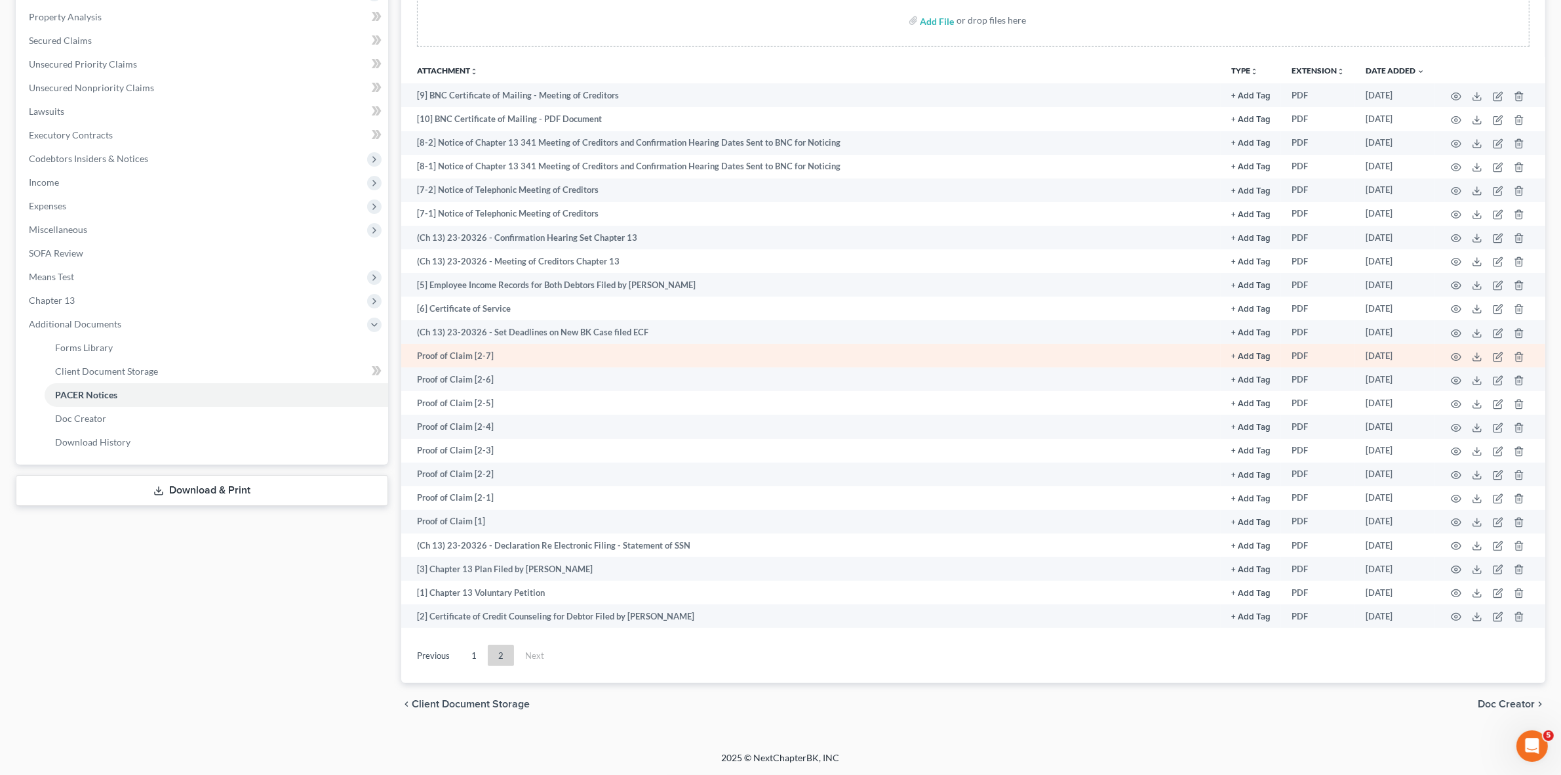
scroll to position [247, 0]
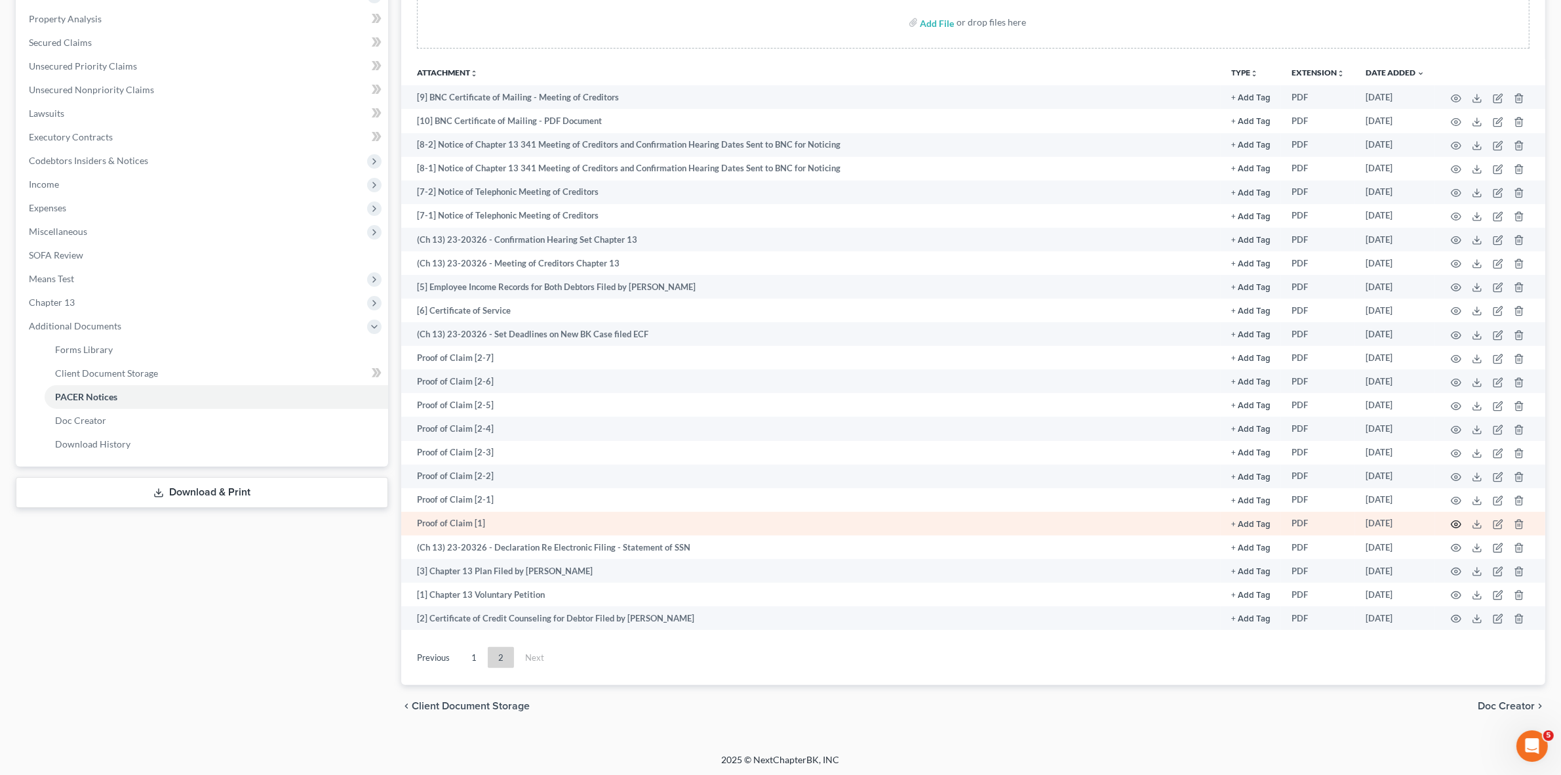
click at [1460, 521] on icon "button" at bounding box center [1457, 524] width 10 height 7
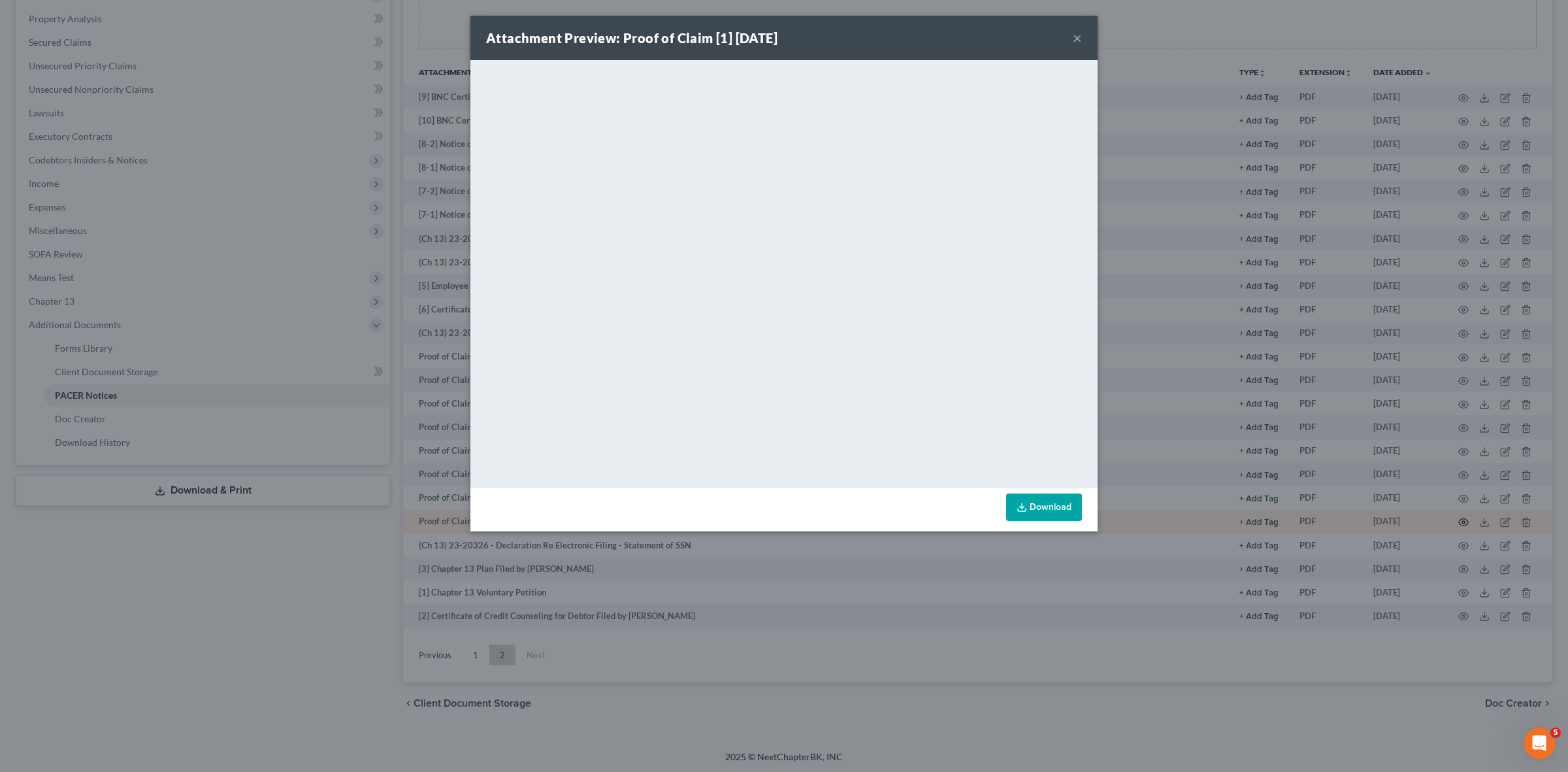
click at [1454, 518] on div "Attachment Preview: Proof of Claim [1] 07/31/2023 × <object ng-attr-data='https…" at bounding box center [784, 386] width 1568 height 772
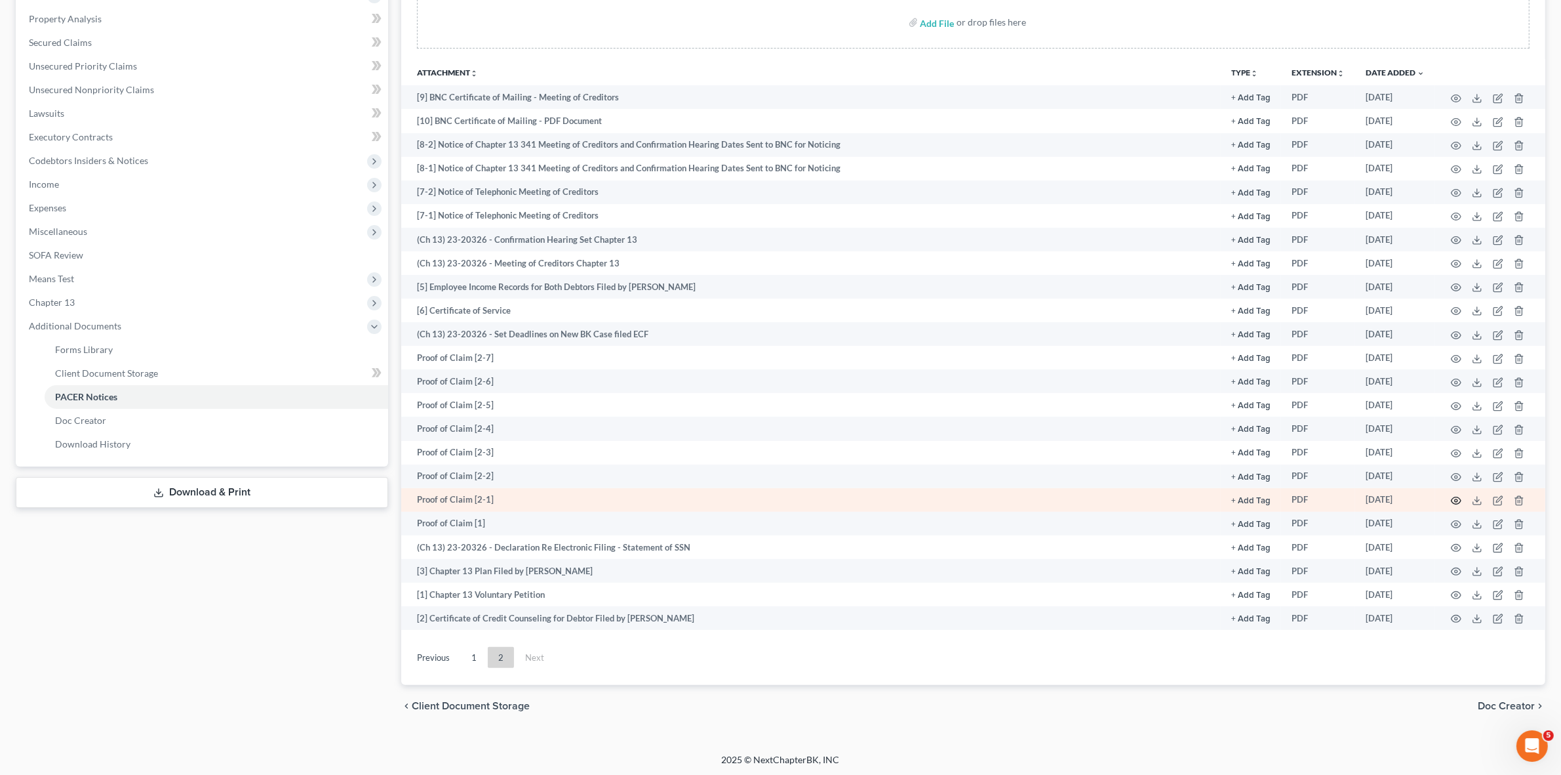
click at [1453, 498] on icon "button" at bounding box center [1456, 500] width 10 height 10
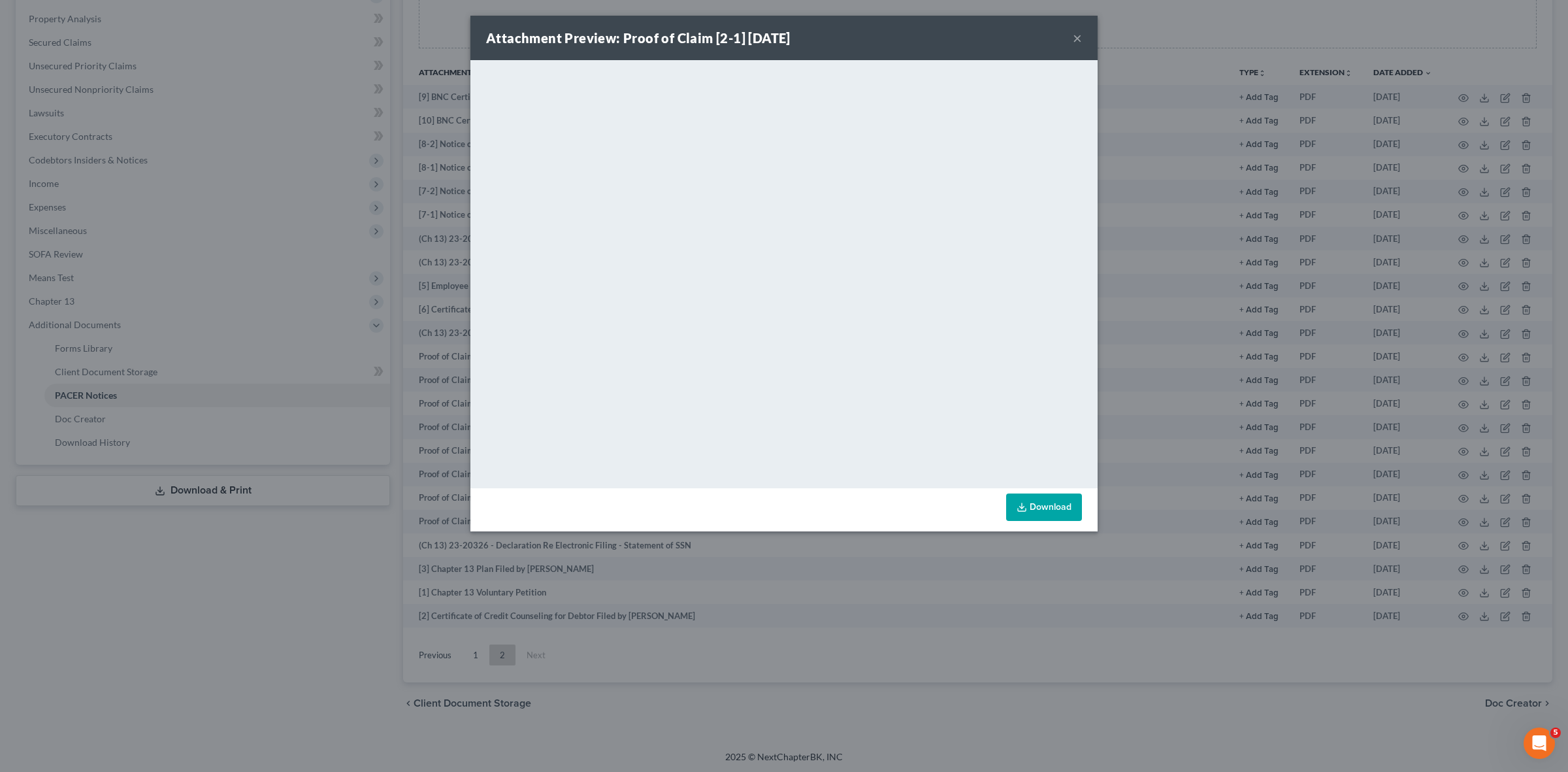
click at [1447, 492] on div "Attachment Preview: Proof of Claim [2-1] 07/31/2023 × <object ng-attr-data='htt…" at bounding box center [784, 386] width 1568 height 772
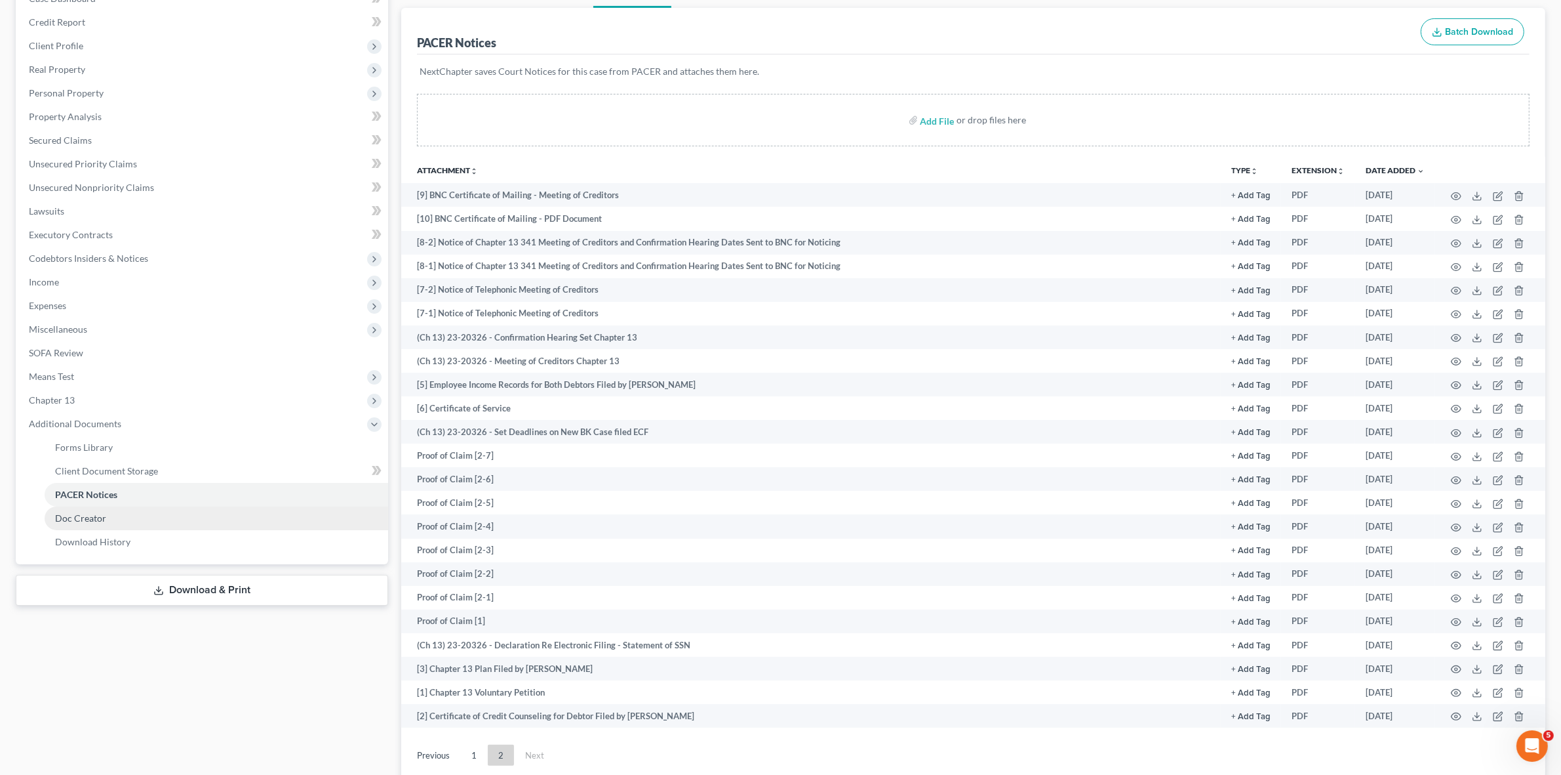
scroll to position [0, 0]
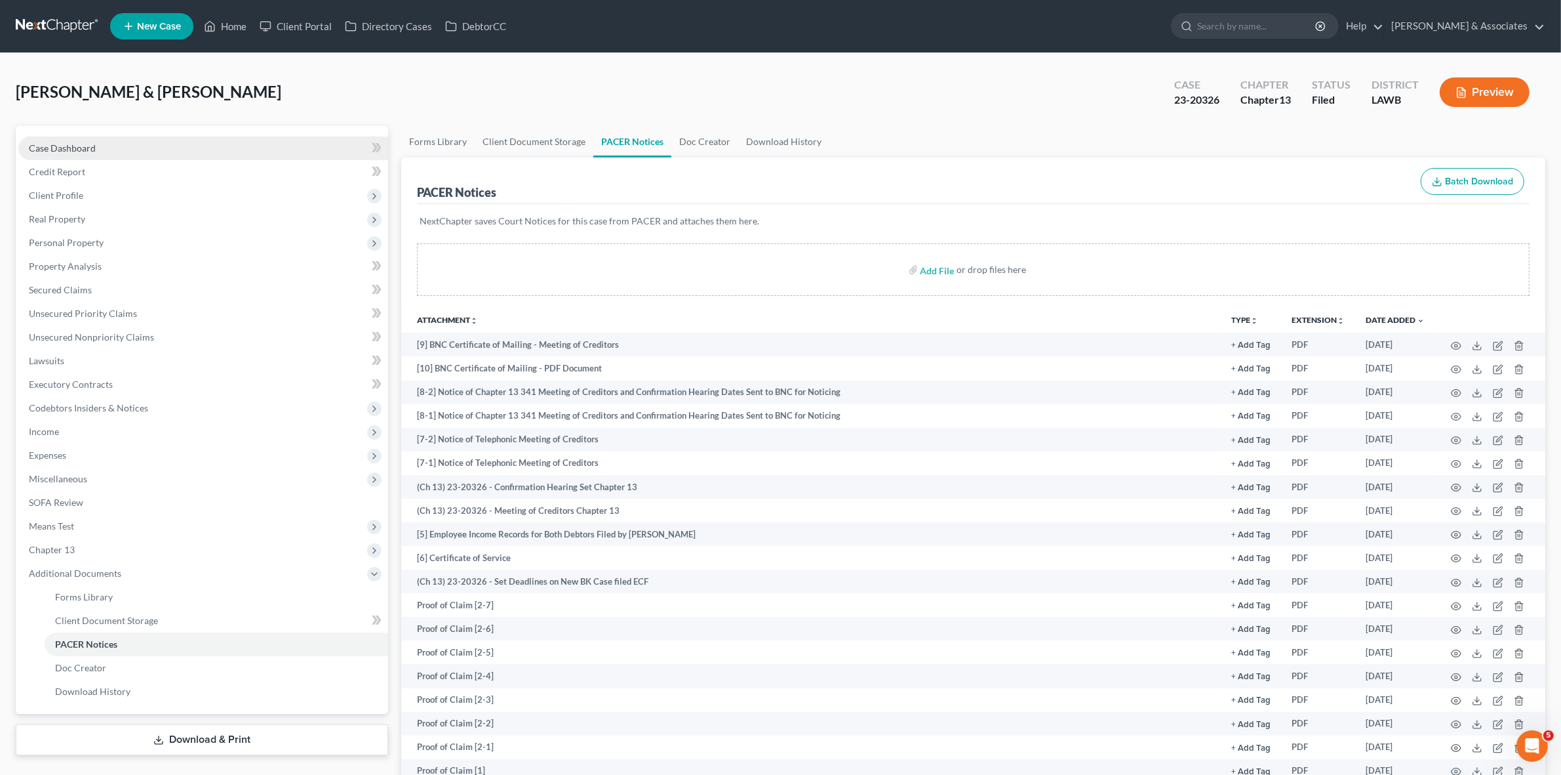
click at [98, 151] on link "Case Dashboard" at bounding box center [203, 148] width 370 height 24
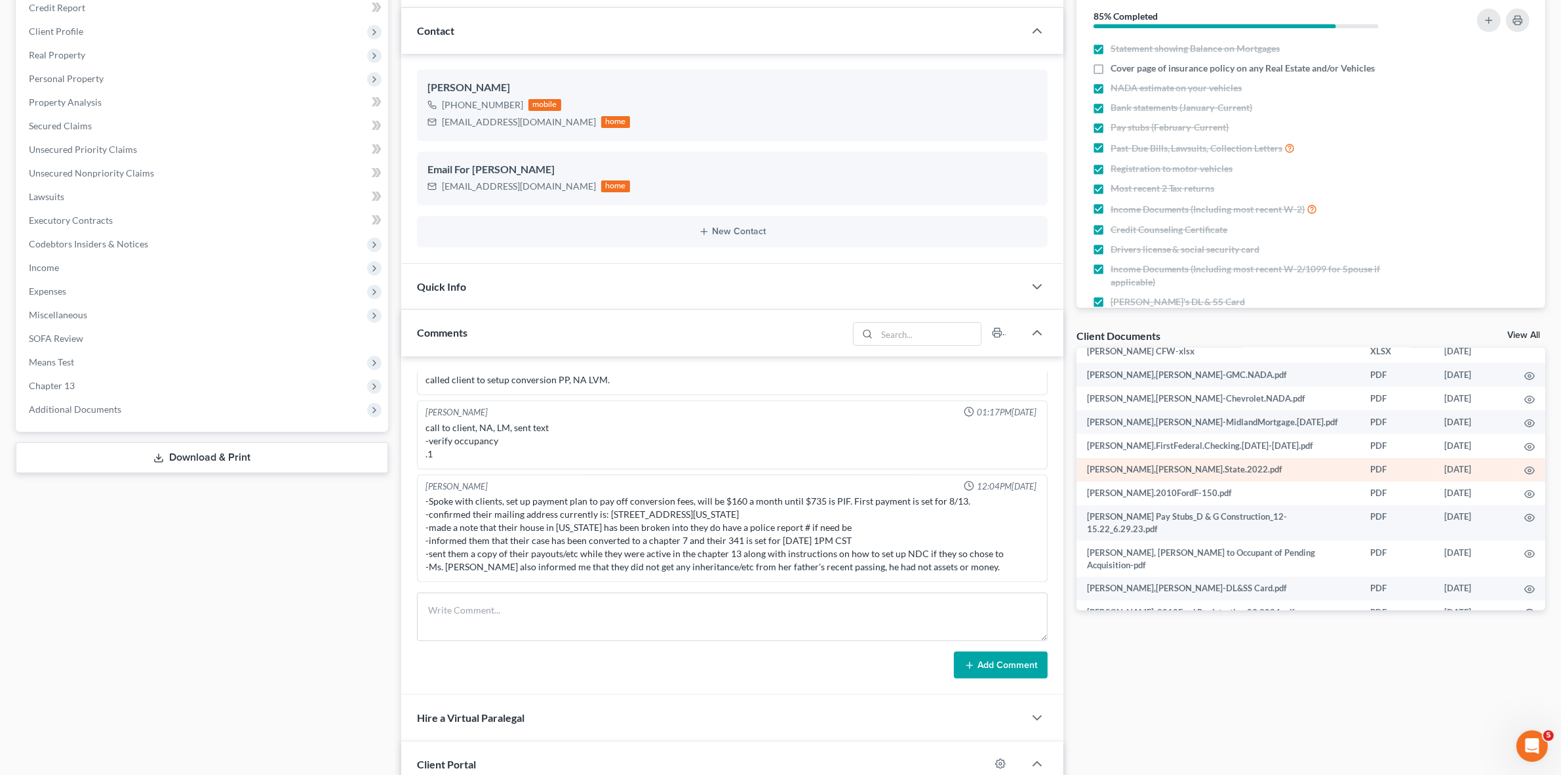
scroll to position [451, 0]
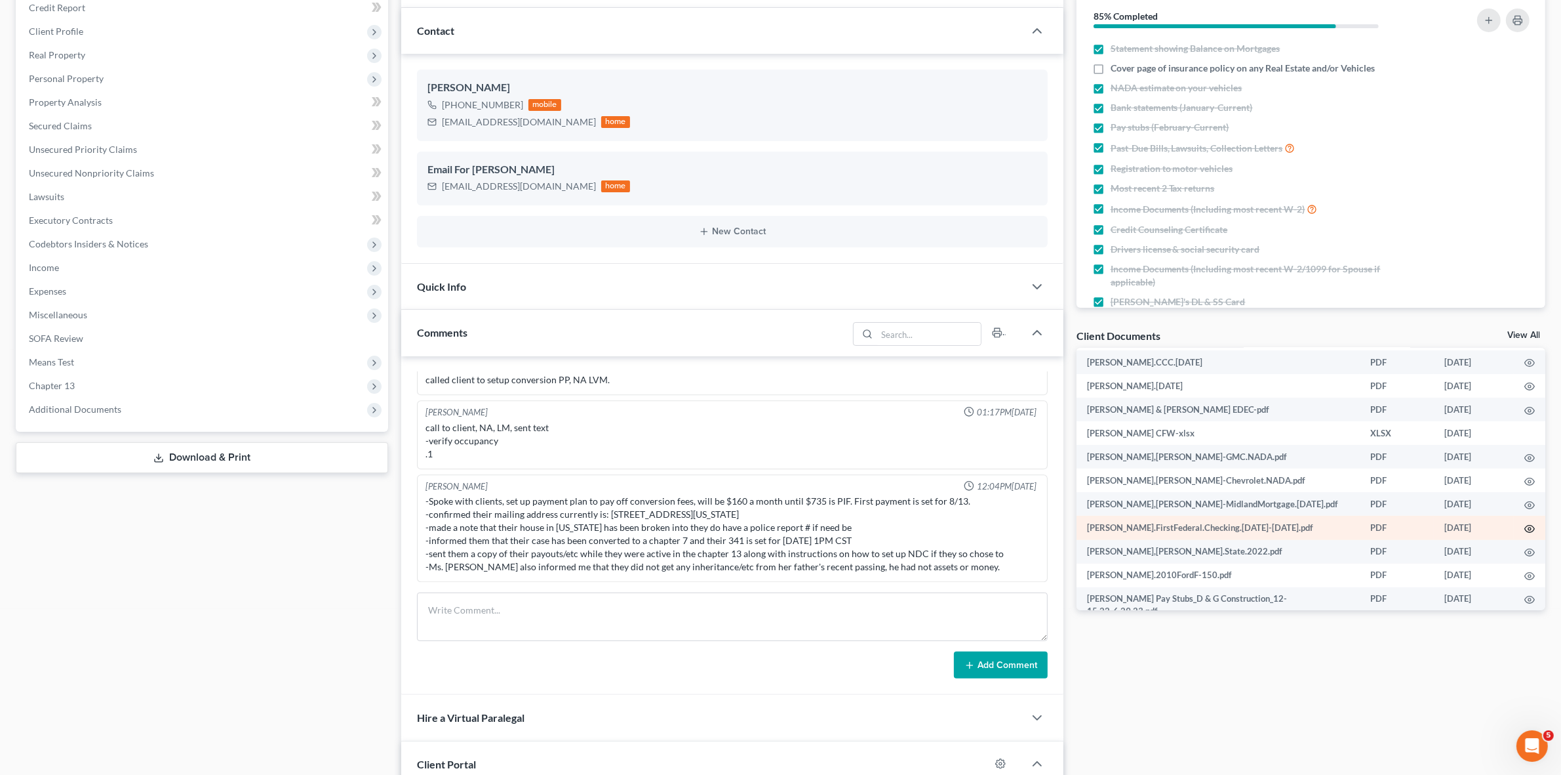
click at [1525, 523] on icon "button" at bounding box center [1530, 528] width 10 height 10
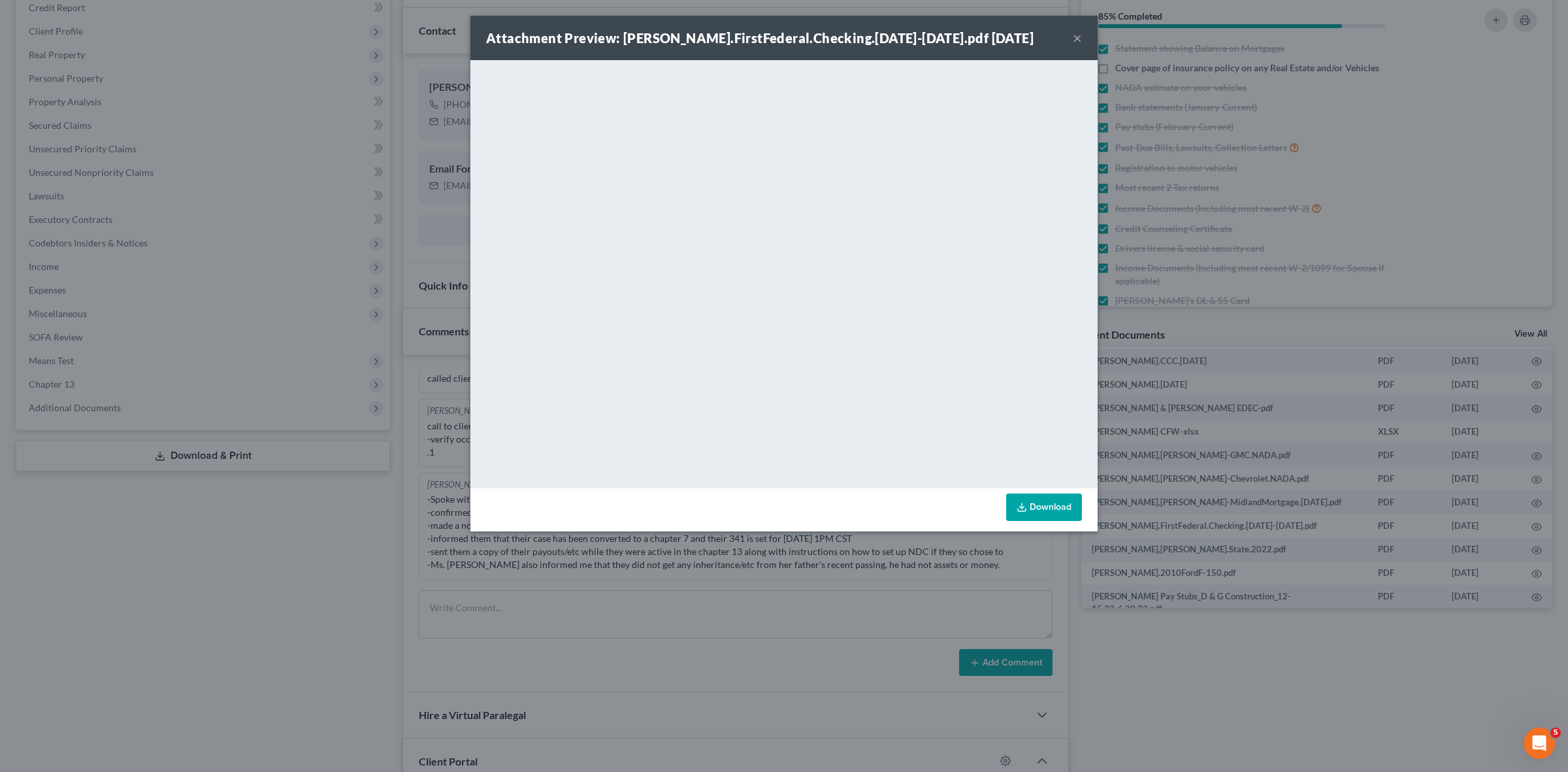
drag, startPoint x: 1189, startPoint y: 704, endPoint x: 936, endPoint y: 462, distance: 350.1
click at [1189, 703] on div "Attachment Preview: Carrell,Larry.FirstFederal.Checking.11.1.22-6.30.23.pdf 07/…" at bounding box center [784, 386] width 1568 height 772
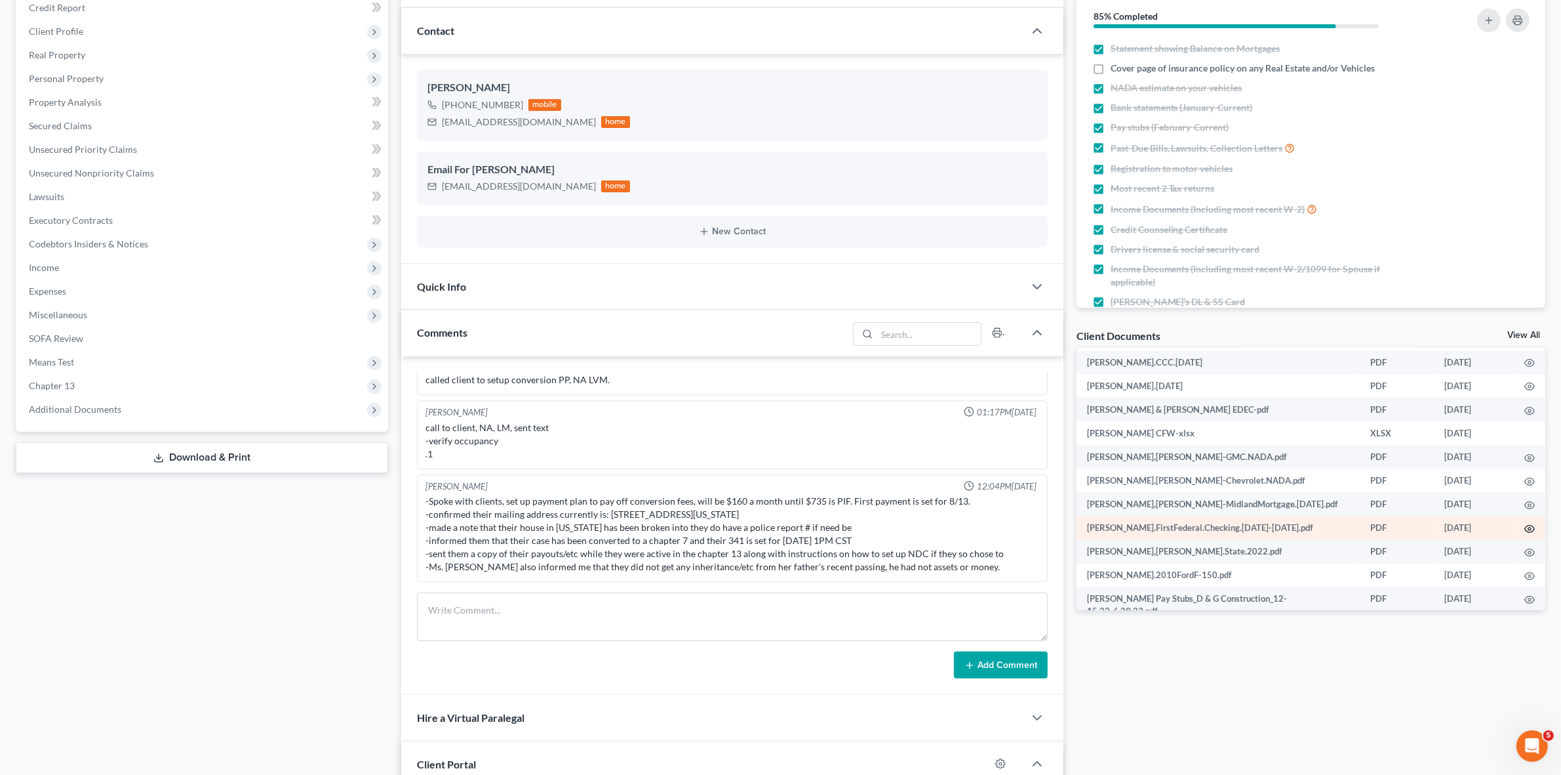
click at [1525, 523] on icon "button" at bounding box center [1530, 528] width 10 height 10
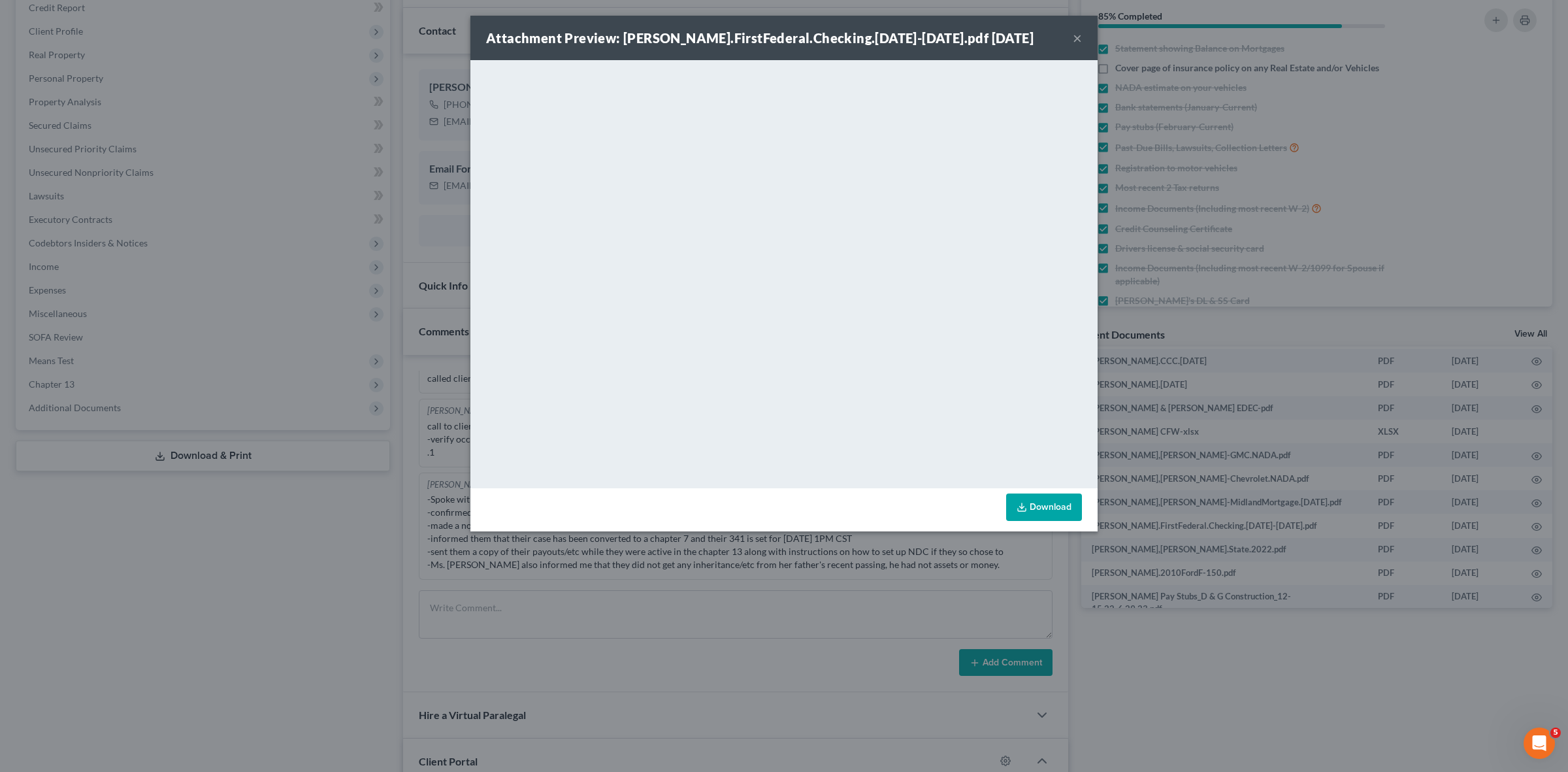
drag, startPoint x: 1272, startPoint y: 716, endPoint x: 1287, endPoint y: 648, distance: 69.6
click at [1272, 716] on div "Attachment Preview: Carrell,Larry.FirstFederal.Checking.11.1.22-6.30.23.pdf 07/…" at bounding box center [784, 386] width 1568 height 772
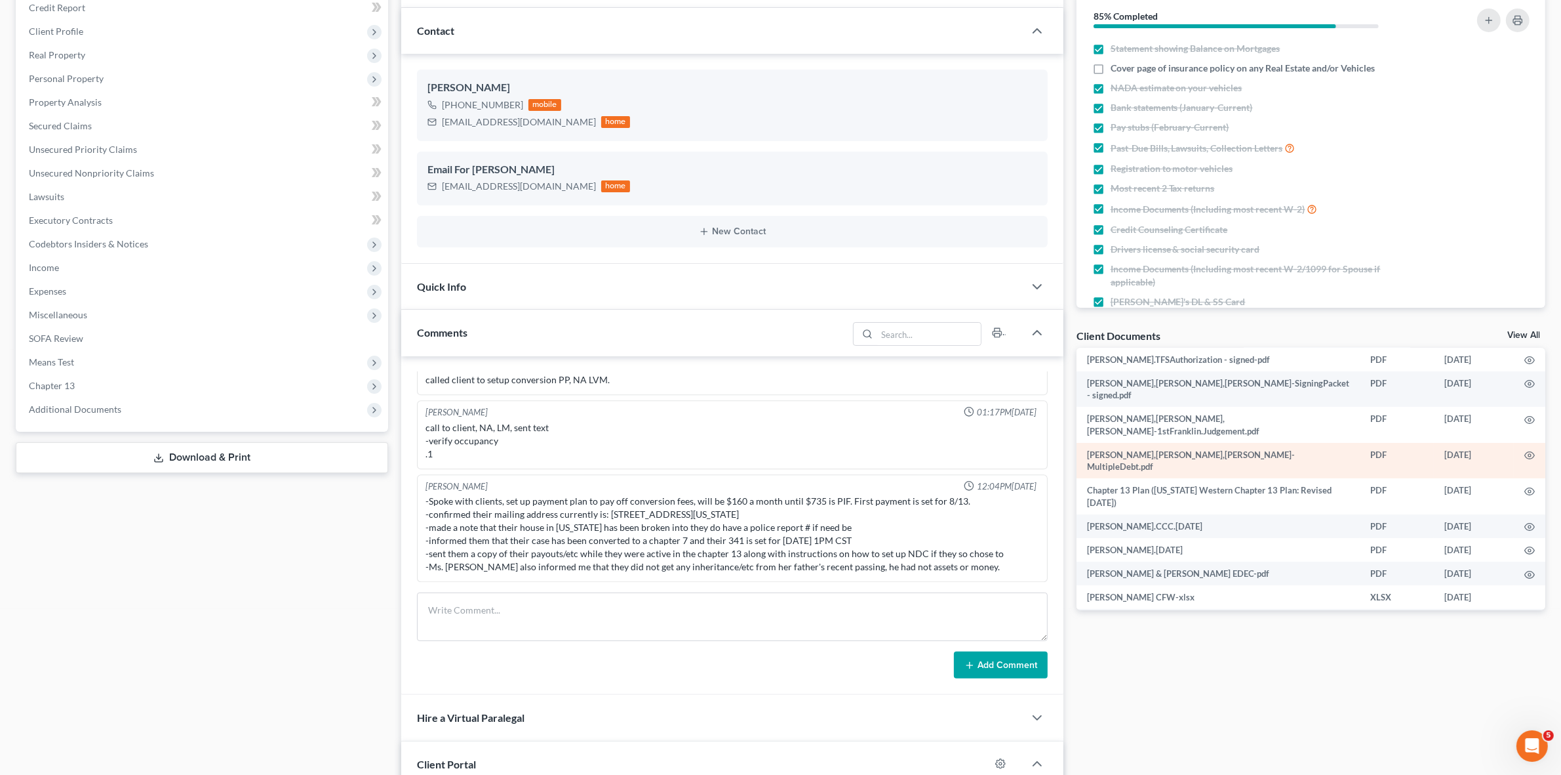
scroll to position [205, 0]
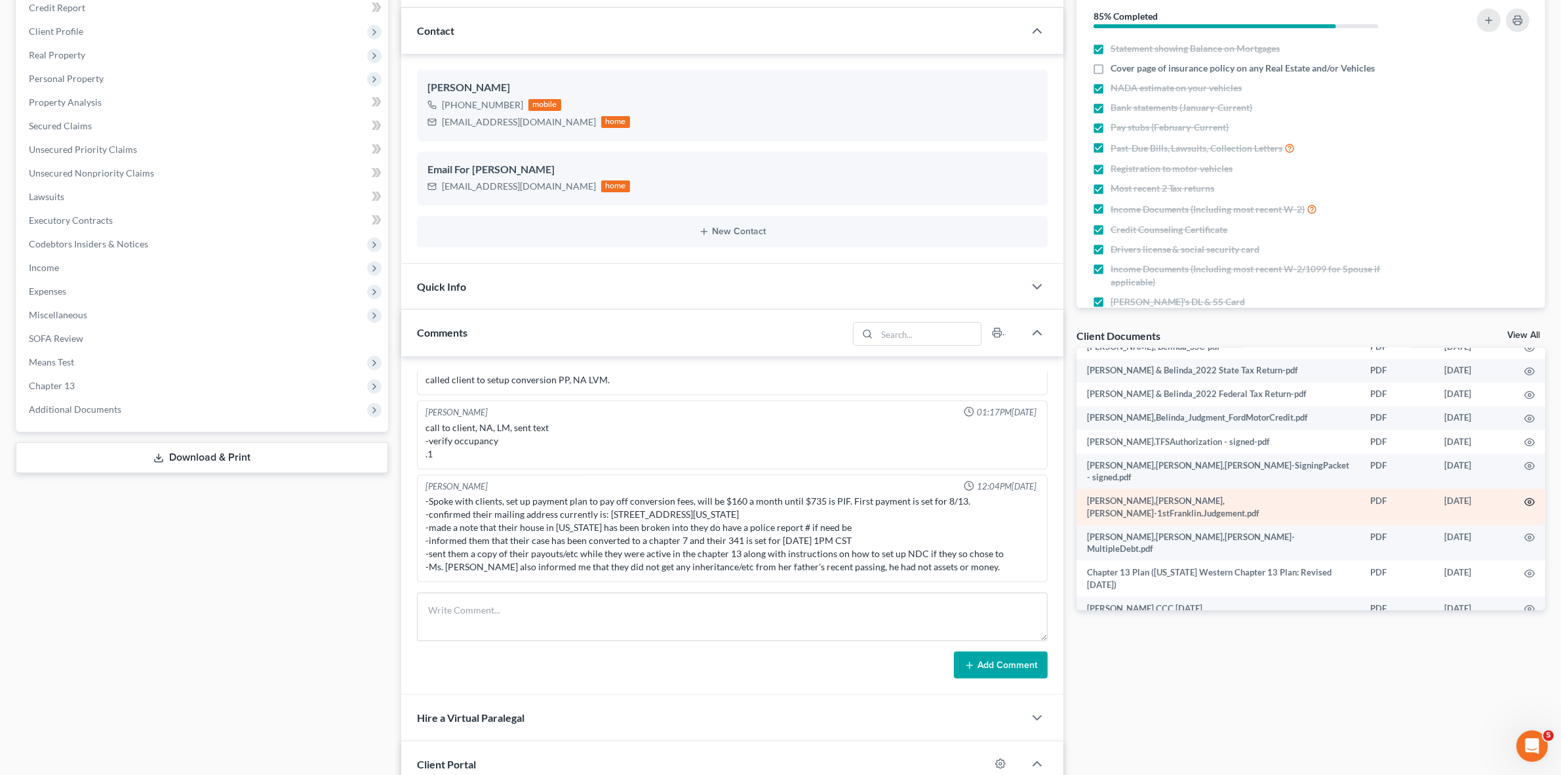
click at [1525, 496] on icon "button" at bounding box center [1530, 501] width 10 height 10
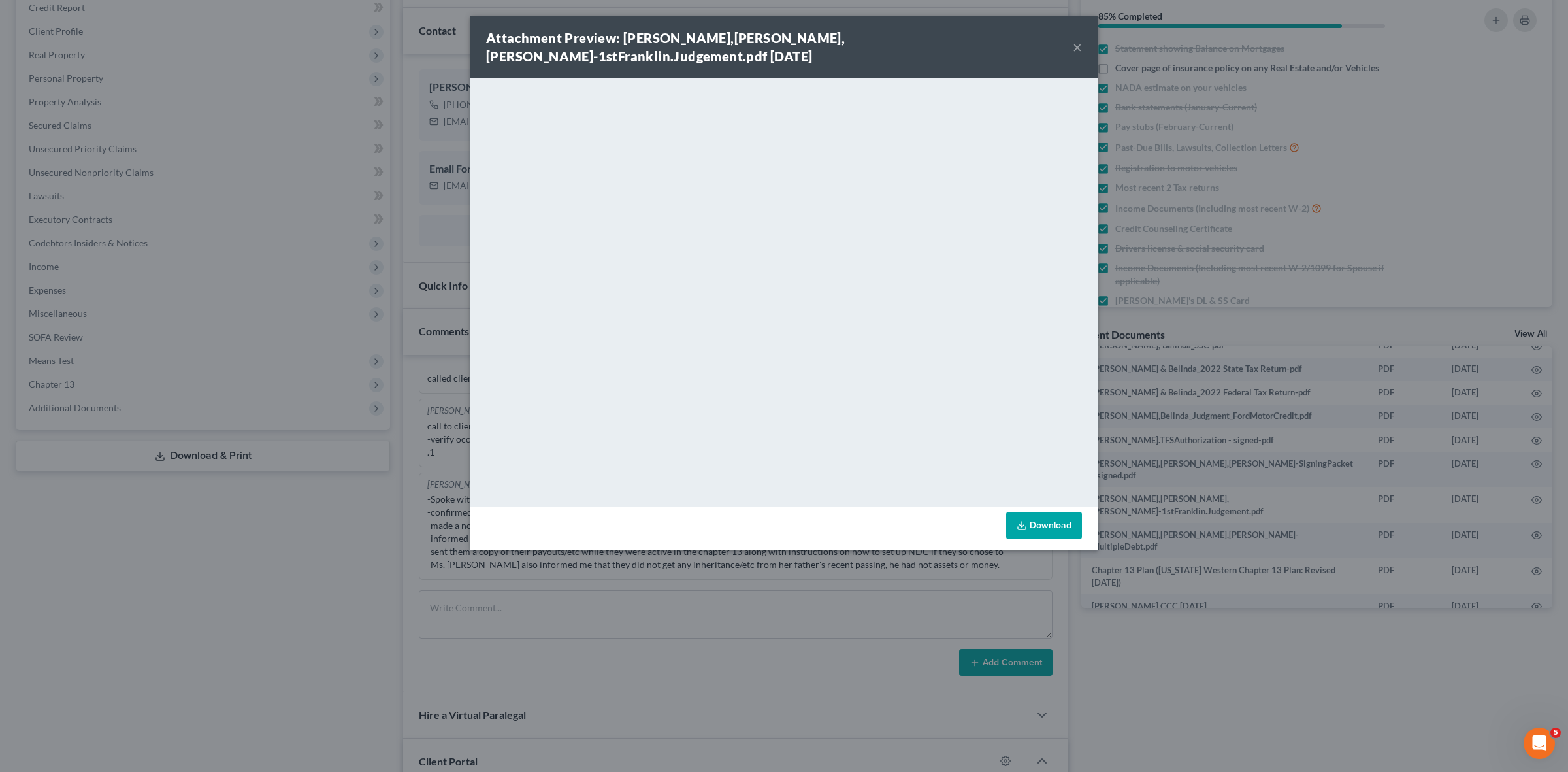
click at [1078, 39] on button "×" at bounding box center [1077, 47] width 9 height 16
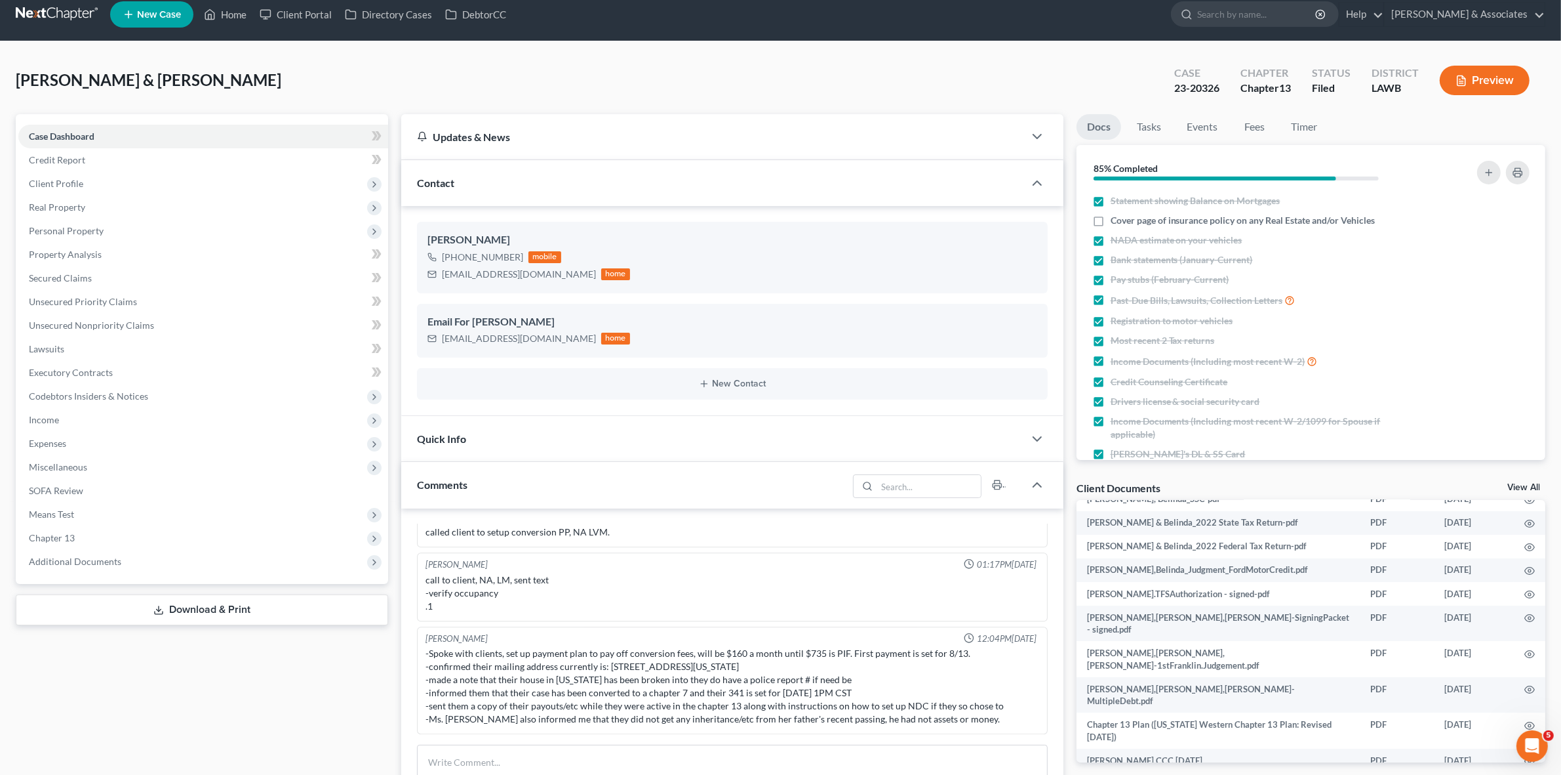
scroll to position [0, 0]
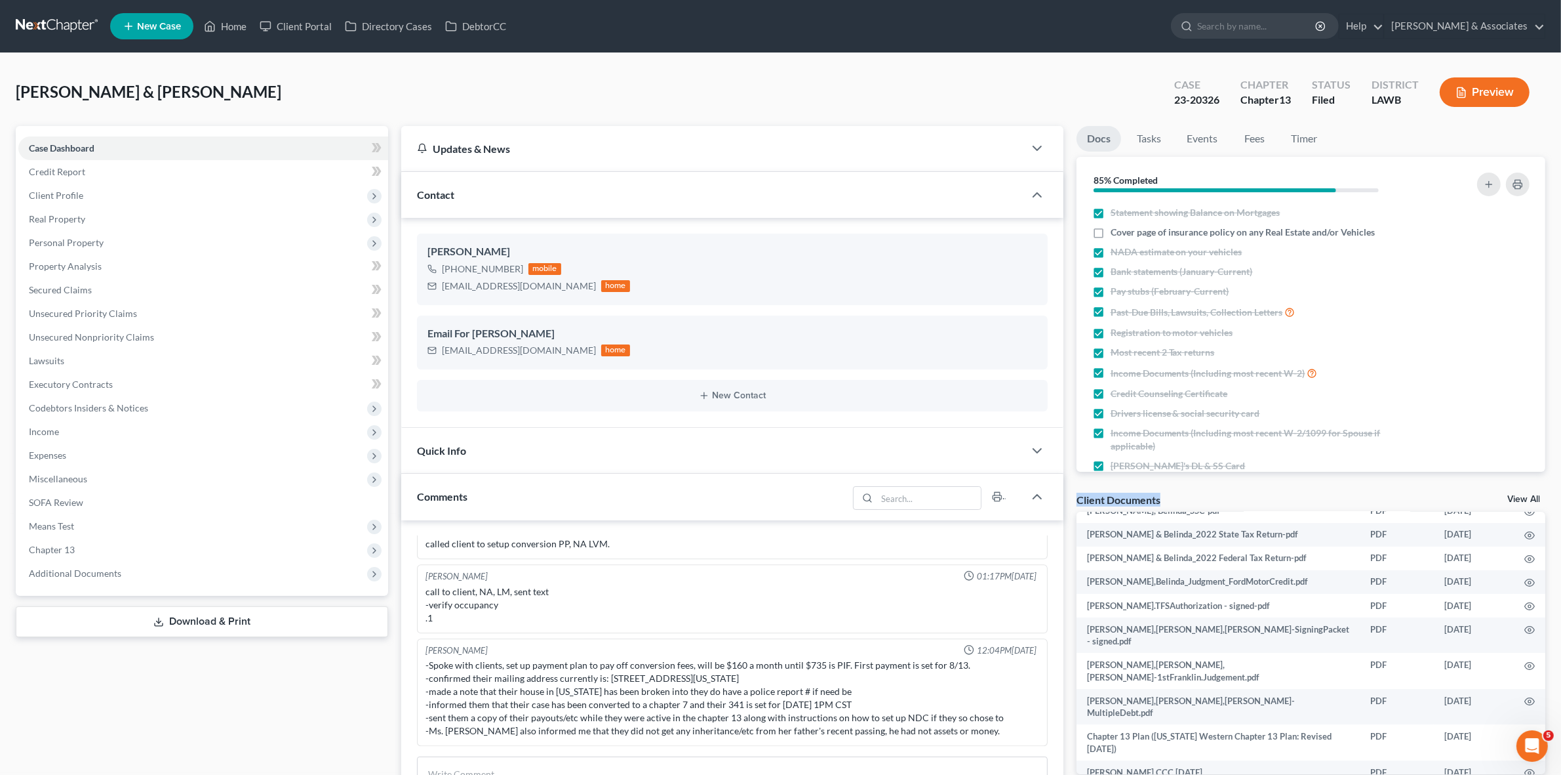
drag, startPoint x: 1074, startPoint y: 496, endPoint x: 1164, endPoint y: 492, distance: 90.0
click at [1164, 493] on div "Client Documents View All" at bounding box center [1311, 502] width 469 height 19
drag, startPoint x: 1165, startPoint y: 497, endPoint x: 1073, endPoint y: 509, distance: 92.6
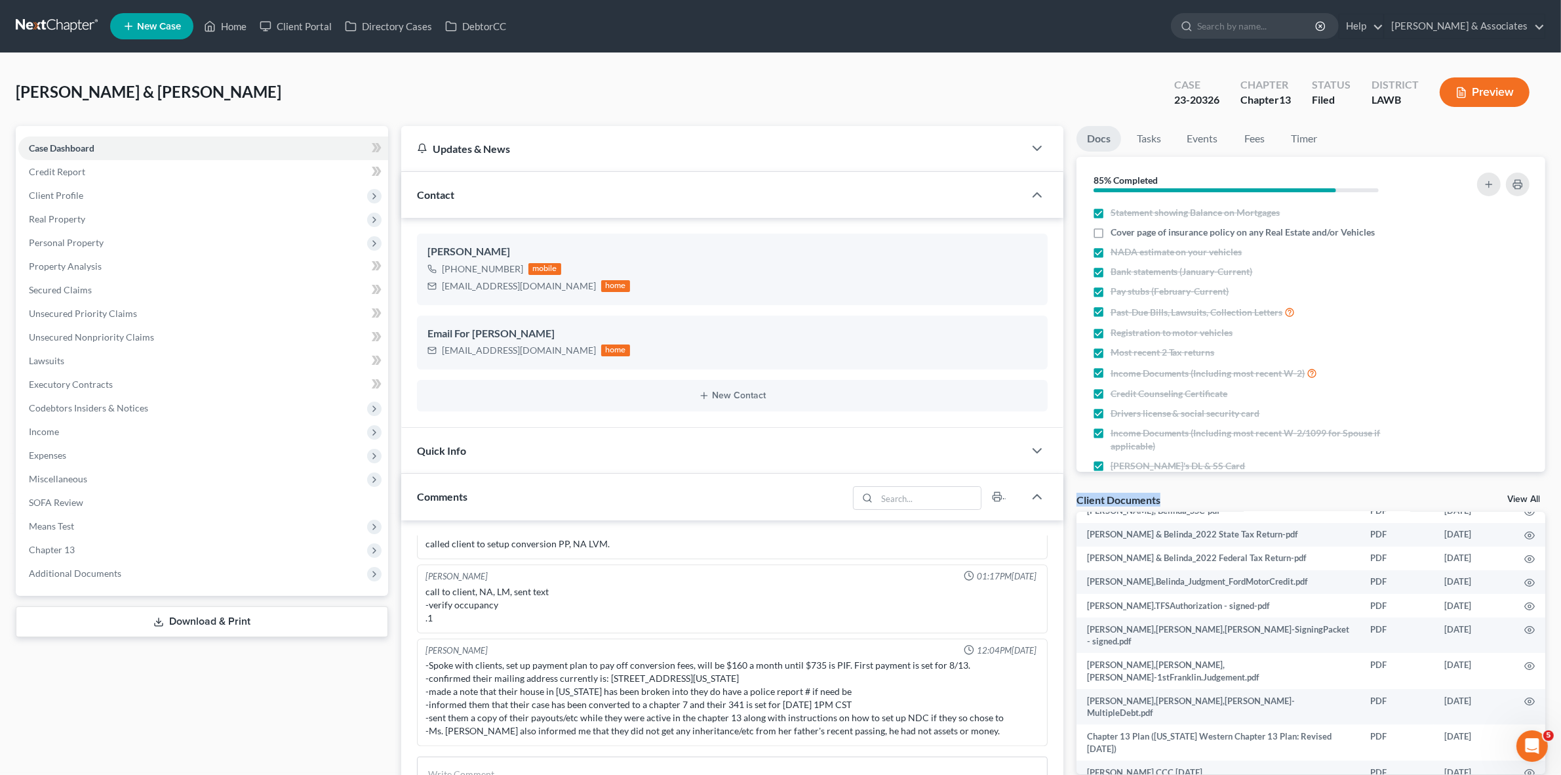
click at [1077, 493] on div "Client Documents" at bounding box center [1119, 500] width 84 height 14
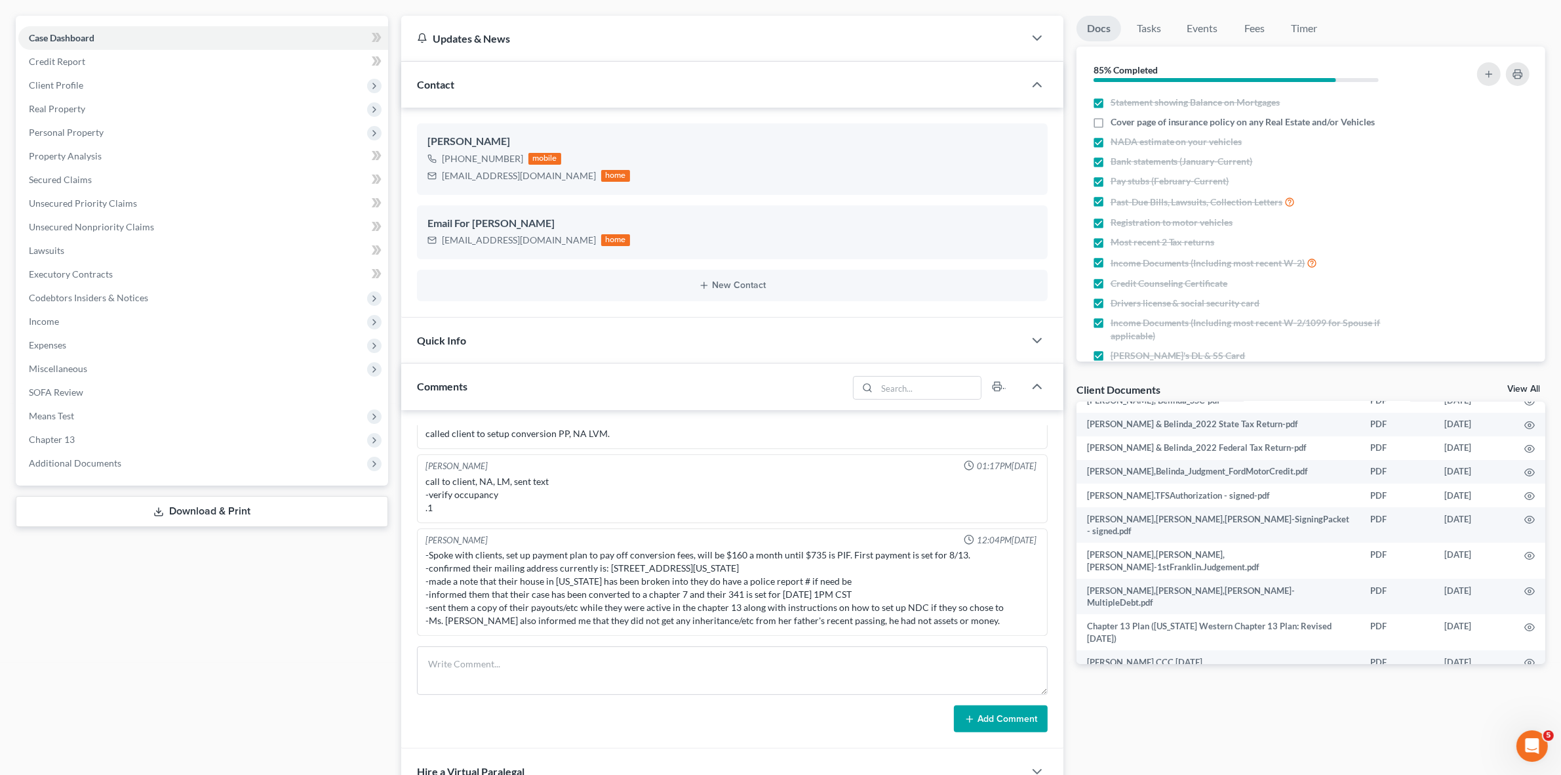
scroll to position [328, 0]
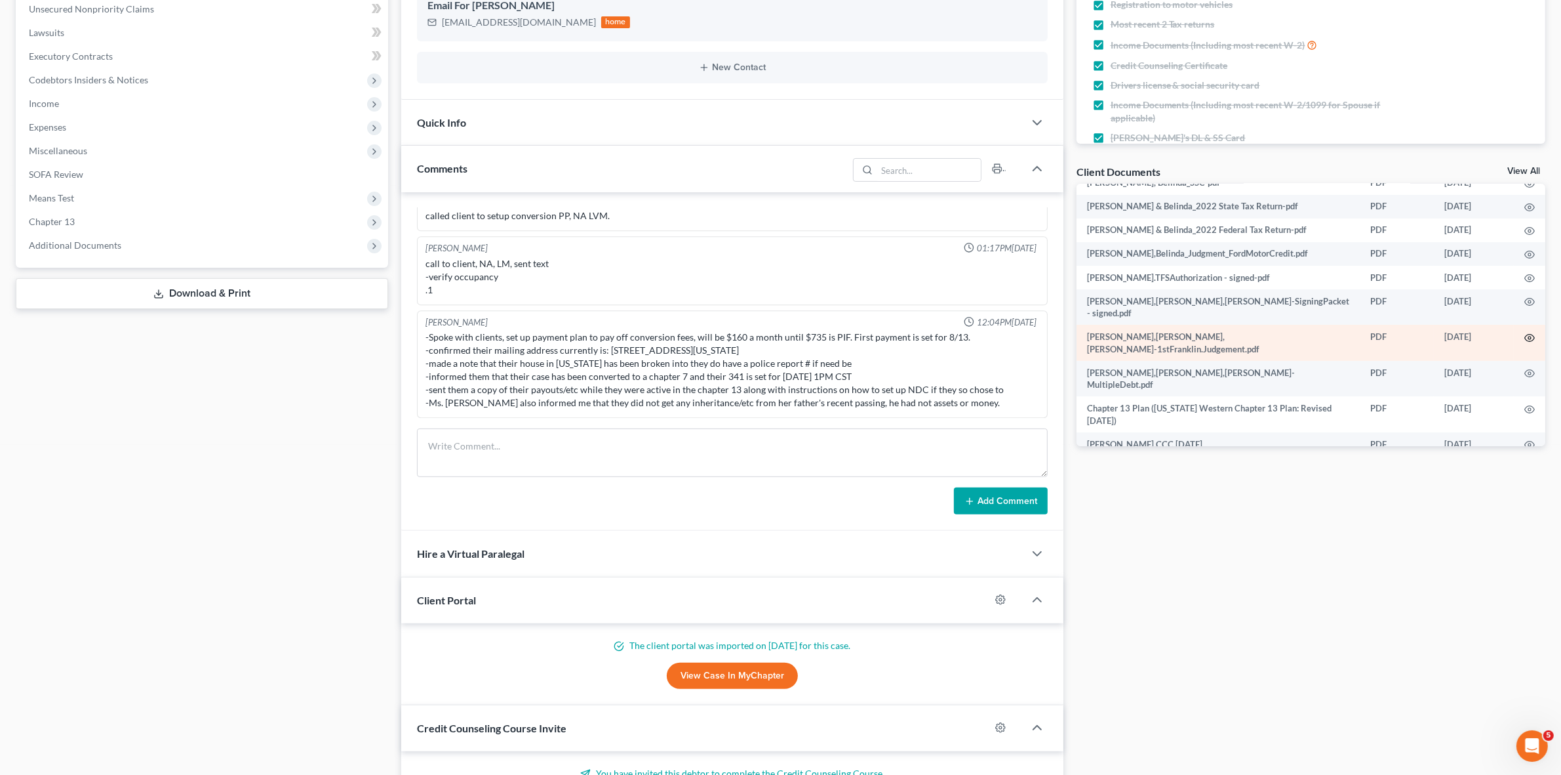
click at [1525, 334] on icon "button" at bounding box center [1530, 337] width 10 height 7
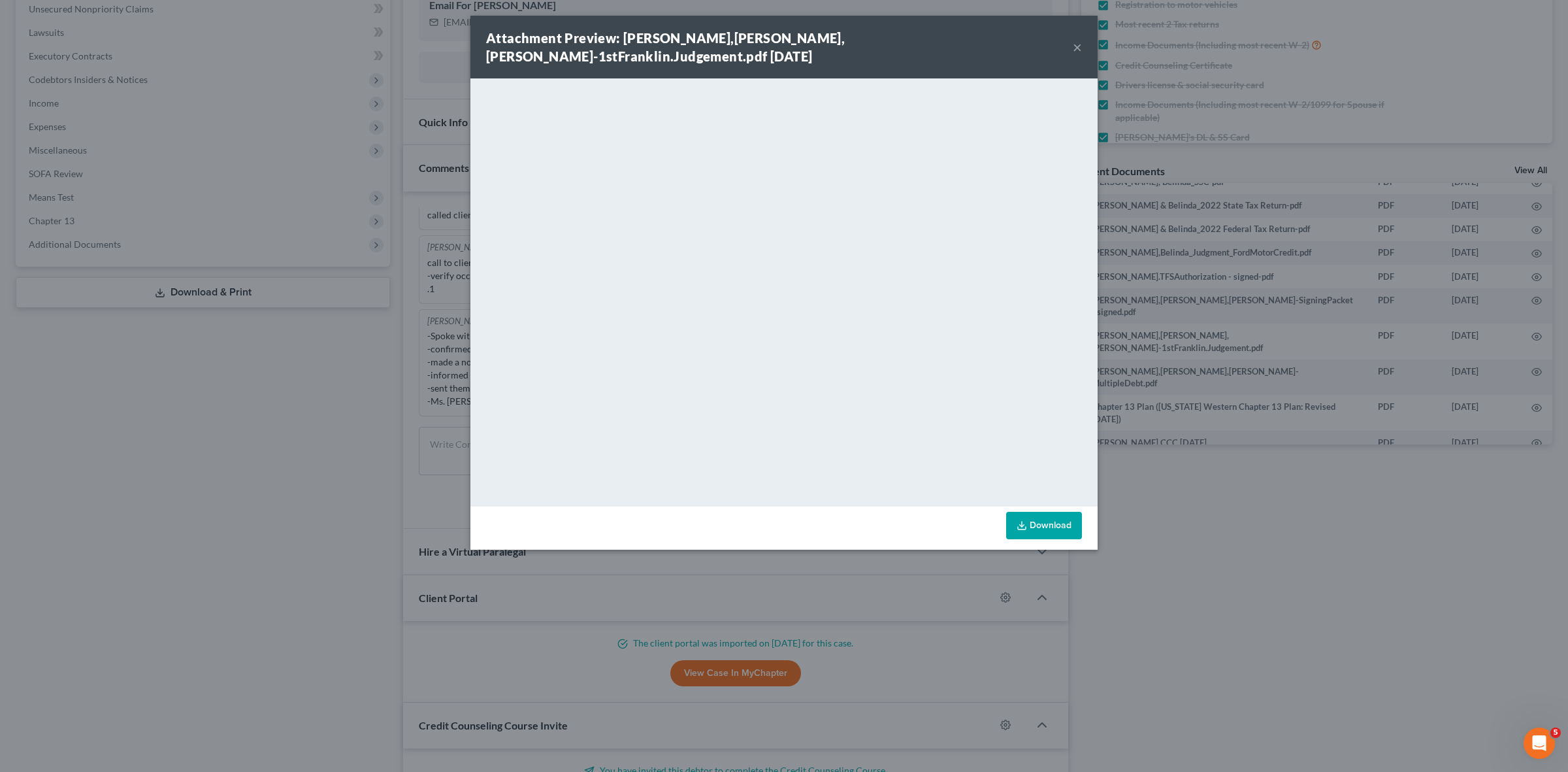
drag, startPoint x: 281, startPoint y: 540, endPoint x: 1400, endPoint y: 409, distance: 1126.6
click at [284, 540] on div "Attachment Preview: Carrell,Larry&Flores,Belinda-1stFranklin.Judgement.pdf 07/3…" at bounding box center [784, 386] width 1568 height 772
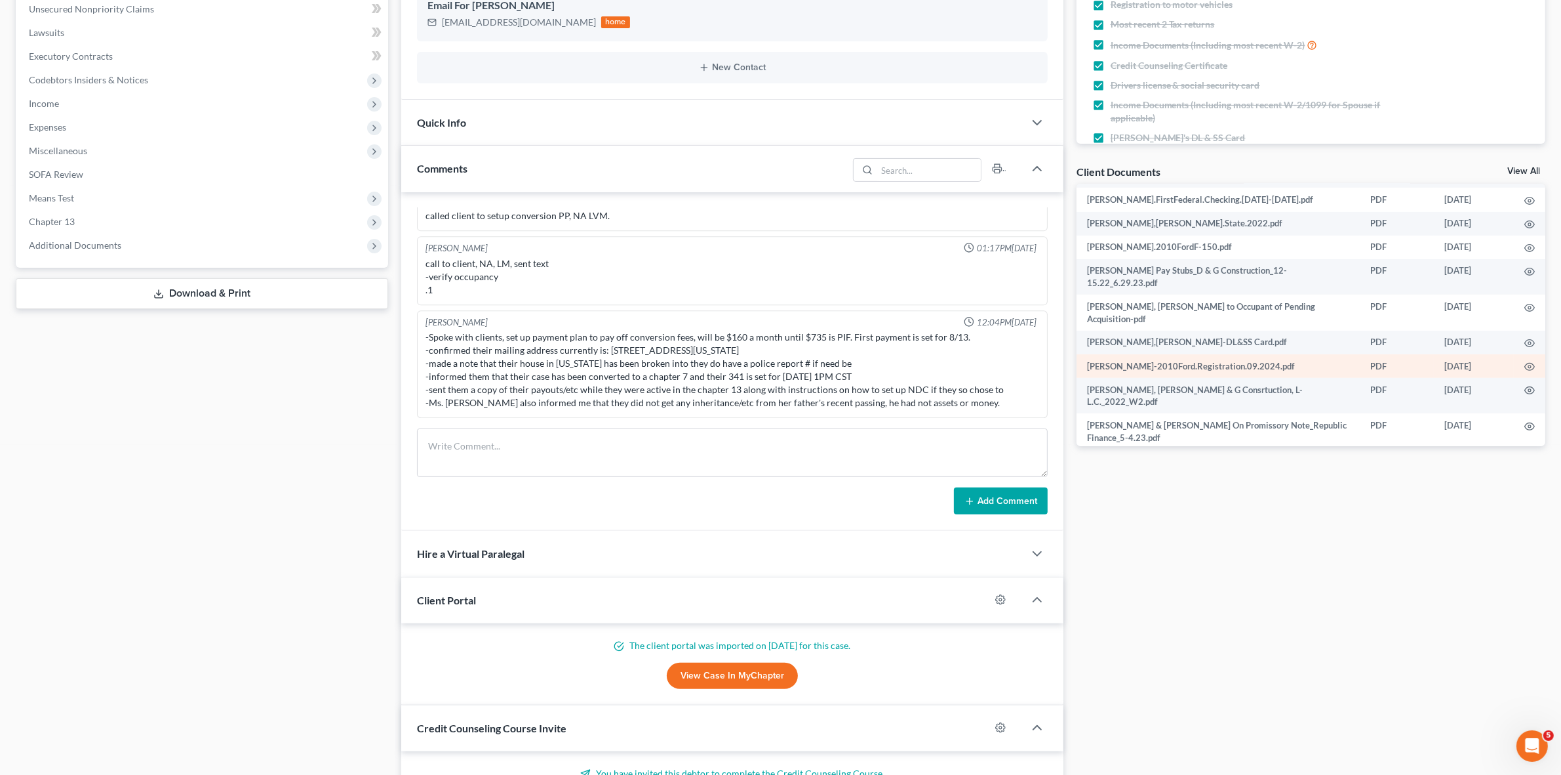
scroll to position [533, 0]
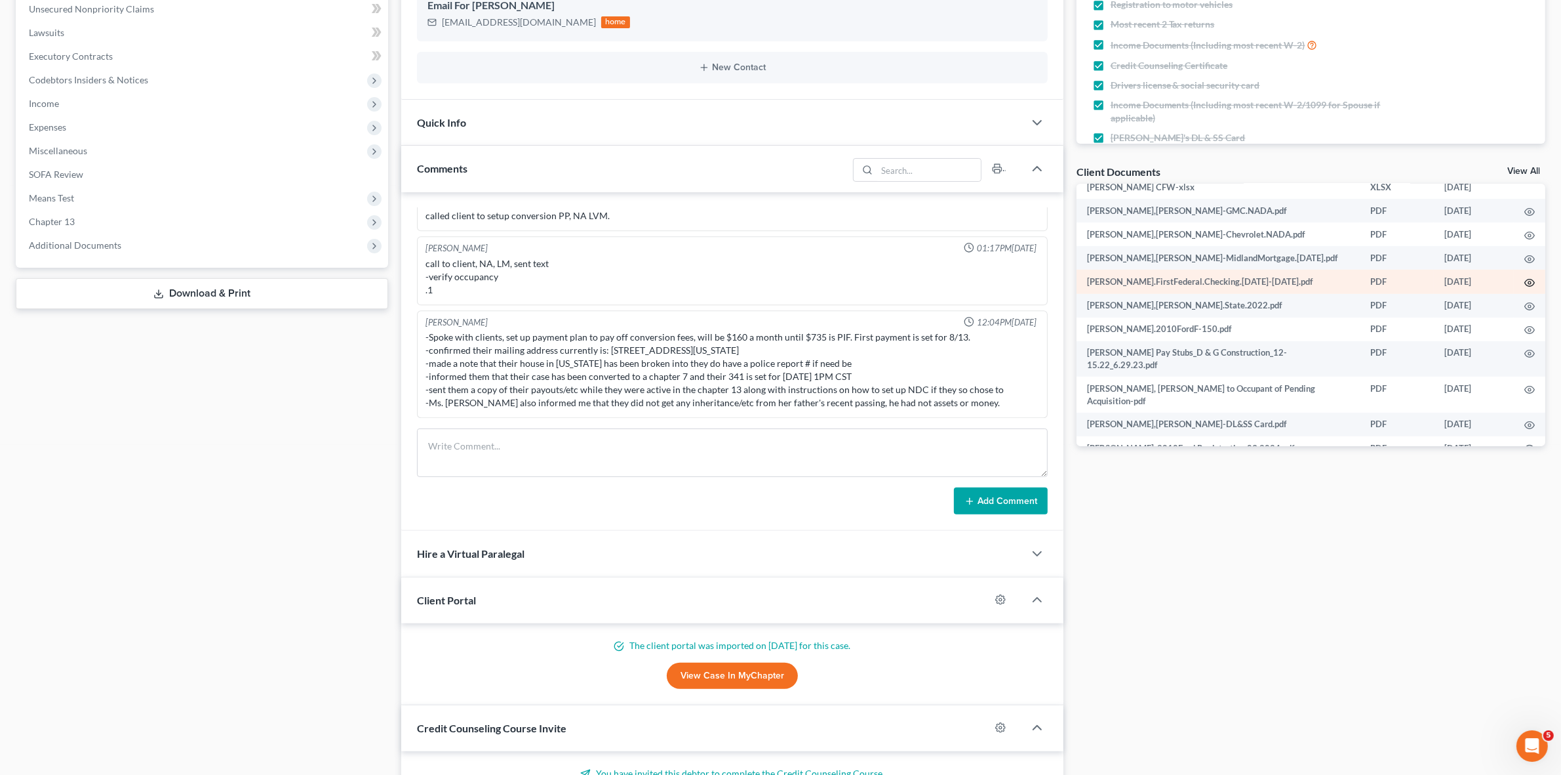
click at [1525, 277] on icon "button" at bounding box center [1530, 282] width 10 height 10
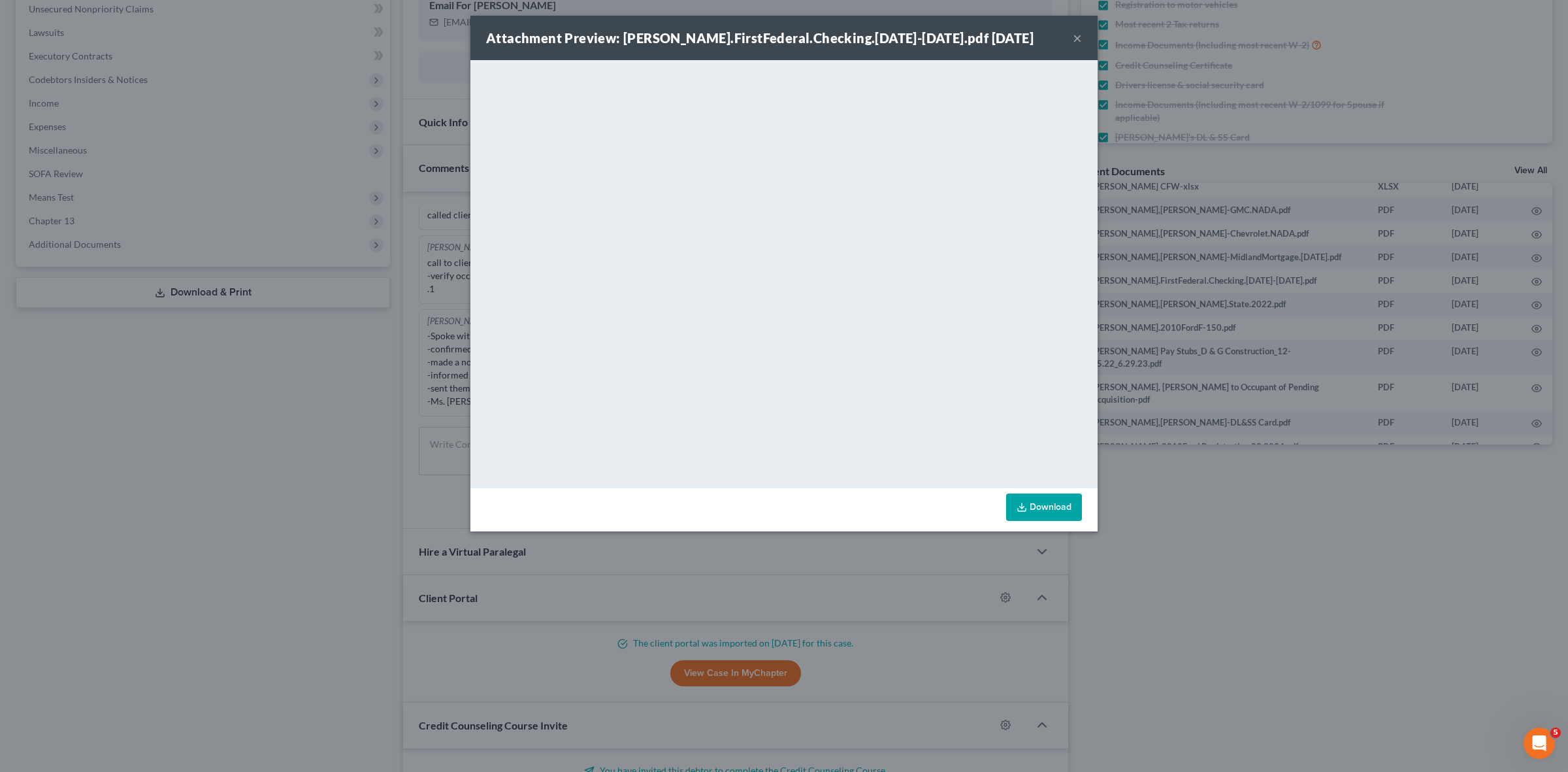
click at [1253, 556] on div "Attachment Preview: Carrell,Larry.FirstFederal.Checking.11.1.22-6.30.23.pdf 07/…" at bounding box center [784, 386] width 1568 height 772
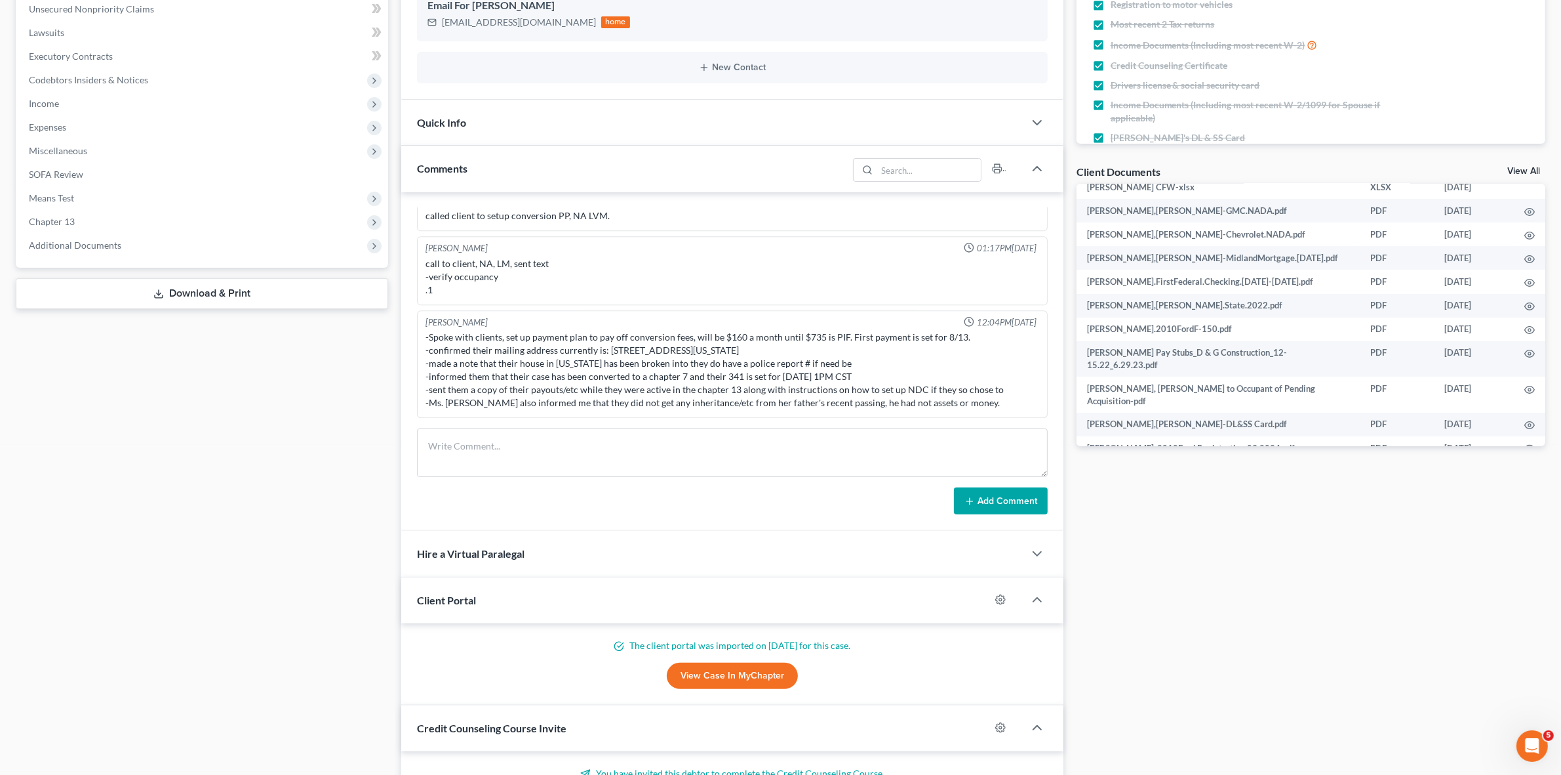
click at [174, 436] on div "Case Dashboard Payments Invoices Payments Payments Credit Report Client Profile" at bounding box center [202, 485] width 386 height 1375
drag, startPoint x: 248, startPoint y: 713, endPoint x: 14, endPoint y: 707, distance: 233.5
click at [248, 713] on div "Case Dashboard Payments Invoices Payments Payments Credit Report Client Profile" at bounding box center [202, 485] width 386 height 1375
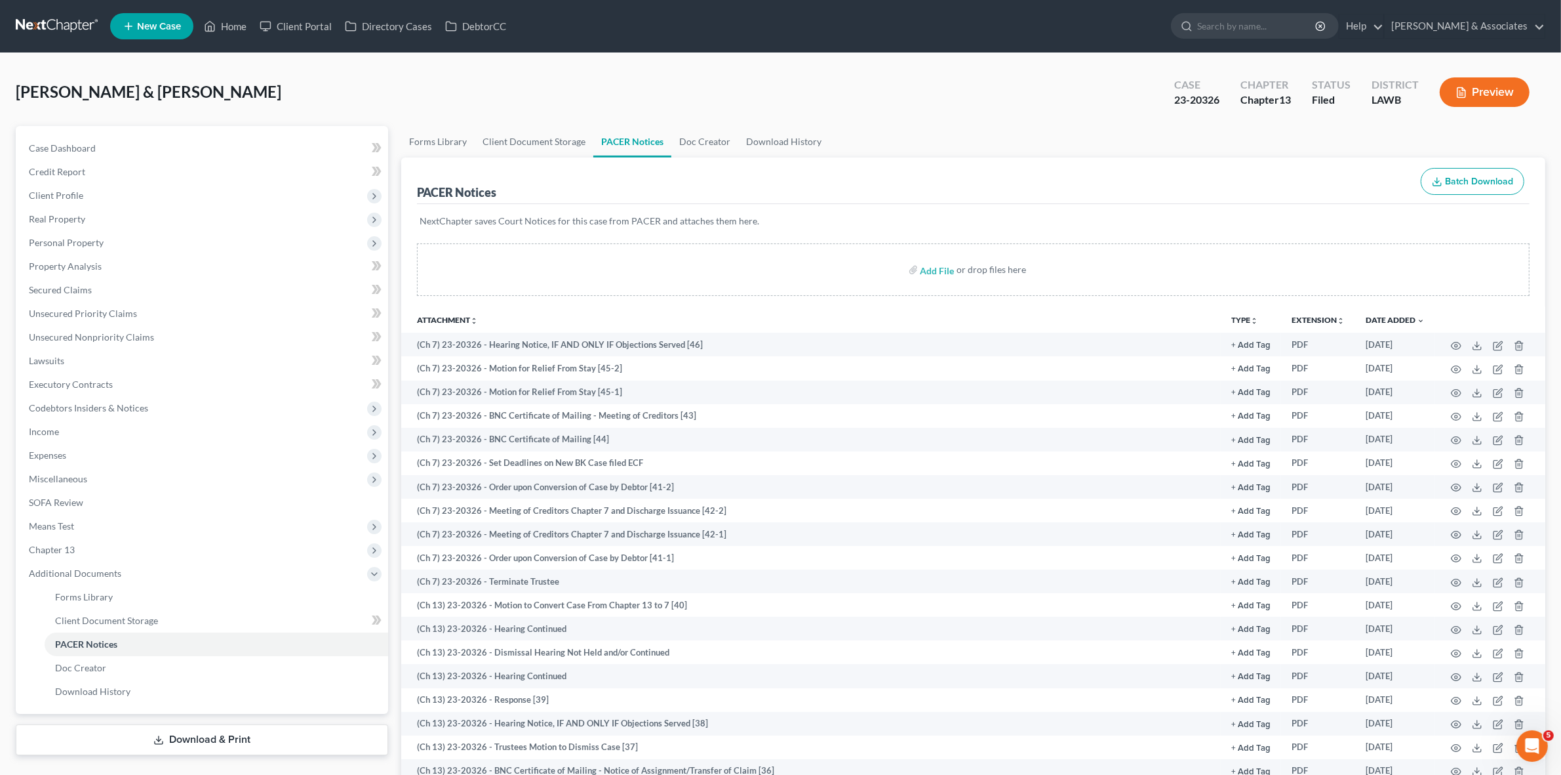
drag, startPoint x: 190, startPoint y: 94, endPoint x: 494, endPoint y: 97, distance: 303.7
click at [190, 94] on span "Carrell, Larry & Flores, Belinda" at bounding box center [149, 91] width 266 height 19
click at [292, 97] on div "Carrell, Larry & Flores, Belinda Upgraded Case 23-20326 Chapter Chapter 13 Stat…" at bounding box center [781, 97] width 1530 height 57
drag, startPoint x: 297, startPoint y: 80, endPoint x: 919, endPoint y: 273, distance: 651.7
click at [298, 81] on div "Carrell, Larry & Flores, Belinda Upgraded Case 23-20326 Chapter Chapter 13 Stat…" at bounding box center [781, 97] width 1530 height 57
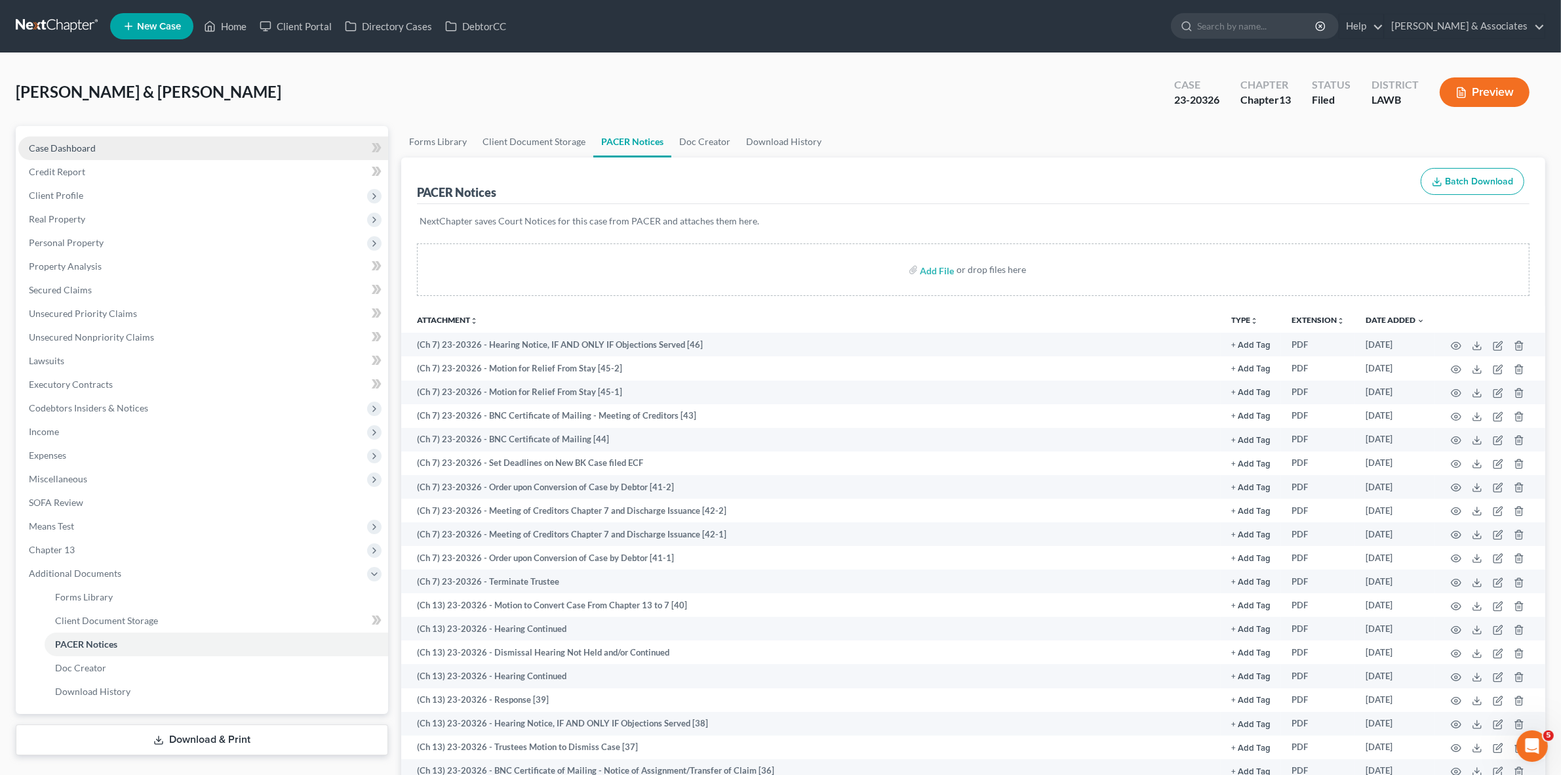
click at [258, 149] on link "Case Dashboard" at bounding box center [203, 148] width 370 height 24
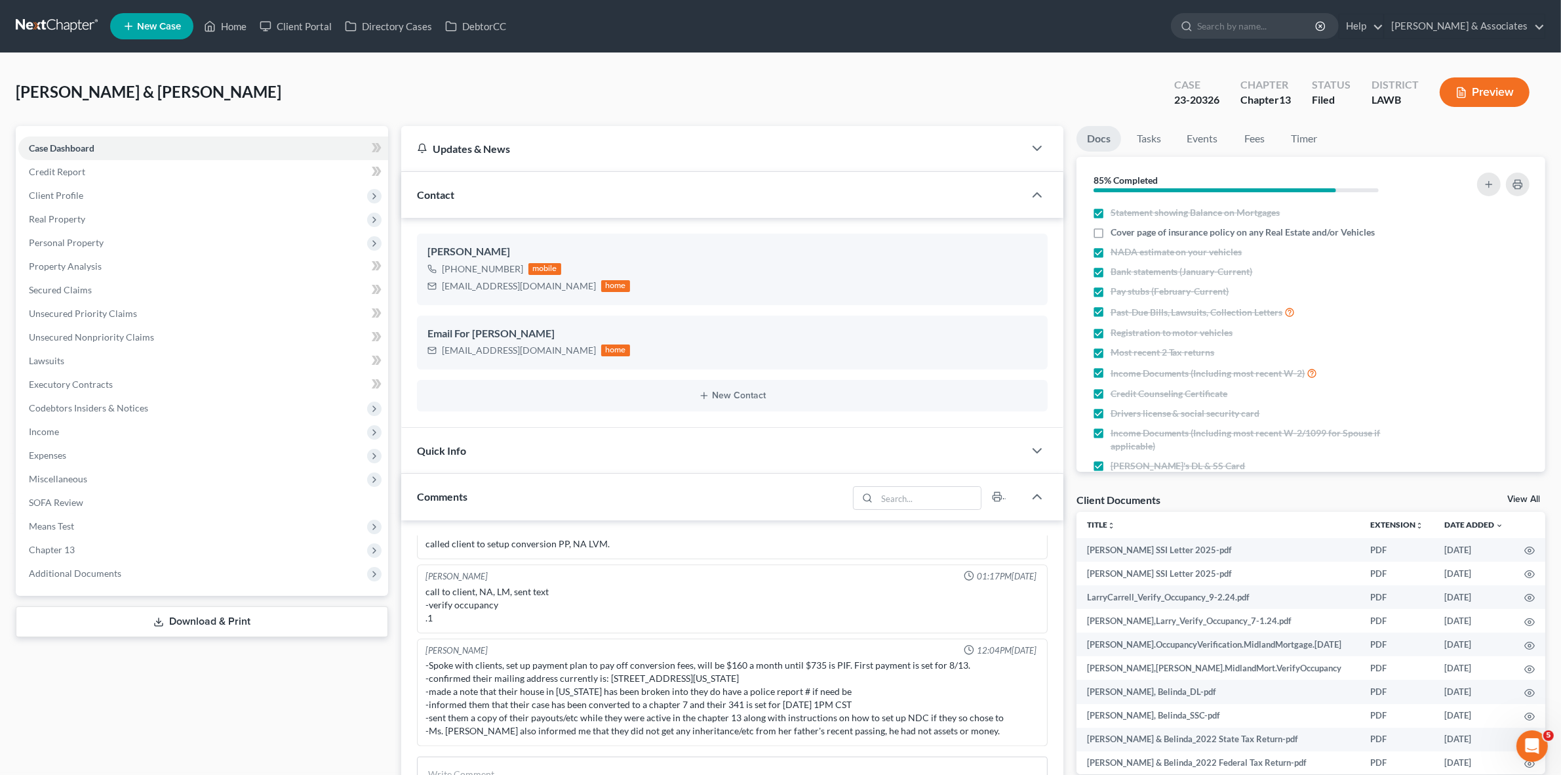
scroll to position [113, 0]
drag, startPoint x: 302, startPoint y: 703, endPoint x: 594, endPoint y: 483, distance: 366.2
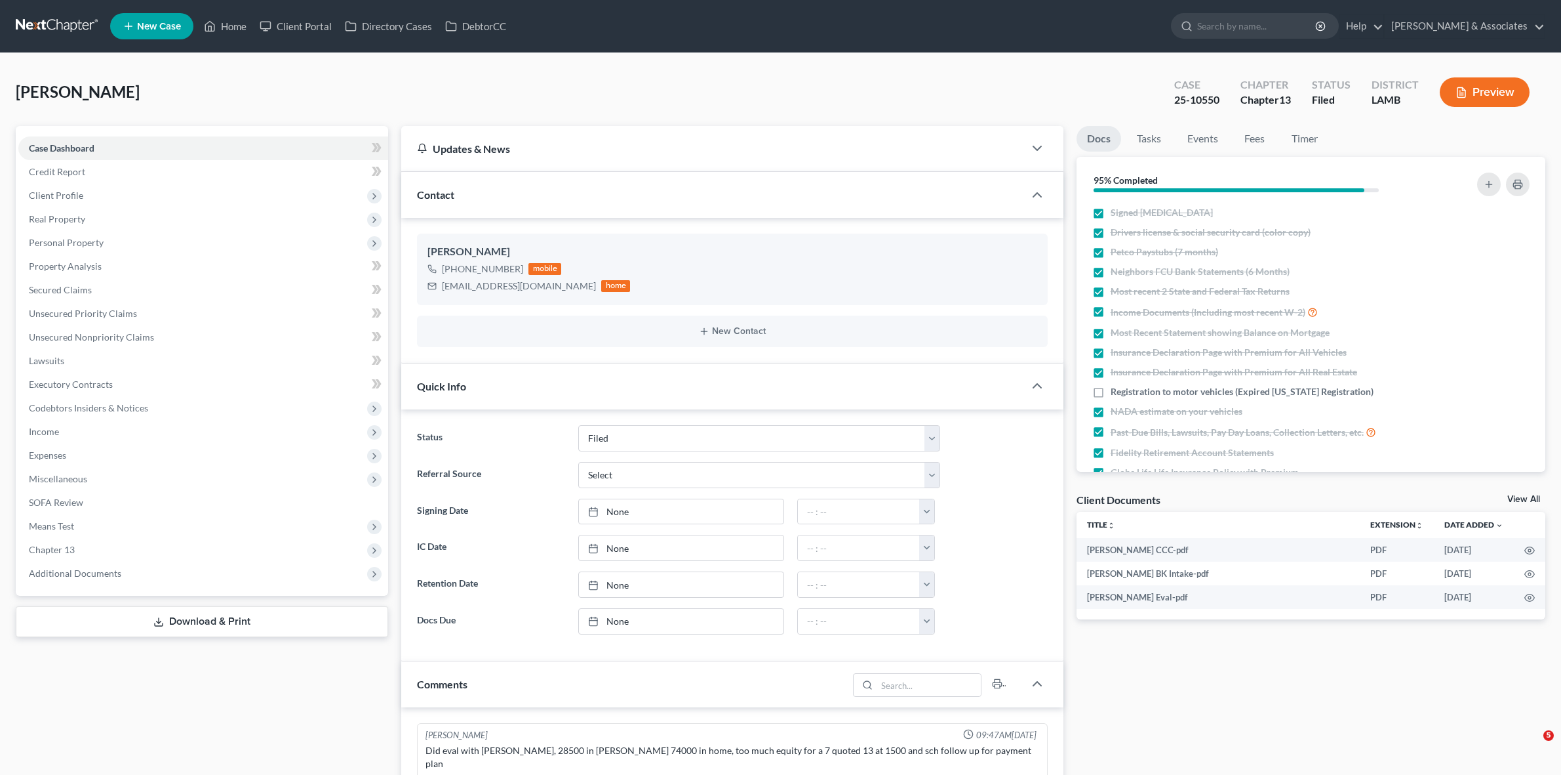
select select "8"
select select "0"
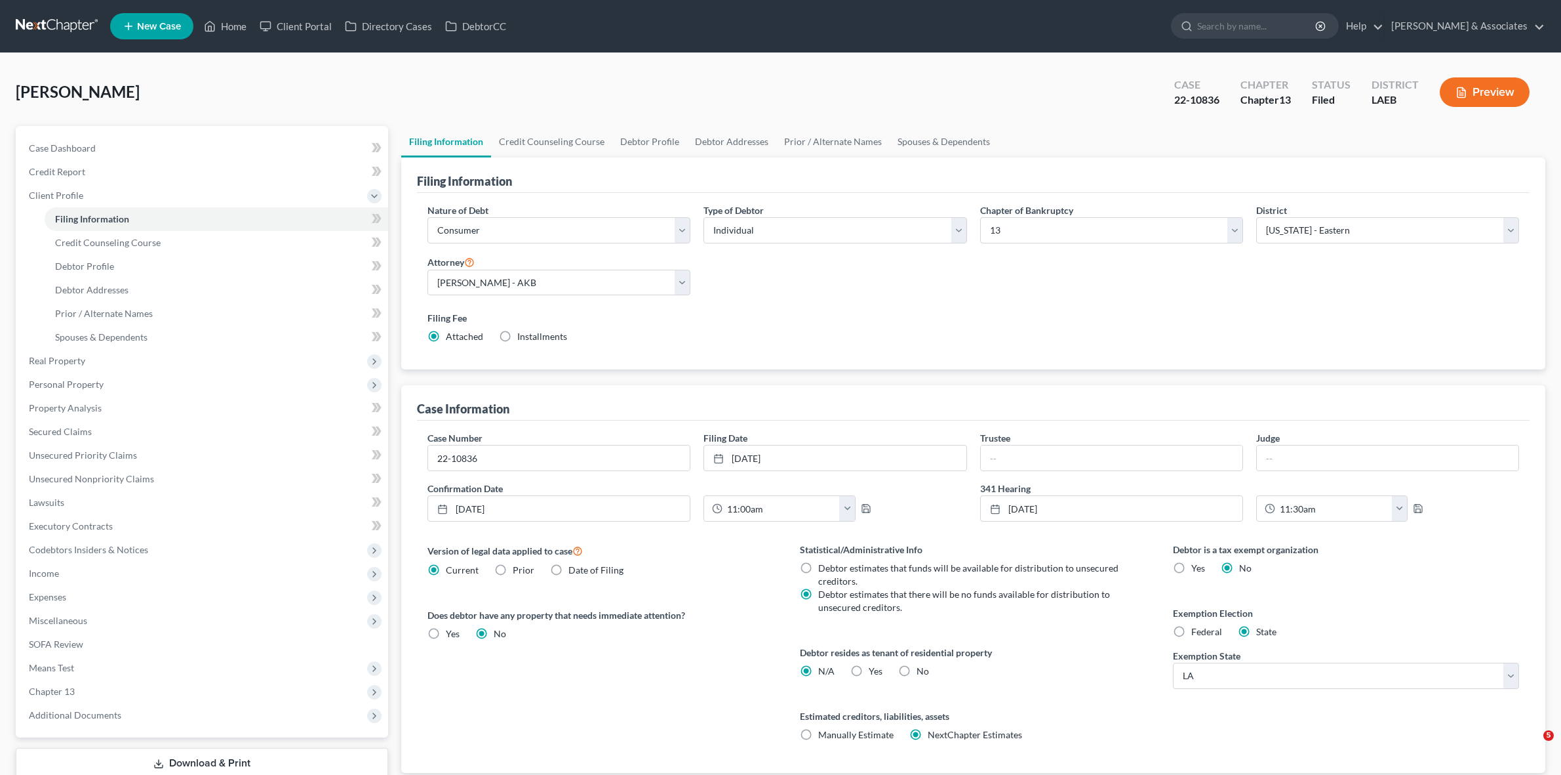
select select "1"
select select "0"
select select "3"
select select "34"
select select "5"
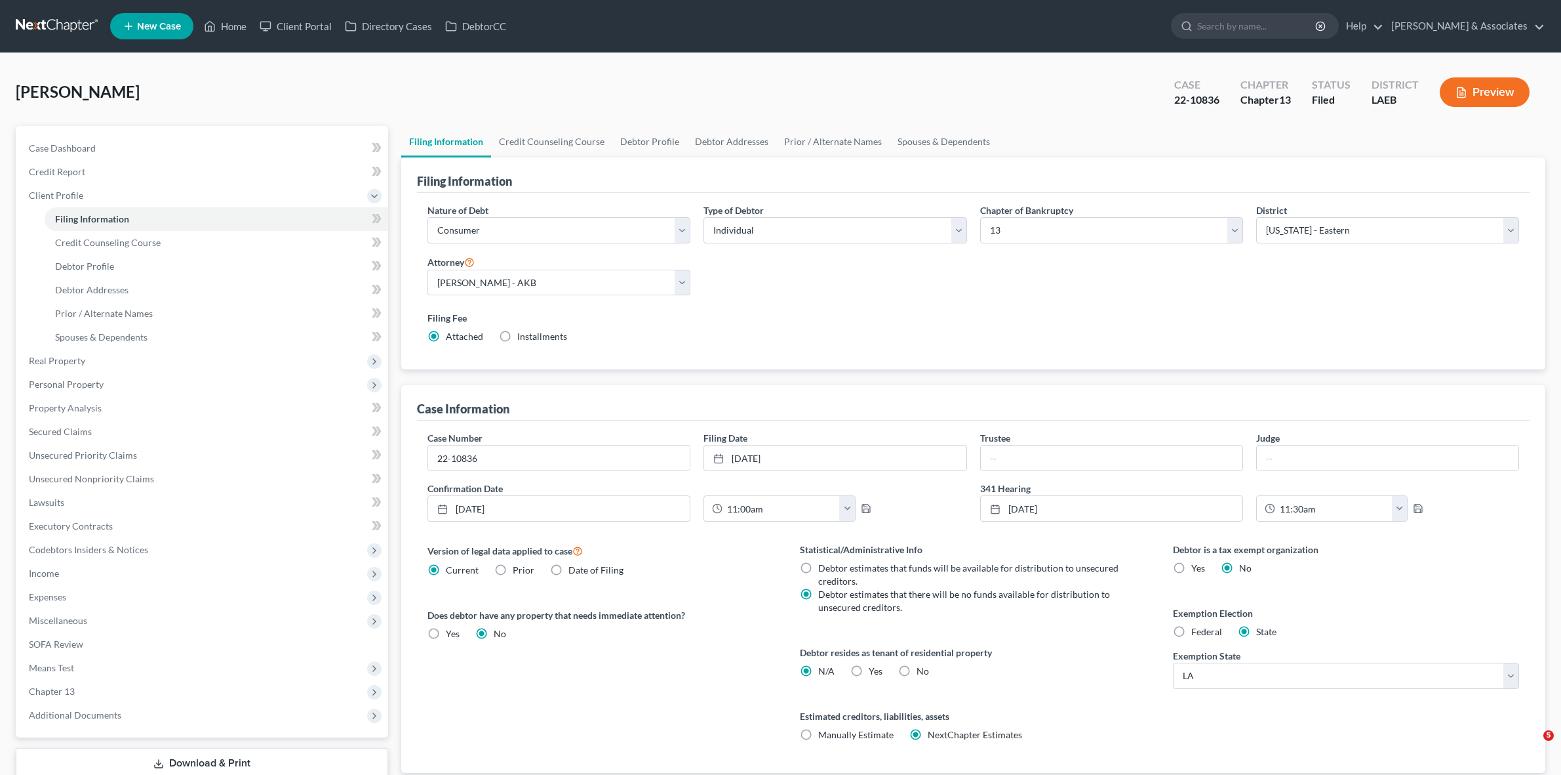
select select "19"
click at [1232, 404] on div "Case Information" at bounding box center [973, 402] width 1113 height 35
click at [390, 106] on div "Jackson, Lydia Upgraded Case 22-10836 Chapter Chapter 13 Status Filed District …" at bounding box center [781, 97] width 1530 height 57
drag, startPoint x: 256, startPoint y: 150, endPoint x: 332, endPoint y: 211, distance: 97.4
click at [257, 150] on link "Case Dashboard" at bounding box center [203, 148] width 370 height 24
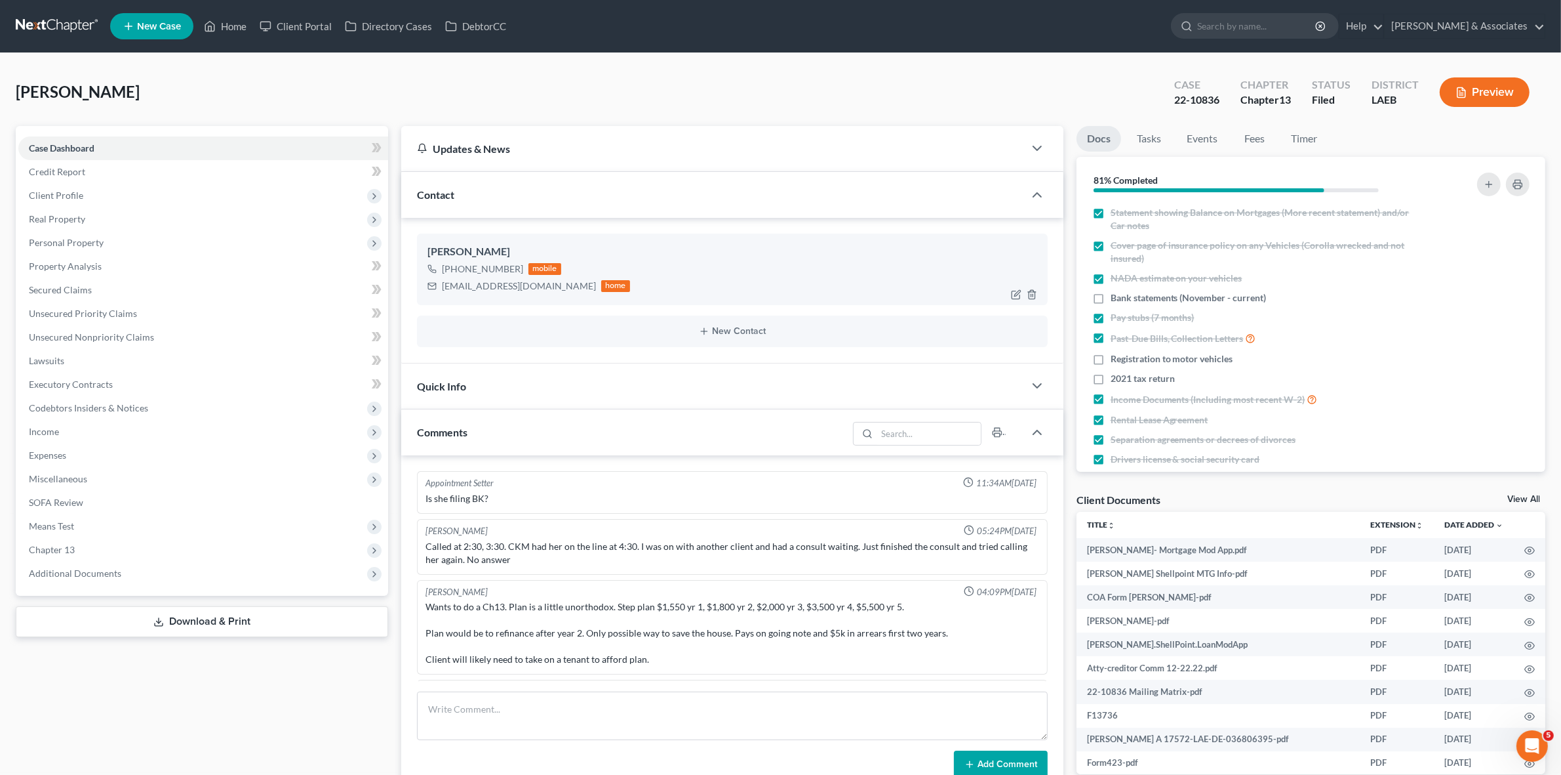
scroll to position [4399, 0]
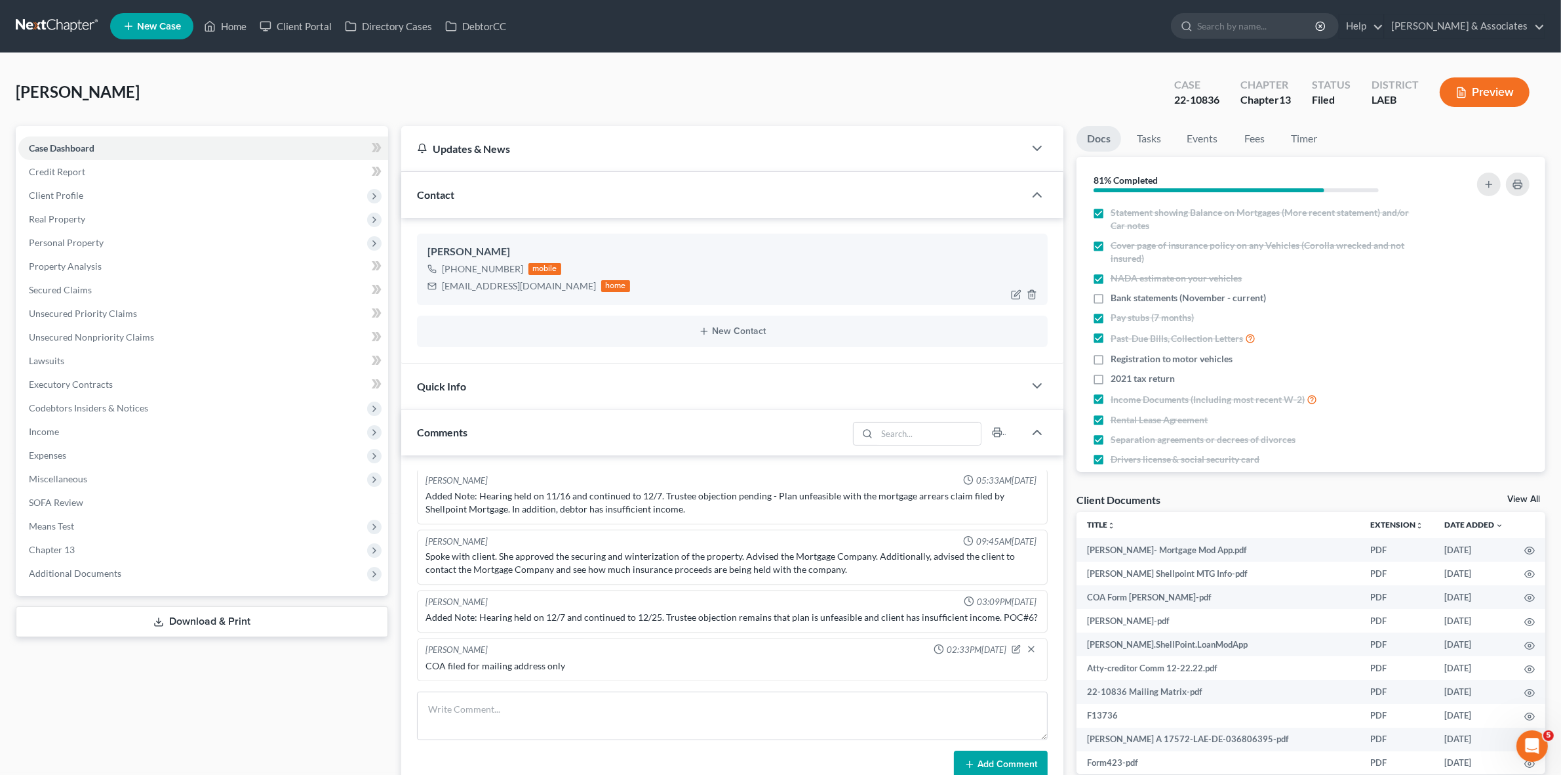
click at [529, 285] on div "[EMAIL_ADDRESS][DOMAIN_NAME]" at bounding box center [519, 285] width 154 height 13
click at [529, 284] on div "lydiajackson929@gmail.com" at bounding box center [519, 285] width 154 height 13
click at [527, 284] on div "lydiajackson929@gmail.com" at bounding box center [519, 285] width 154 height 13
copy div "lydiajackson929@gmail.com"
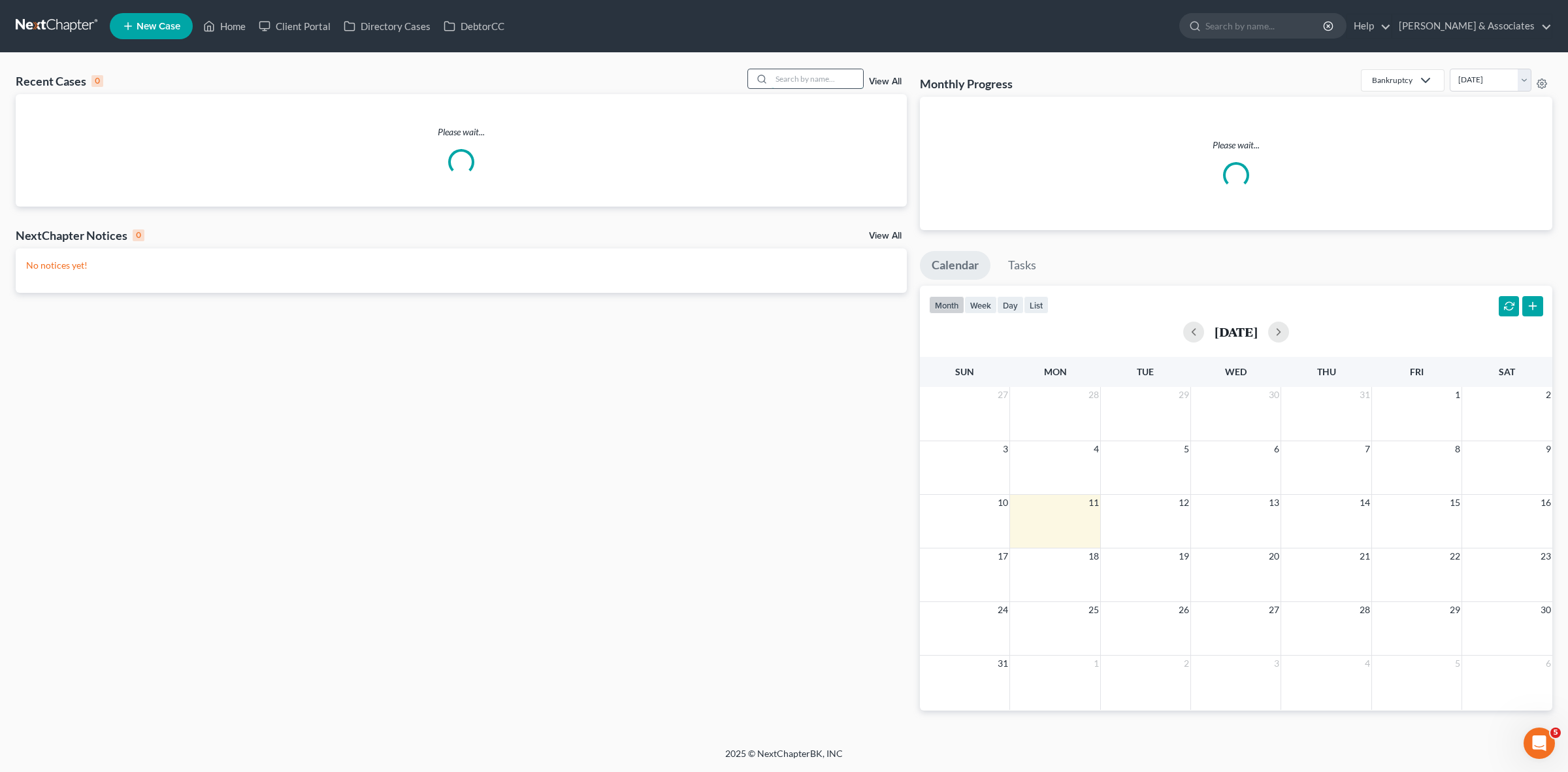
click at [802, 81] on input "search" at bounding box center [818, 79] width 92 height 19
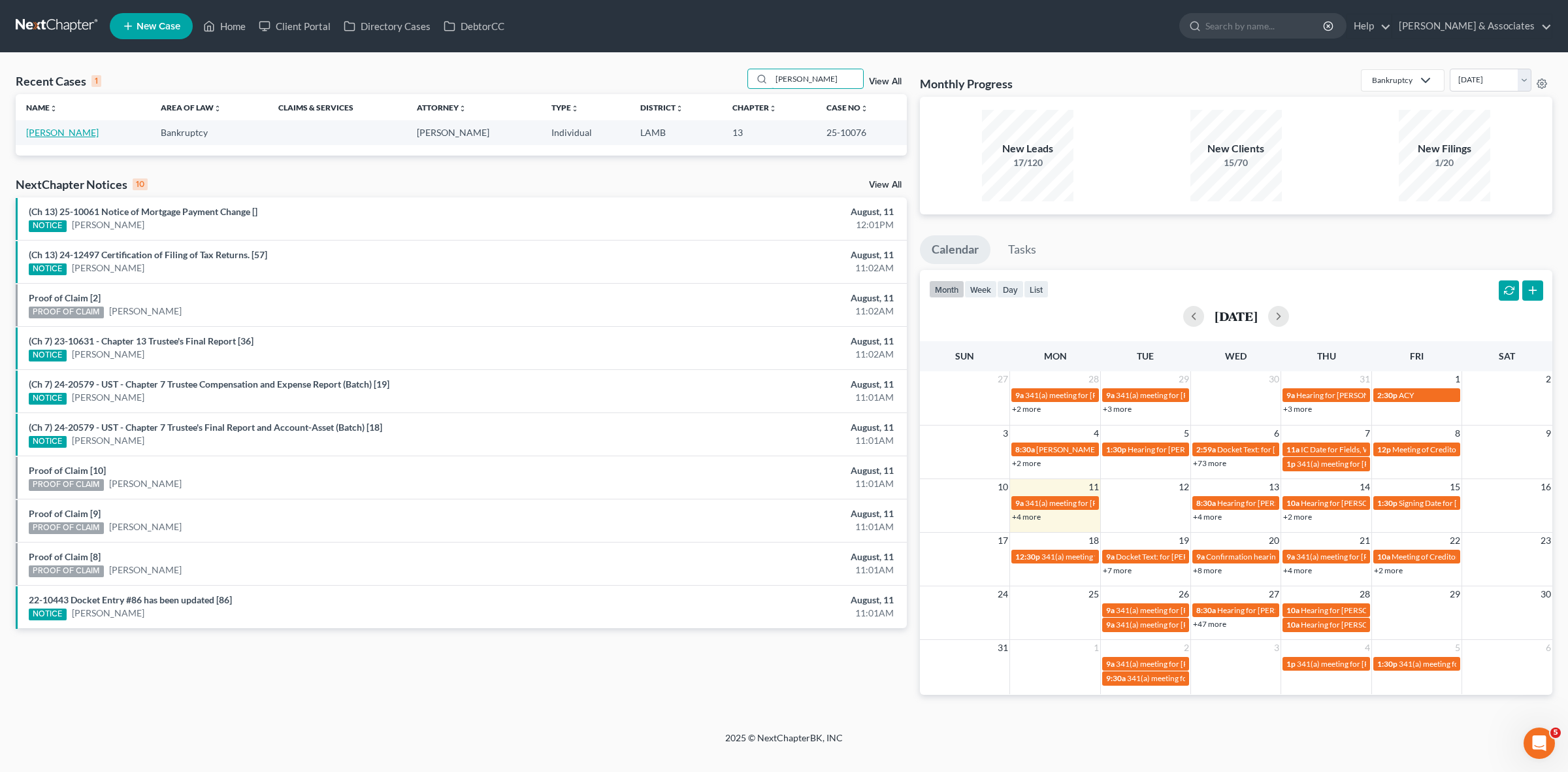
type input "barbier"
click at [61, 135] on link "Barbier, Daryl" at bounding box center [62, 131] width 73 height 11
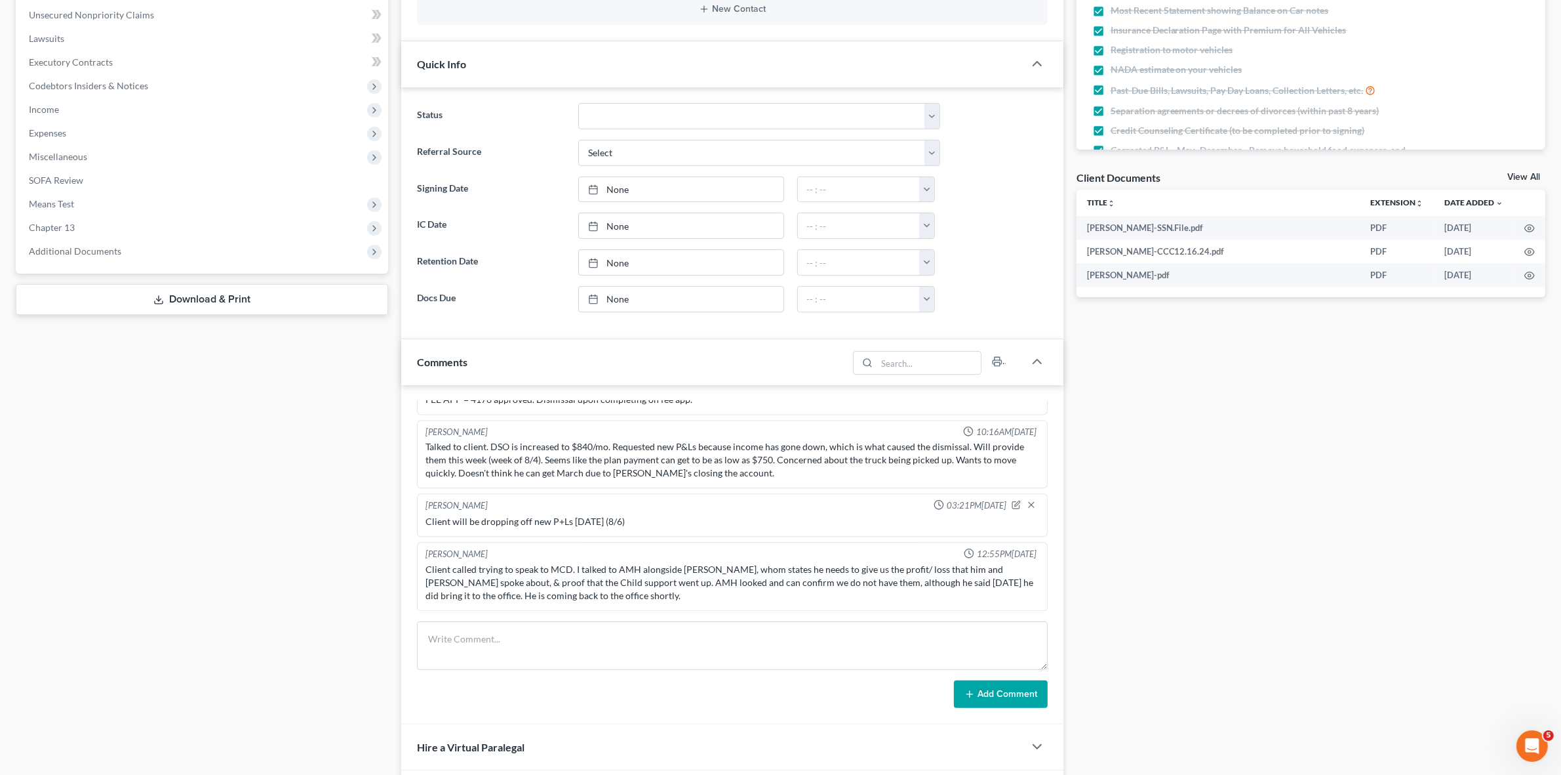
scroll to position [328, 0]
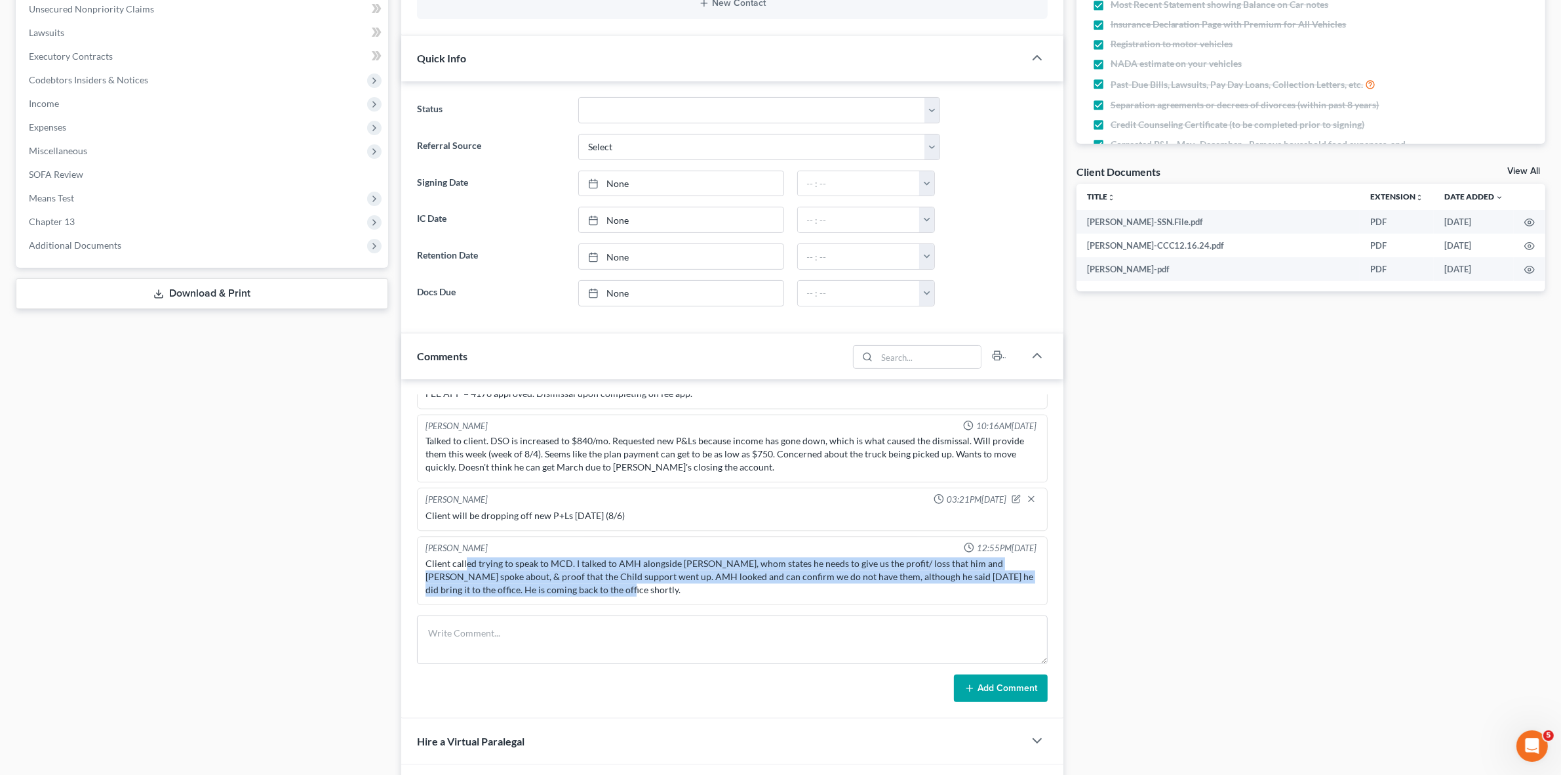
drag, startPoint x: 466, startPoint y: 559, endPoint x: 834, endPoint y: 591, distance: 370.0
click at [834, 591] on div "Client called trying to speak to MCD. I talked to AMH alongside MCD, whom state…" at bounding box center [732, 576] width 613 height 39
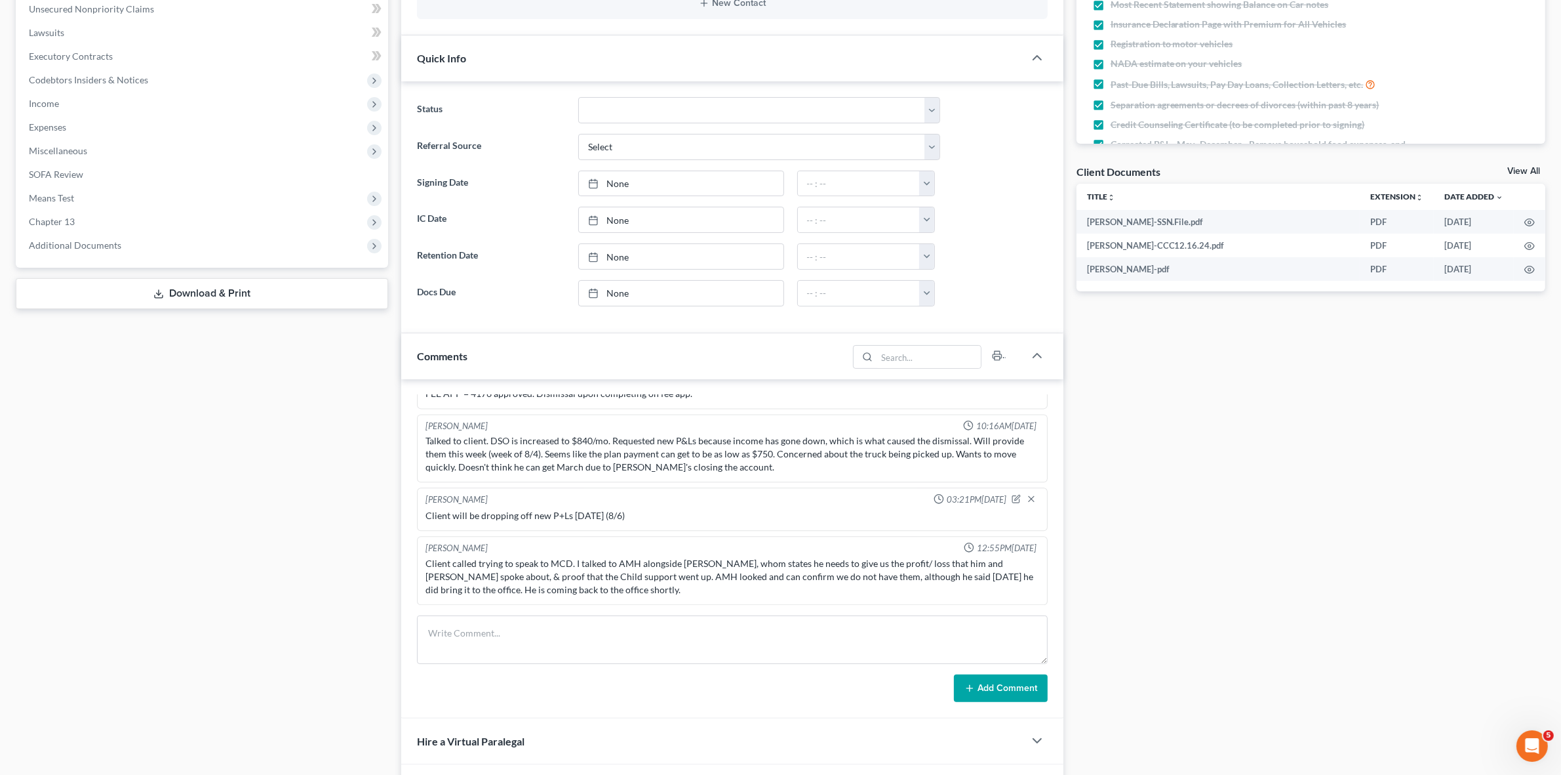
click at [1359, 494] on div "Docs Tasks Events Fees Timer 82% Completed Nothing here yet! Signed Retainer Dr…" at bounding box center [1311, 350] width 482 height 1104
click at [111, 539] on div "Case Dashboard Payments Invoices Payments Payments Credit Report Client Profile" at bounding box center [202, 350] width 386 height 1104
click at [149, 555] on div "Case Dashboard Payments Invoices Payments Payments Credit Report Client Profile" at bounding box center [202, 350] width 386 height 1104
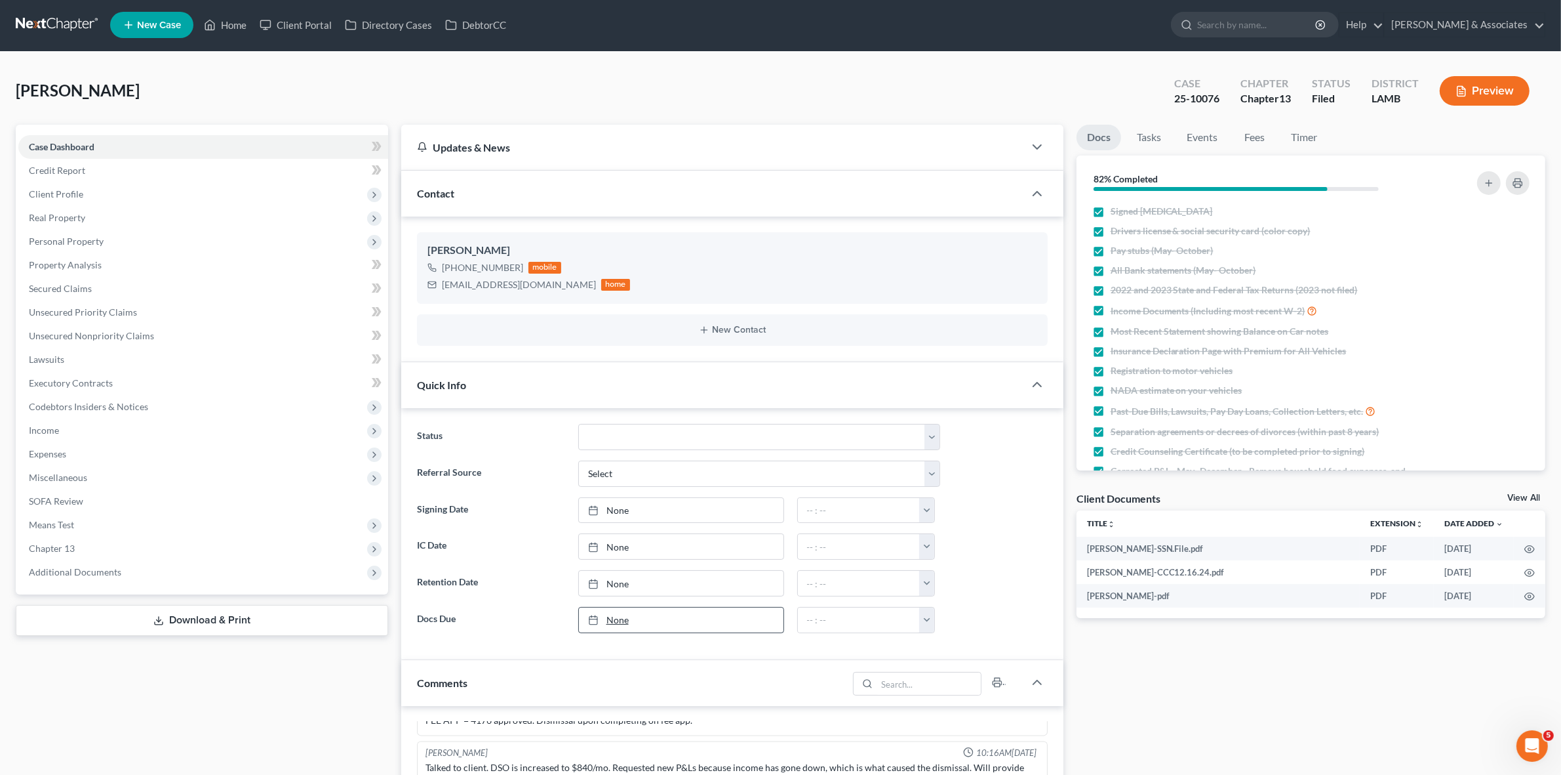
scroll to position [0, 0]
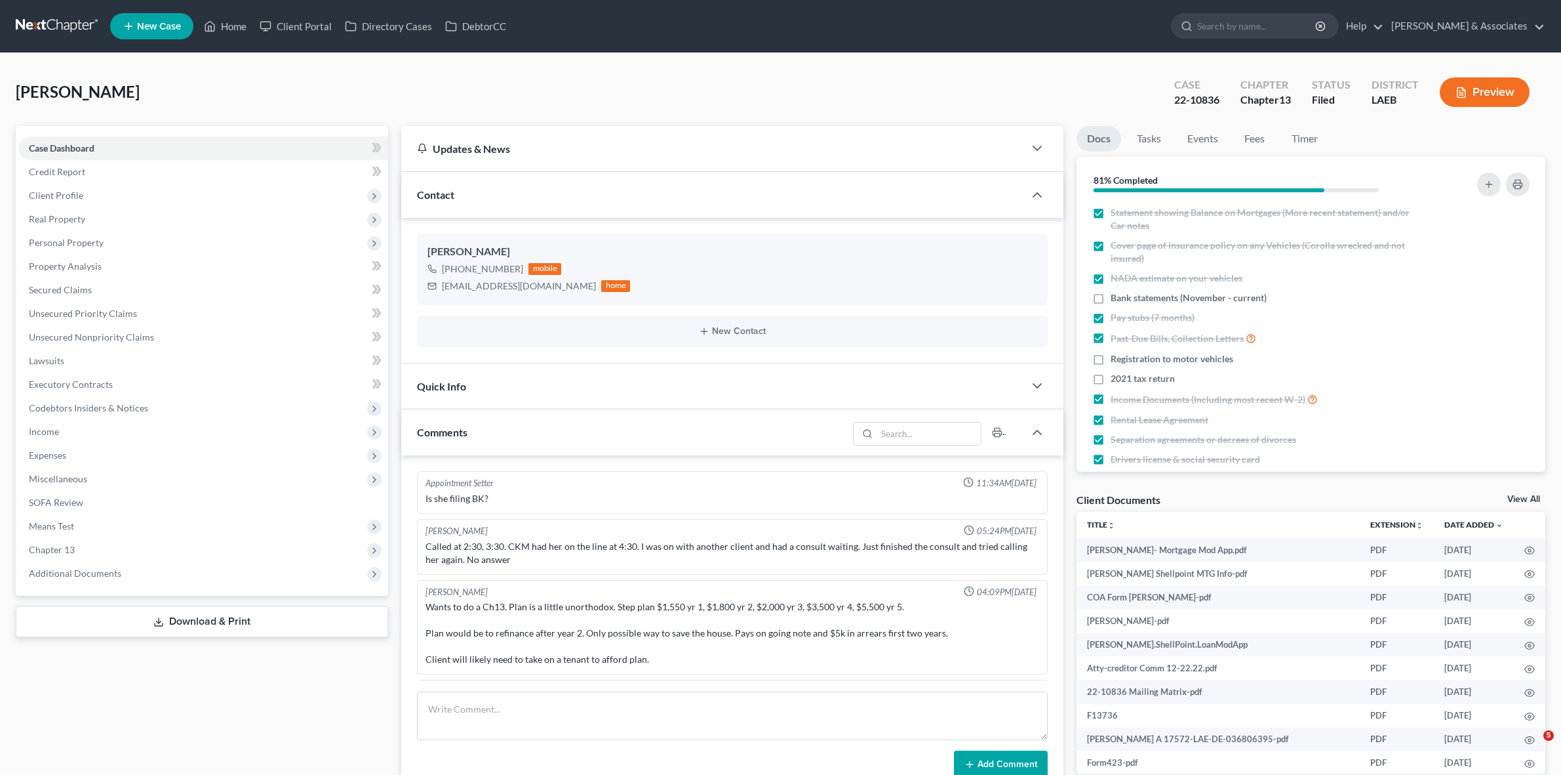
select select "0"
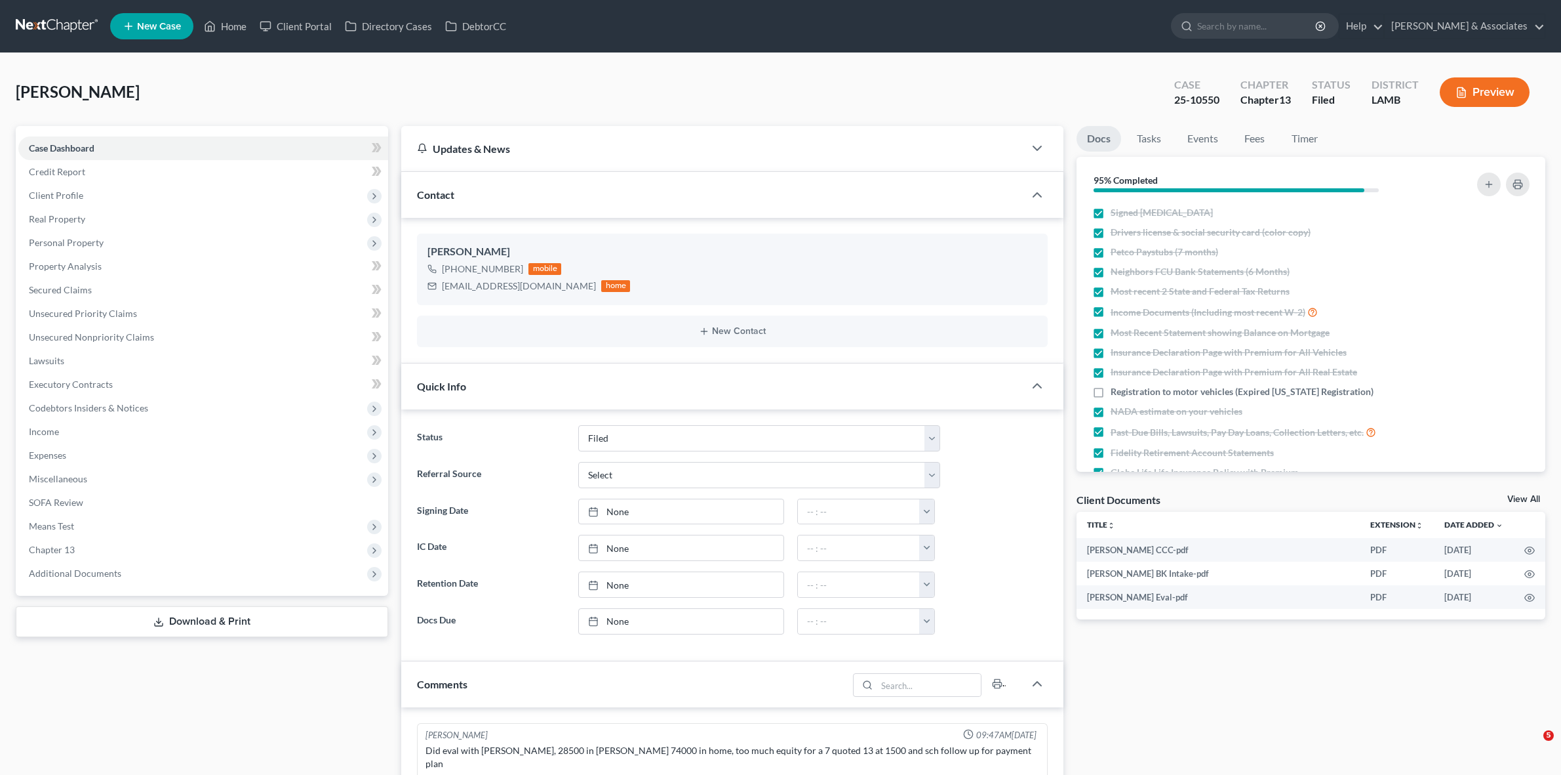
select select "8"
select select "0"
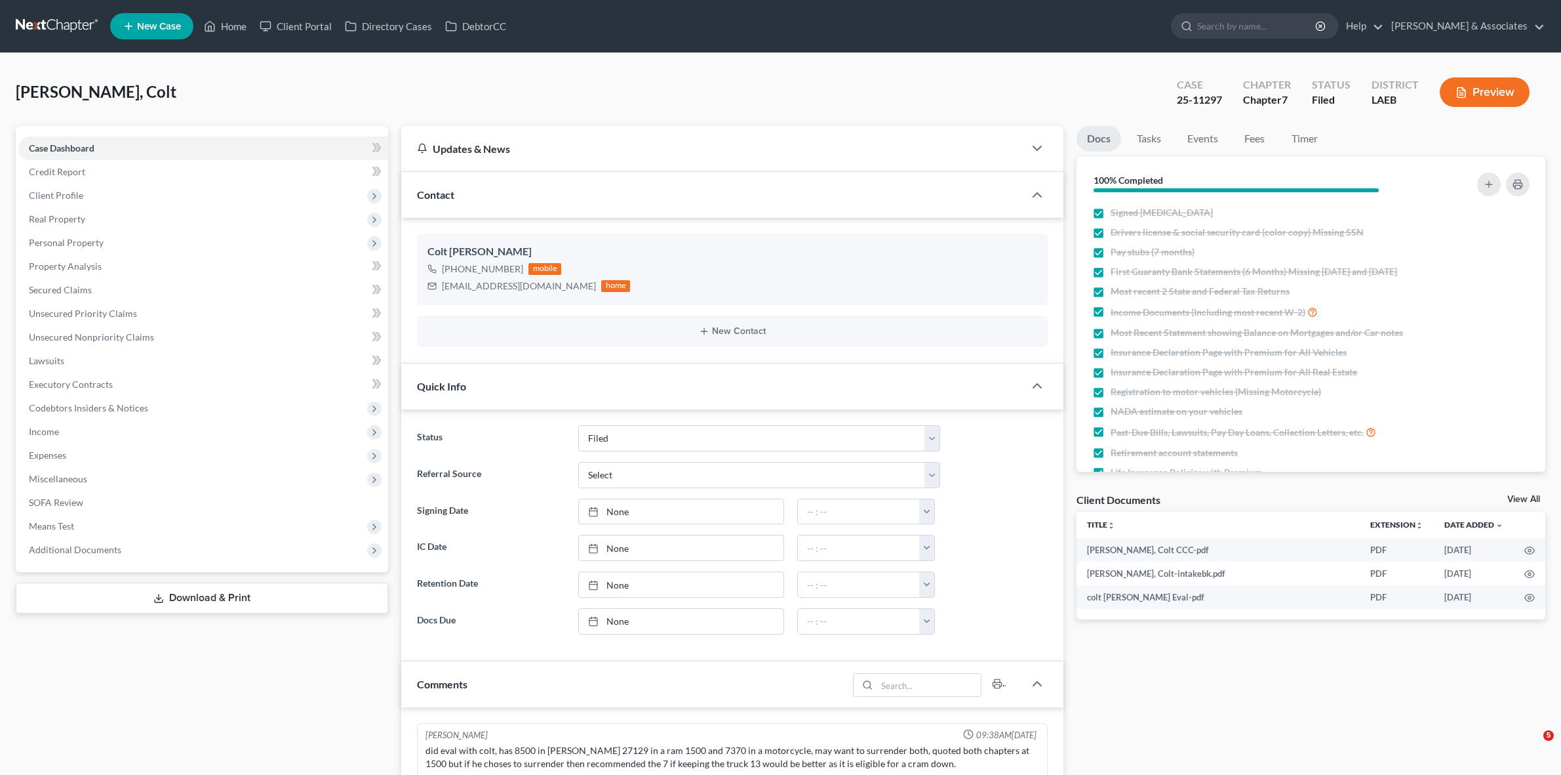
select select "8"
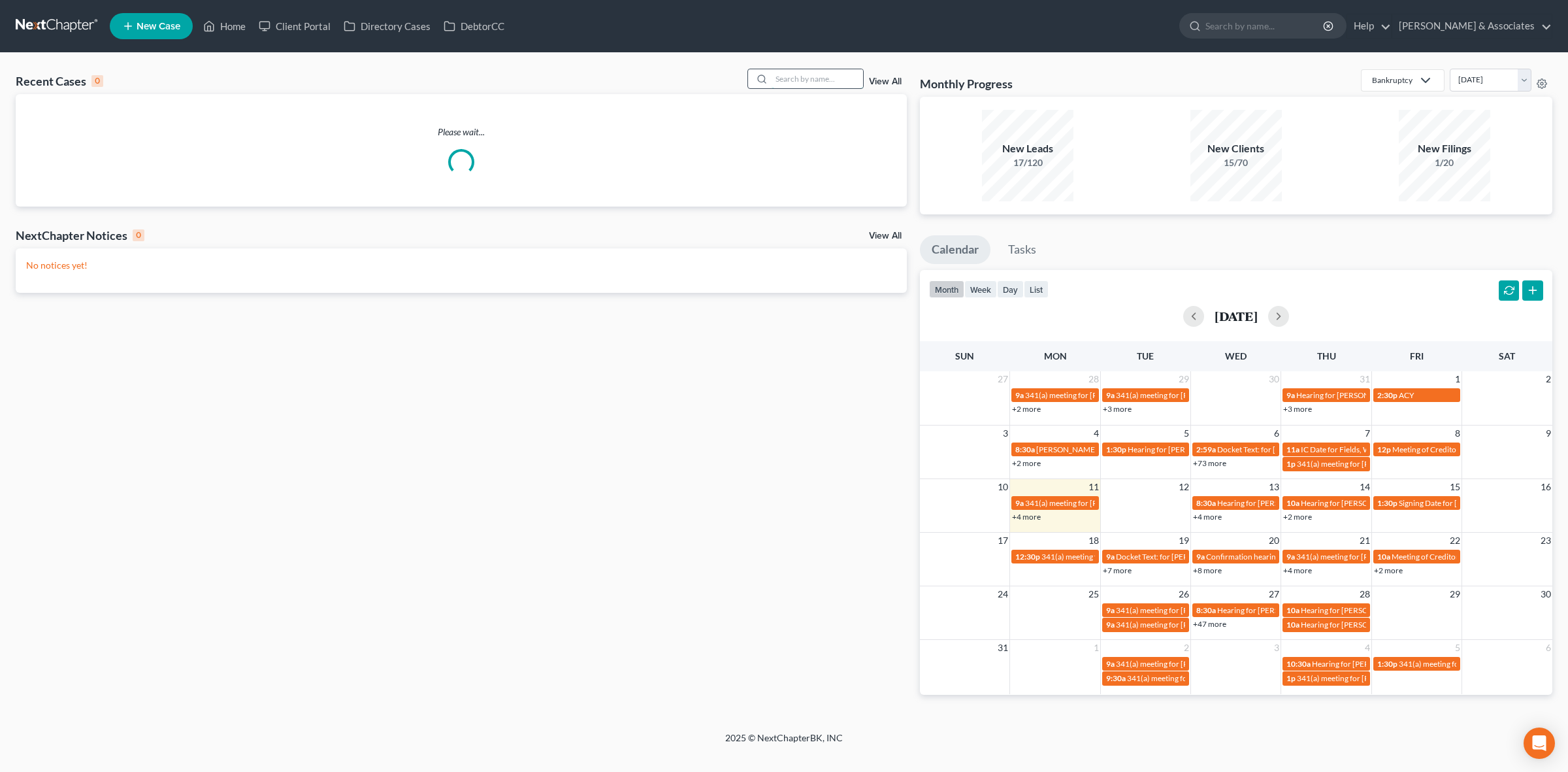
click at [834, 83] on input "search" at bounding box center [818, 79] width 92 height 19
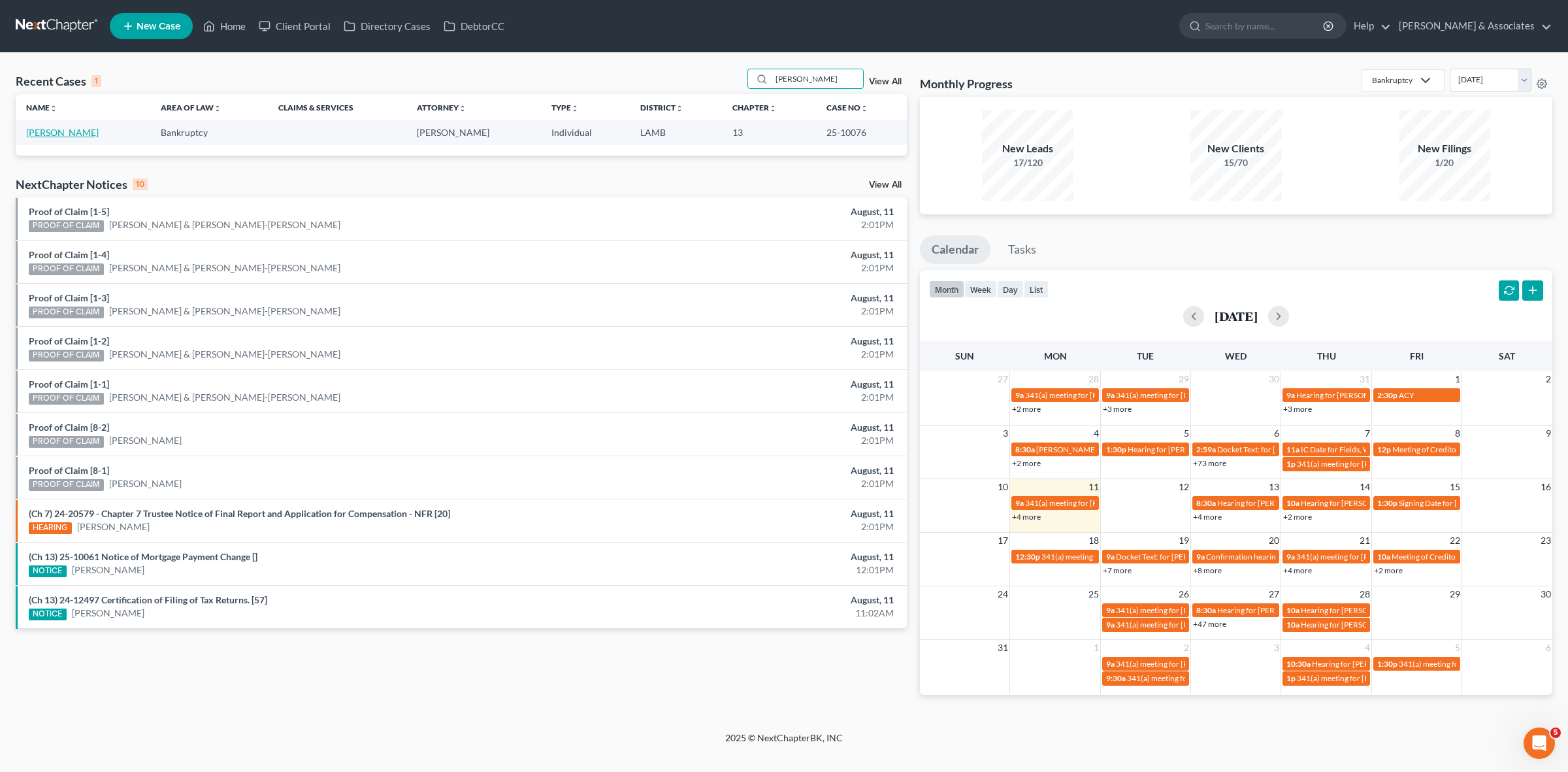
type input "[PERSON_NAME]"
click at [63, 129] on link "[PERSON_NAME]" at bounding box center [62, 131] width 73 height 11
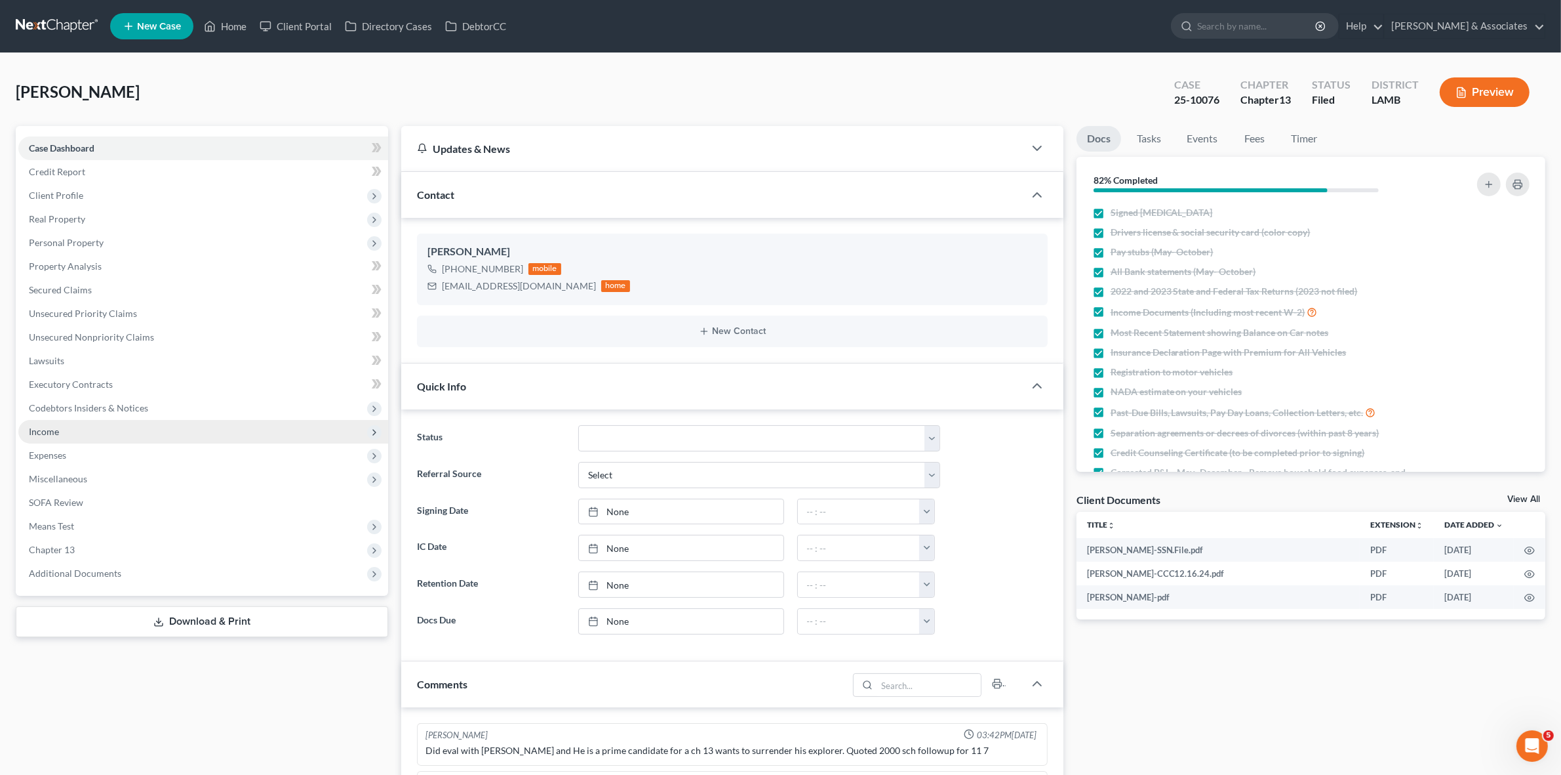
scroll to position [3900, 0]
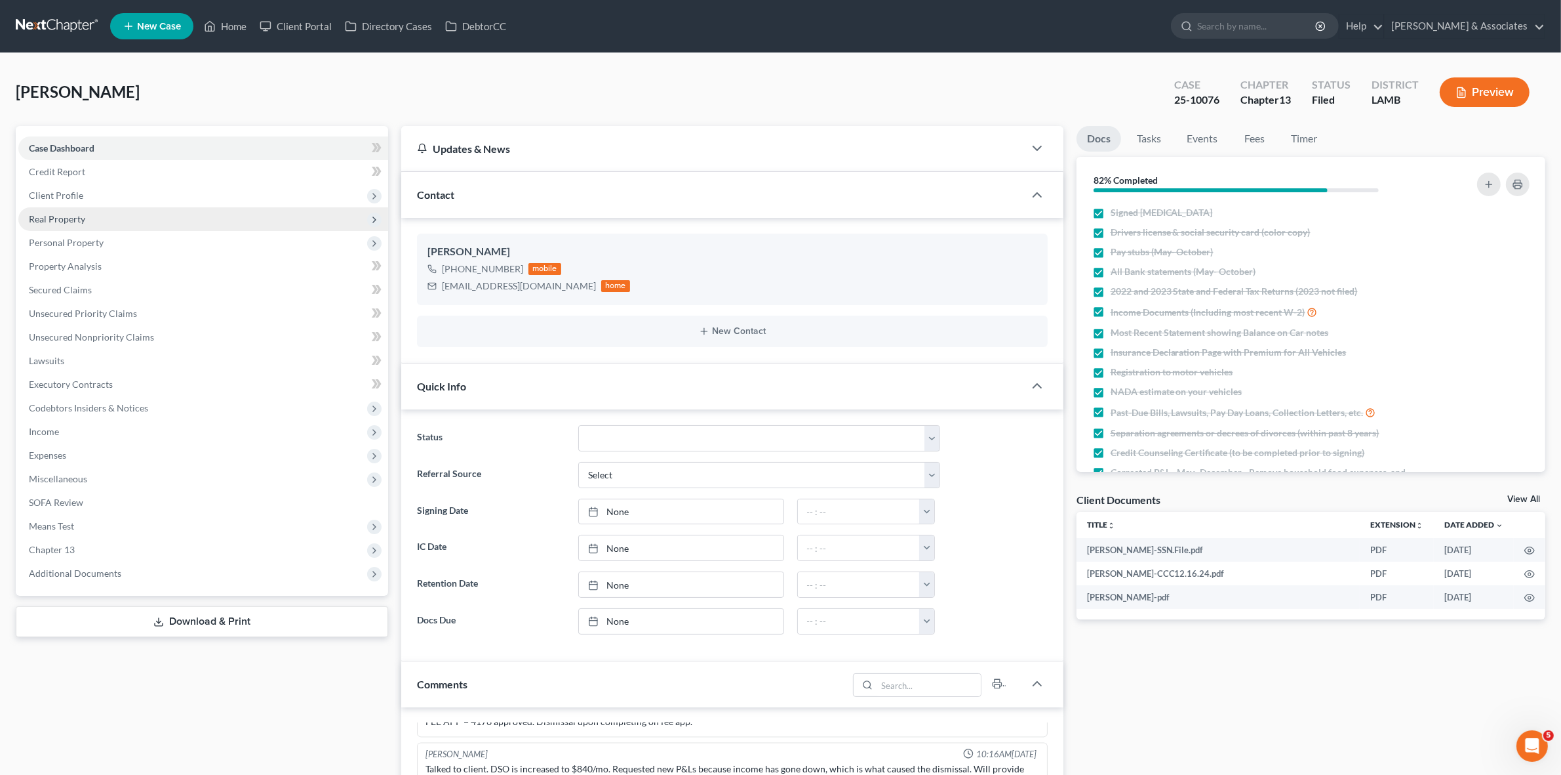
click at [235, 218] on span "Real Property" at bounding box center [203, 219] width 370 height 24
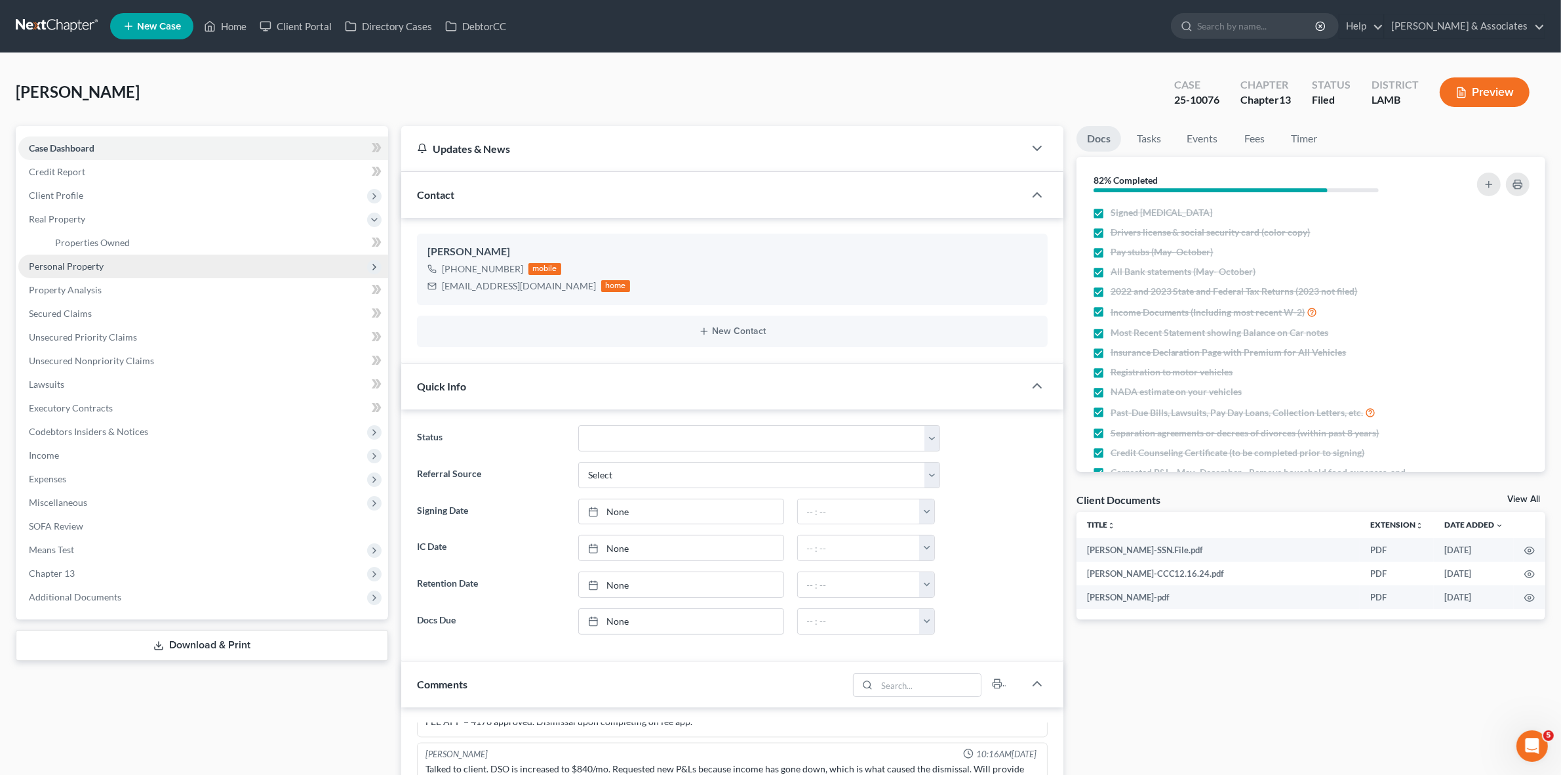
click at [228, 271] on span "Personal Property" at bounding box center [203, 266] width 370 height 24
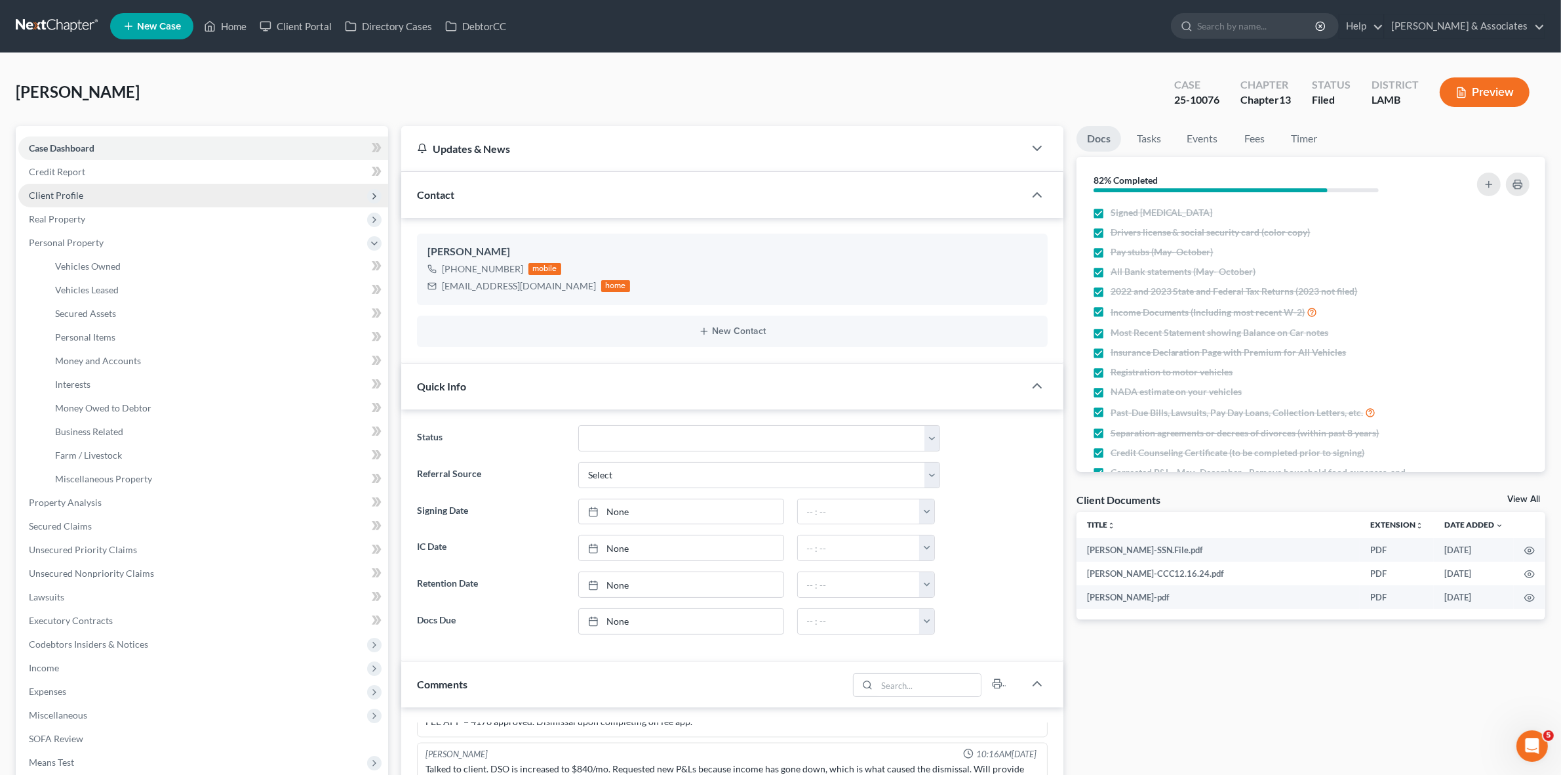
click at [218, 184] on span "Client Profile" at bounding box center [203, 196] width 370 height 24
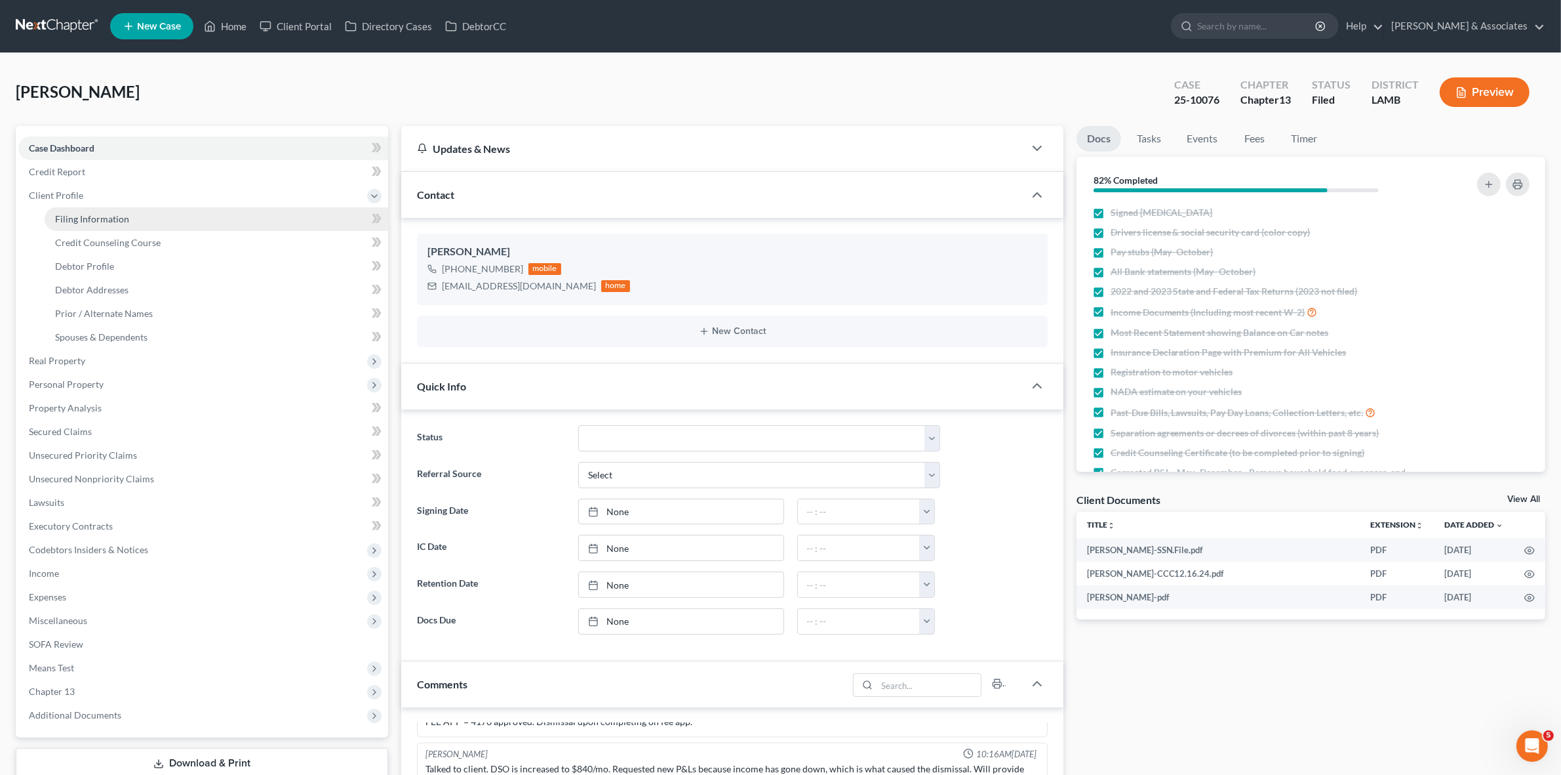
click at [220, 215] on link "Filing Information" at bounding box center [217, 219] width 344 height 24
select select "1"
select select "0"
select select "3"
select select "19"
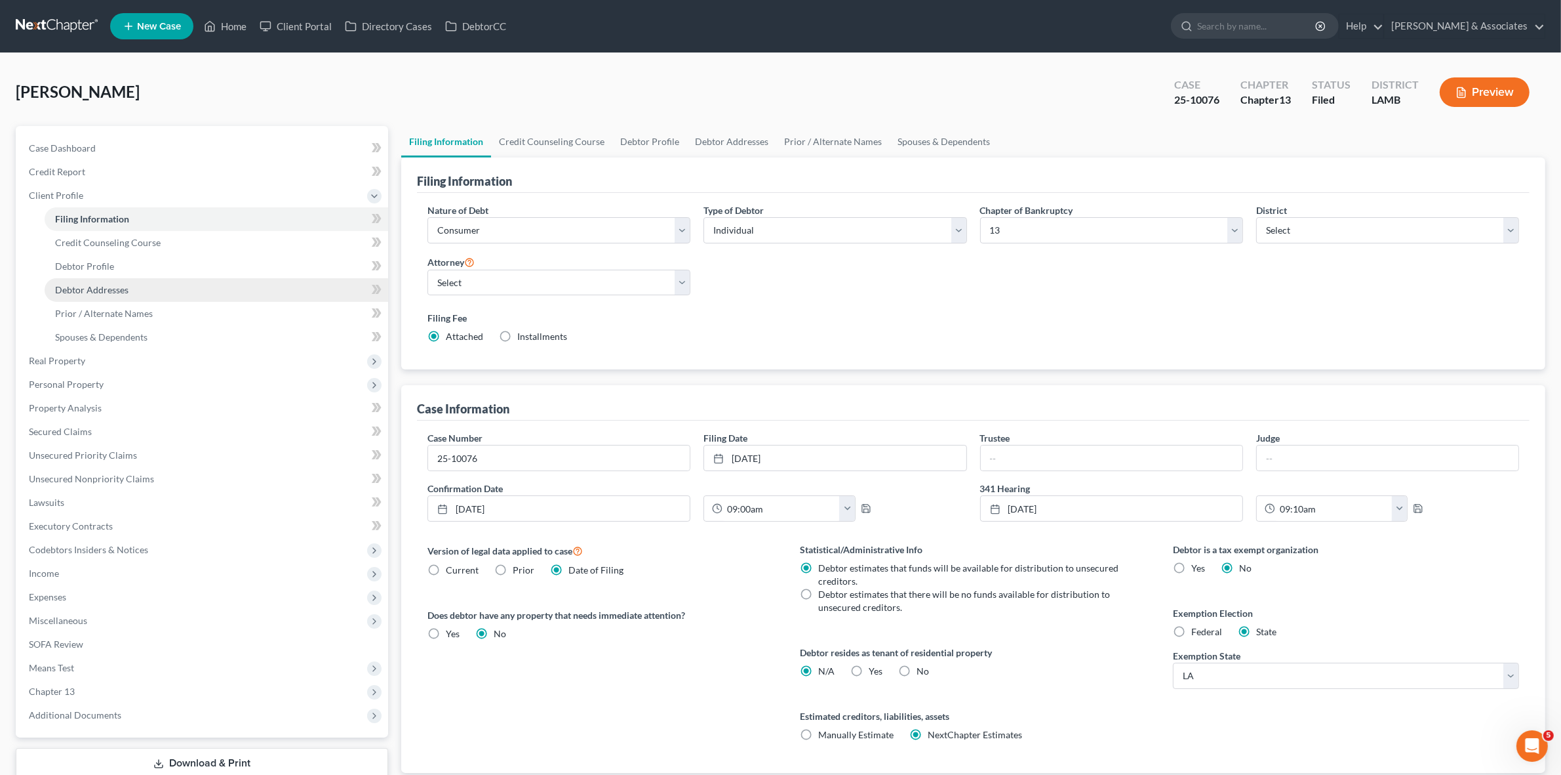
click at [198, 292] on link "Debtor Addresses" at bounding box center [217, 290] width 344 height 24
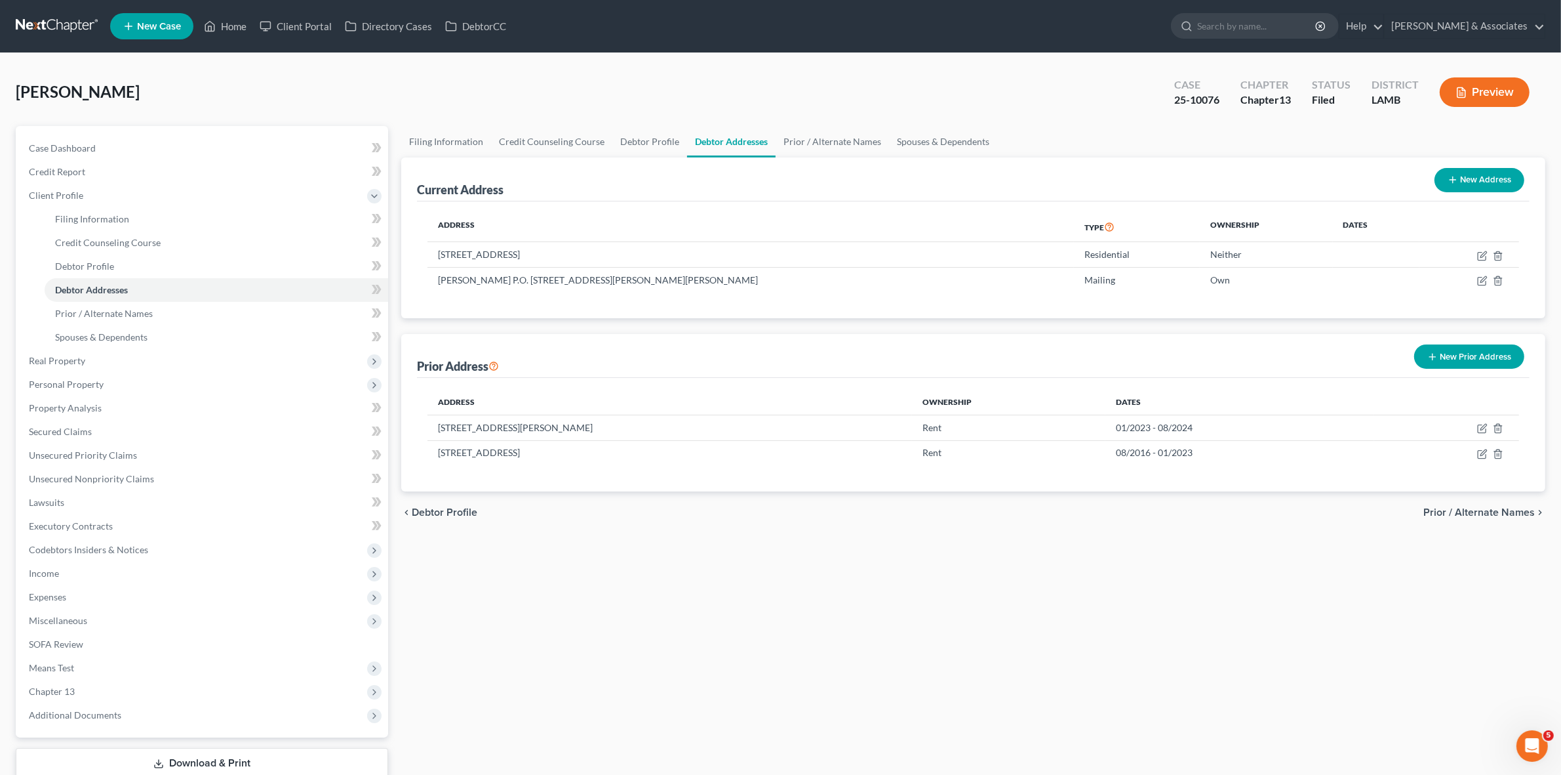
click at [1495, 569] on div "Filing Information Credit Counseling Course Debtor Profile Debtor Addresses Pri…" at bounding box center [973, 452] width 1157 height 653
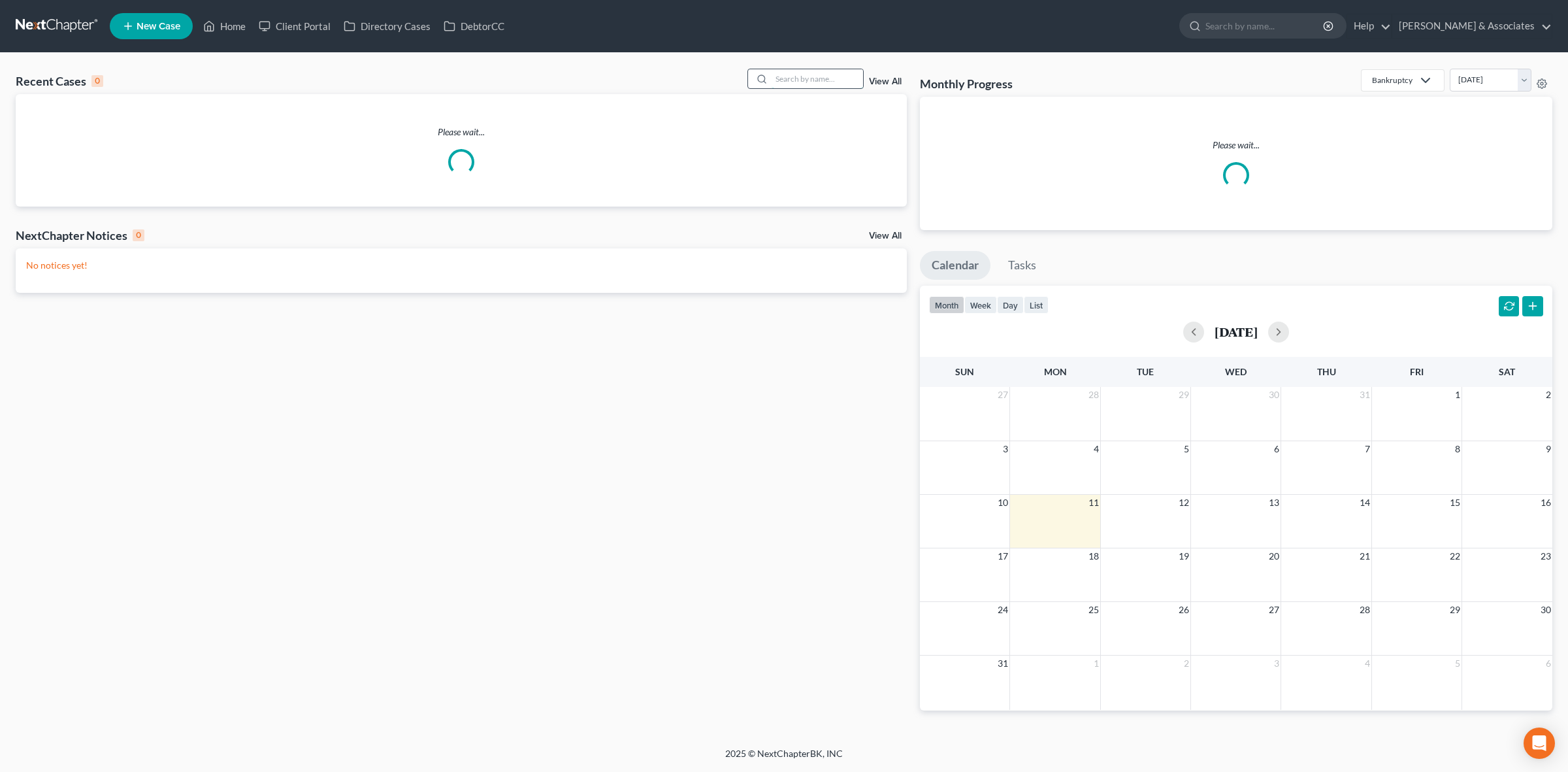
click at [778, 79] on input "search" at bounding box center [818, 79] width 92 height 19
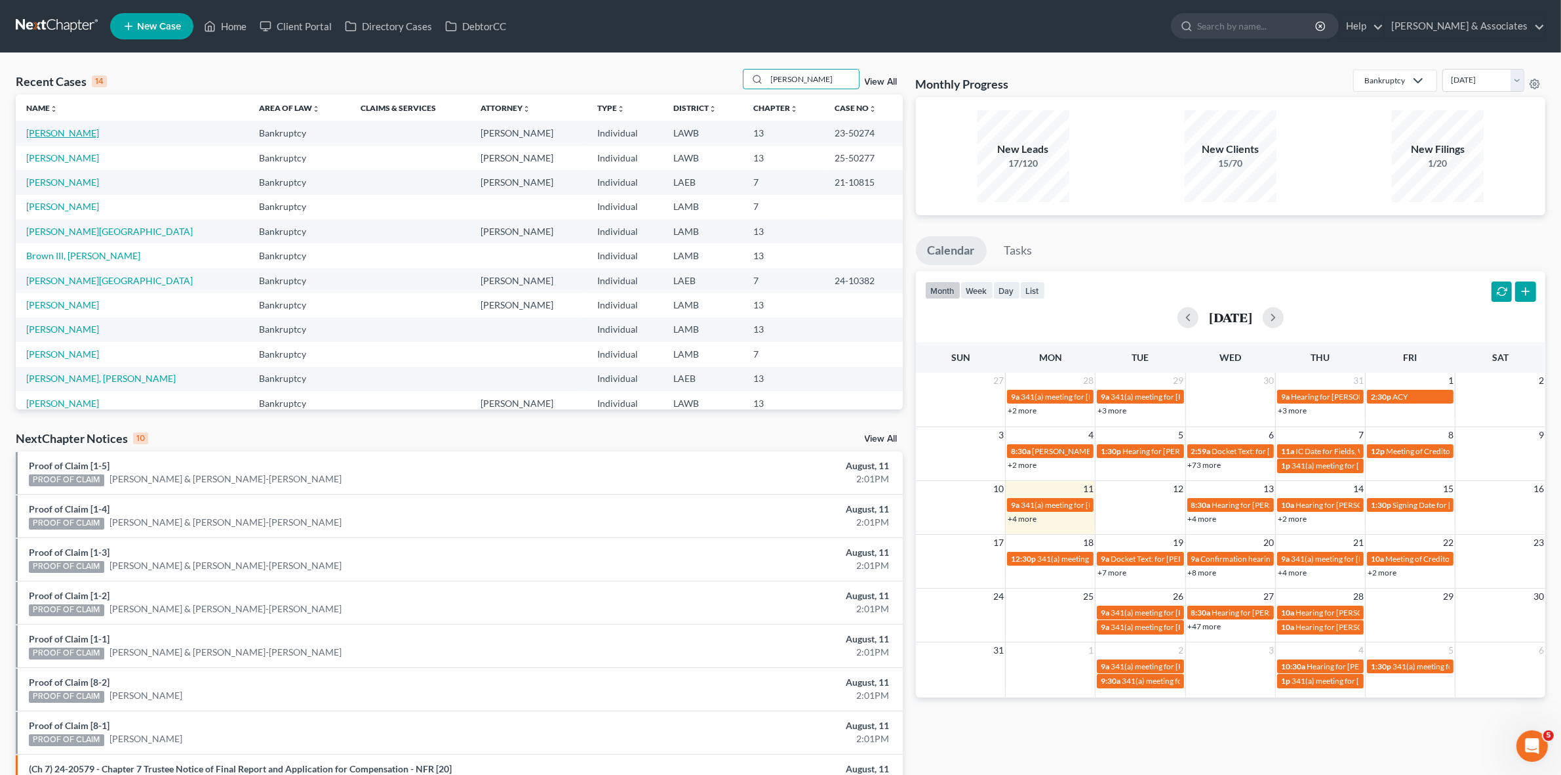
type input "milton"
click at [56, 136] on link "Milton, Tiffany" at bounding box center [62, 132] width 73 height 11
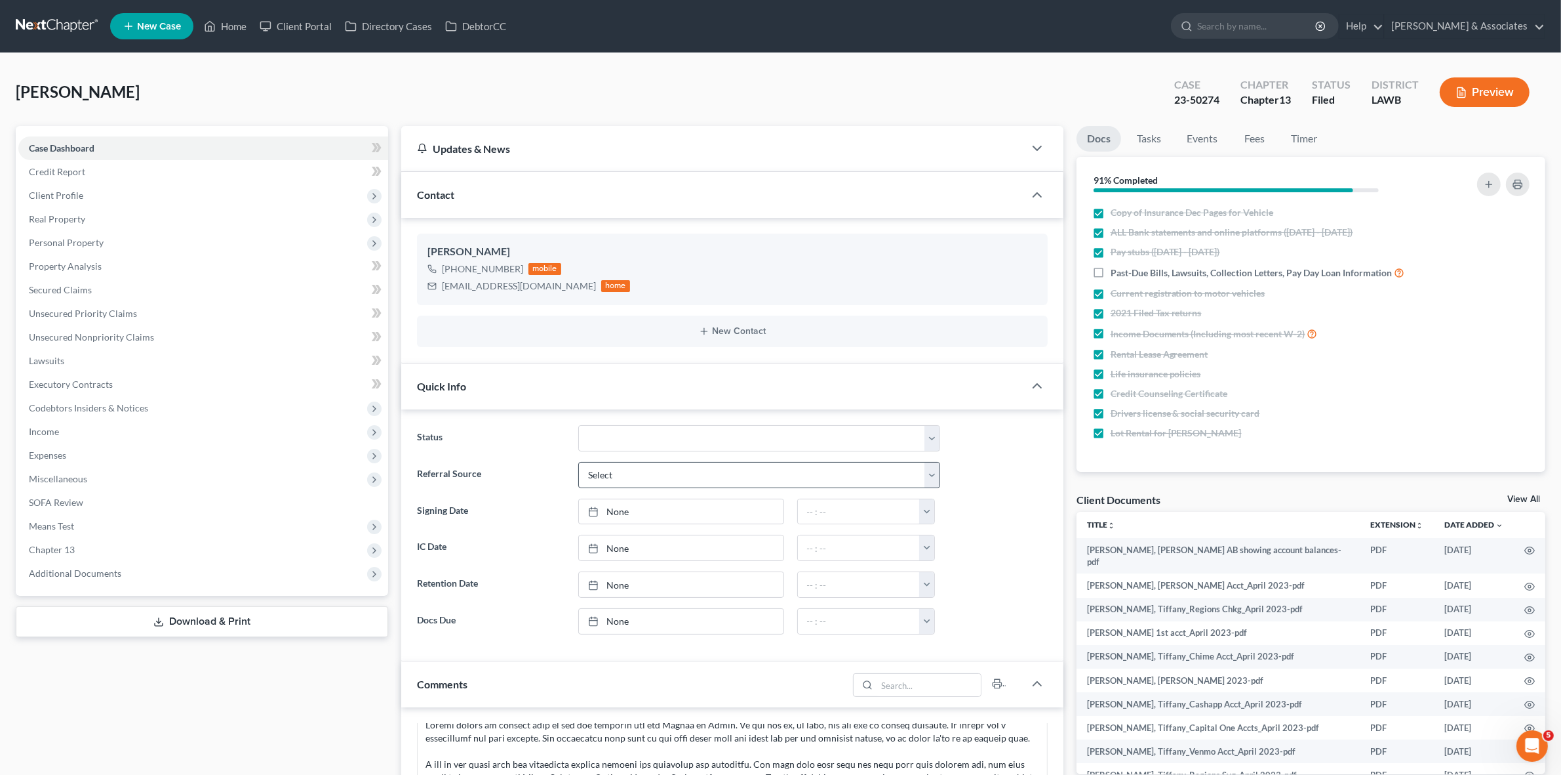
scroll to position [246, 0]
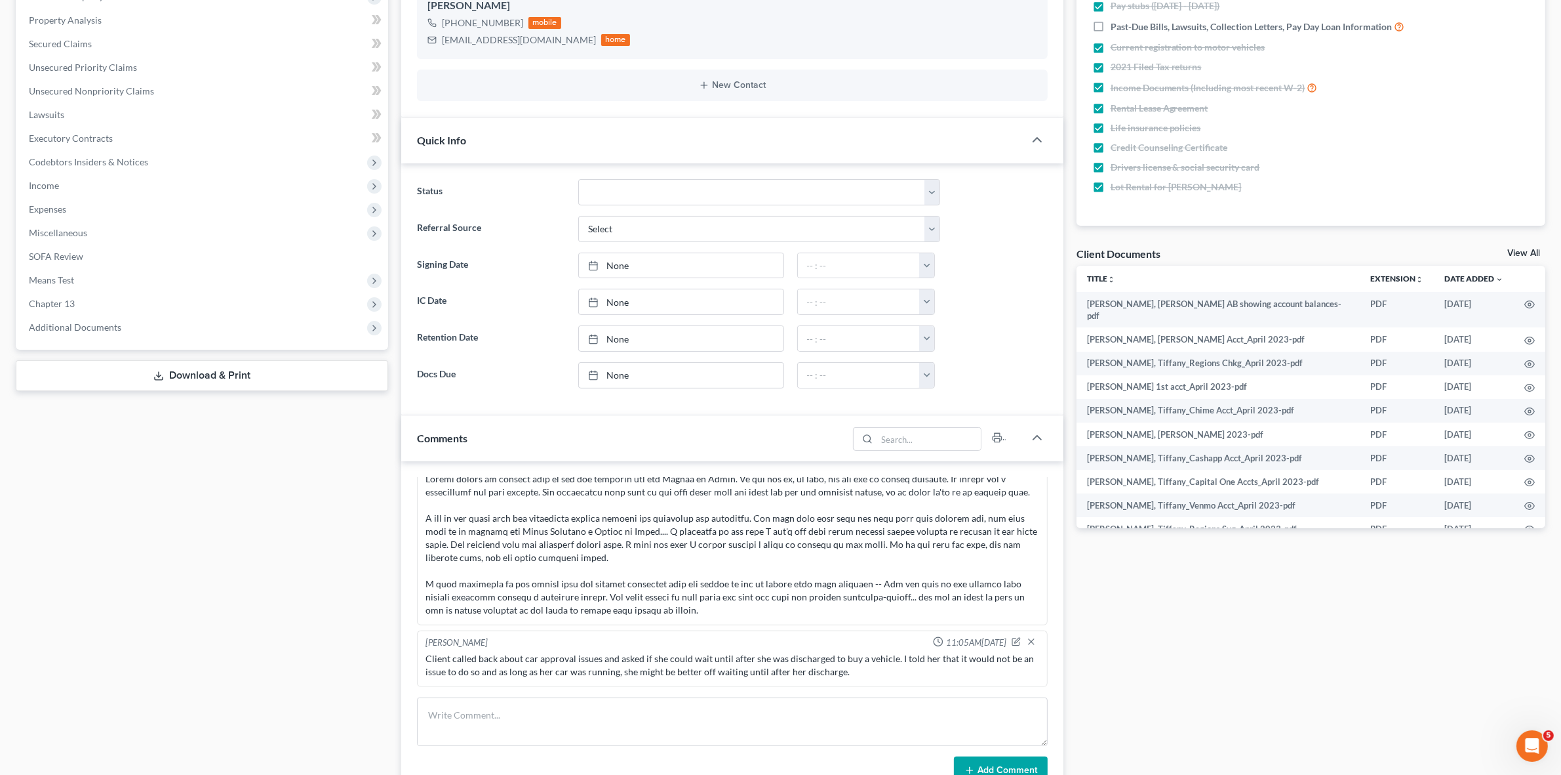
click at [548, 670] on div "Client called back about car approval issues and asked if she could wait until …" at bounding box center [732, 665] width 613 height 26
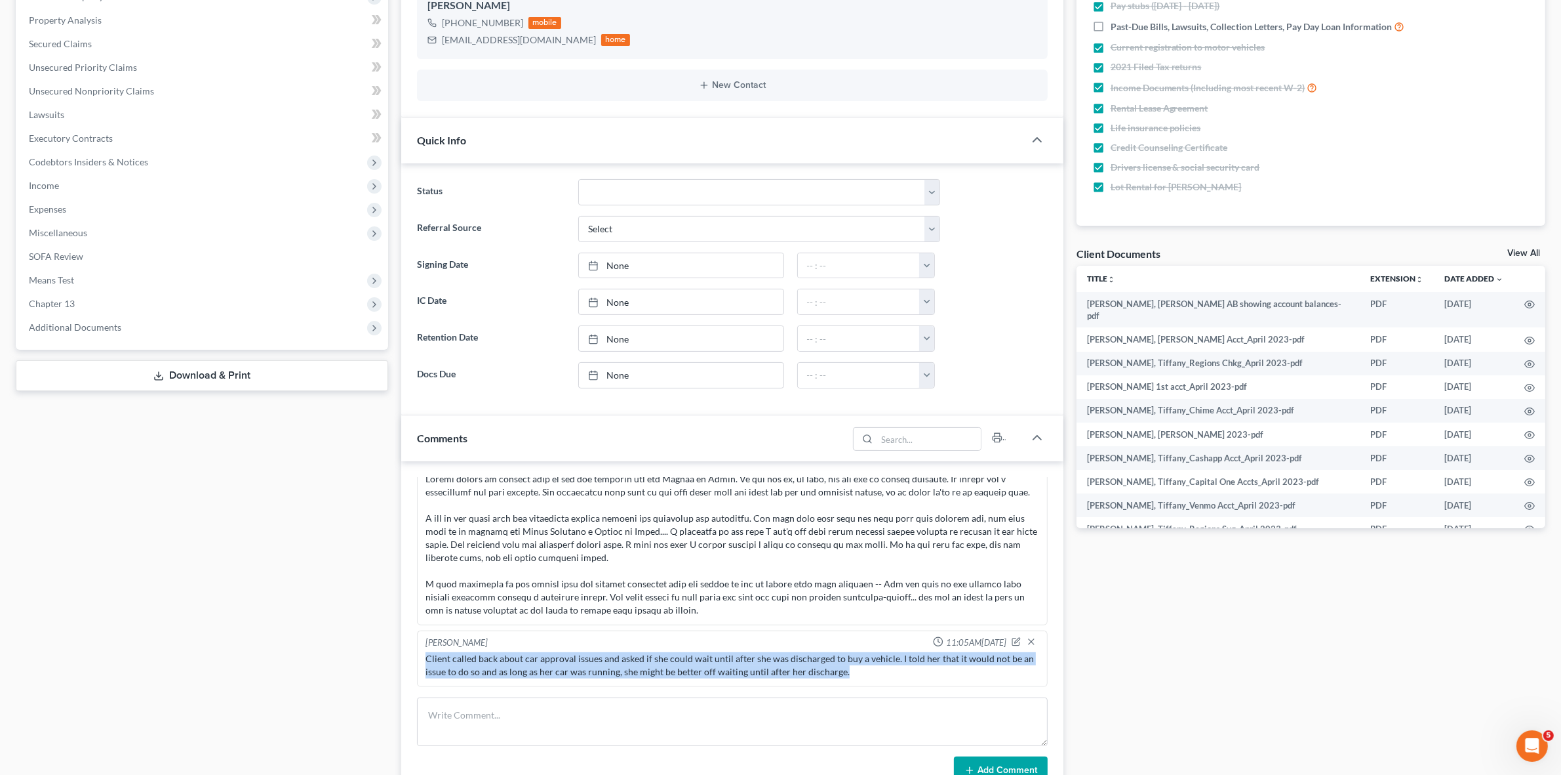
click at [548, 669] on div "Client called back about car approval issues and asked if she could wait until …" at bounding box center [732, 665] width 613 height 26
click at [561, 660] on div "Client called back about car approval issues and asked if she could wait until …" at bounding box center [732, 665] width 613 height 26
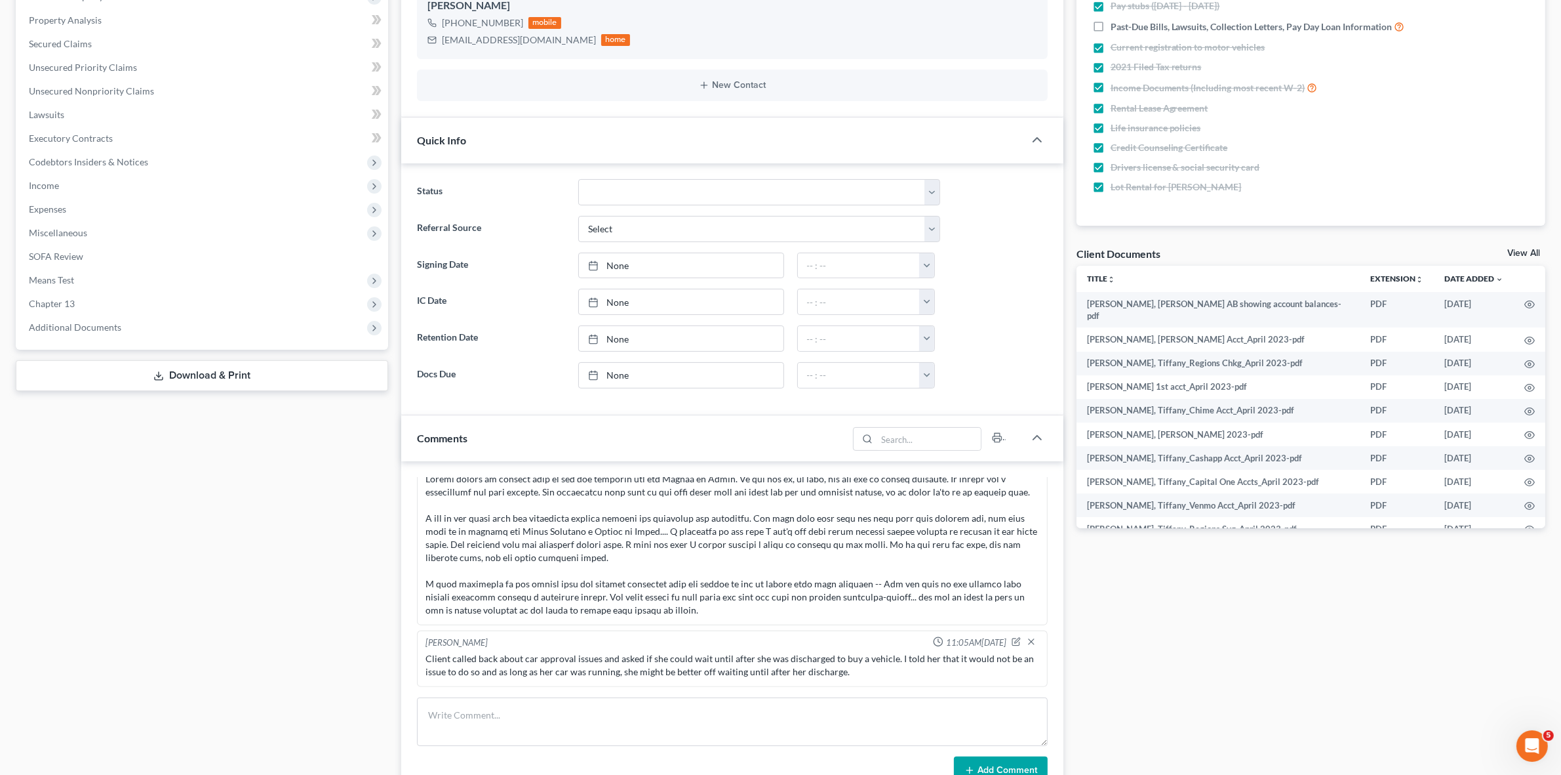
click at [531, 662] on div "Client called back about car approval issues and asked if she could wait until …" at bounding box center [732, 665] width 613 height 26
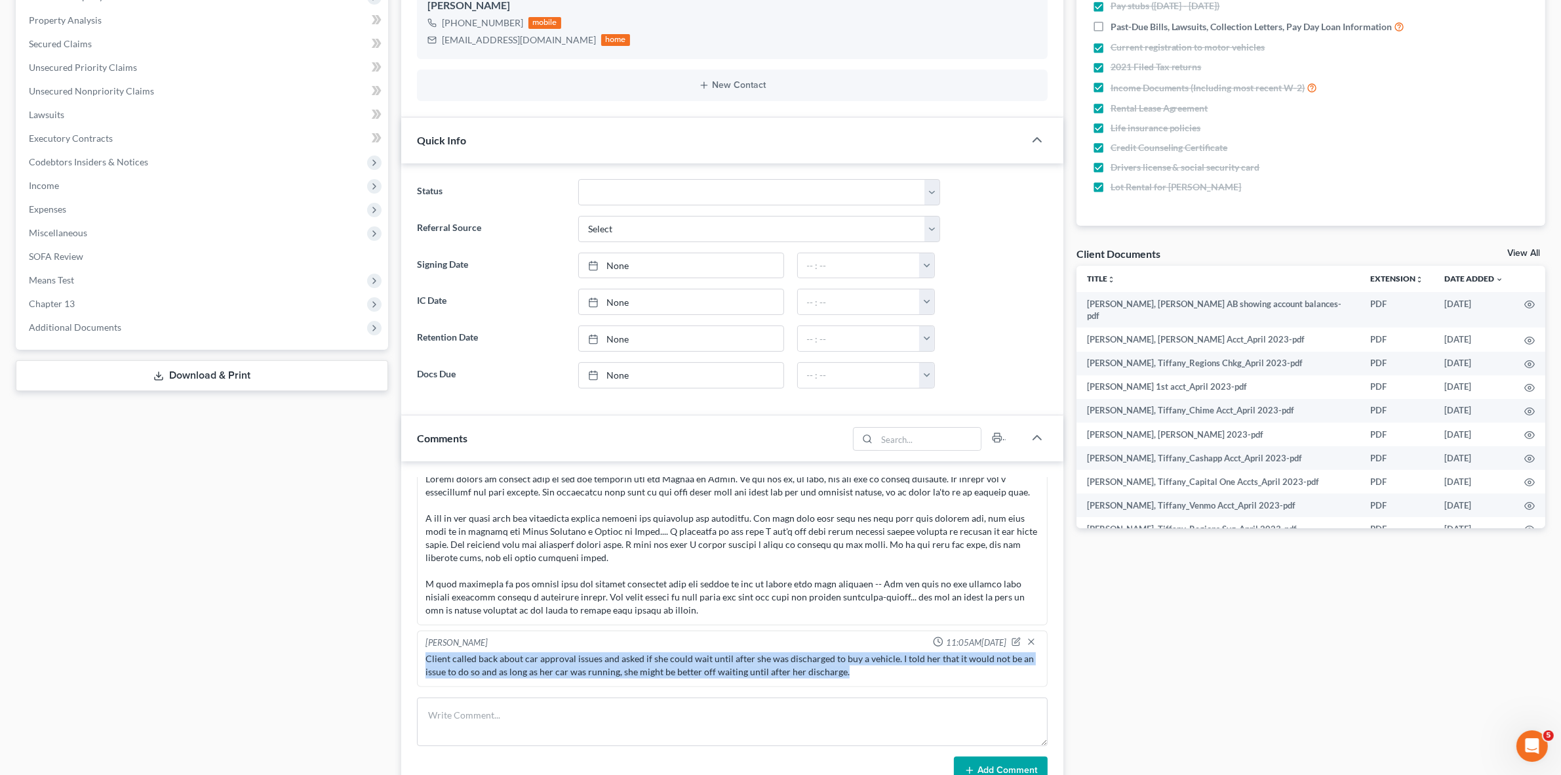
click at [531, 662] on div "Client called back about car approval issues and asked if she could wait until …" at bounding box center [732, 665] width 613 height 26
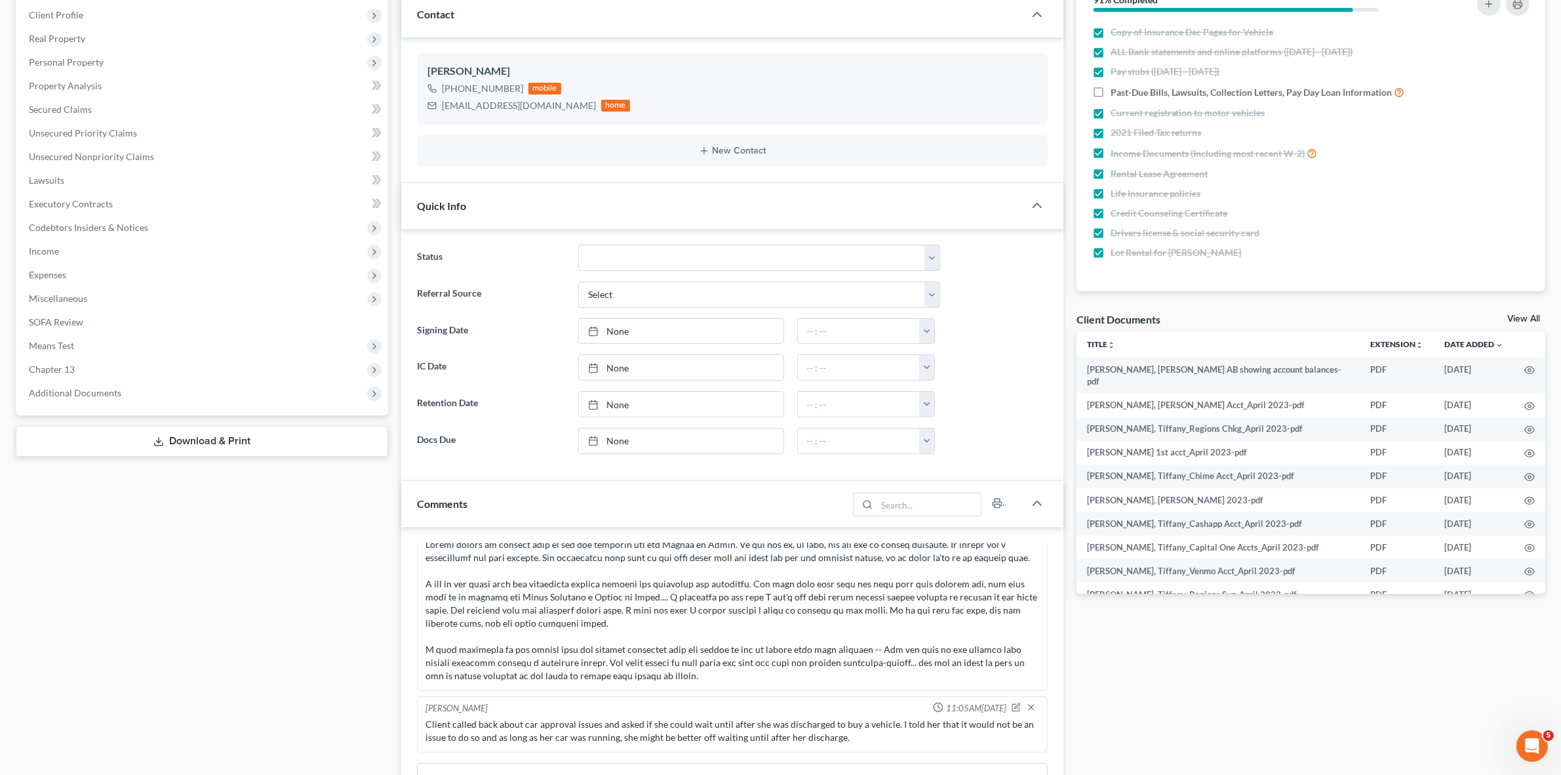
scroll to position [0, 0]
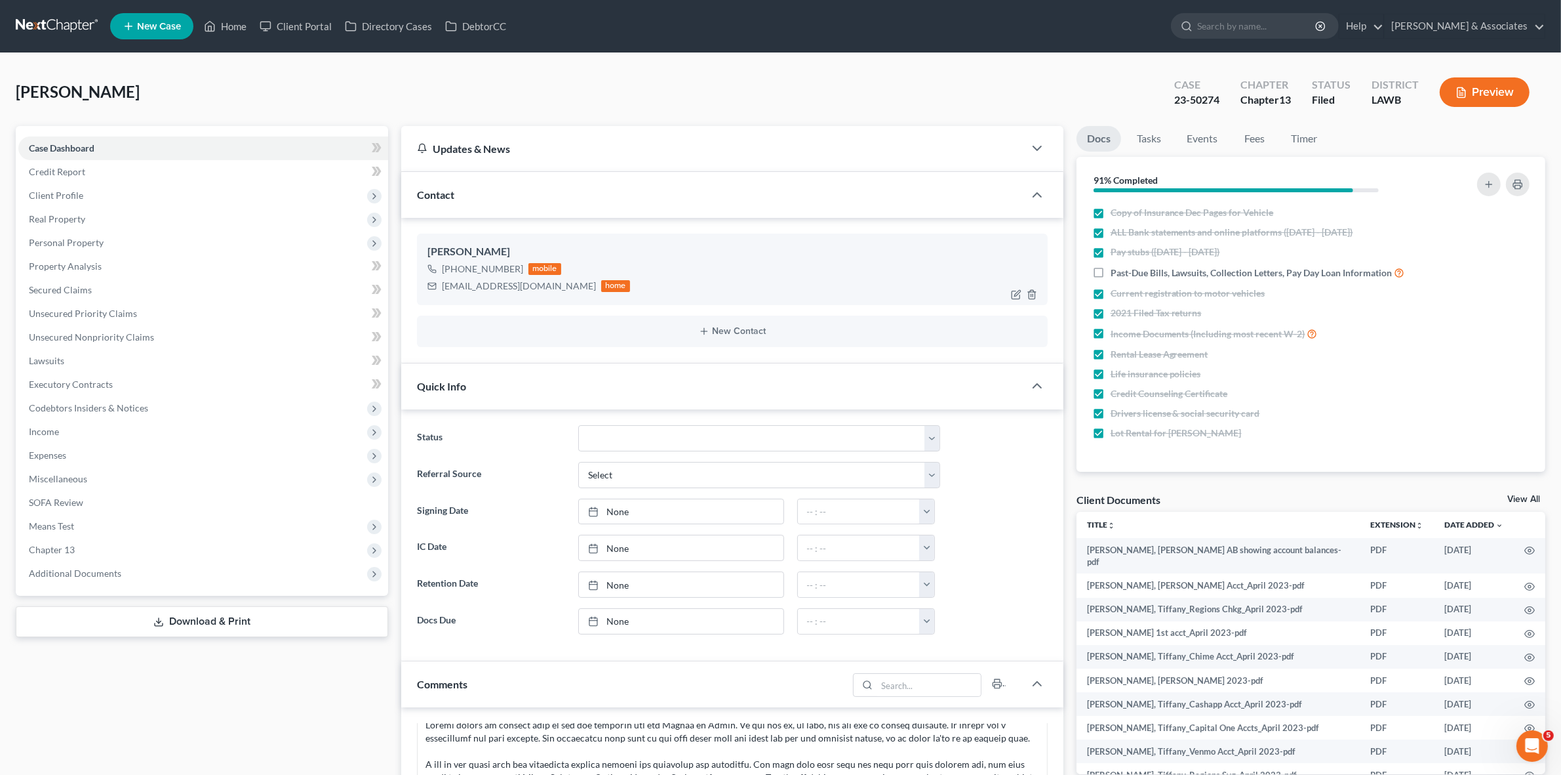
drag, startPoint x: 453, startPoint y: 267, endPoint x: 517, endPoint y: 270, distance: 63.7
click at [517, 270] on div "+1 (337) 352-1200" at bounding box center [482, 268] width 81 height 13
copy div "(337) 352-1200"
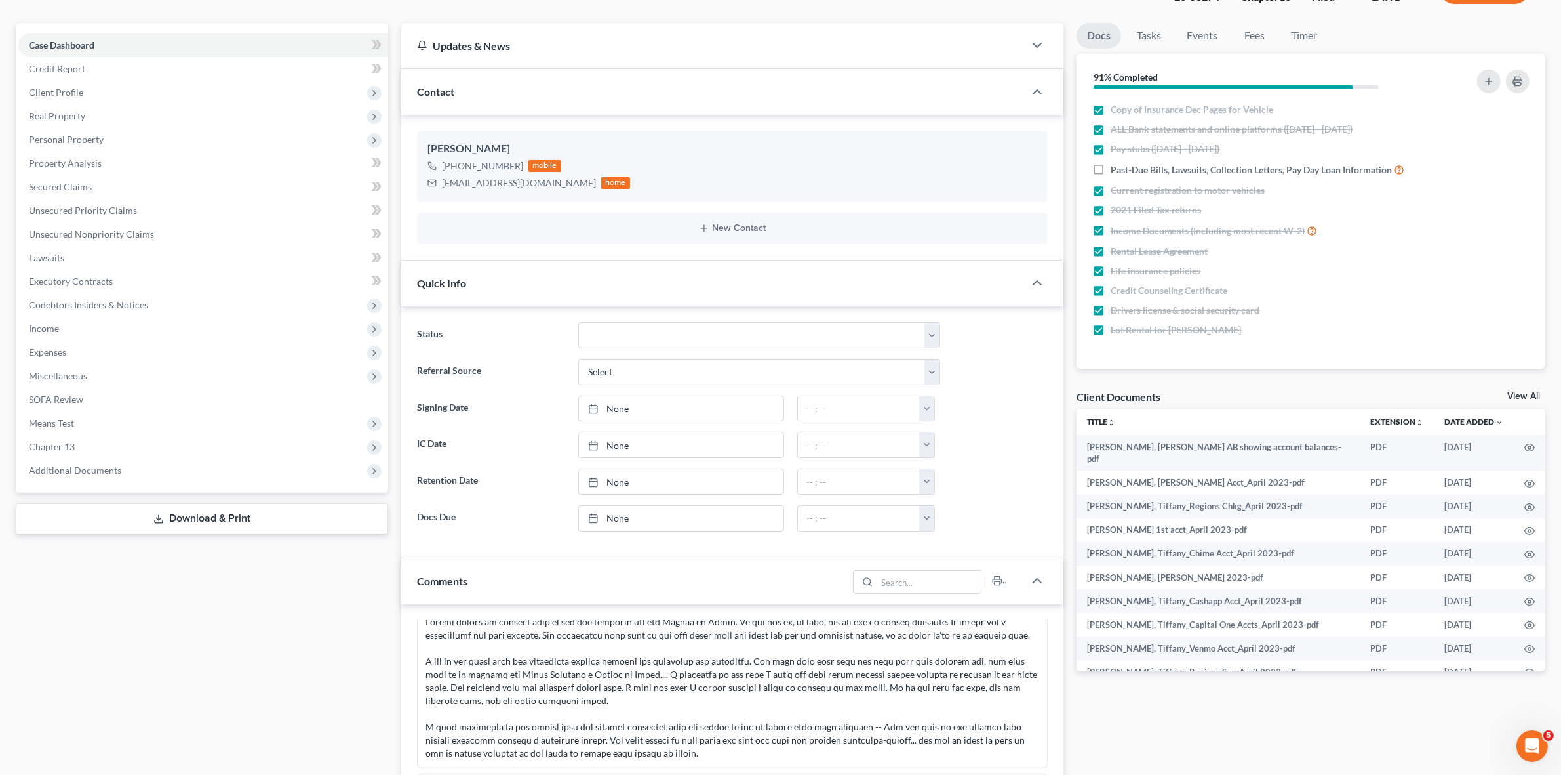
scroll to position [246, 0]
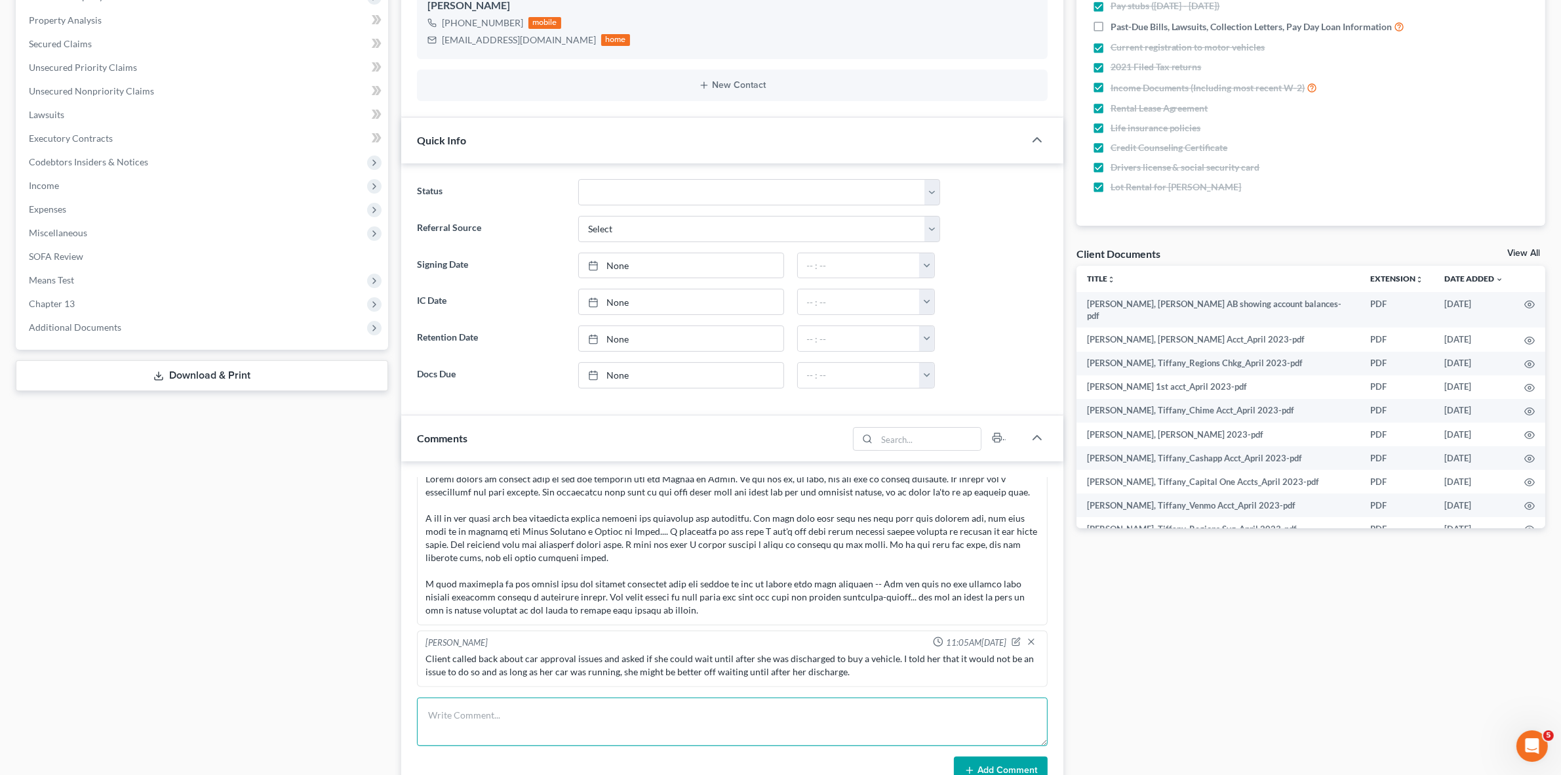
drag, startPoint x: 607, startPoint y: 736, endPoint x: 607, endPoint y: 729, distance: 7.9
click at [607, 735] on textarea at bounding box center [732, 721] width 630 height 49
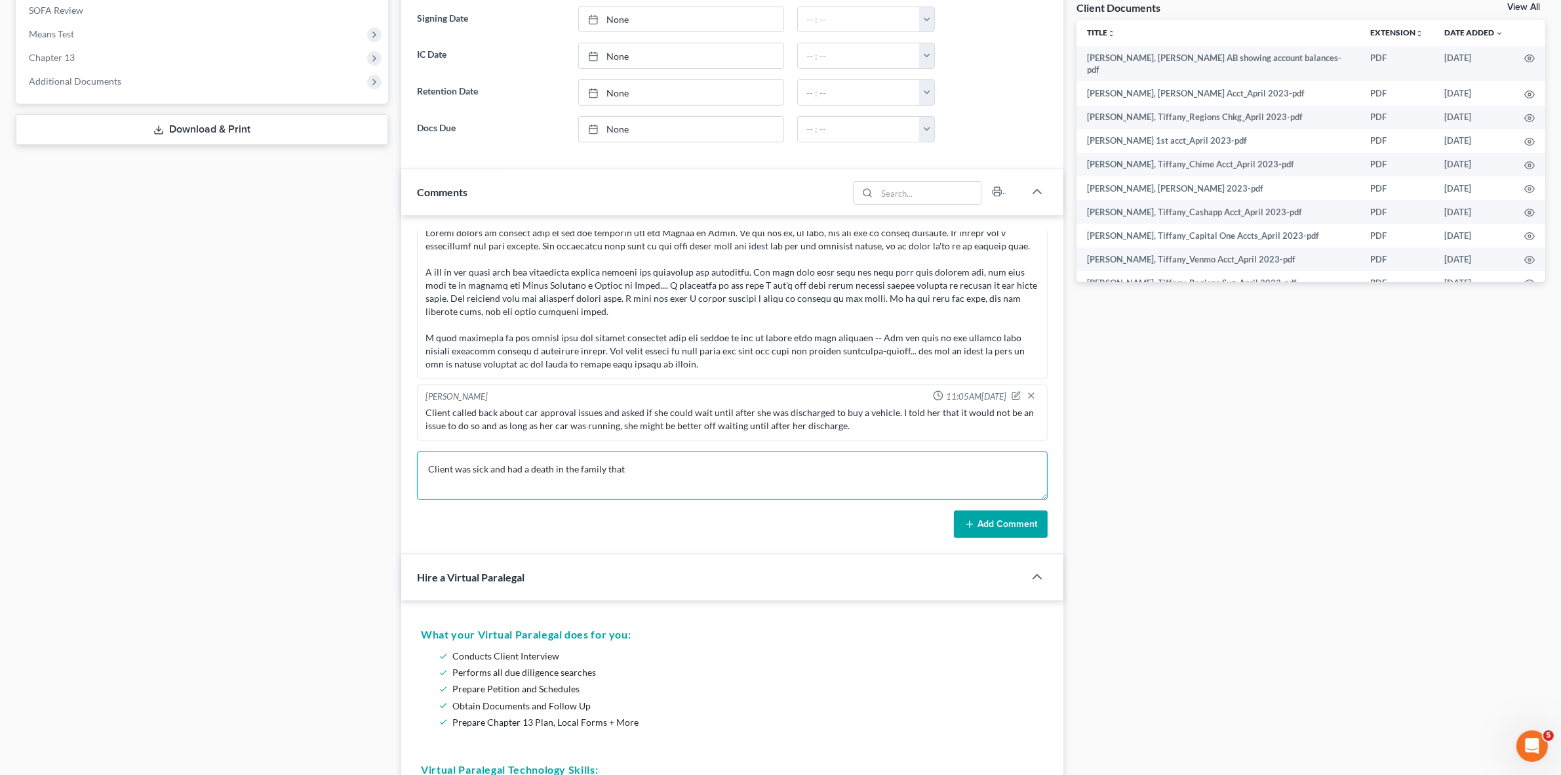
type textarea "Client was sick and had a death in the family that"
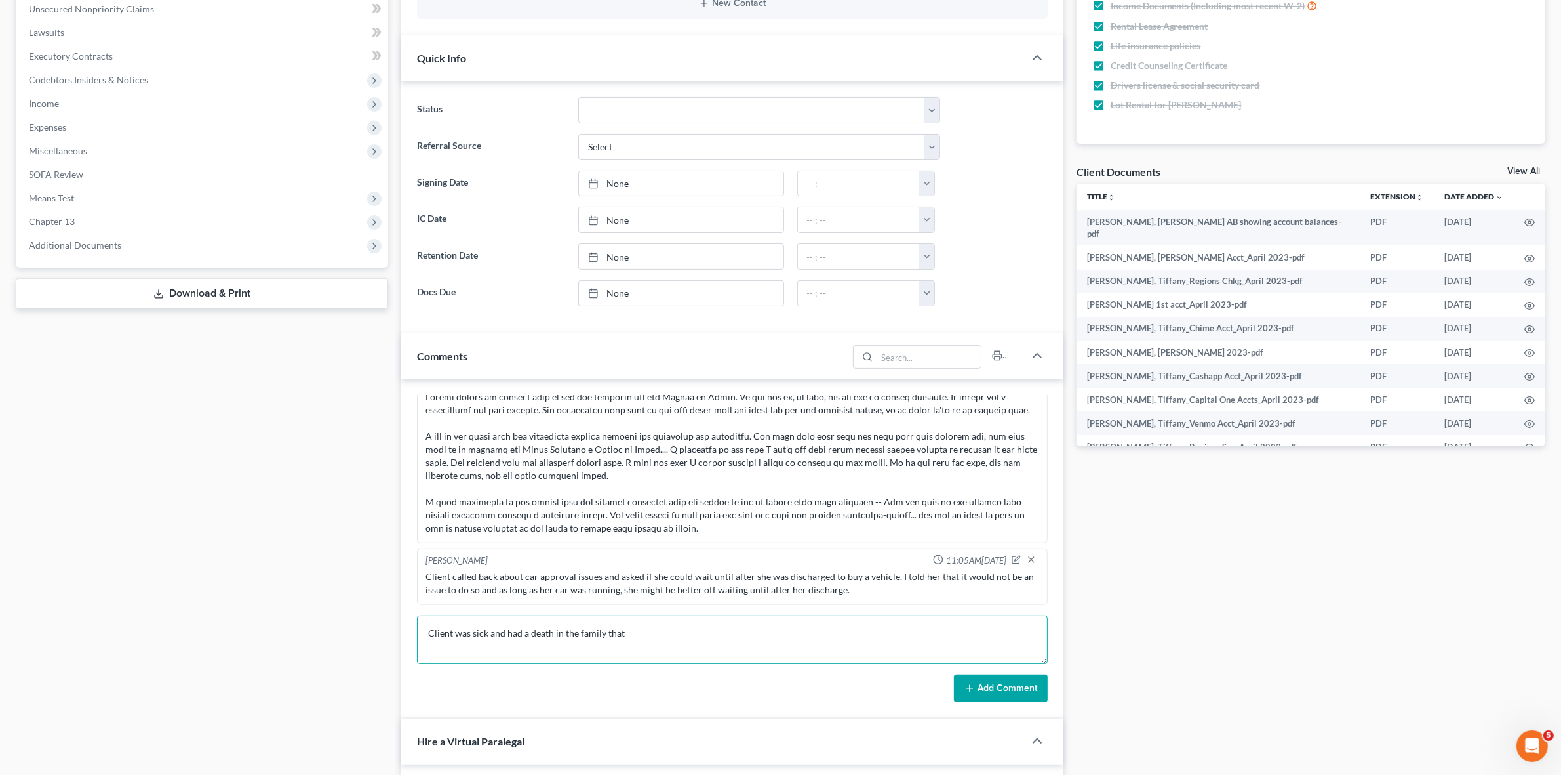
scroll to position [0, 0]
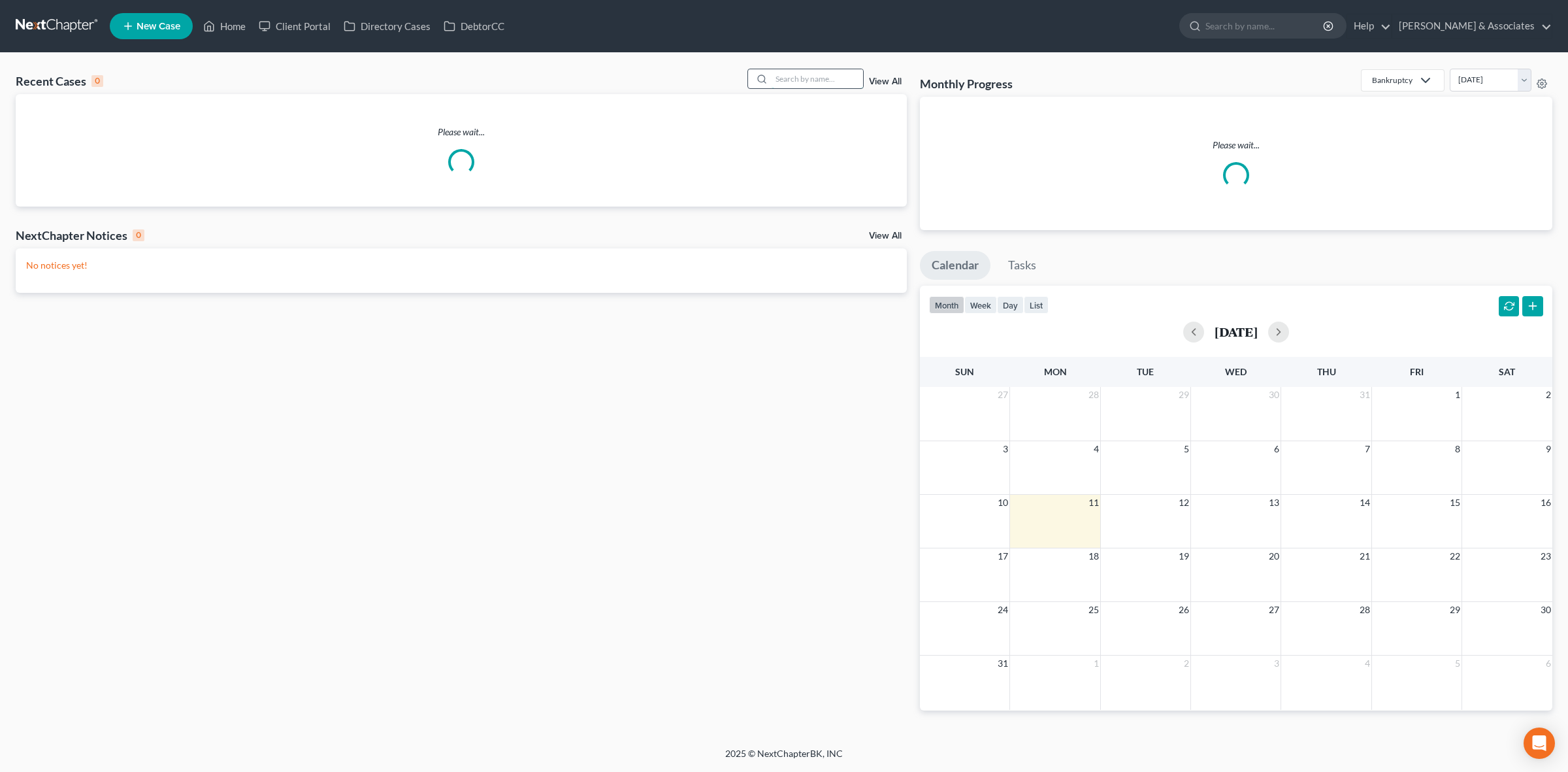
click at [838, 77] on input "search" at bounding box center [818, 79] width 92 height 19
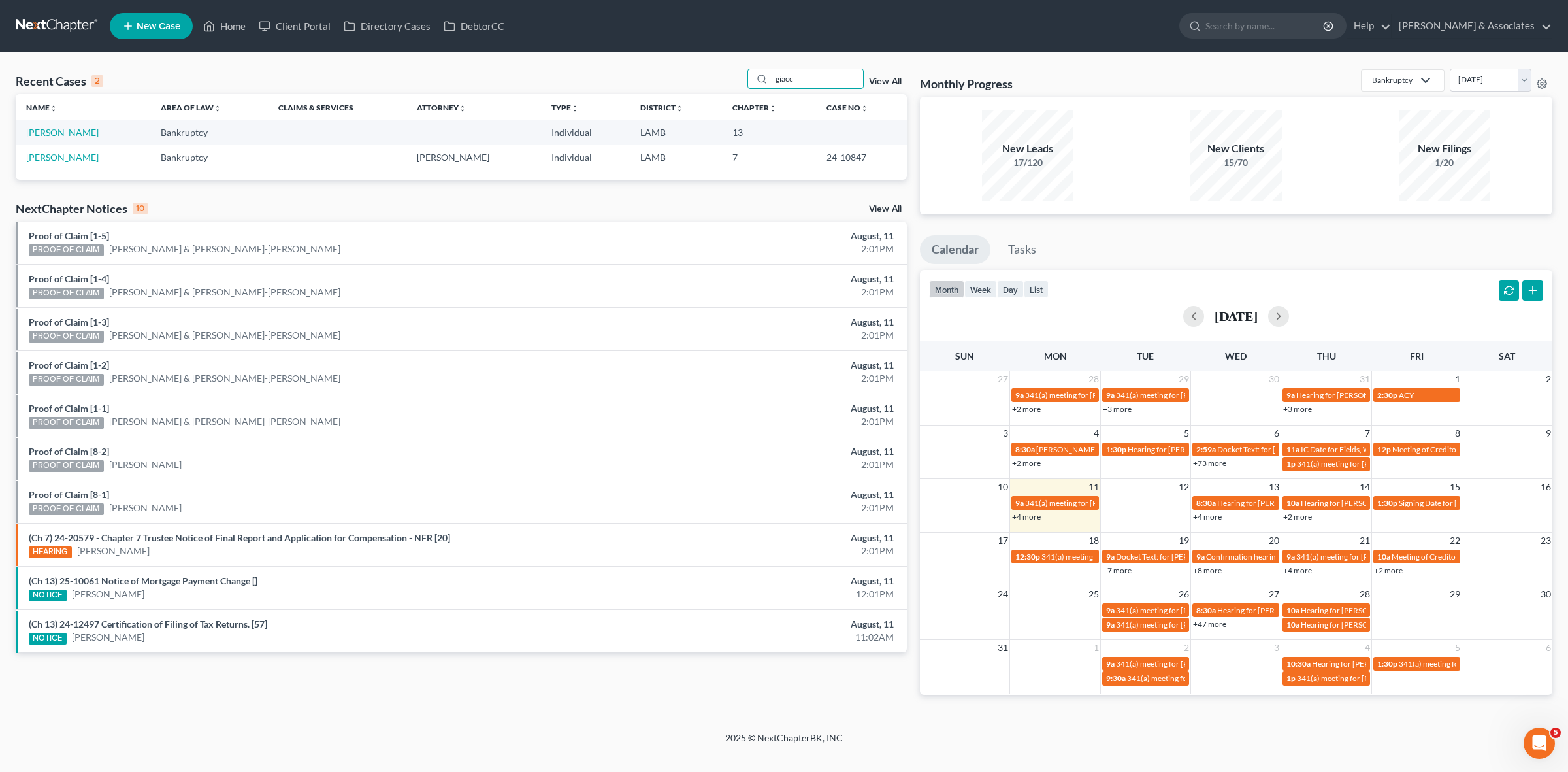
type input "giacc"
click at [76, 134] on link "[PERSON_NAME]" at bounding box center [62, 131] width 73 height 11
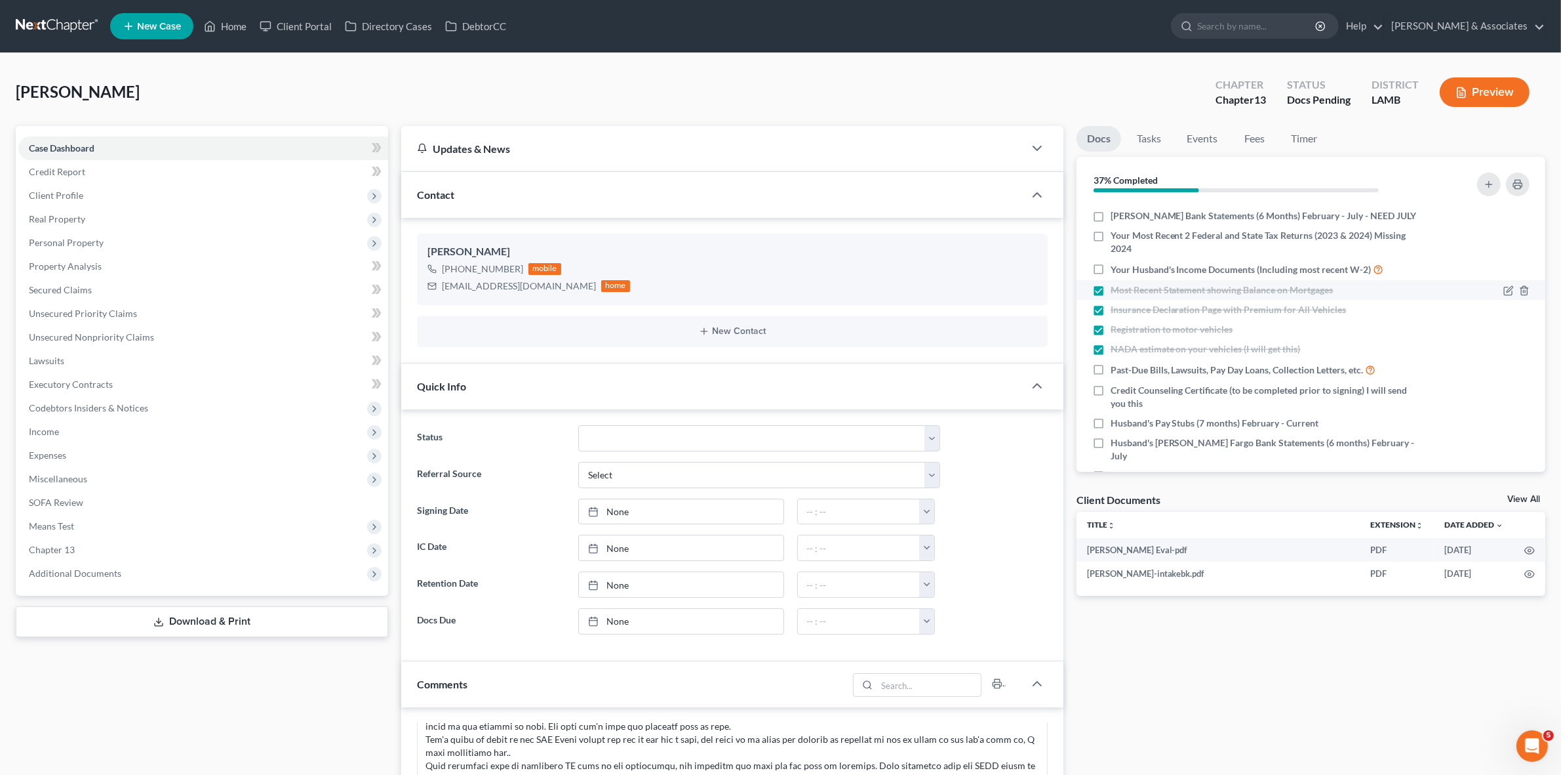
scroll to position [123, 0]
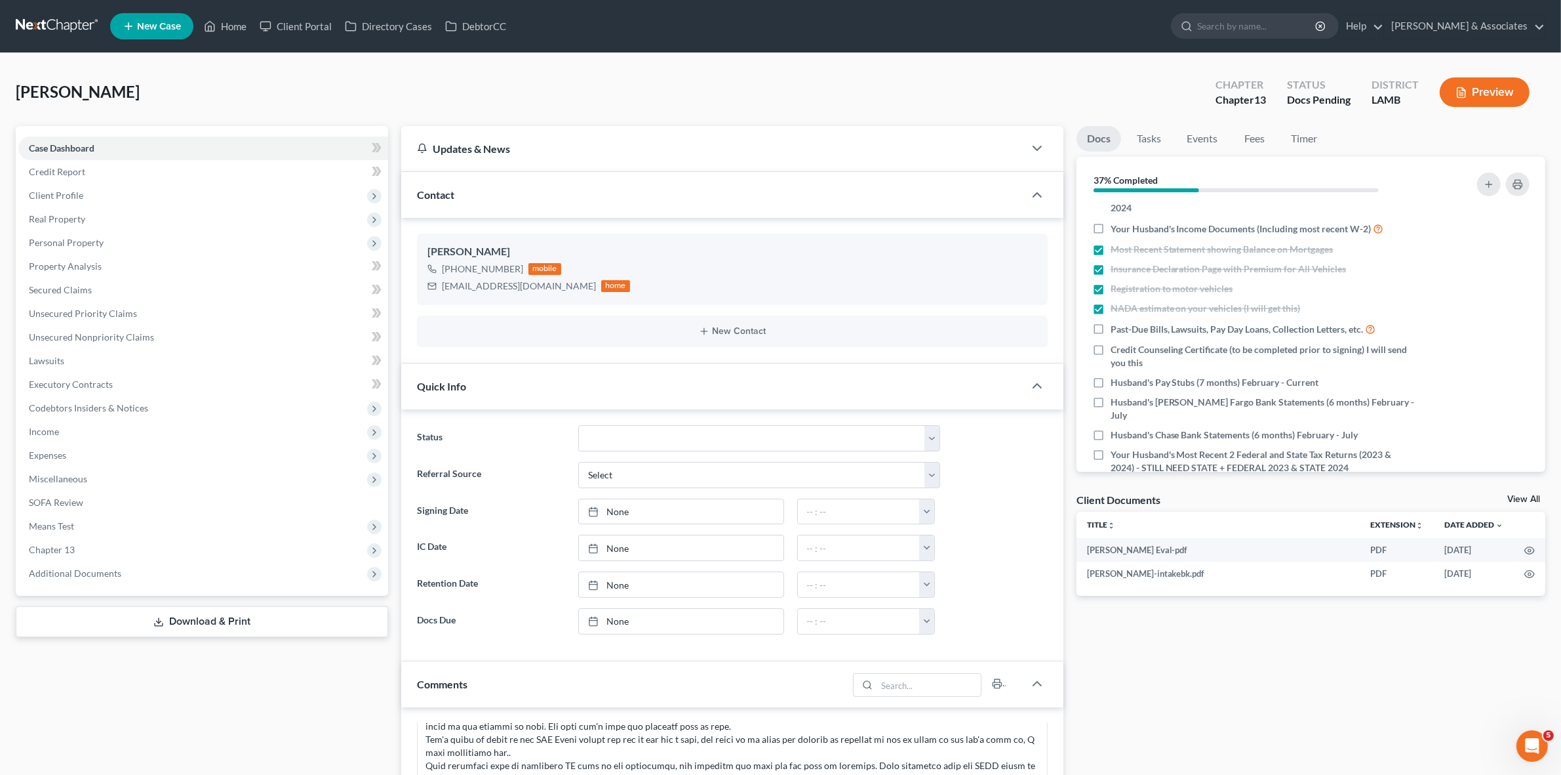
click at [1264, 140] on link "Fees" at bounding box center [1255, 139] width 42 height 26
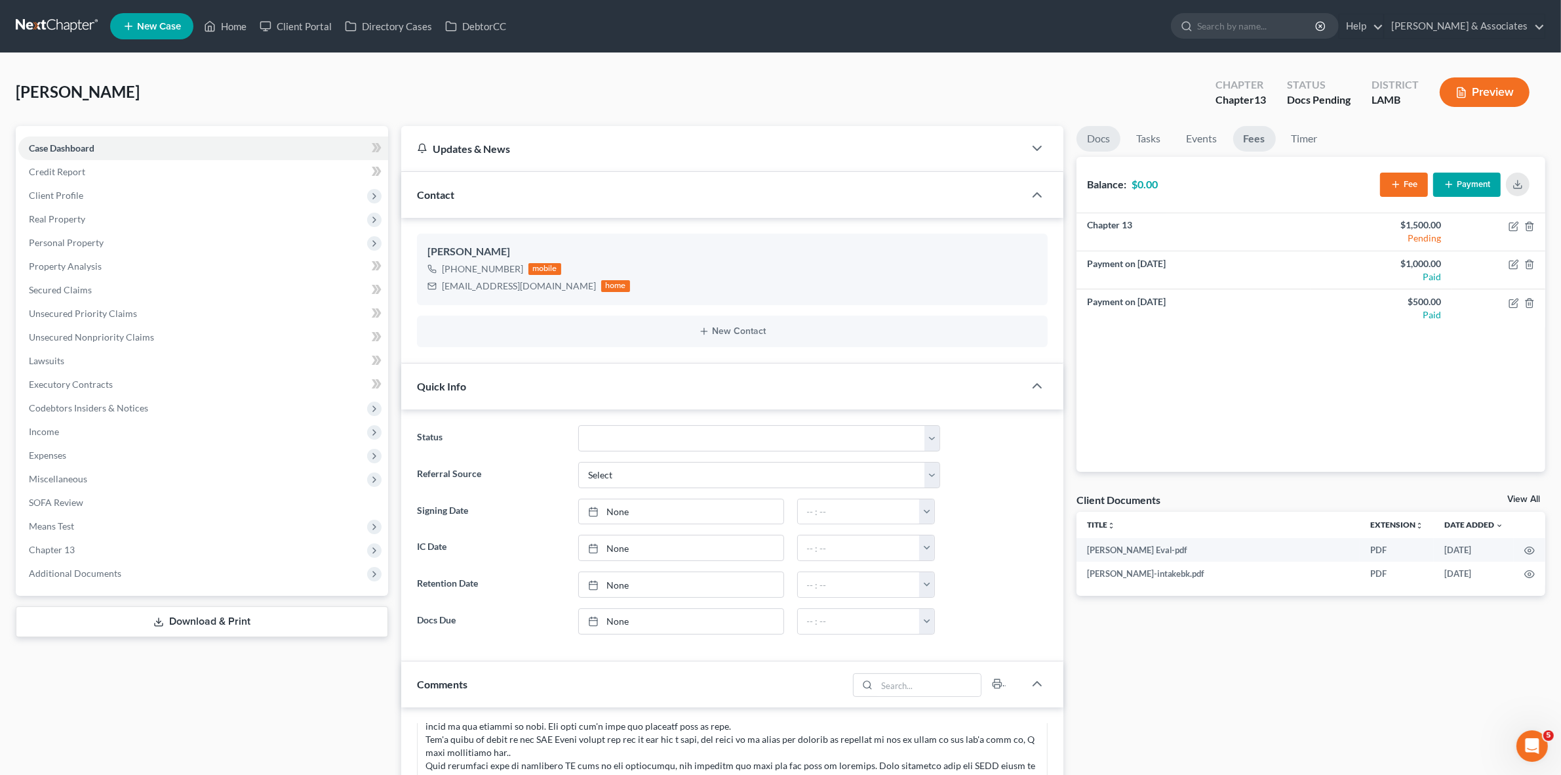
click at [1100, 143] on link "Docs" at bounding box center [1099, 139] width 44 height 26
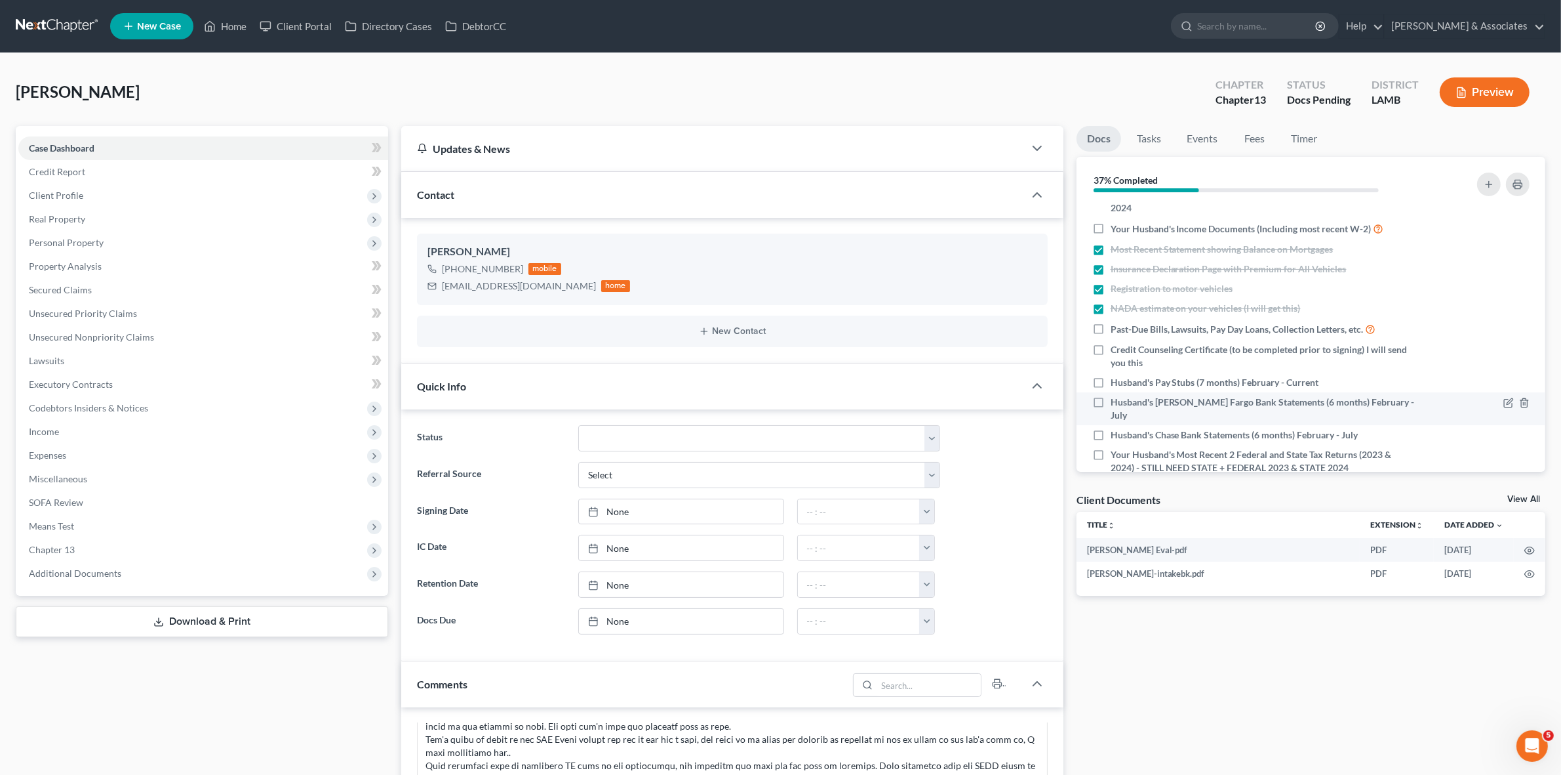
click at [1145, 395] on span "Husband's [PERSON_NAME] Fargo Bank Statements (6 months) February - July" at bounding box center [1264, 408] width 306 height 26
click at [1125, 395] on input "Husband's [PERSON_NAME] Fargo Bank Statements (6 months) February - July" at bounding box center [1120, 399] width 9 height 9
checkbox input "true"
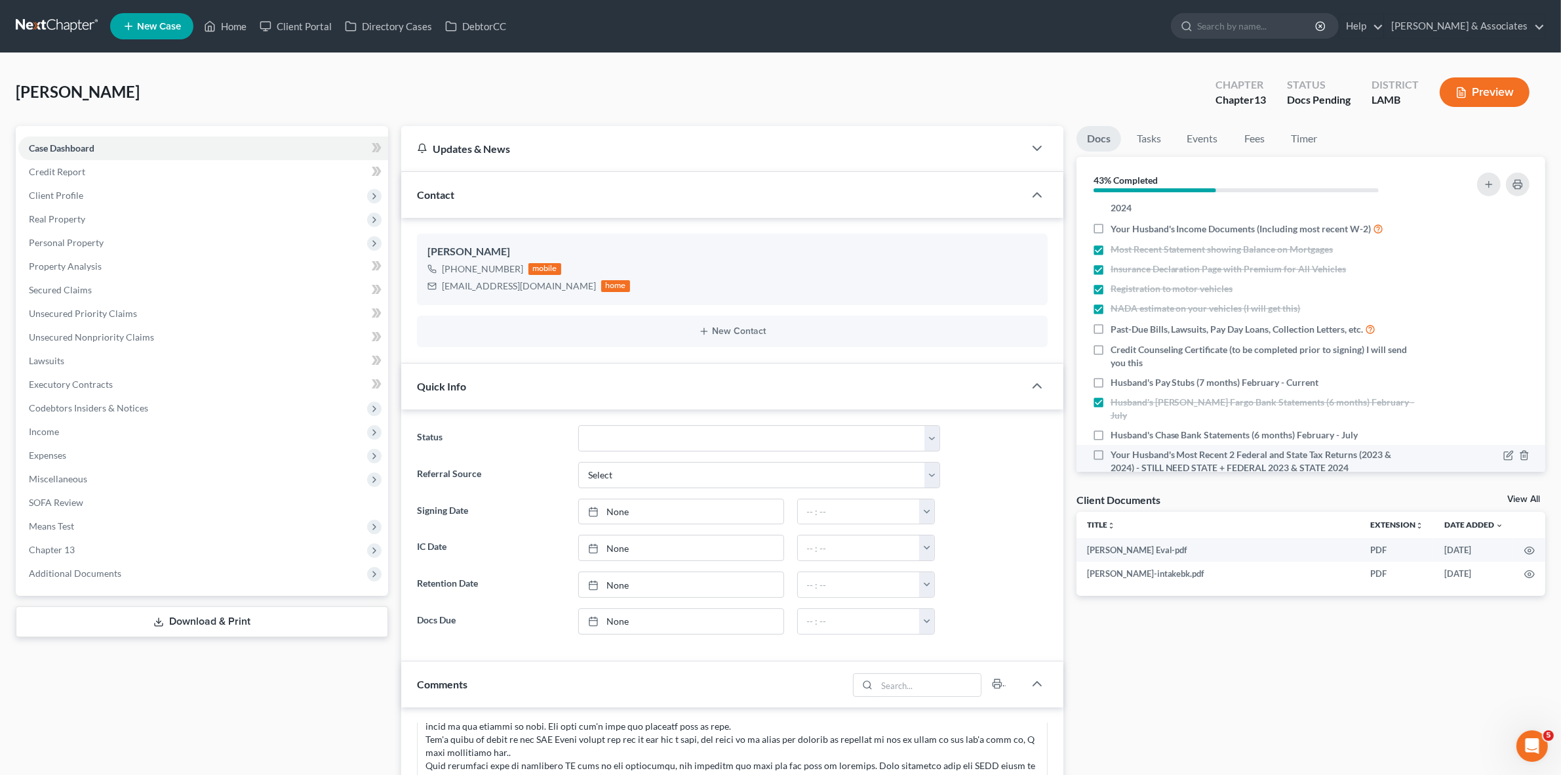
click at [1332, 448] on span "Your Husband's Most Recent 2 Federal and State Tax Returns (2023 & 2024) - STIL…" at bounding box center [1264, 461] width 306 height 26
click at [1125, 448] on input "Your Husband's Most Recent 2 Federal and State Tax Returns (2023 & 2024) - STIL…" at bounding box center [1120, 452] width 9 height 9
checkbox input "true"
click at [1214, 428] on span "Husband's Chase Bank Statements (6 months) February - July" at bounding box center [1235, 434] width 248 height 13
click at [1125, 428] on input "Husband's Chase Bank Statements (6 months) February - July" at bounding box center [1120, 432] width 9 height 9
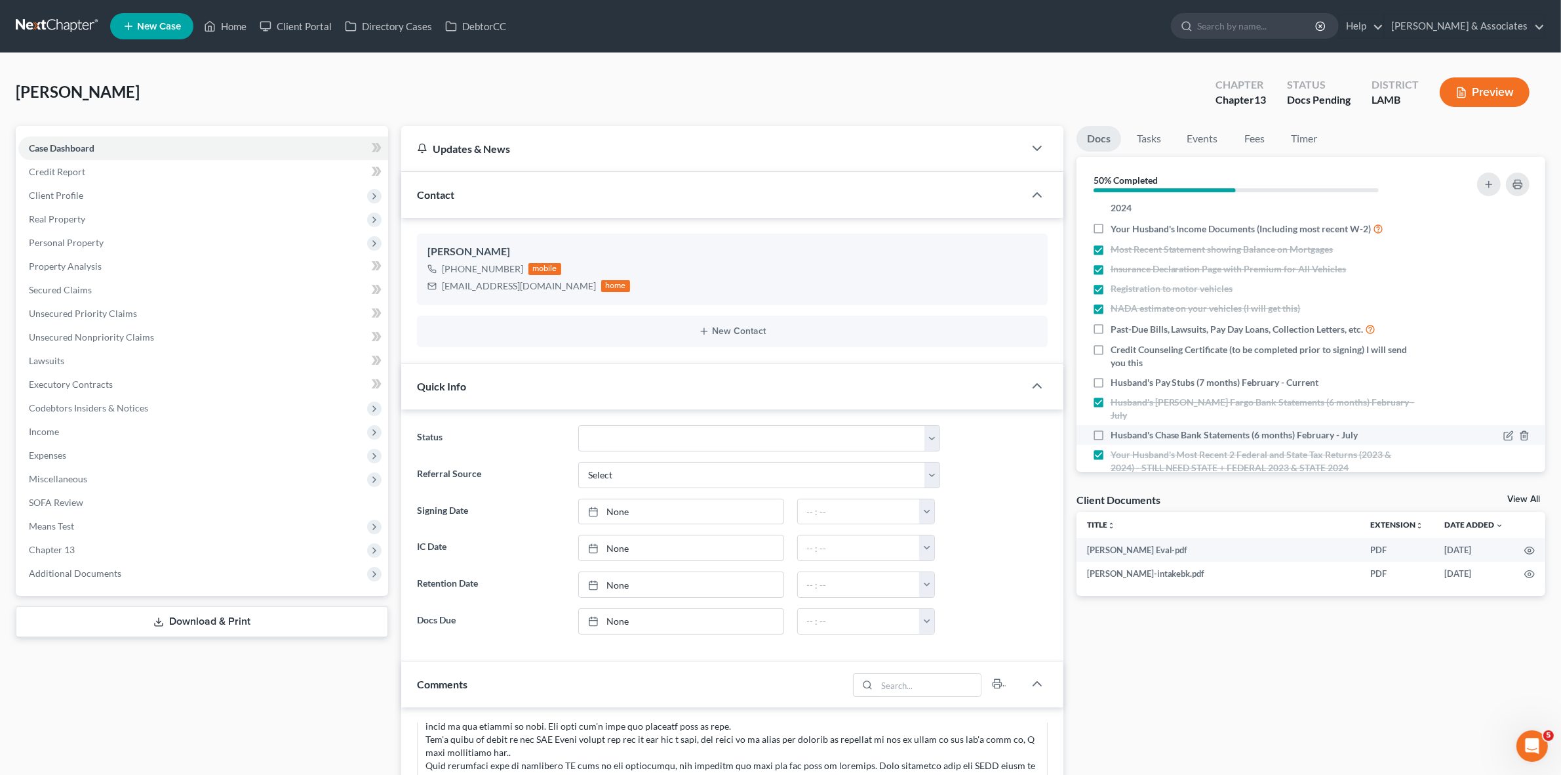
checkbox input "true"
click at [1204, 376] on span "Husband's Pay Stubs (7 months) February - Current" at bounding box center [1215, 382] width 209 height 13
click at [1125, 376] on input "Husband's Pay Stubs (7 months) February - Current" at bounding box center [1120, 380] width 9 height 9
checkbox input "true"
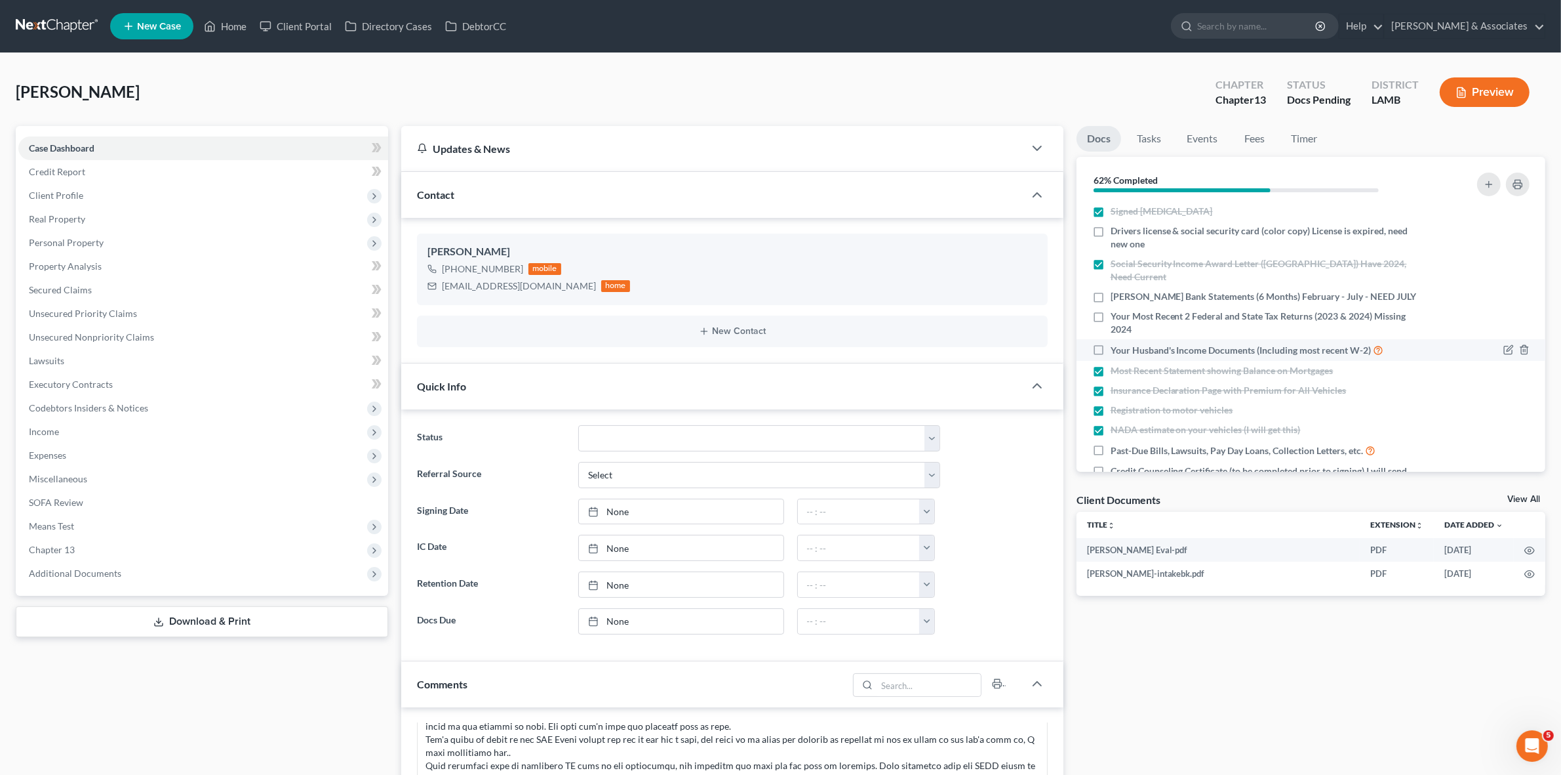
scroll to position [0, 0]
click at [1190, 291] on span "Cherie Chase Bank Statements (6 Months) February - July - NEED JULY" at bounding box center [1264, 297] width 306 height 13
click at [1125, 291] on input "Cherie Chase Bank Statements (6 Months) February - July - NEED JULY" at bounding box center [1120, 295] width 9 height 9
checkbox input "true"
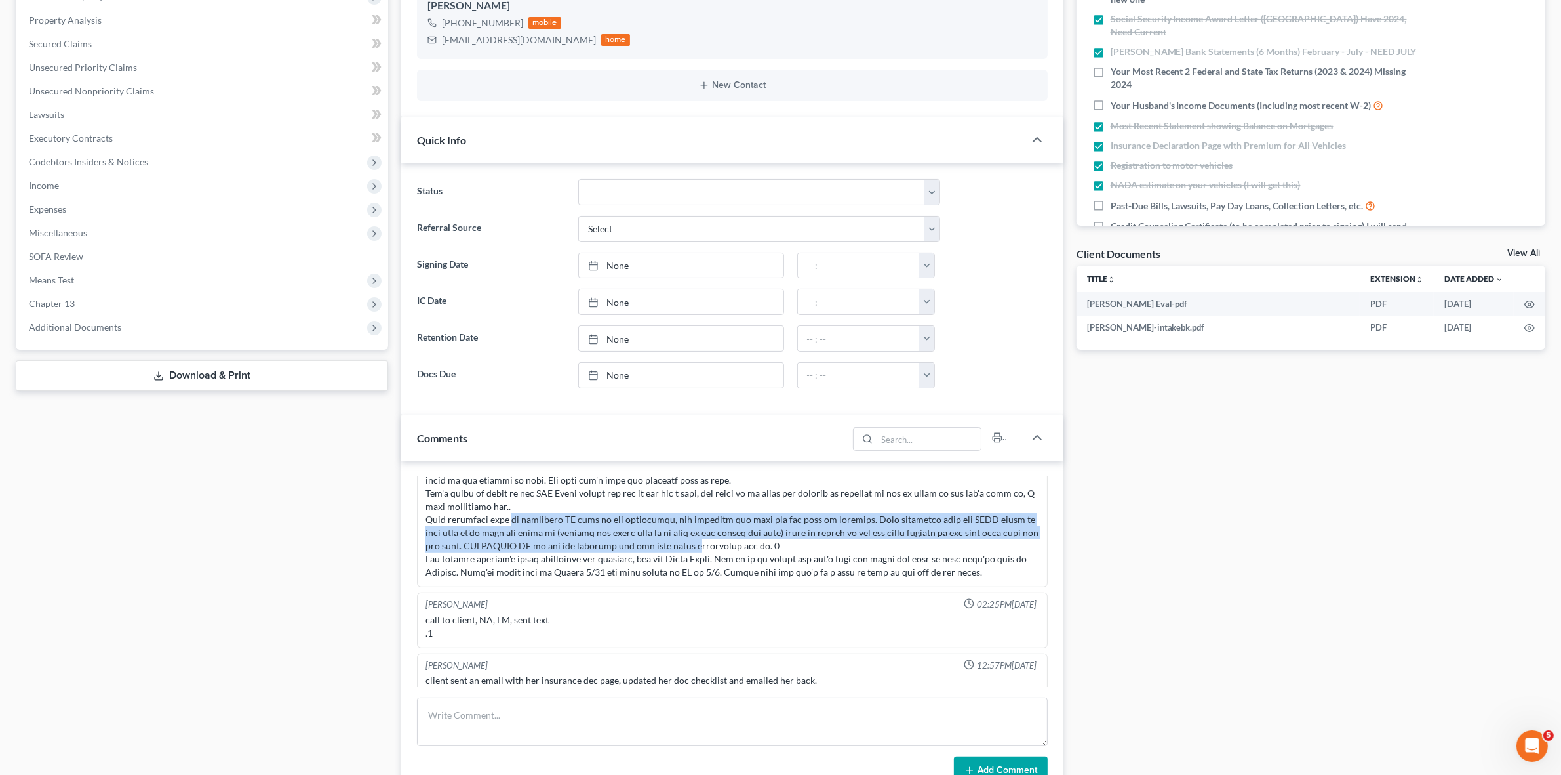
drag, startPoint x: 506, startPoint y: 513, endPoint x: 679, endPoint y: 541, distance: 175.4
click at [677, 536] on div at bounding box center [732, 499] width 613 height 157
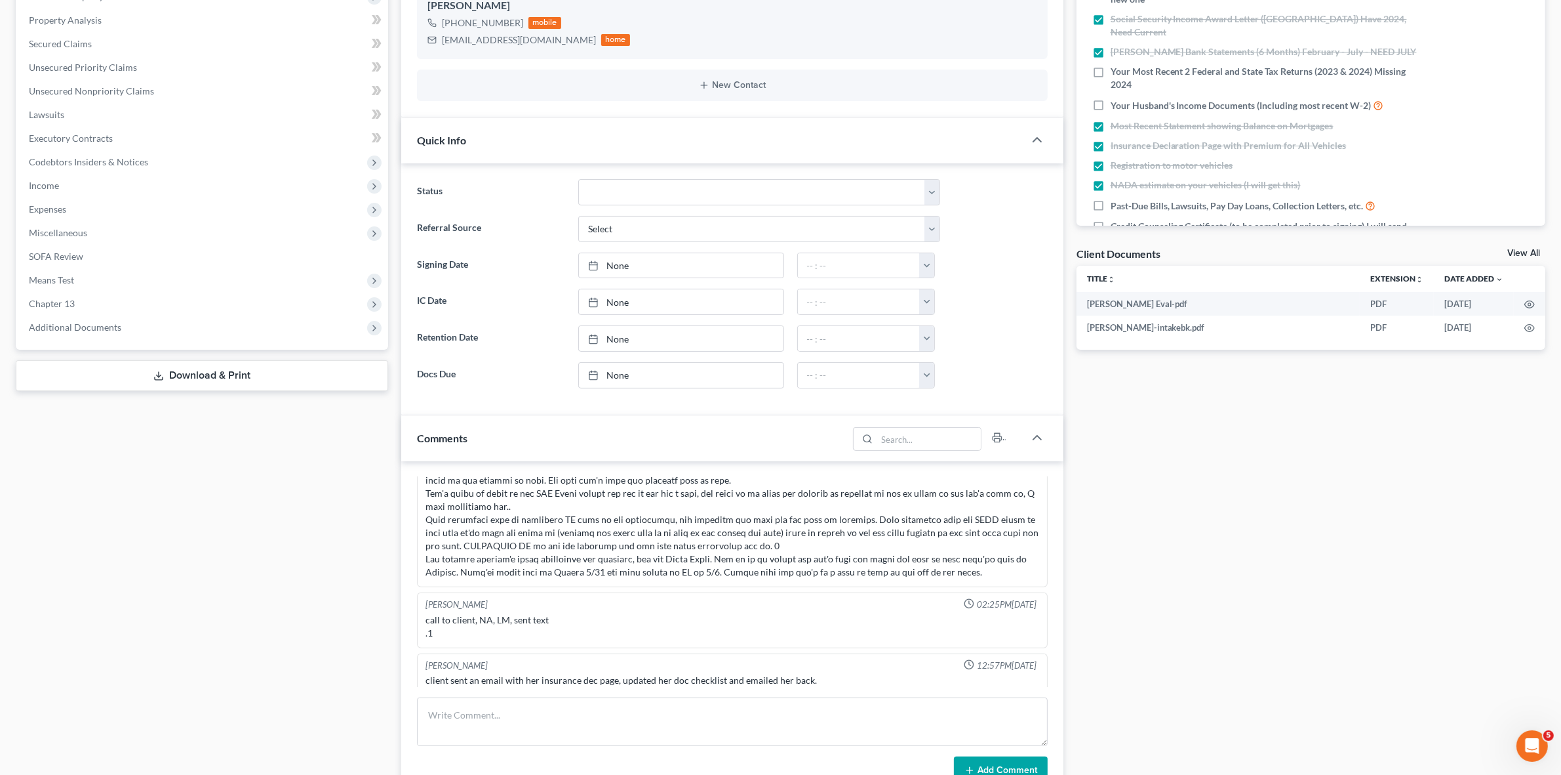
click at [710, 571] on div at bounding box center [732, 499] width 613 height 157
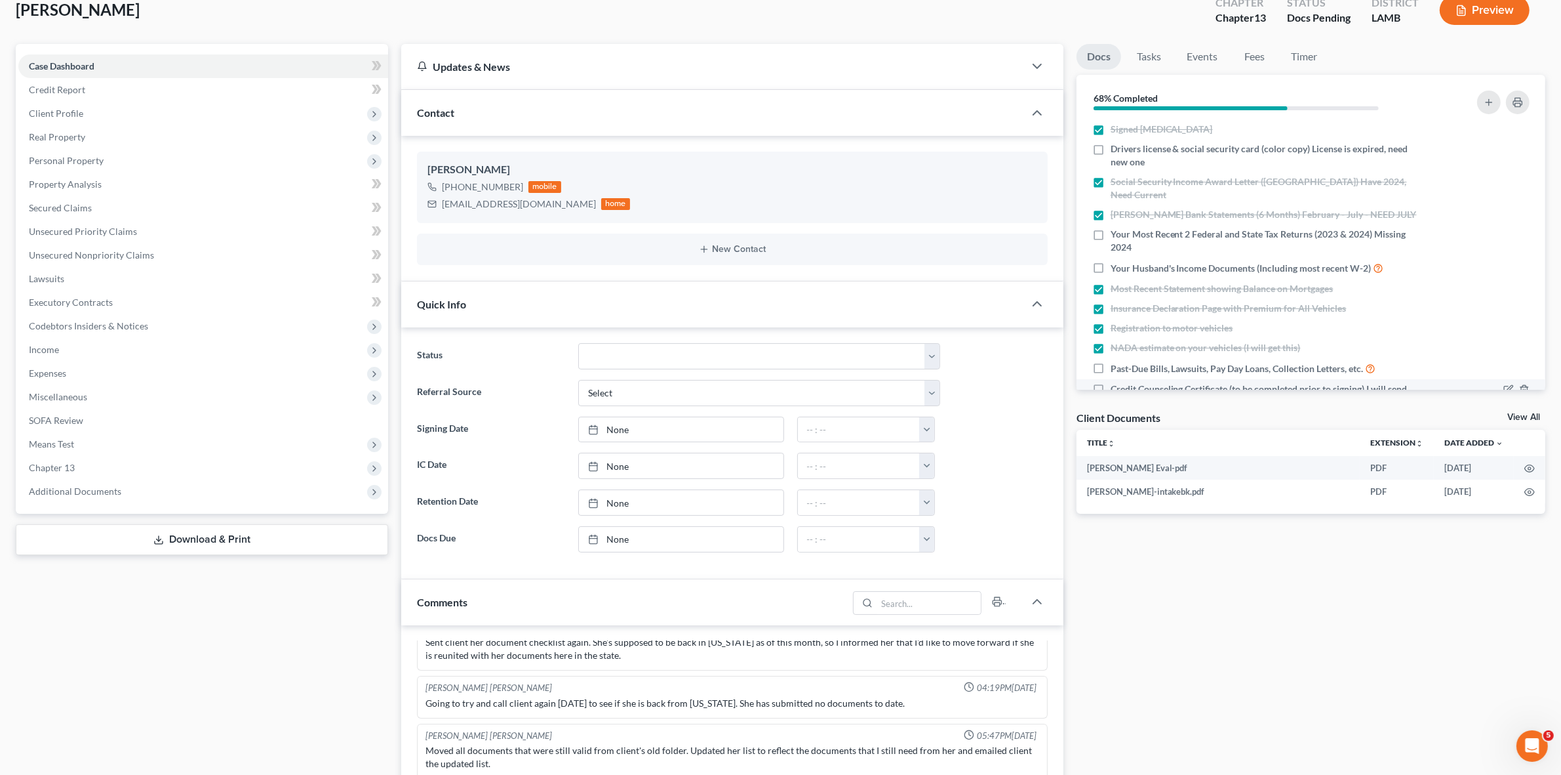
scroll to position [0, 0]
click at [1430, 590] on div "Docs Tasks Events Fees Timer 68% Completed Nothing here yet! Signed Retainer Dr…" at bounding box center [1311, 743] width 482 height 1398
click at [318, 640] on div "Case Dashboard Payments Invoices Payments Payments Credit Report Client Profile" at bounding box center [202, 743] width 386 height 1398
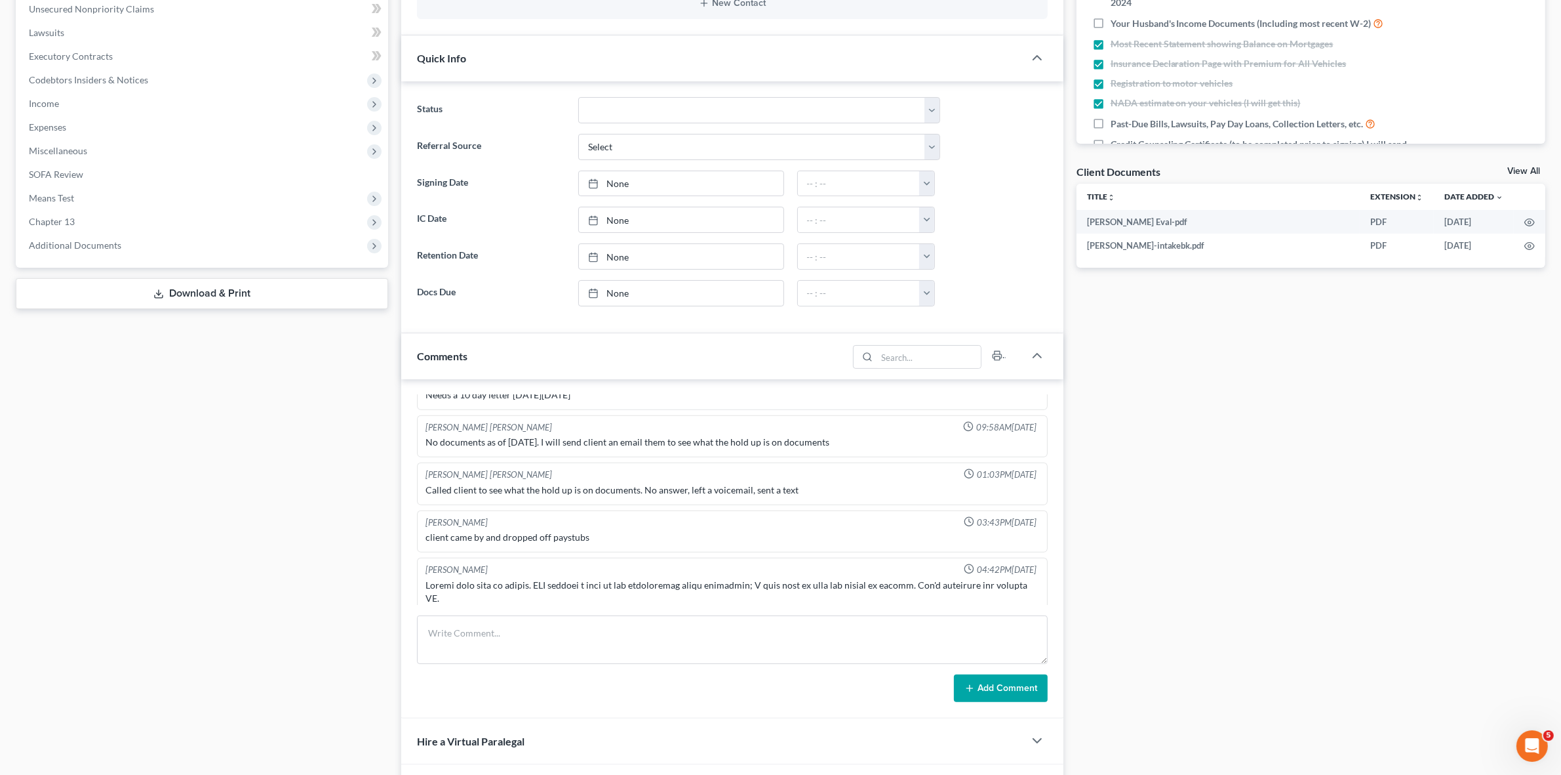
scroll to position [803, 0]
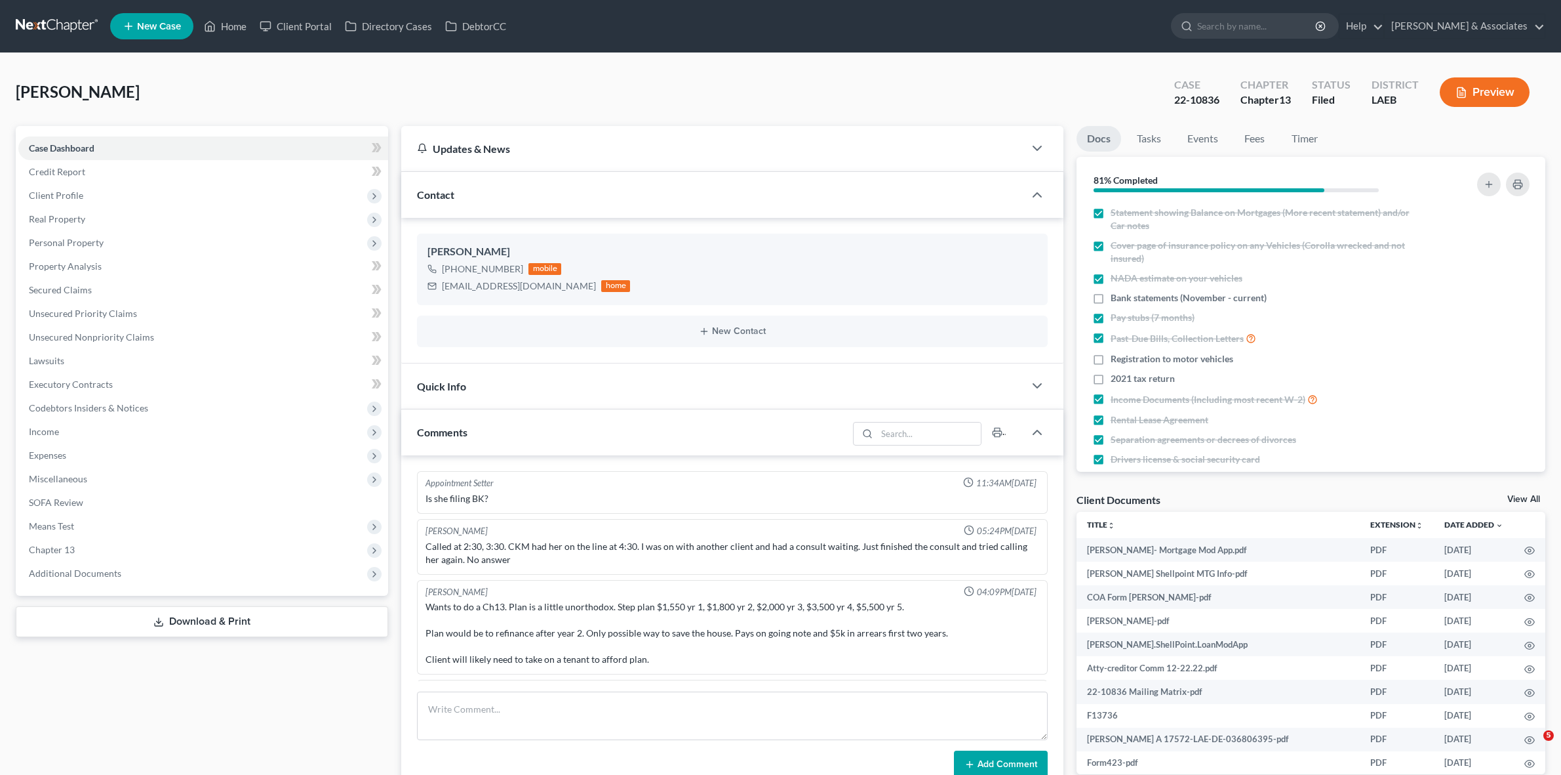
select select "0"
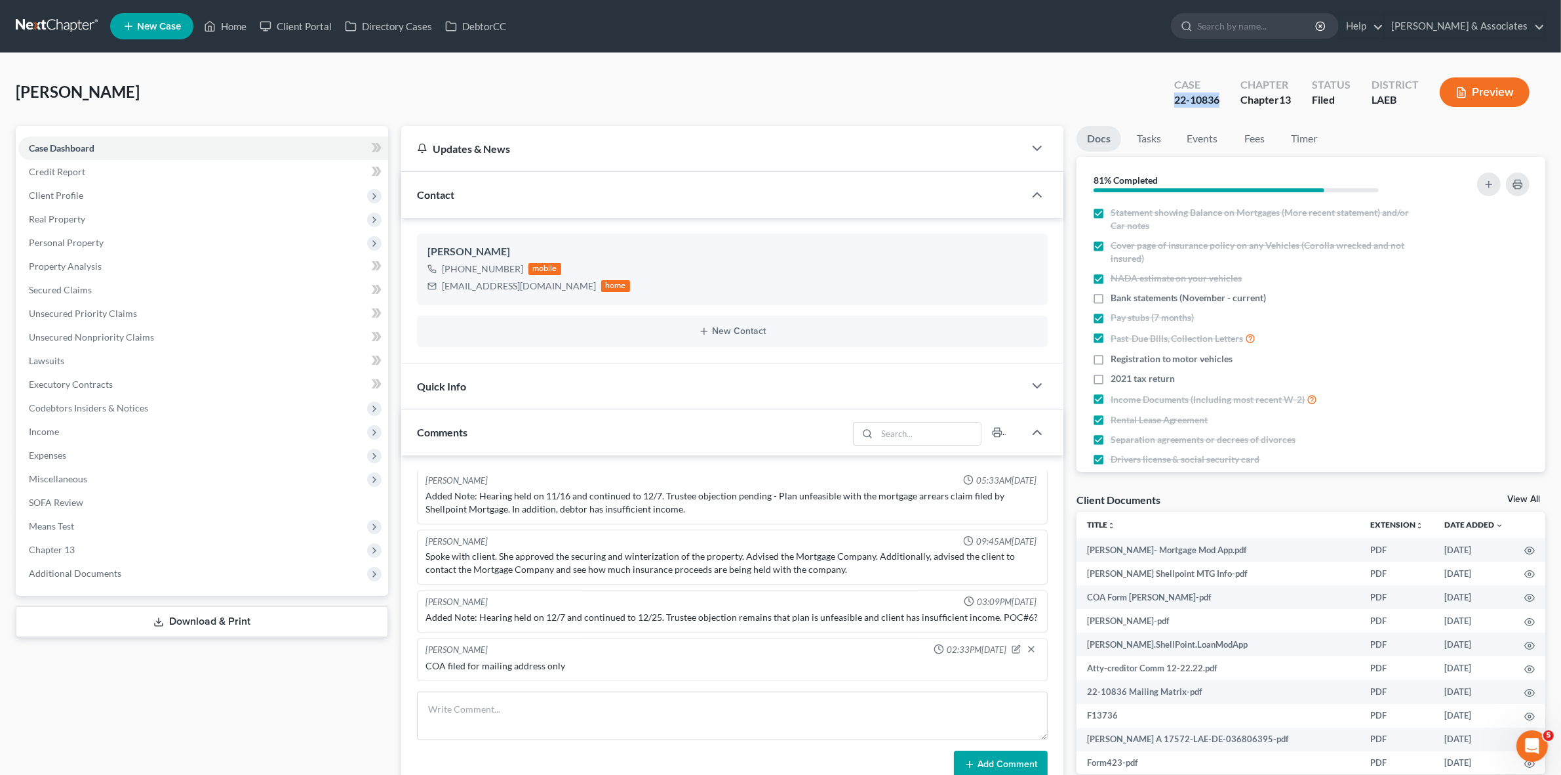
drag, startPoint x: 1169, startPoint y: 92, endPoint x: 1245, endPoint y: 104, distance: 76.2
click at [1218, 107] on div "Case 22-10836 Chapter Chapter 13 Status Filed District LAEB Preview" at bounding box center [1352, 92] width 387 height 47
copy div "22-10836"
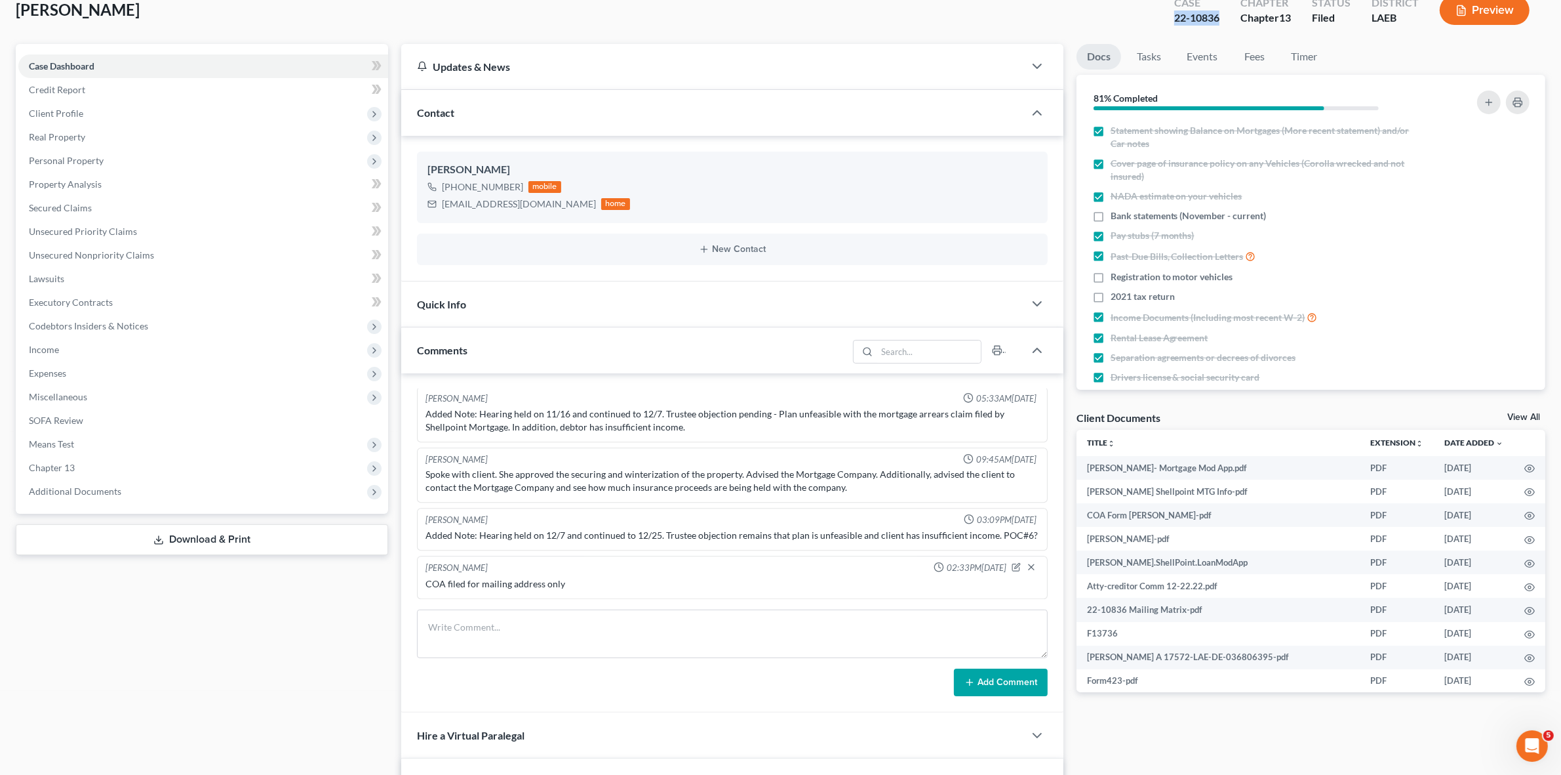
scroll to position [246, 0]
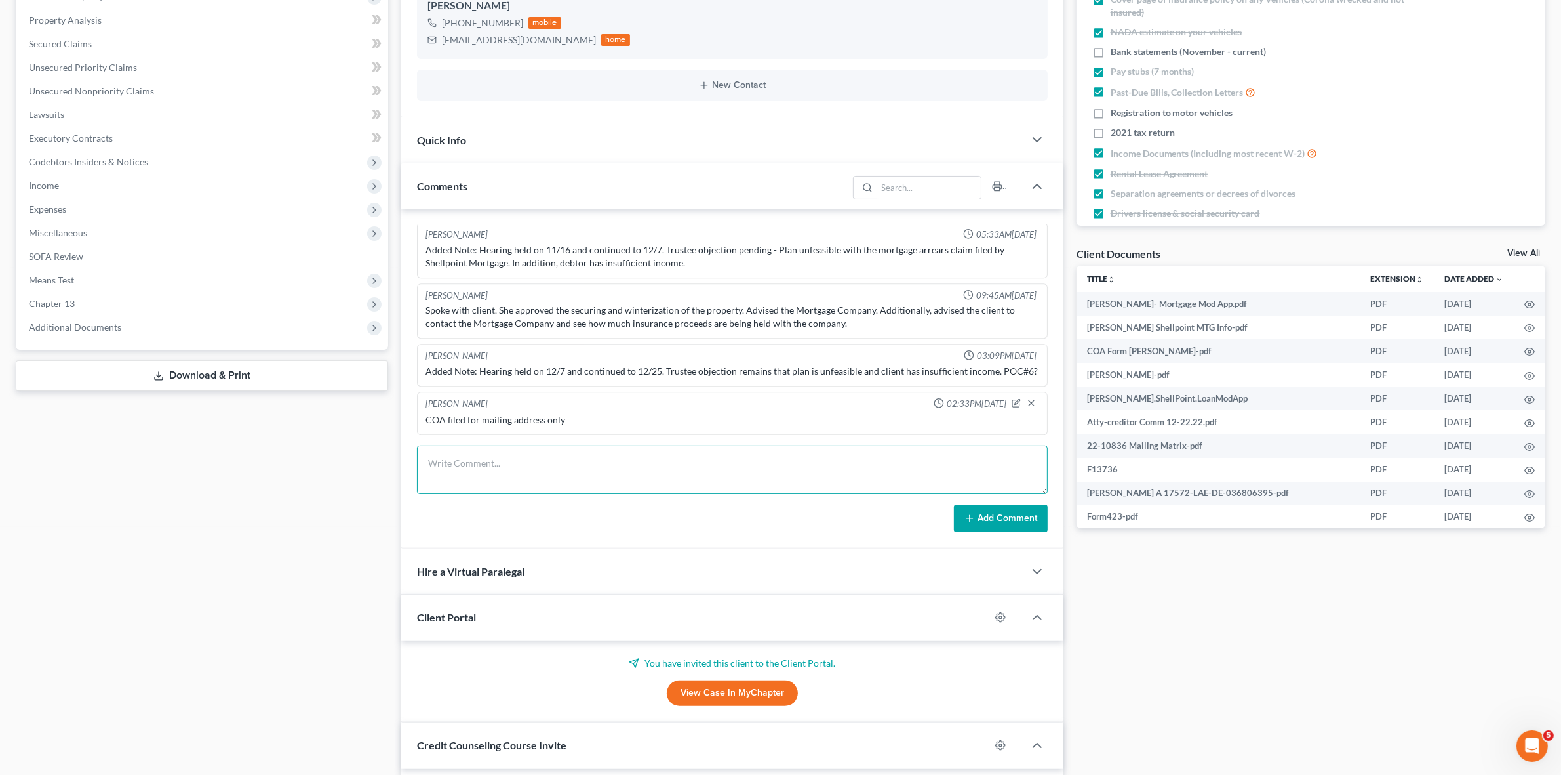
click at [624, 453] on textarea at bounding box center [732, 469] width 630 height 49
type textarea "2024 No Tax Affidavit submitted to Pacer/"
click at [1030, 507] on button "Add Comment" at bounding box center [1001, 518] width 94 height 28
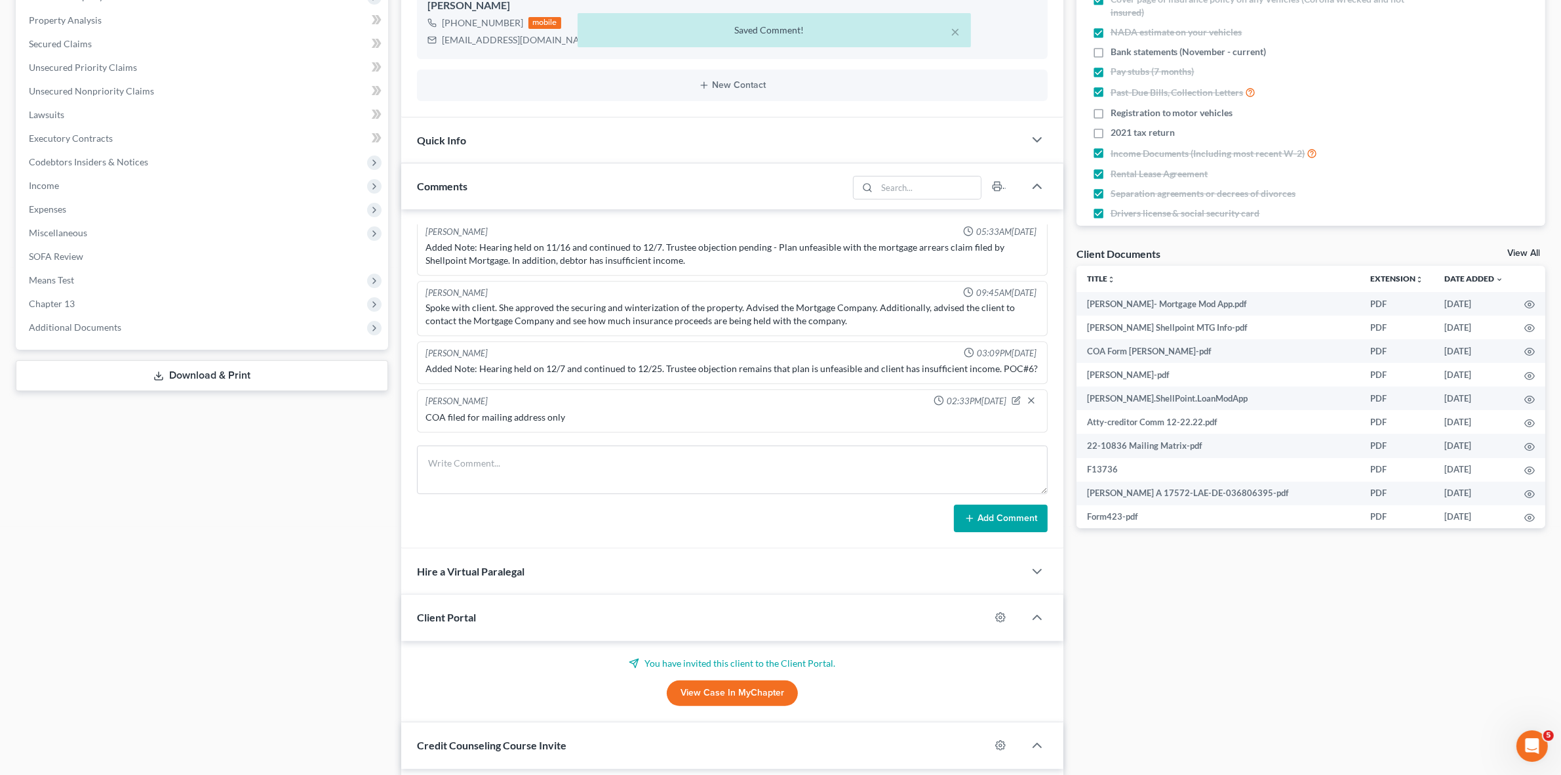
scroll to position [4448, 0]
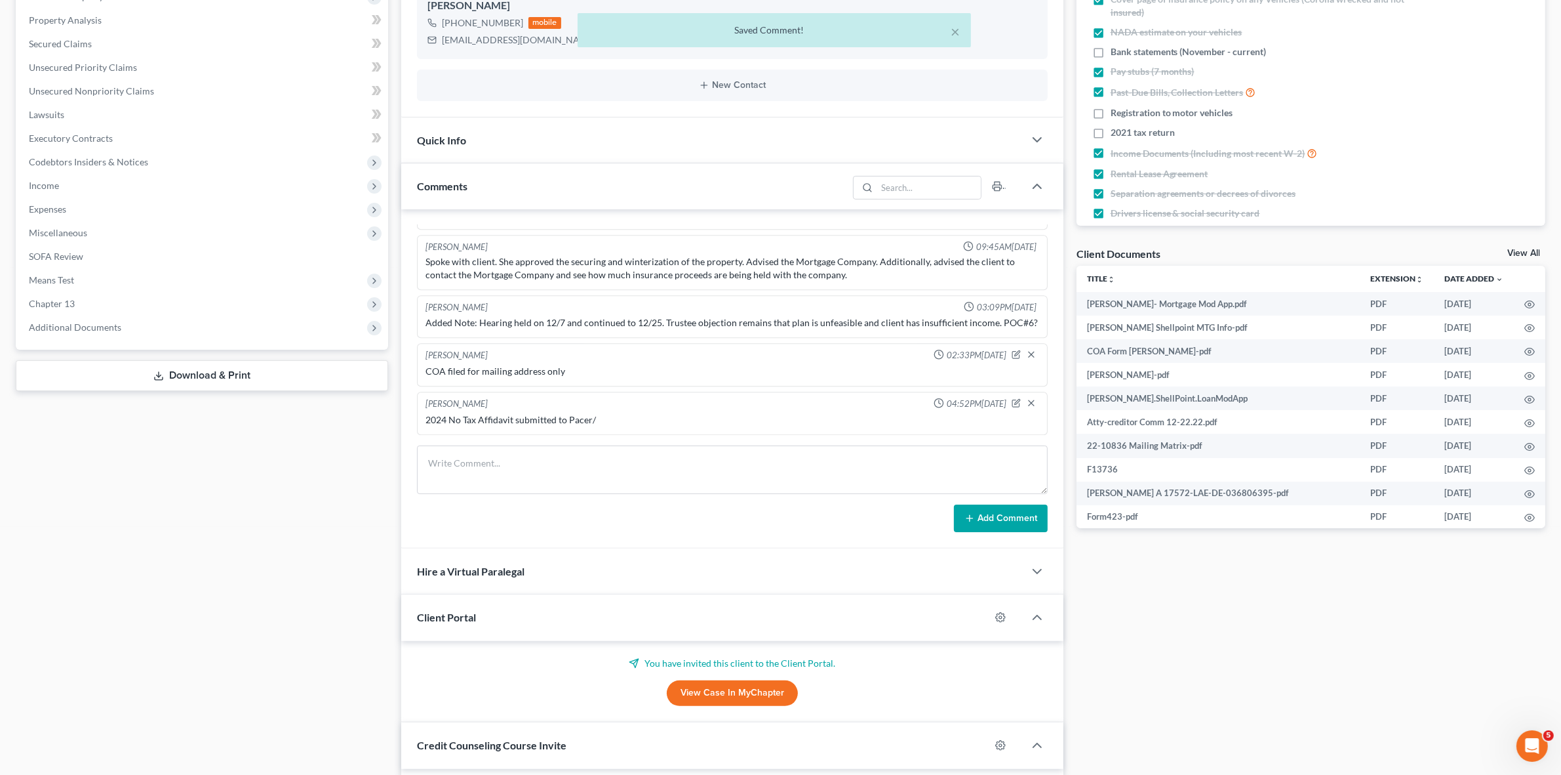
click at [1539, 251] on link "View All" at bounding box center [1524, 253] width 33 height 9
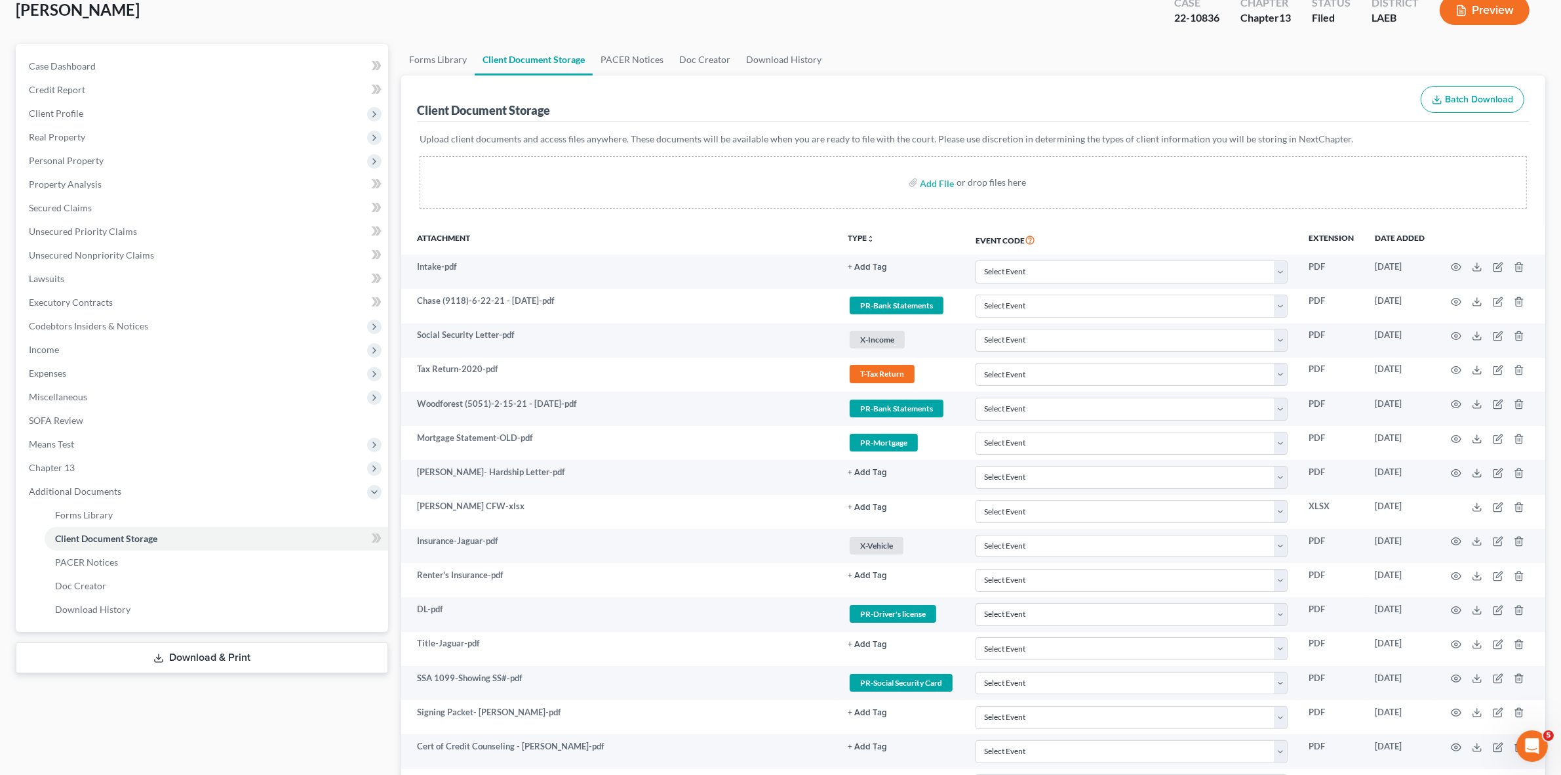
scroll to position [702, 0]
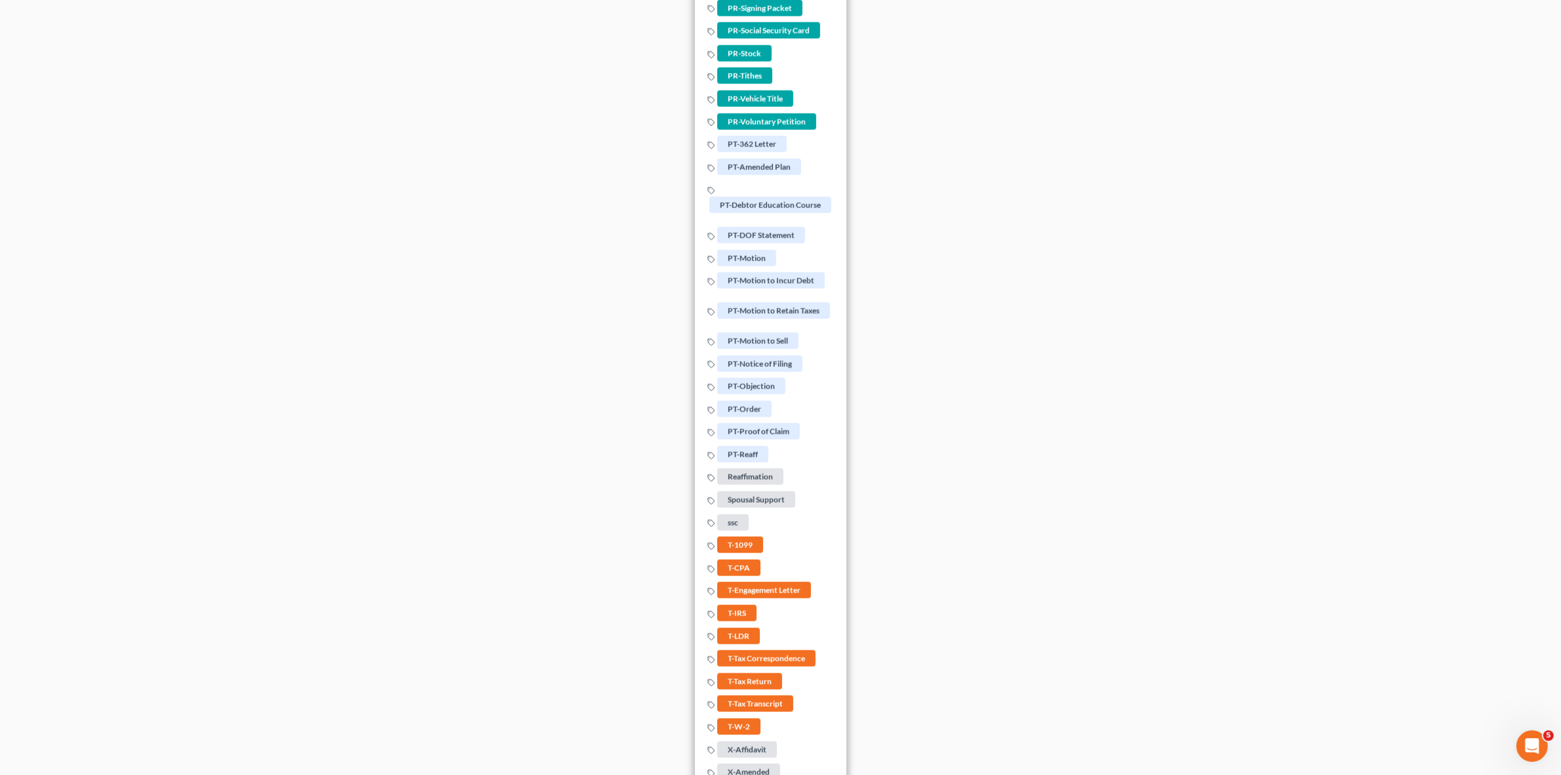
scroll to position [2505, 0]
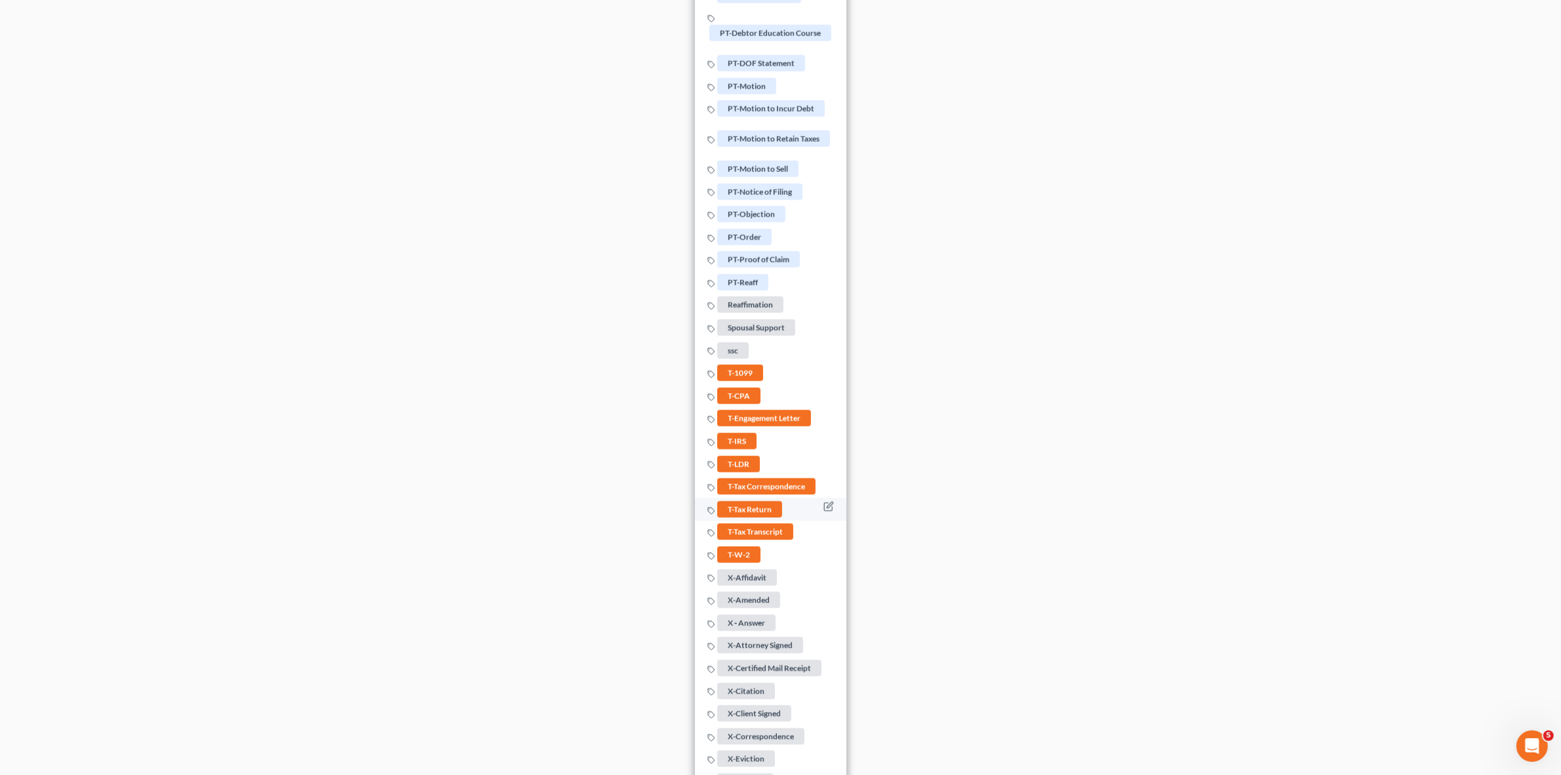
click at [748, 517] on span "T-Tax Return" at bounding box center [749, 508] width 65 height 16
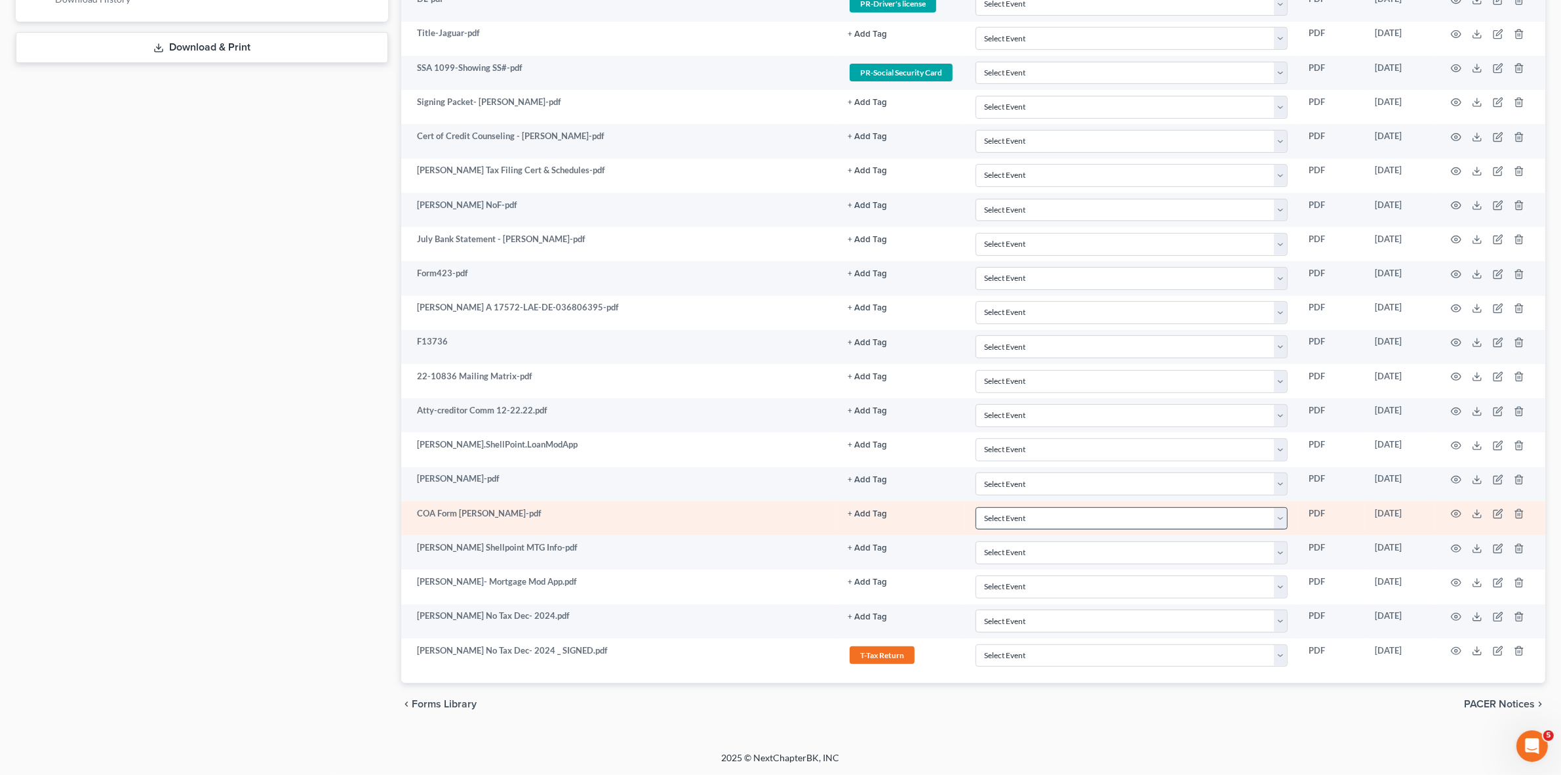
scroll to position [702, 0]
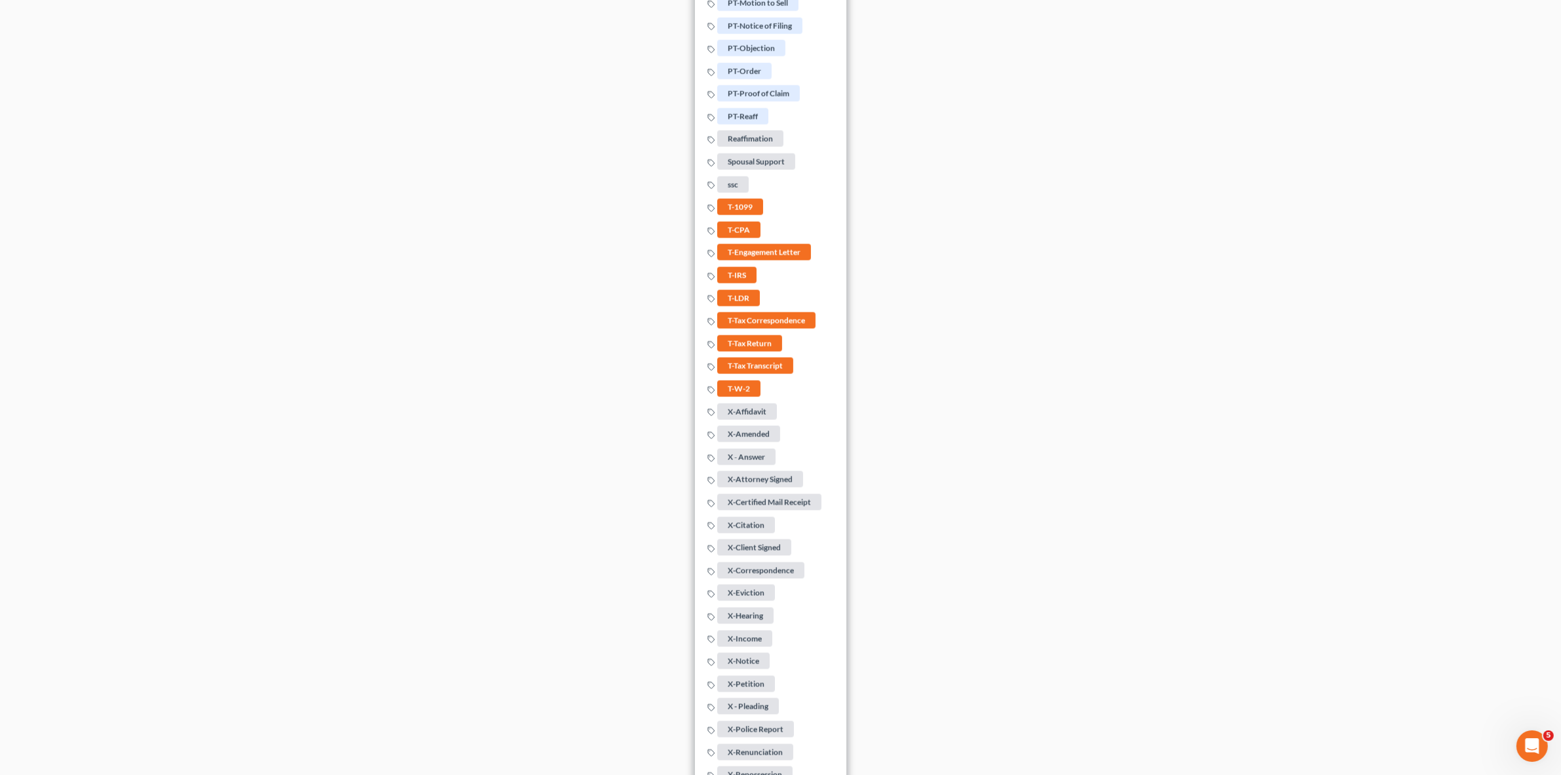
scroll to position [2766, 0]
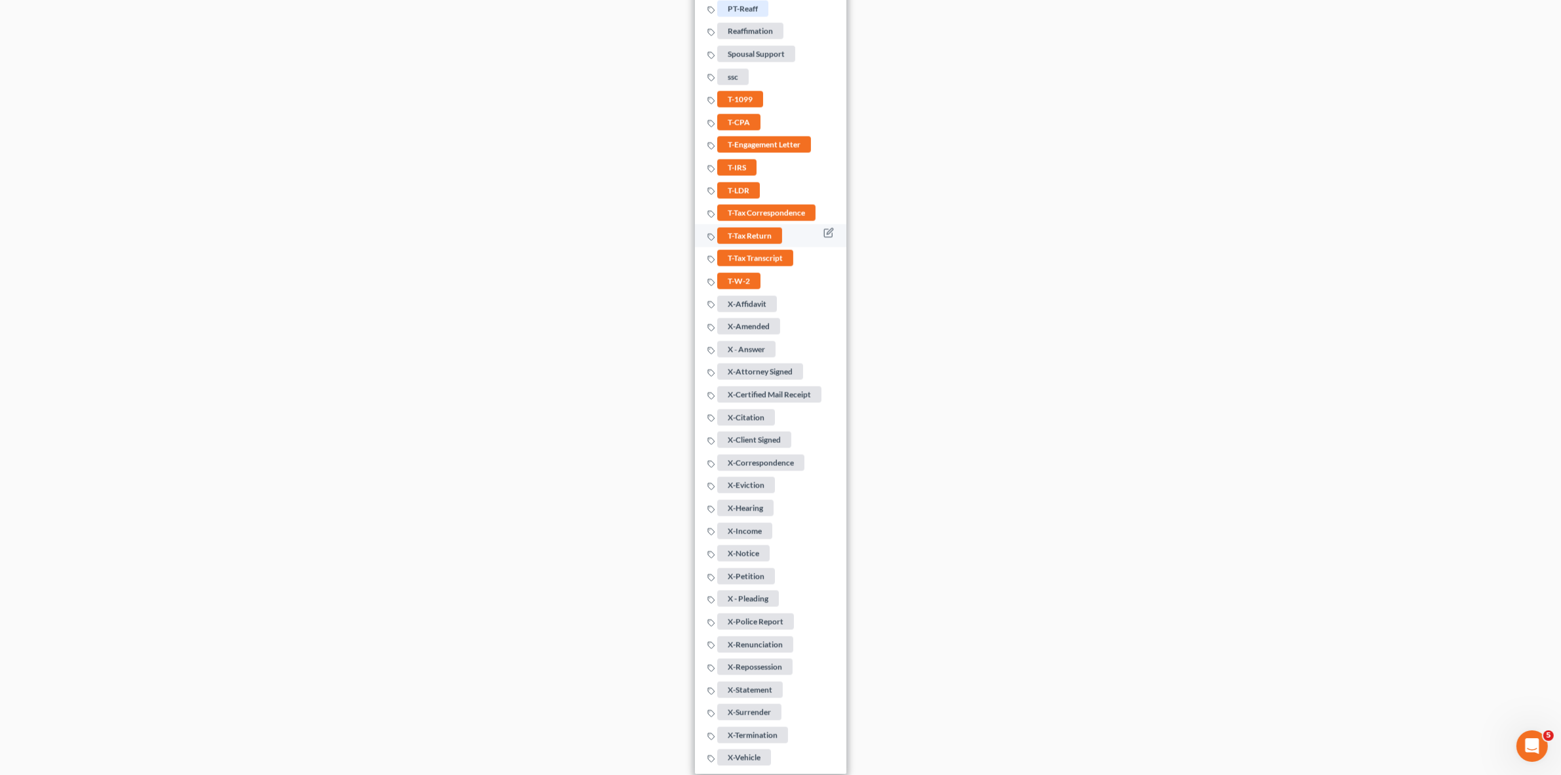
click at [732, 228] on span "T-Tax Return" at bounding box center [749, 236] width 65 height 16
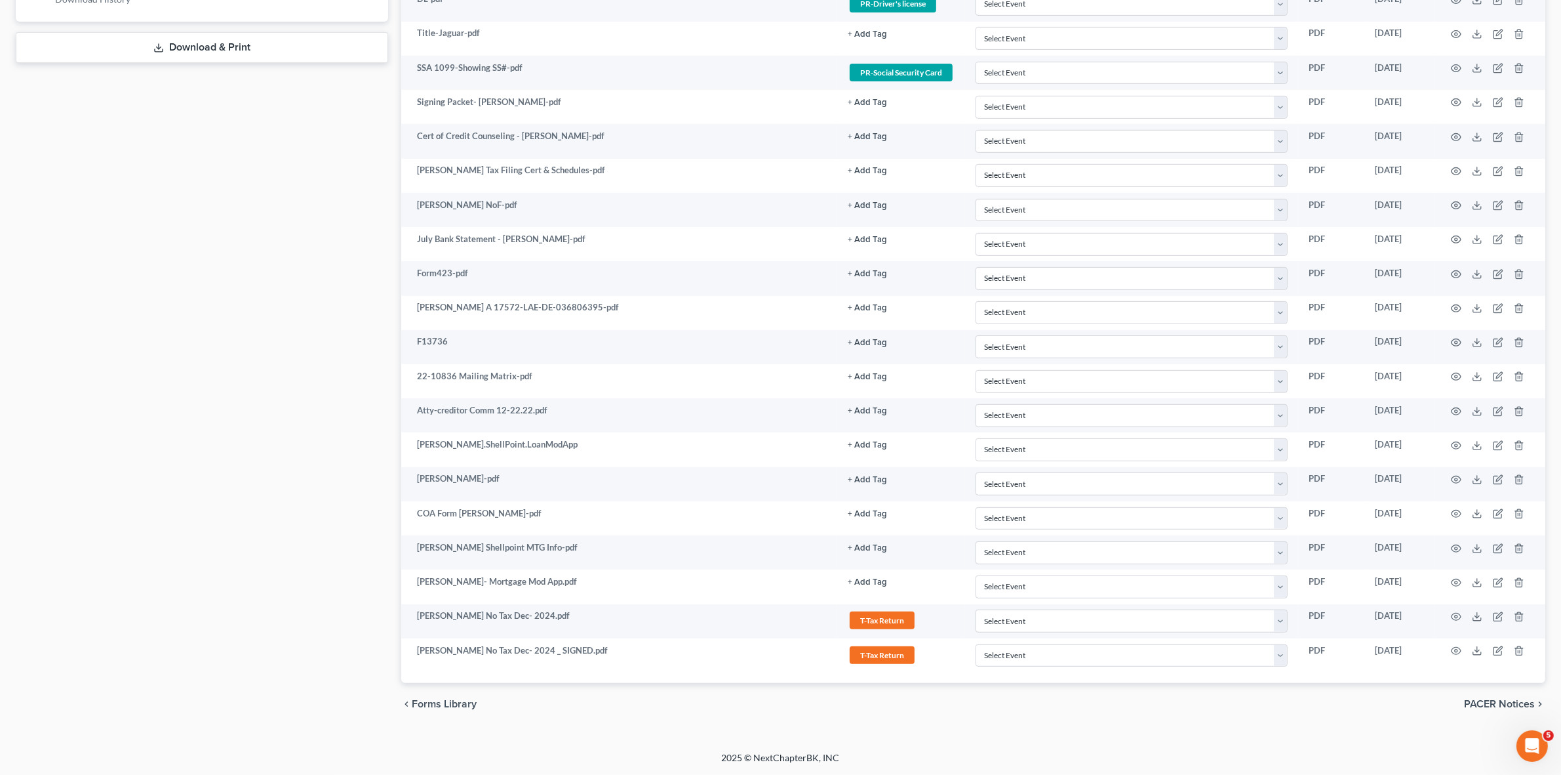
scroll to position [702, 0]
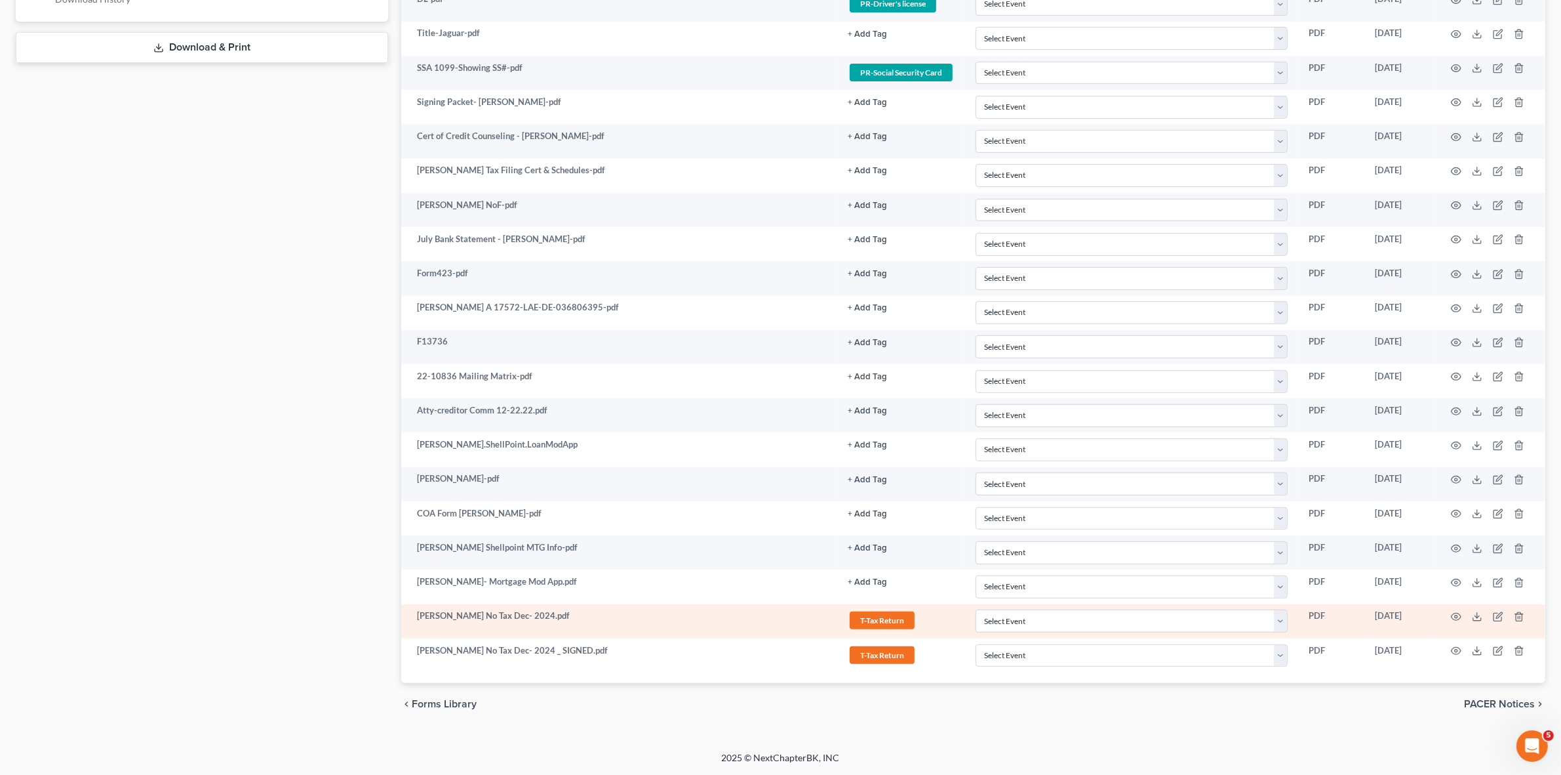
click at [1448, 613] on td at bounding box center [1491, 621] width 110 height 34
click at [1453, 611] on icon "button" at bounding box center [1456, 616] width 10 height 10
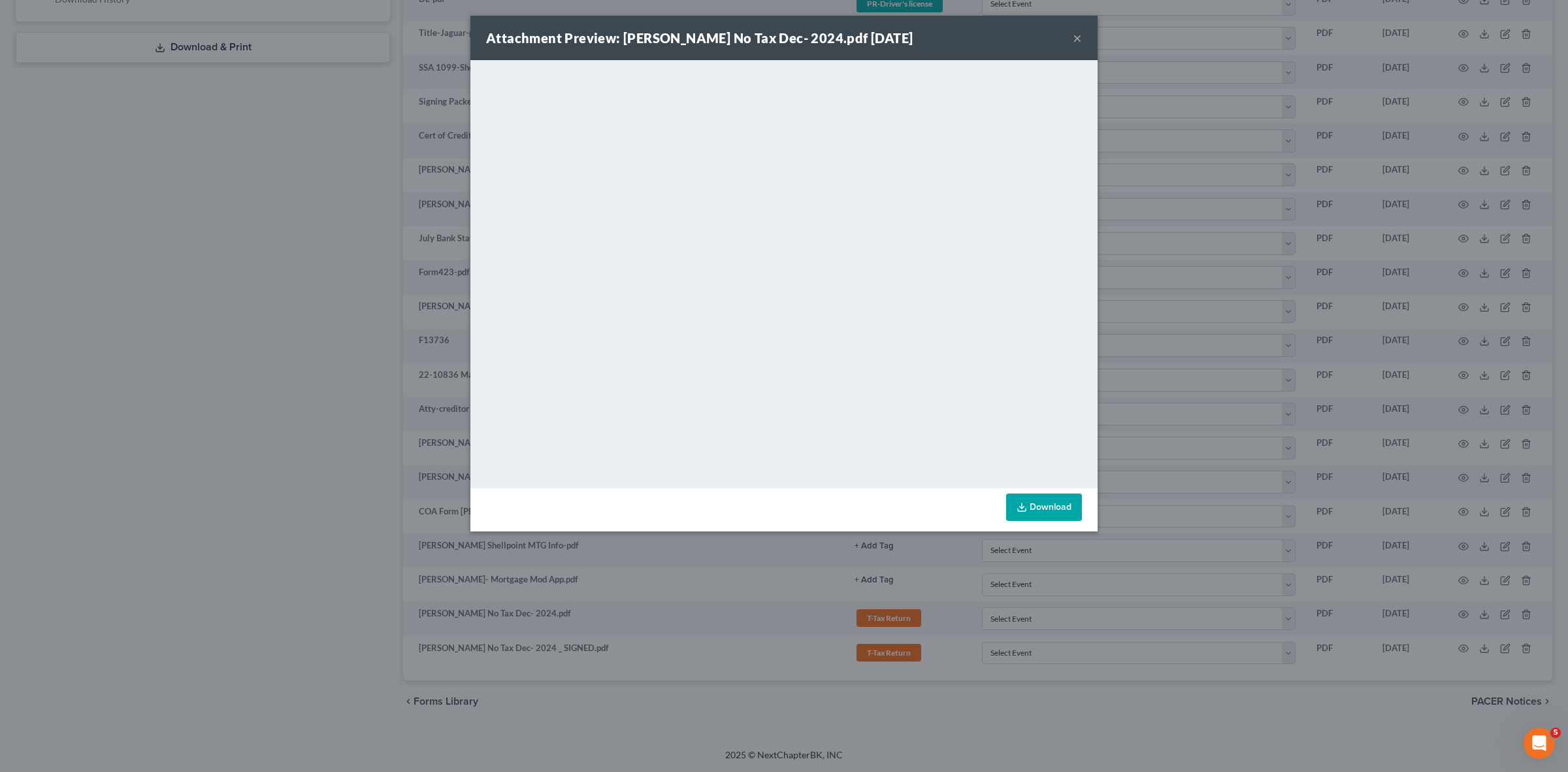
click at [1096, 527] on div "Download" at bounding box center [784, 509] width 628 height 43
click at [1433, 650] on div "Attachment Preview: Lydia Jack No Tax Dec- 2024.pdf 08/11/2025 × <object ng-att…" at bounding box center [784, 386] width 1568 height 772
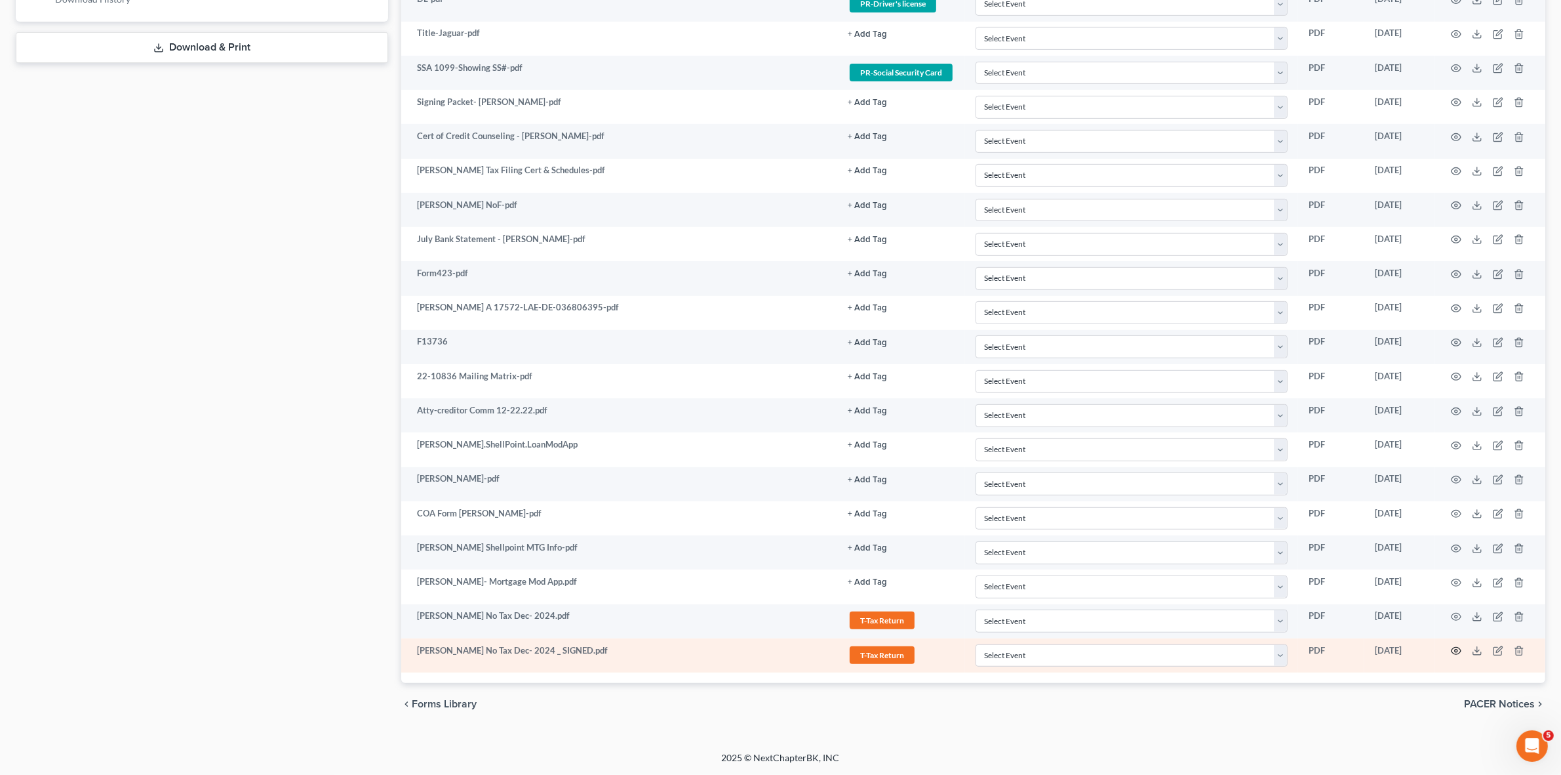
click at [1456, 647] on icon "button" at bounding box center [1456, 650] width 10 height 10
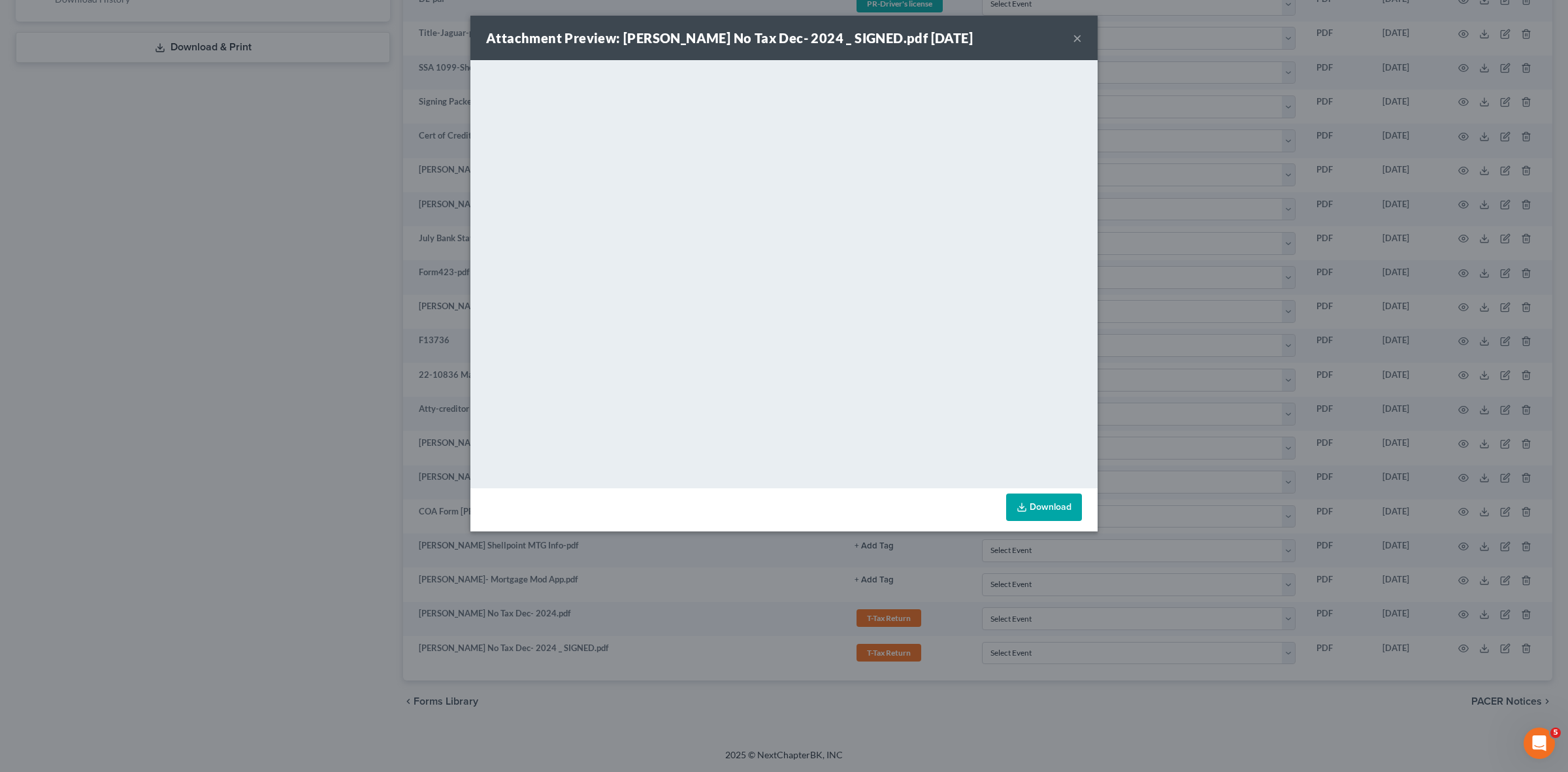
click at [1161, 736] on div "Attachment Preview: Lydia Jackson No Tax Dec- 2024 _ SIGNED.pdf 08/11/2025 × <o…" at bounding box center [784, 386] width 1568 height 772
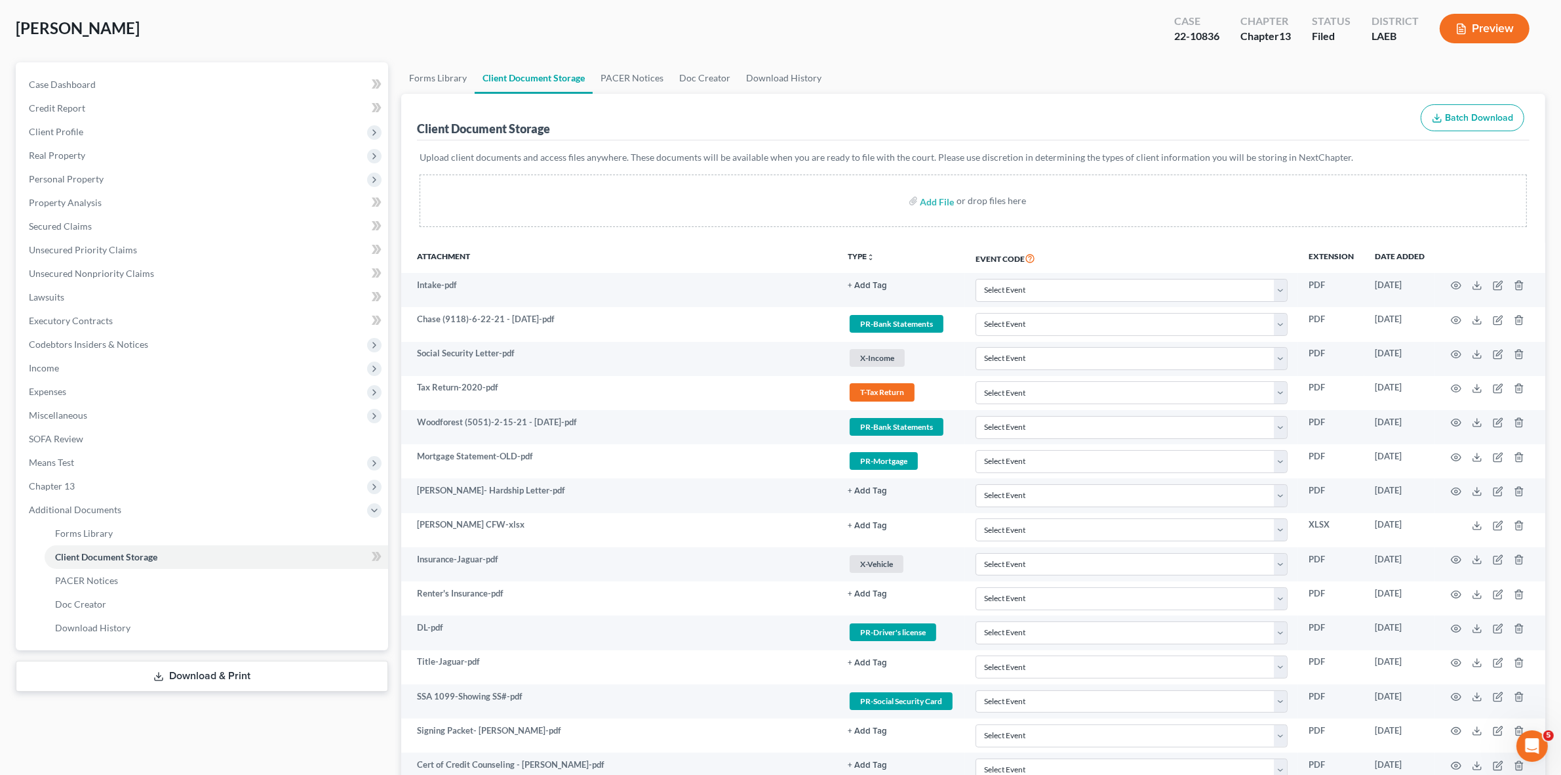
scroll to position [0, 0]
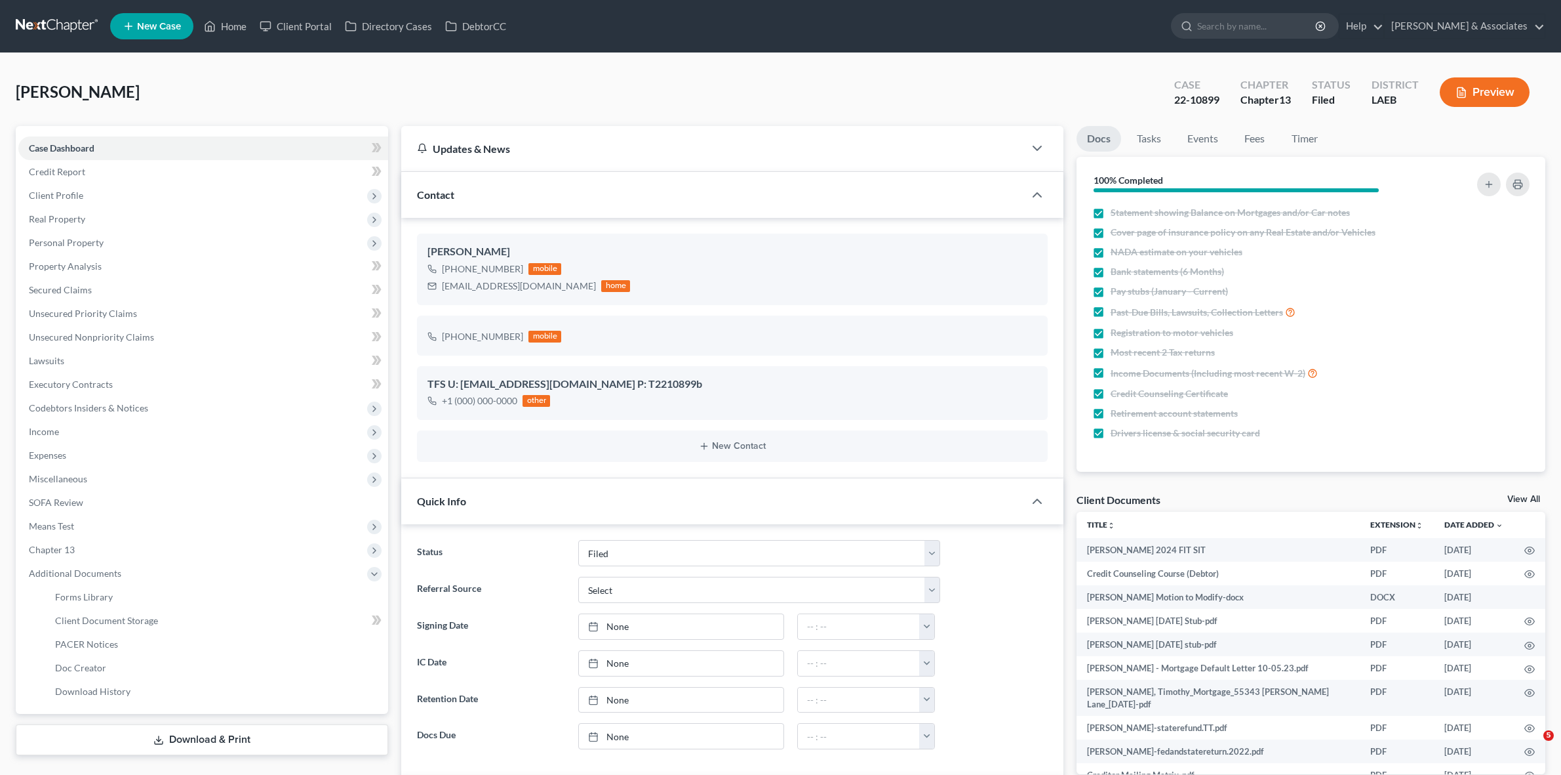
select select "8"
select select "0"
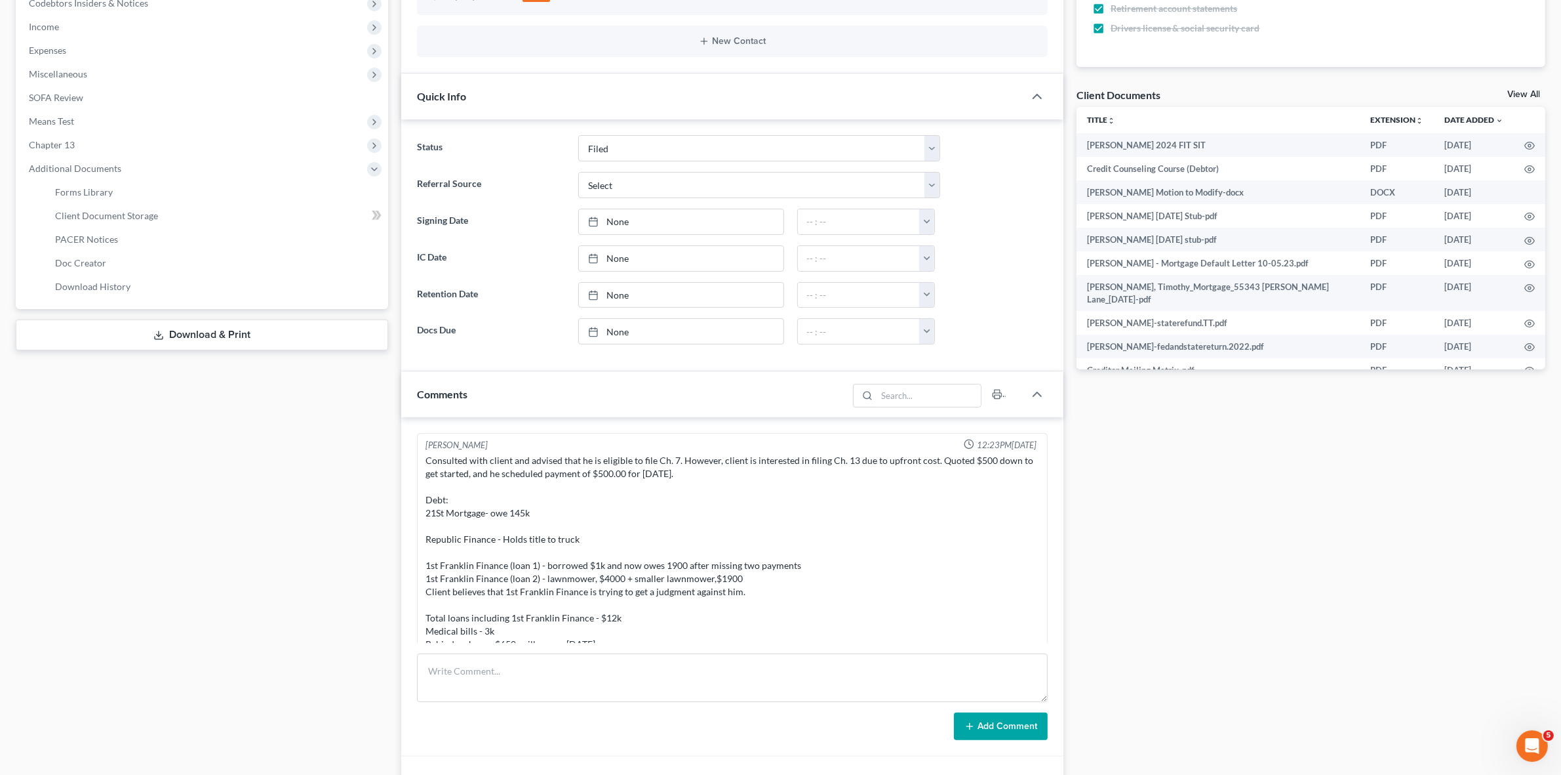
scroll to position [410, 0]
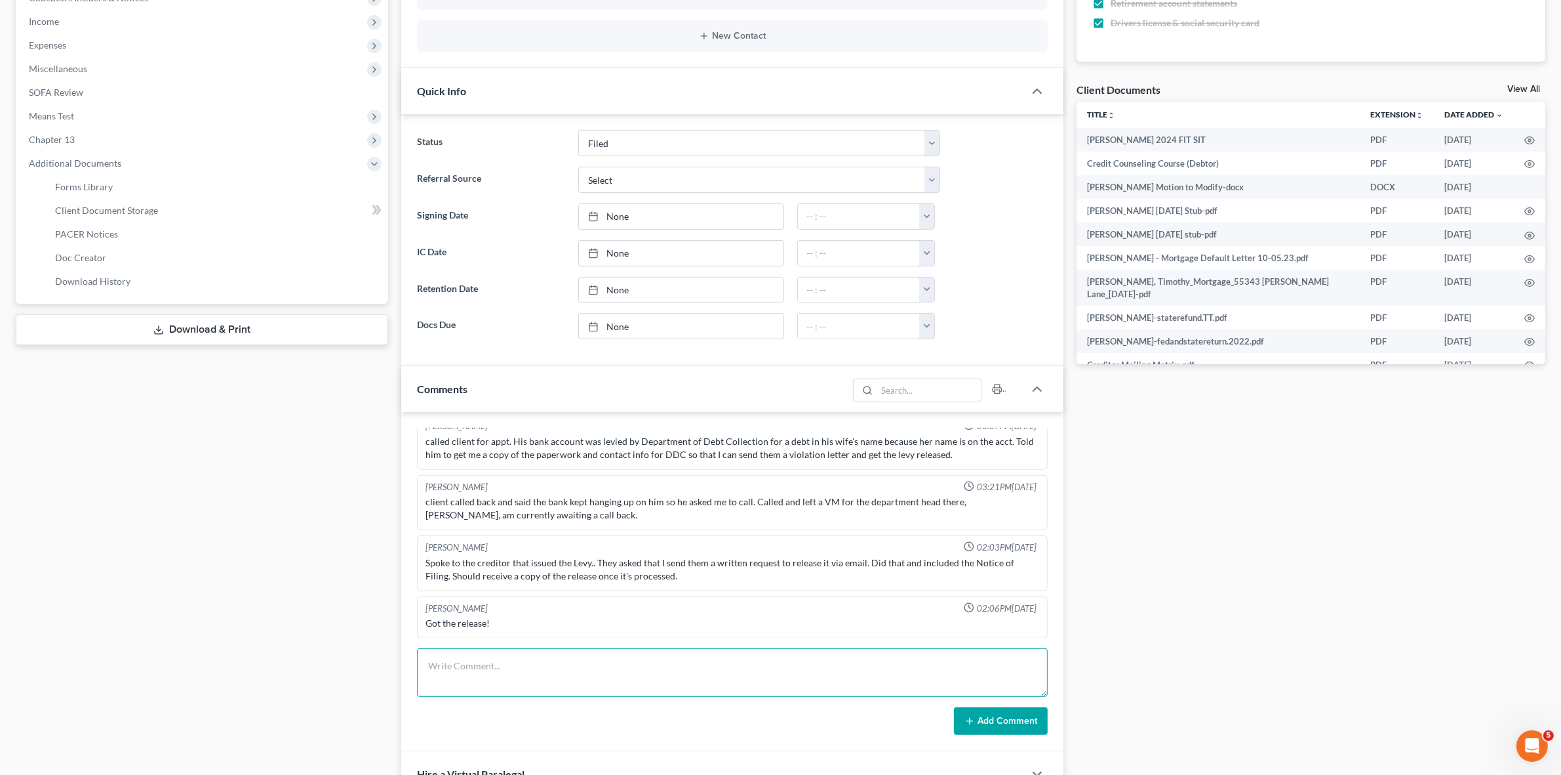
click at [555, 691] on textarea at bounding box center [732, 672] width 630 height 49
type textarea "2024 FIT submitted through Pacer"
click at [1023, 716] on button "Add Comment" at bounding box center [1001, 721] width 94 height 28
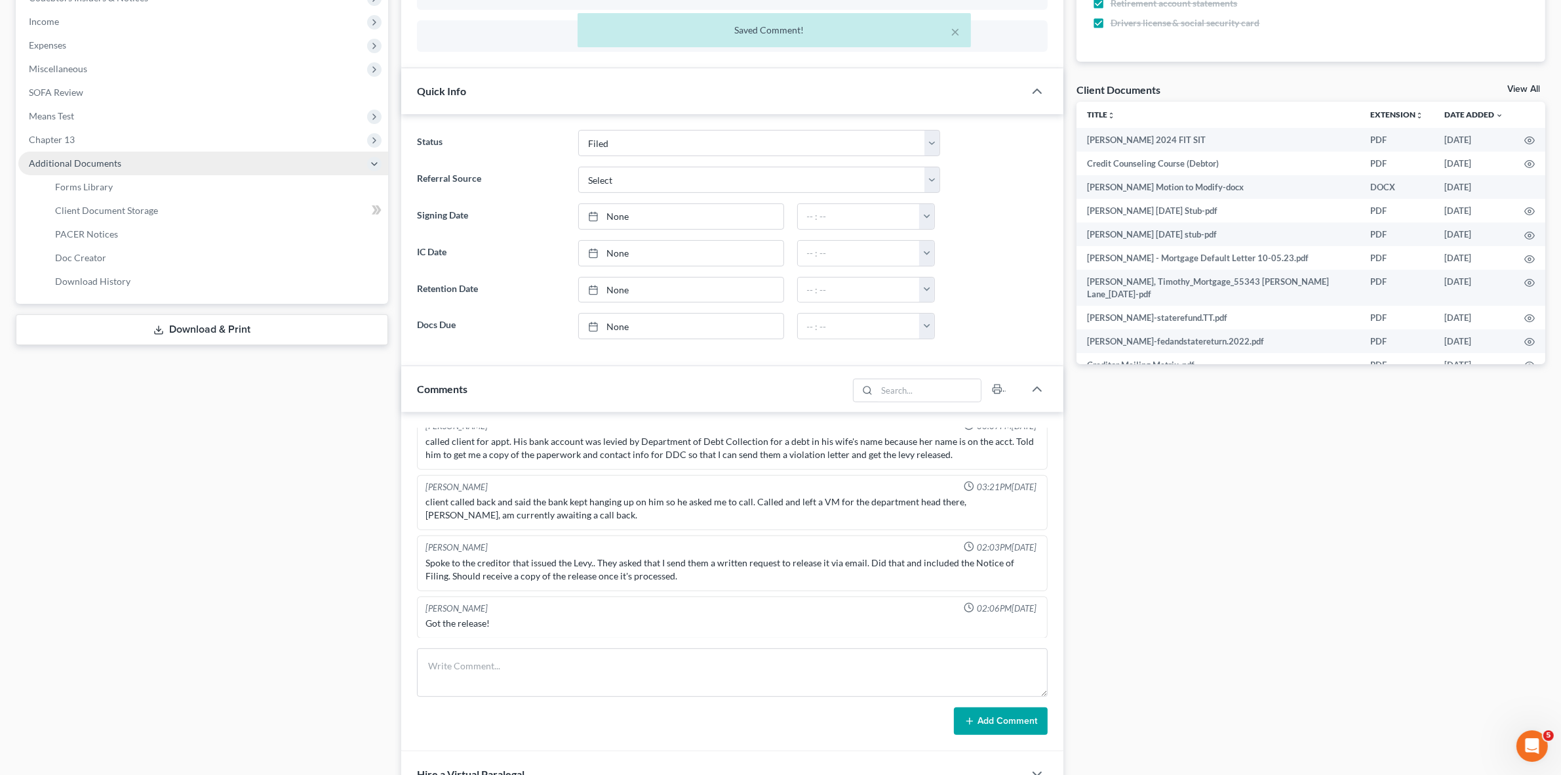
scroll to position [2907, 0]
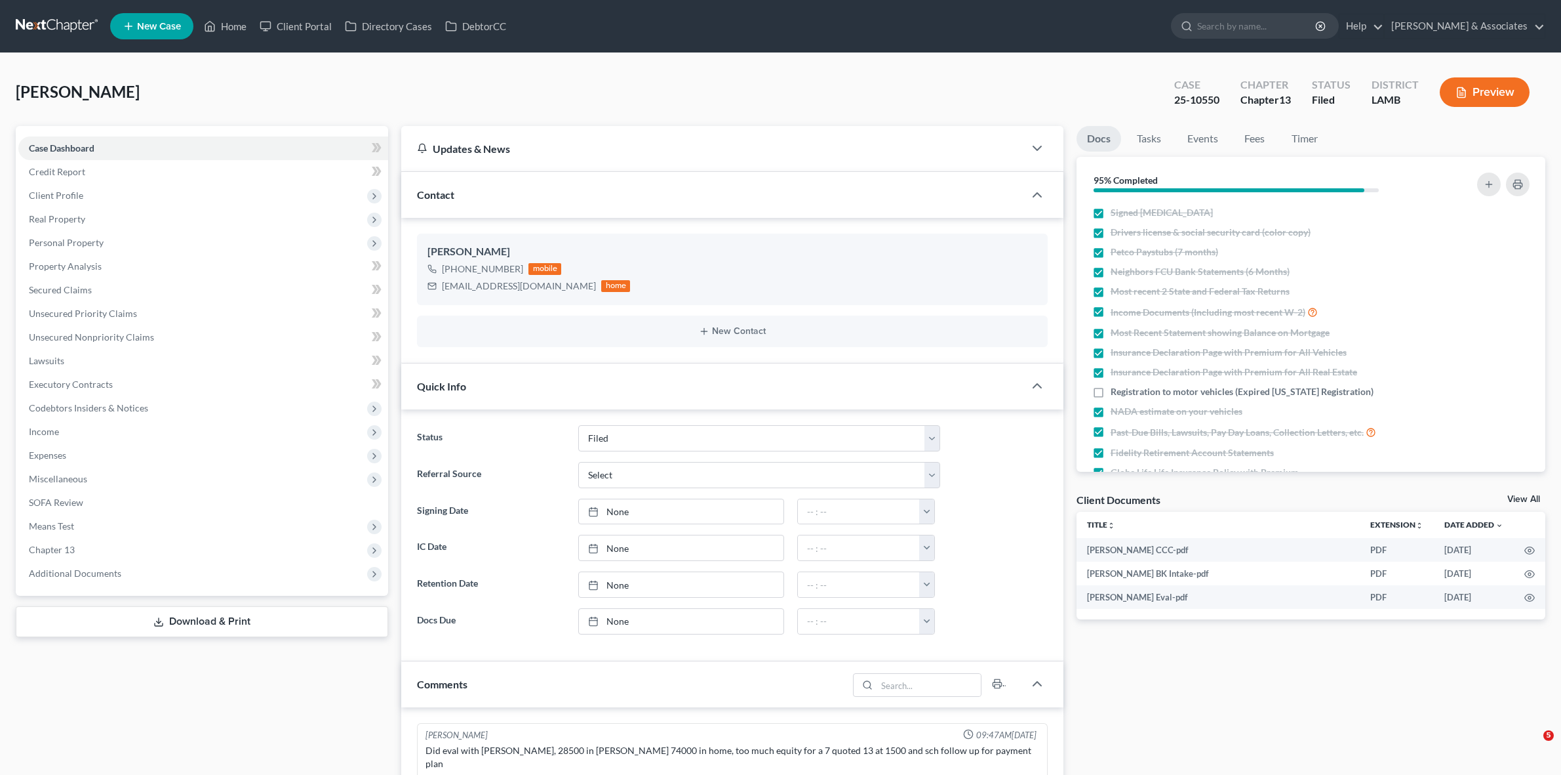
select select "8"
select select "0"
